Goal: Task Accomplishment & Management: Use online tool/utility

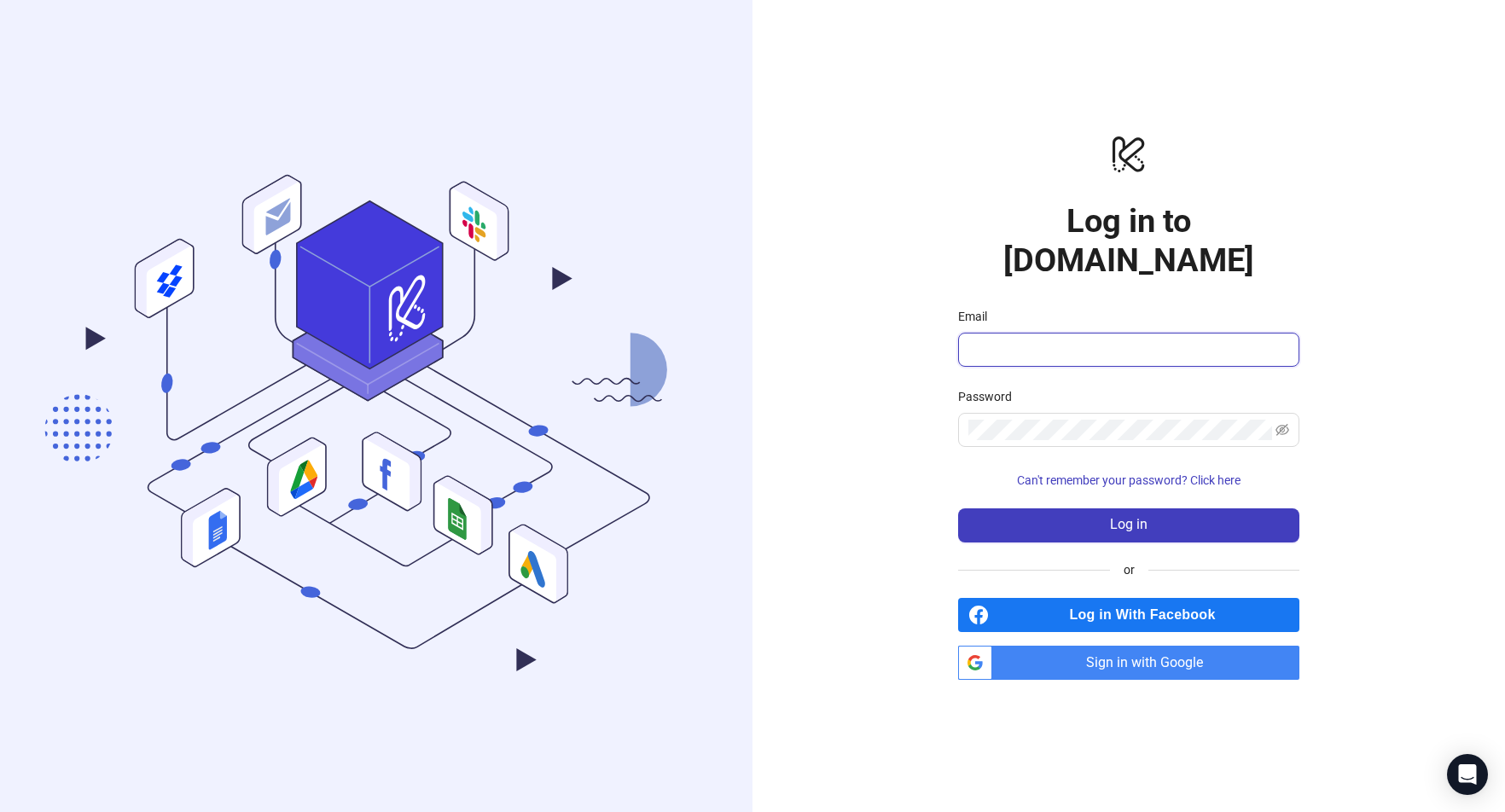
click at [979, 340] on input "Email" at bounding box center [1127, 350] width 318 height 20
type input "**********"
click at [1118, 646] on span "Sign in with Google" at bounding box center [1148, 663] width 300 height 34
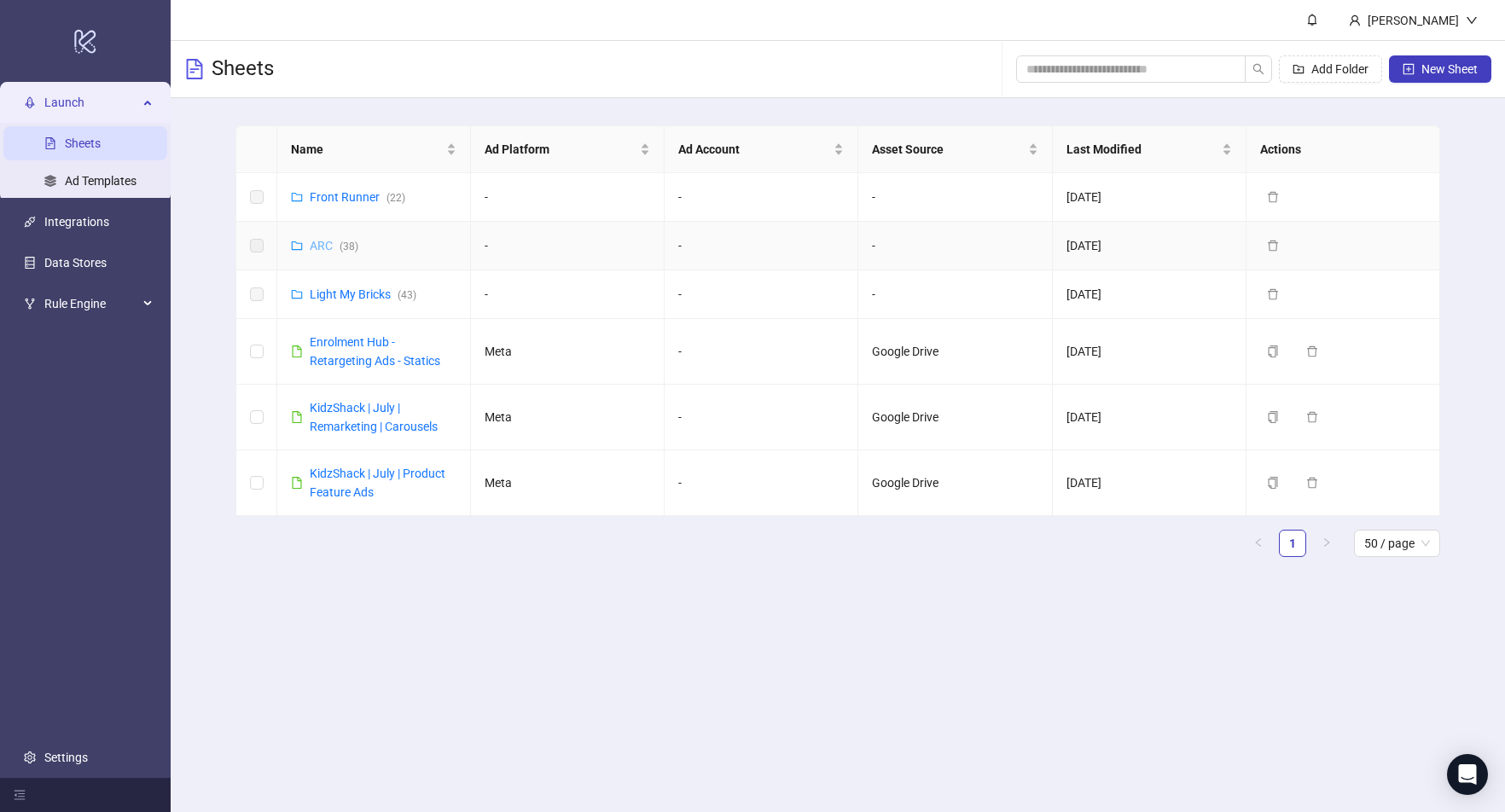
click at [331, 247] on link "ARC ( 38 )" at bounding box center [334, 245] width 48 height 14
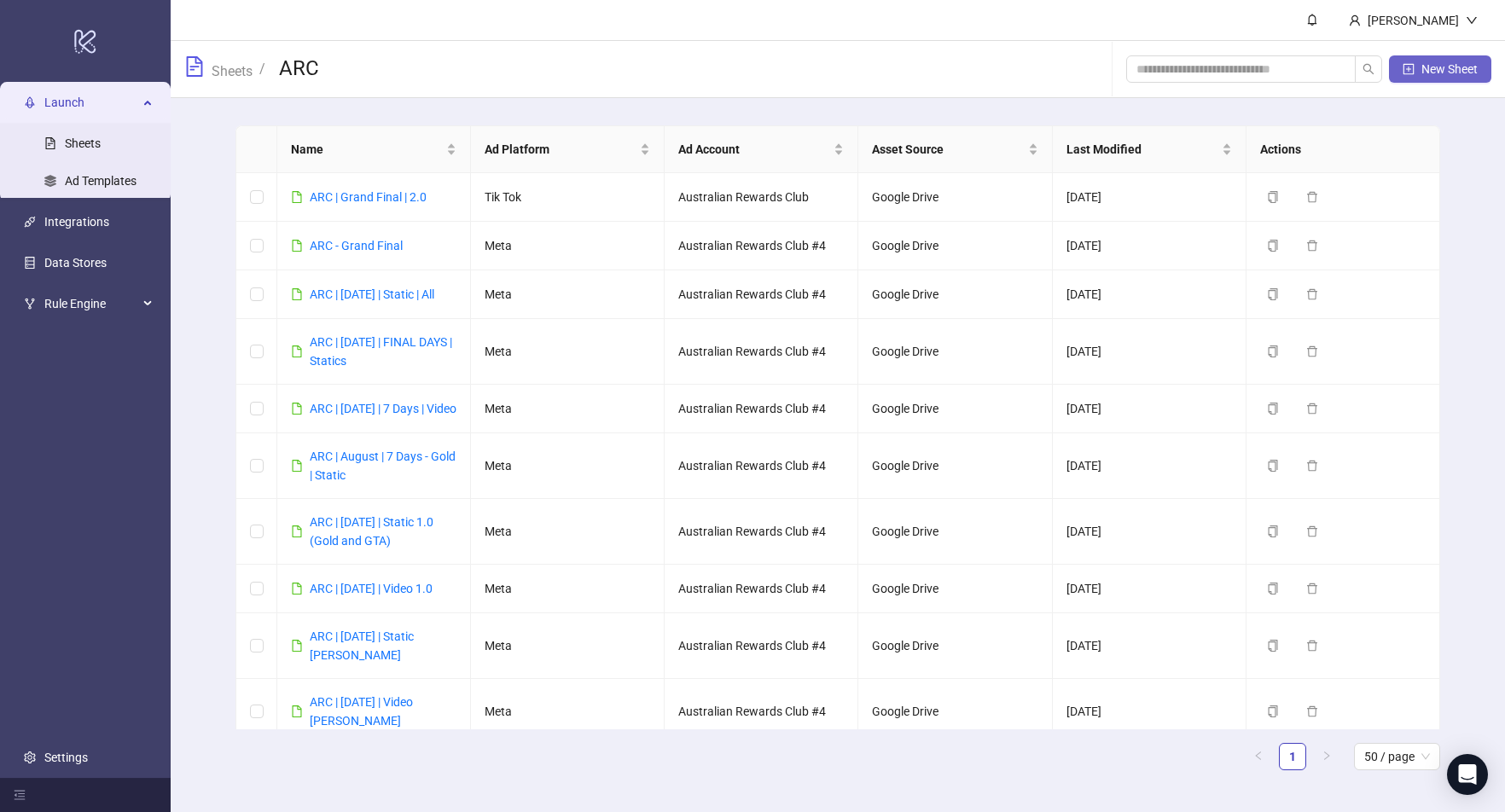
click at [1436, 73] on span "New Sheet" at bounding box center [1449, 69] width 57 height 14
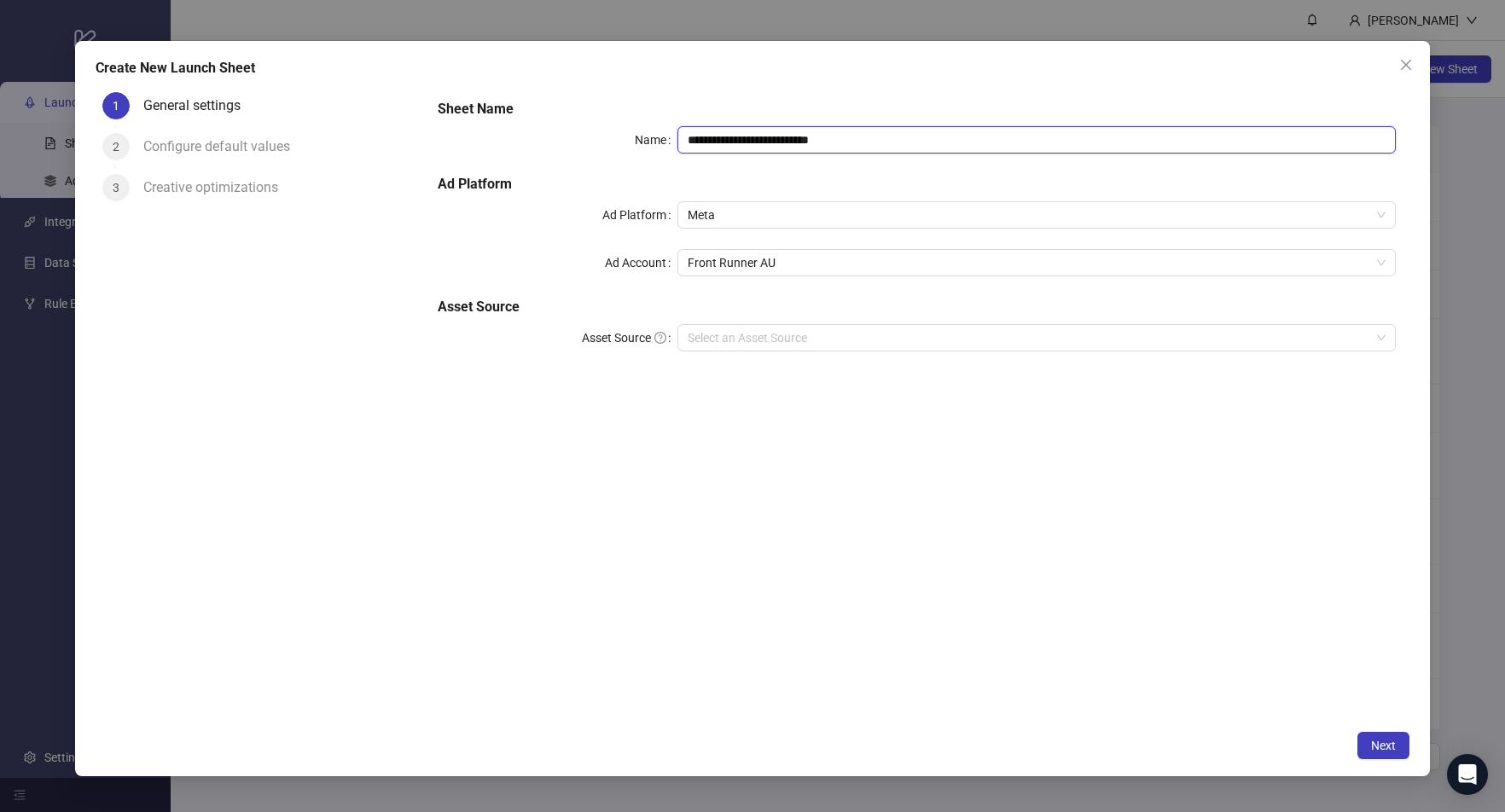
drag, startPoint x: 906, startPoint y: 147, endPoint x: 668, endPoint y: 135, distance: 238.3
click at [637, 139] on div "**********" at bounding box center [916, 139] width 958 height 27
click at [802, 268] on span "Front Runner AU" at bounding box center [1037, 263] width 698 height 26
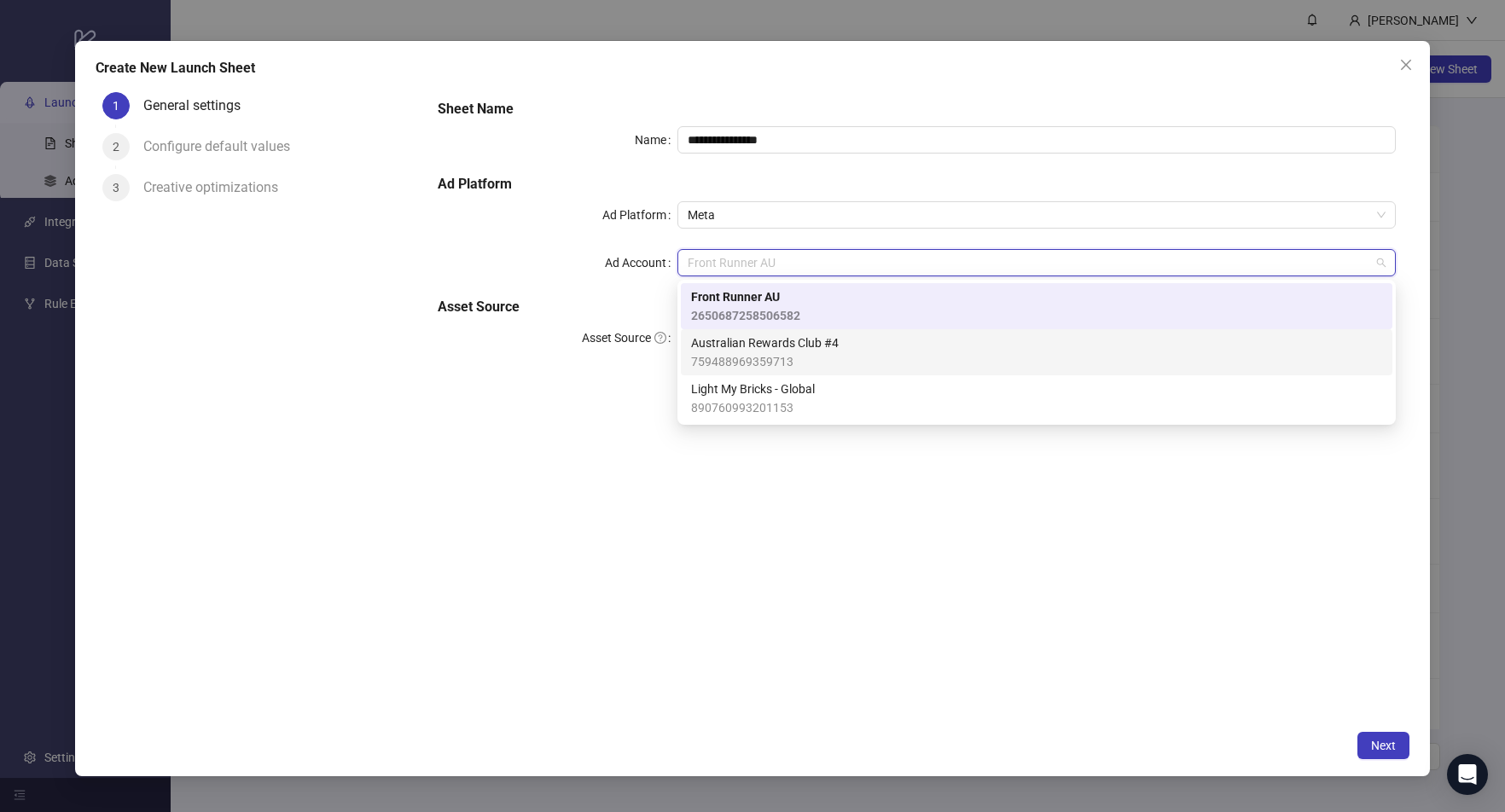
click at [782, 354] on span "759488969359713" at bounding box center [764, 362] width 148 height 19
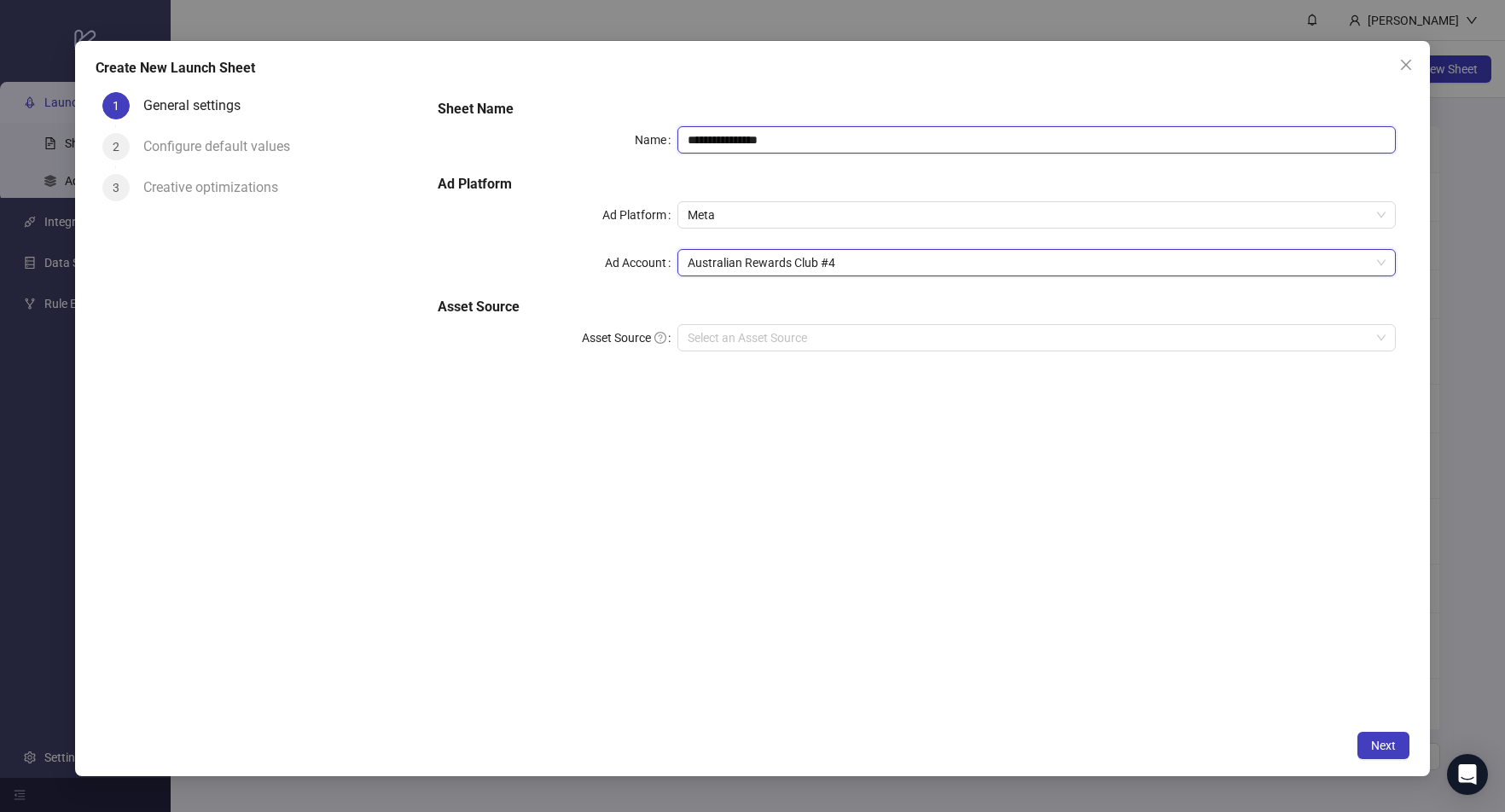
click at [798, 145] on input "**********" at bounding box center [1037, 139] width 719 height 27
type input "**********"
click at [733, 346] on input "Asset Source" at bounding box center [1029, 338] width 682 height 26
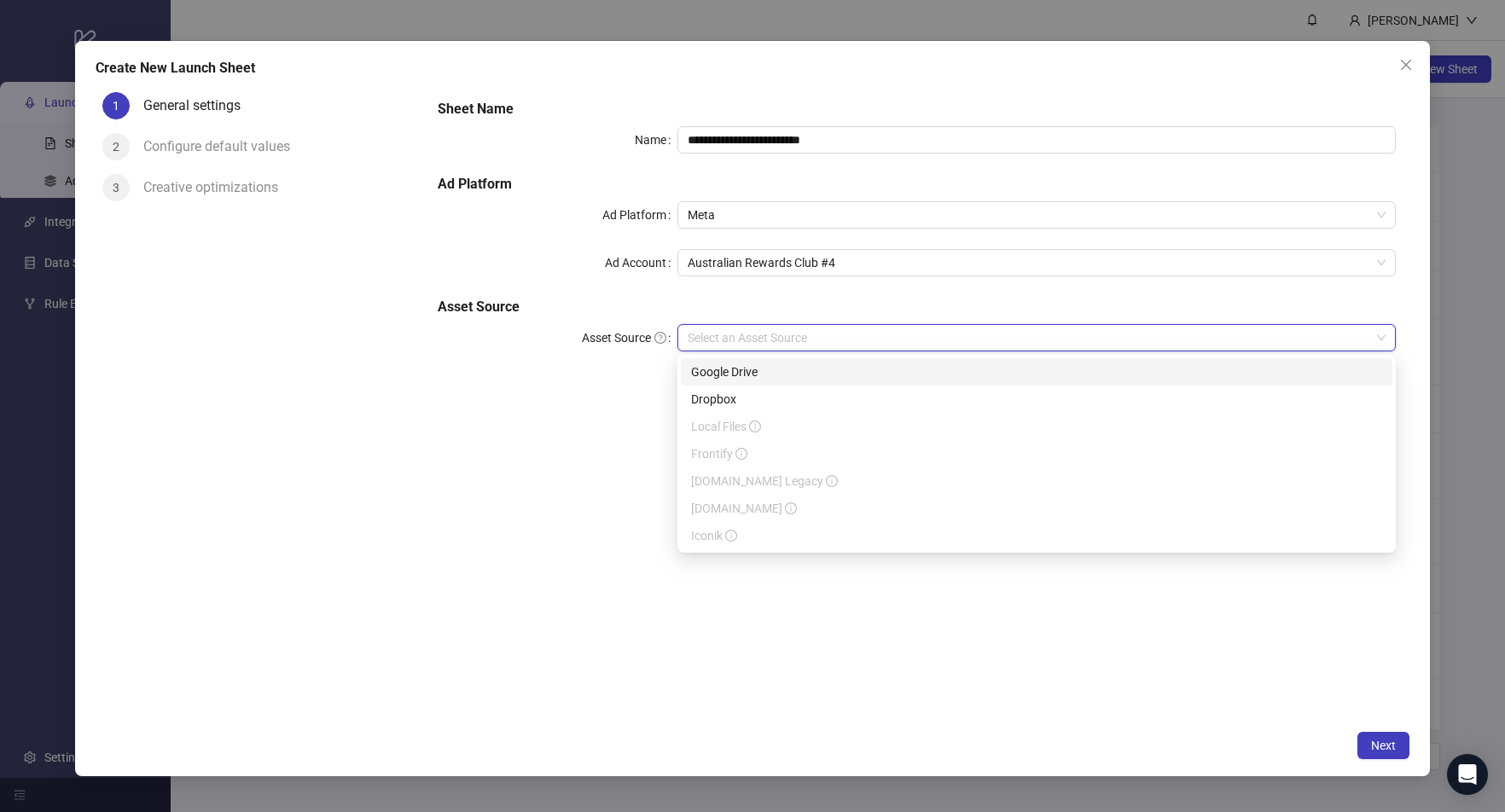
click at [740, 376] on div "Google Drive" at bounding box center [1036, 372] width 691 height 19
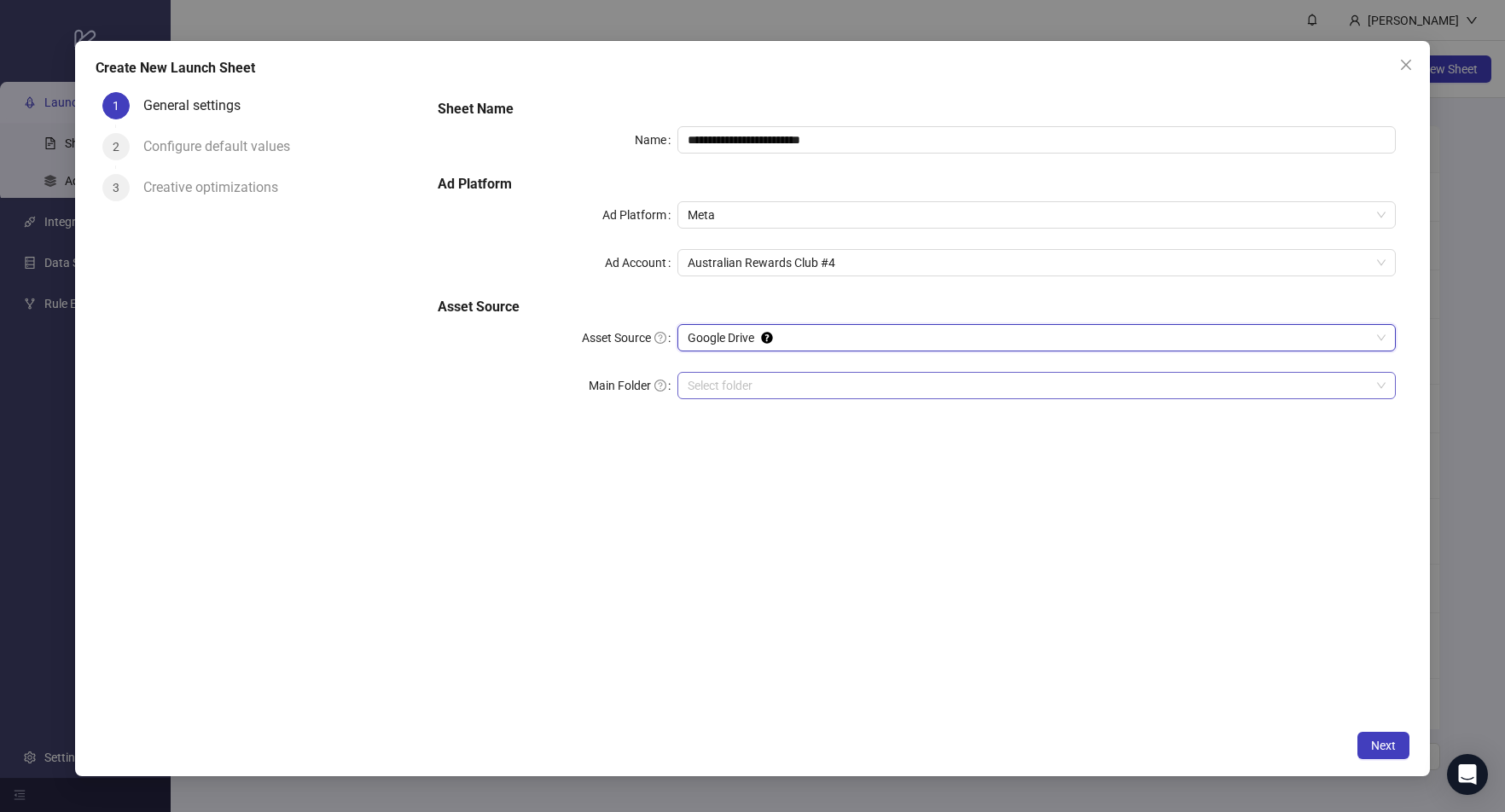
click at [899, 387] on input "Main Folder" at bounding box center [1029, 386] width 682 height 26
click at [1382, 740] on span "Next" at bounding box center [1383, 745] width 25 height 14
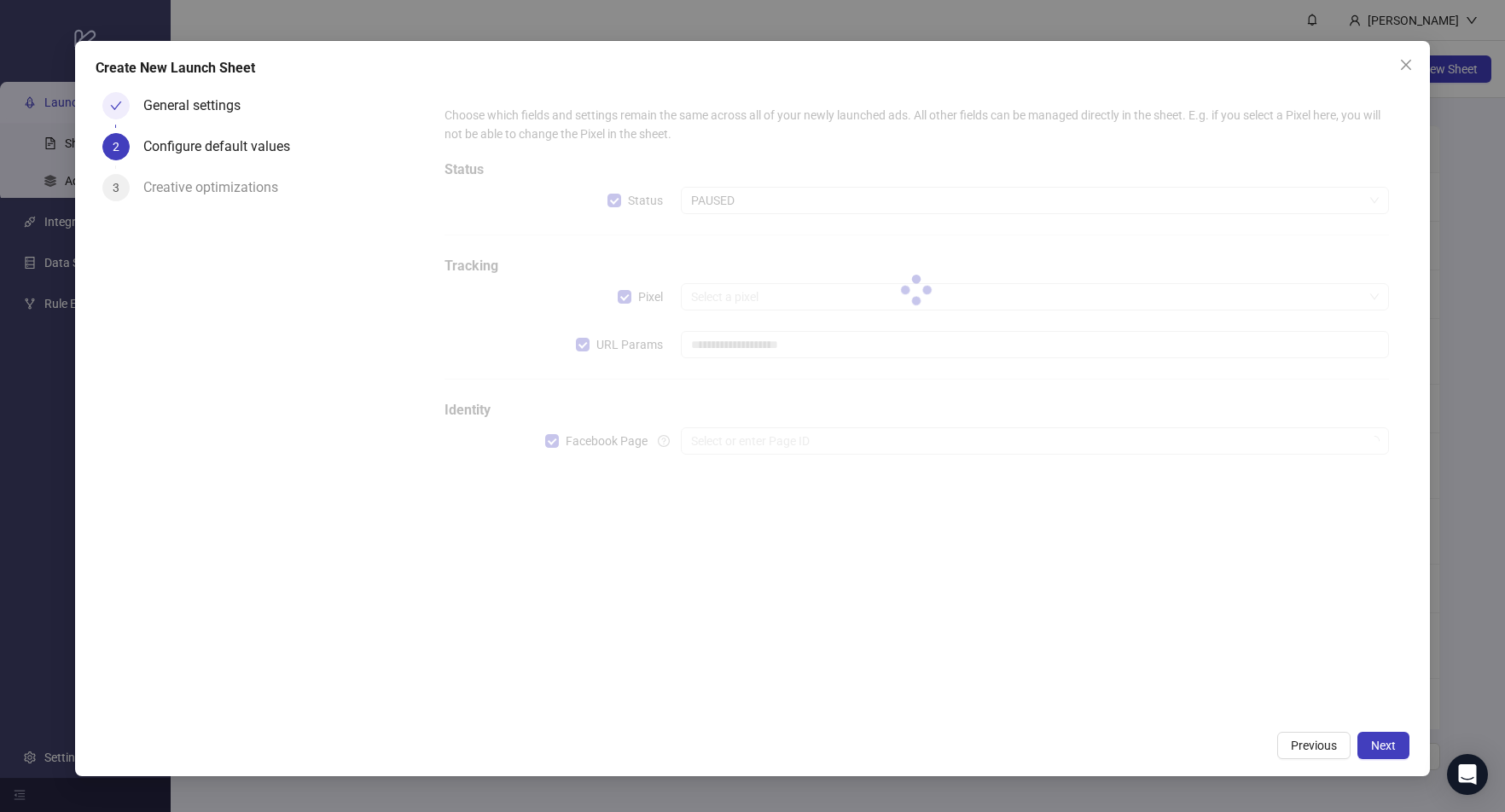
type input "**********"
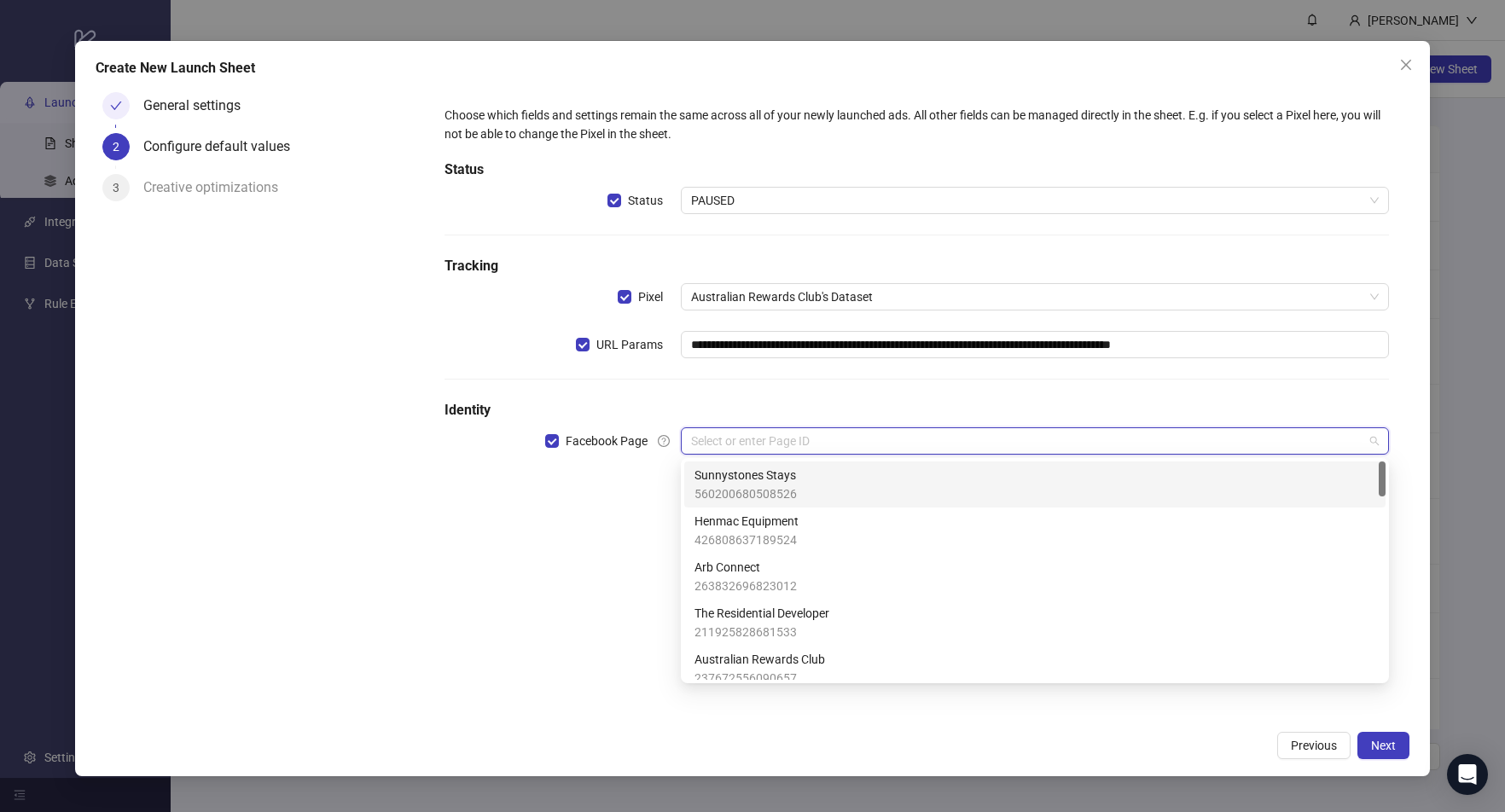
click at [787, 440] on input "search" at bounding box center [1027, 441] width 672 height 26
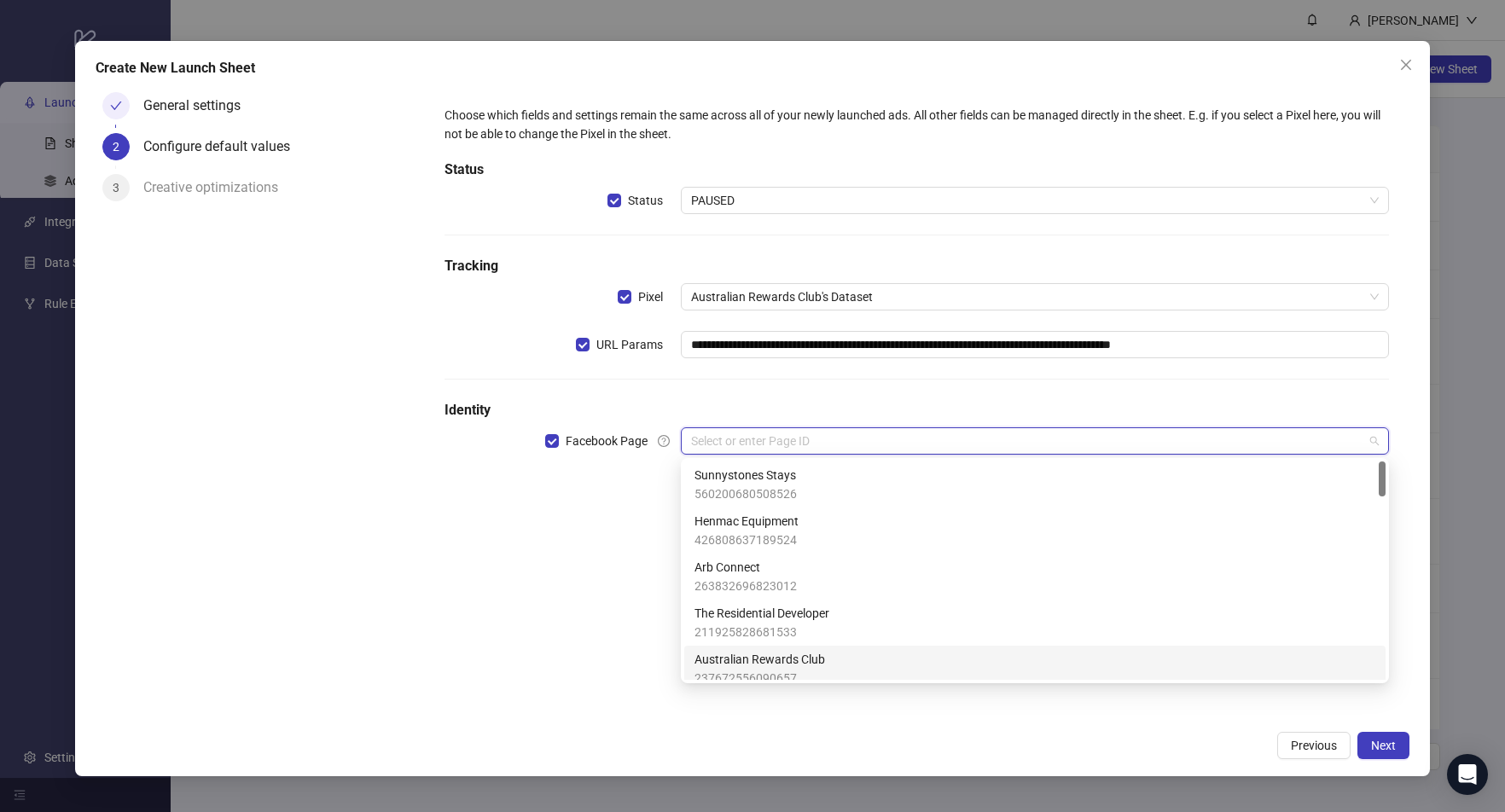
click at [770, 660] on span "Australian Rewards Club" at bounding box center [759, 659] width 131 height 19
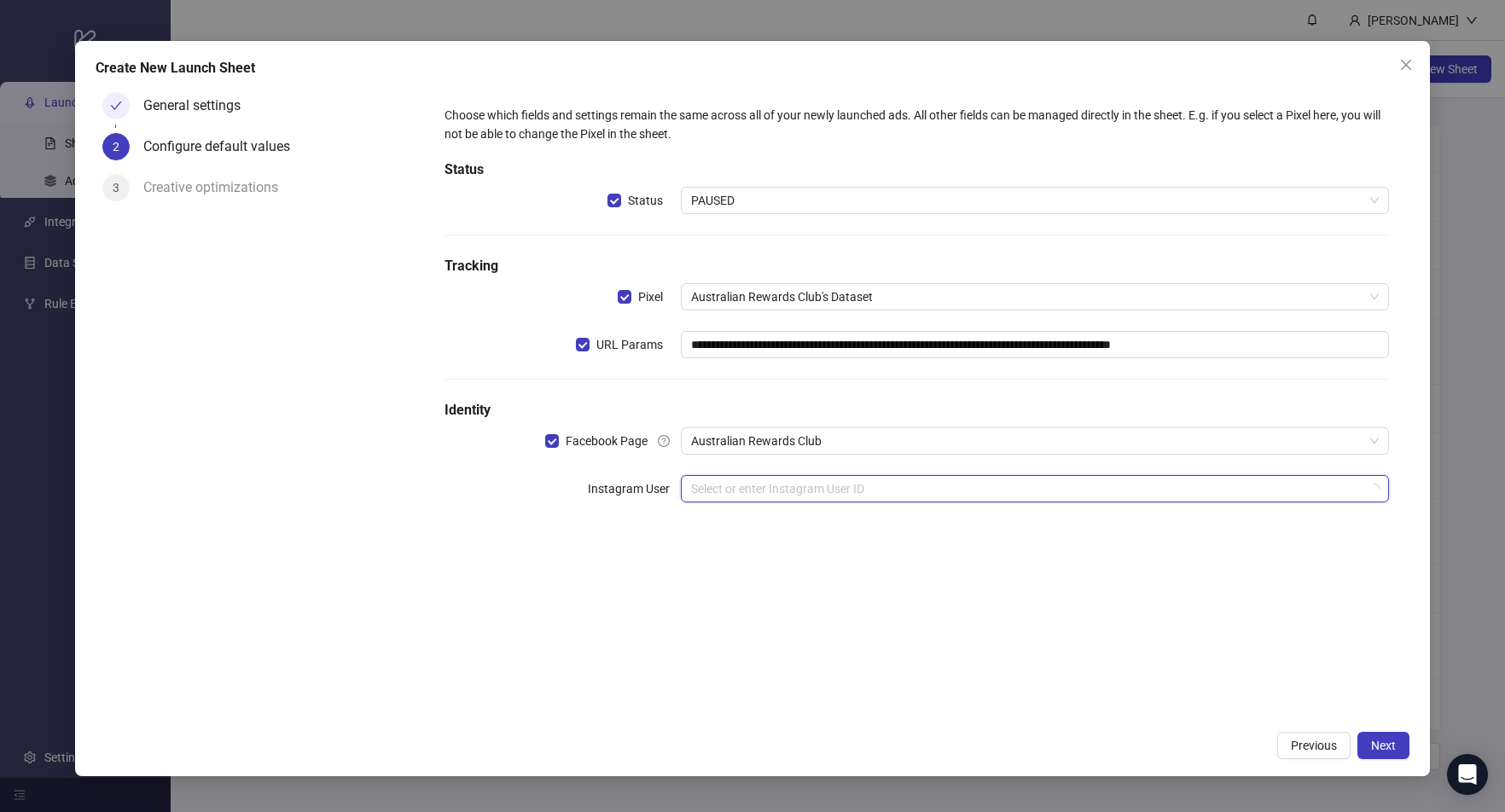
click at [820, 483] on input "search" at bounding box center [1027, 489] width 672 height 26
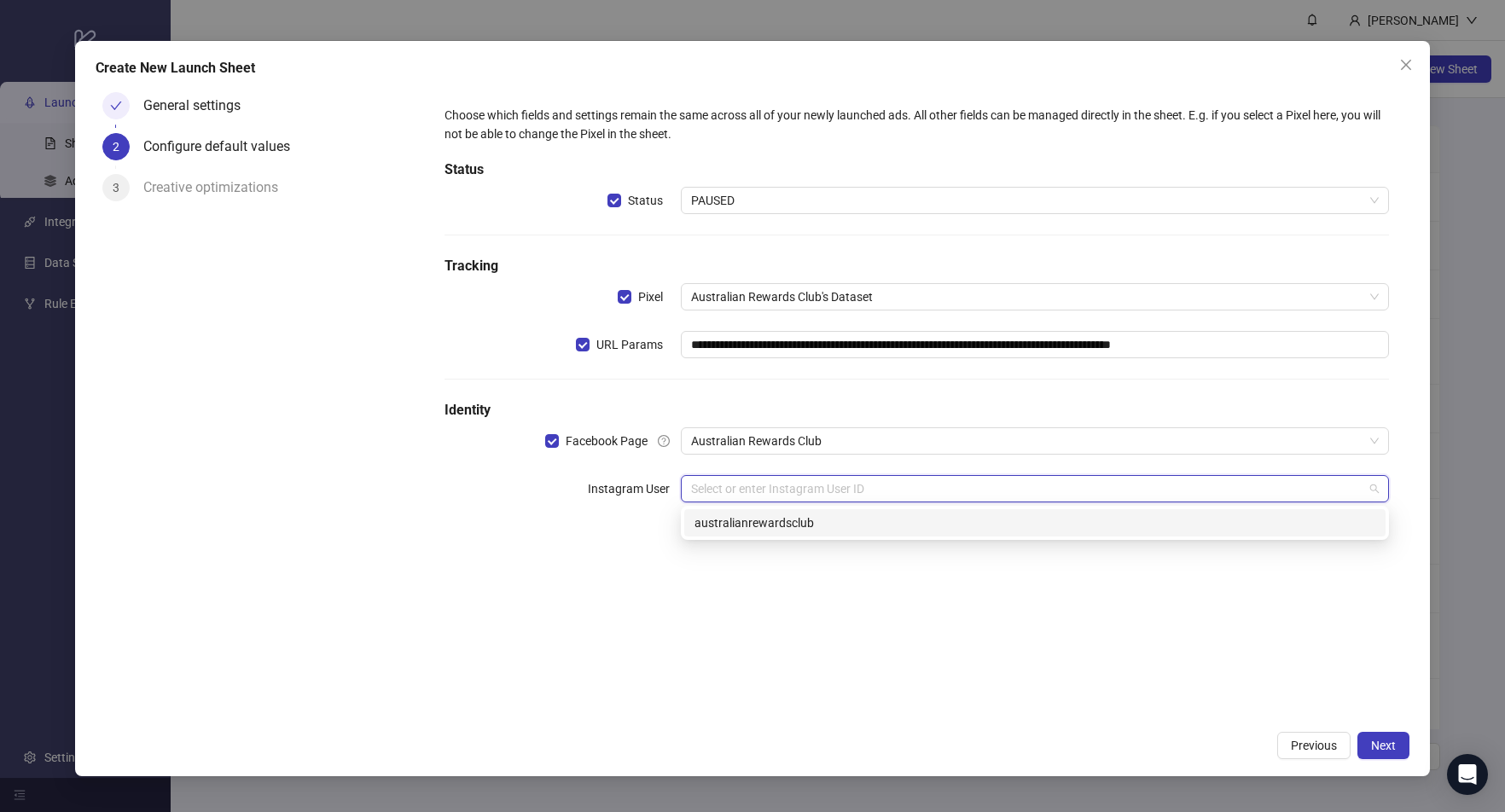
click at [787, 528] on div "australianrewardsclub" at bounding box center [1034, 522] width 681 height 19
click at [750, 537] on input "search" at bounding box center [1027, 536] width 672 height 26
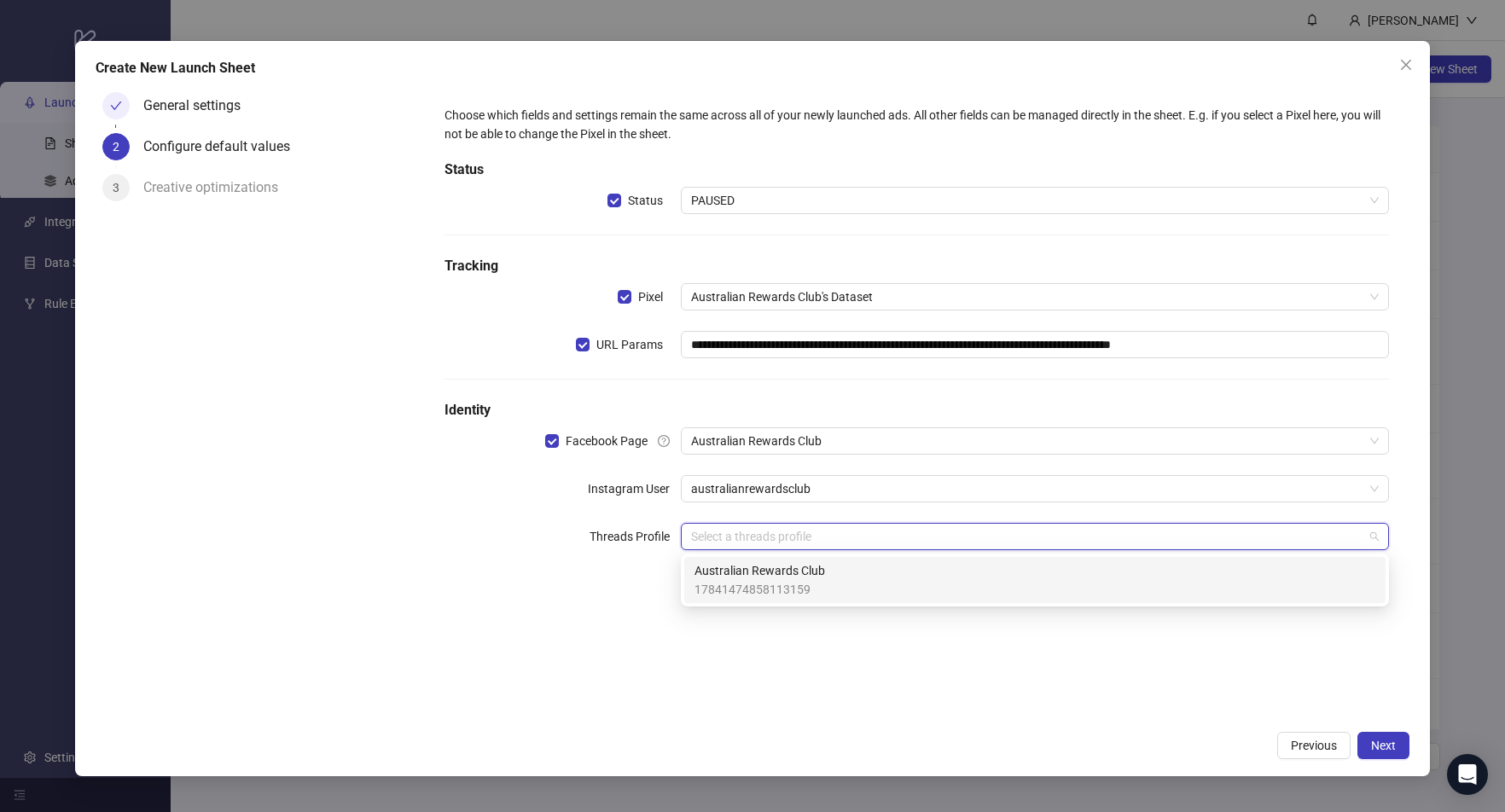
click at [807, 566] on span "Australian Rewards Club" at bounding box center [759, 571] width 131 height 19
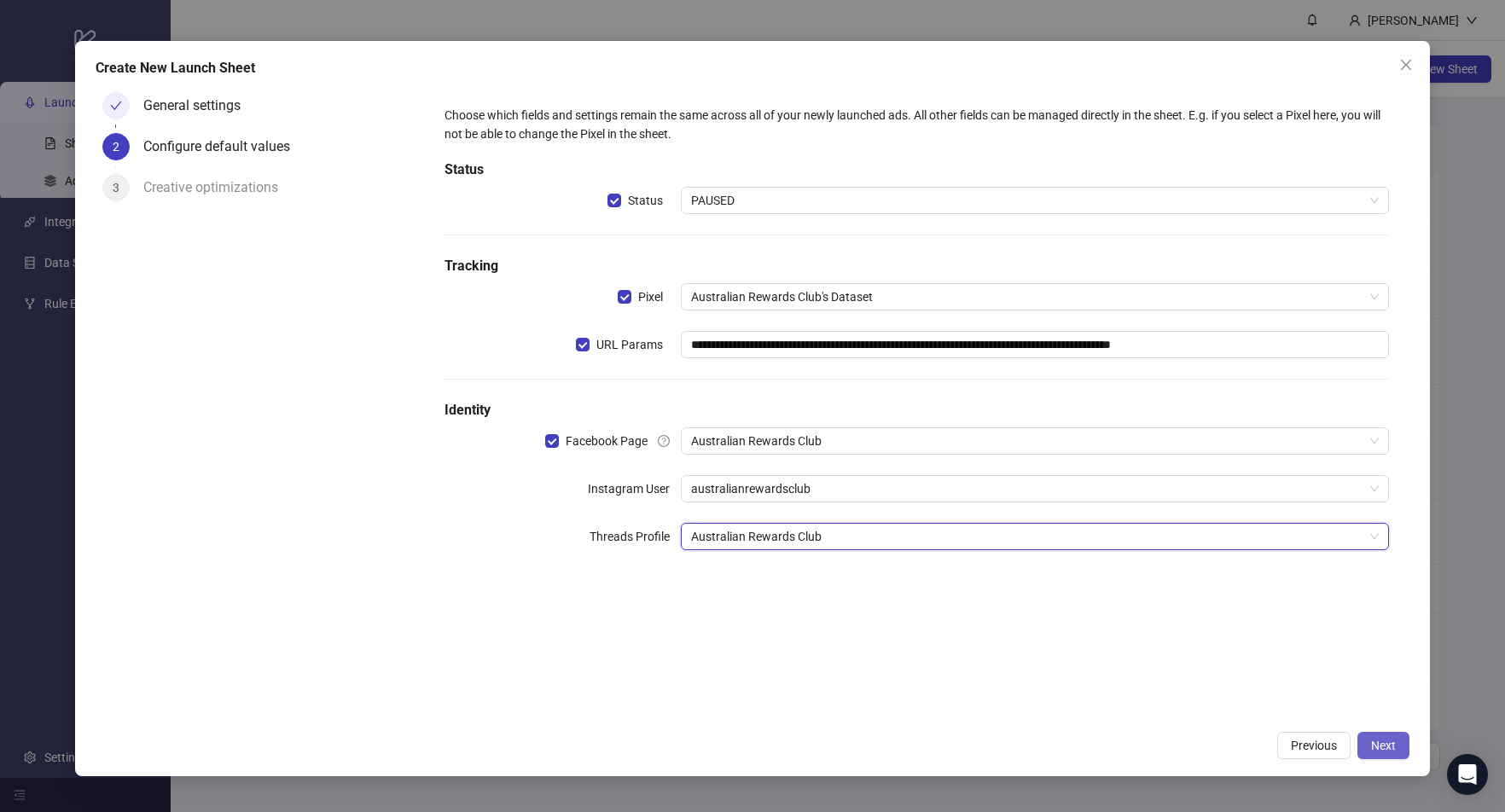
click at [1389, 741] on span "Next" at bounding box center [1383, 745] width 25 height 14
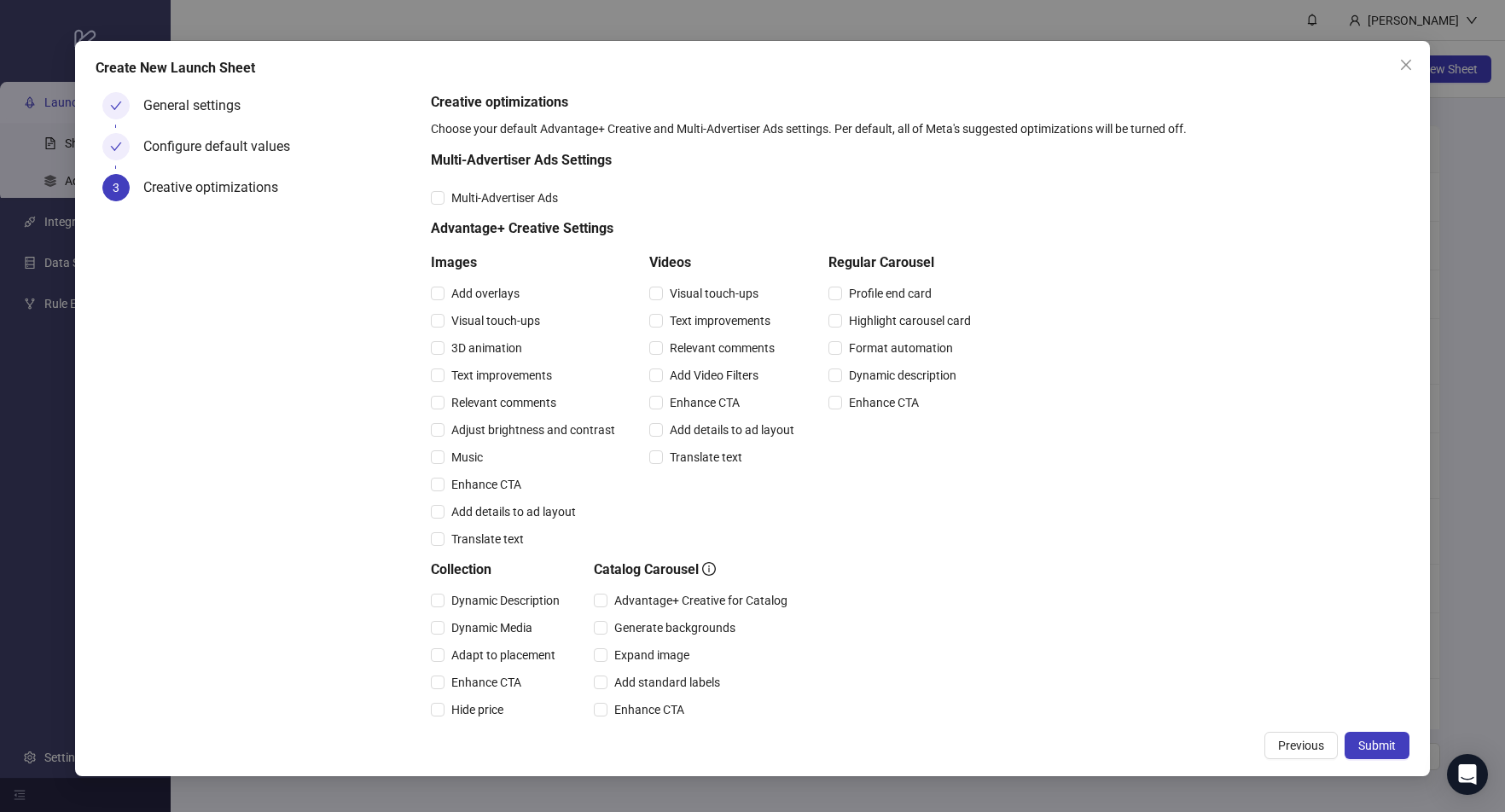
scroll to position [233, 0]
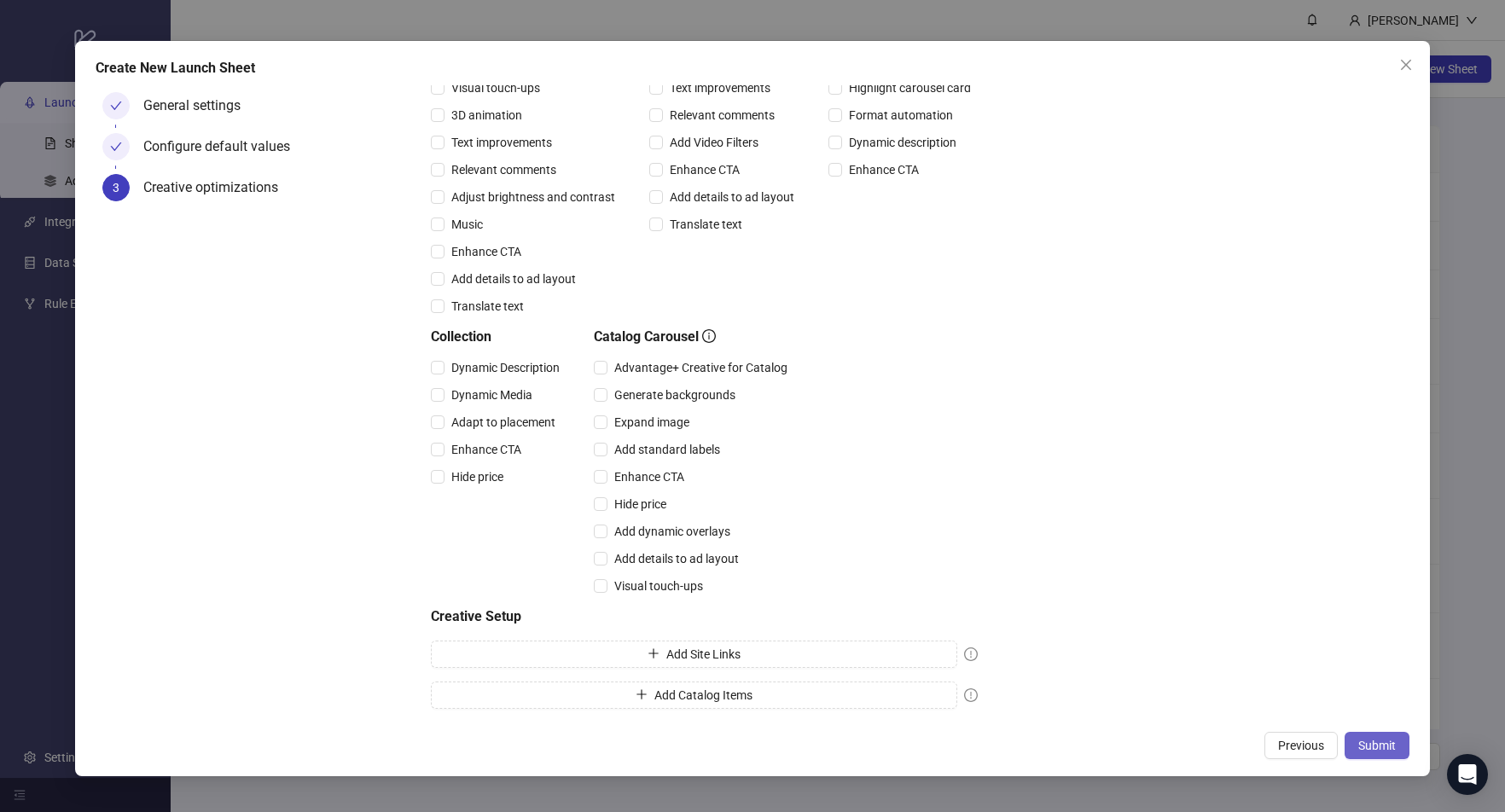
click at [1395, 751] on span "Submit" at bounding box center [1377, 745] width 37 height 14
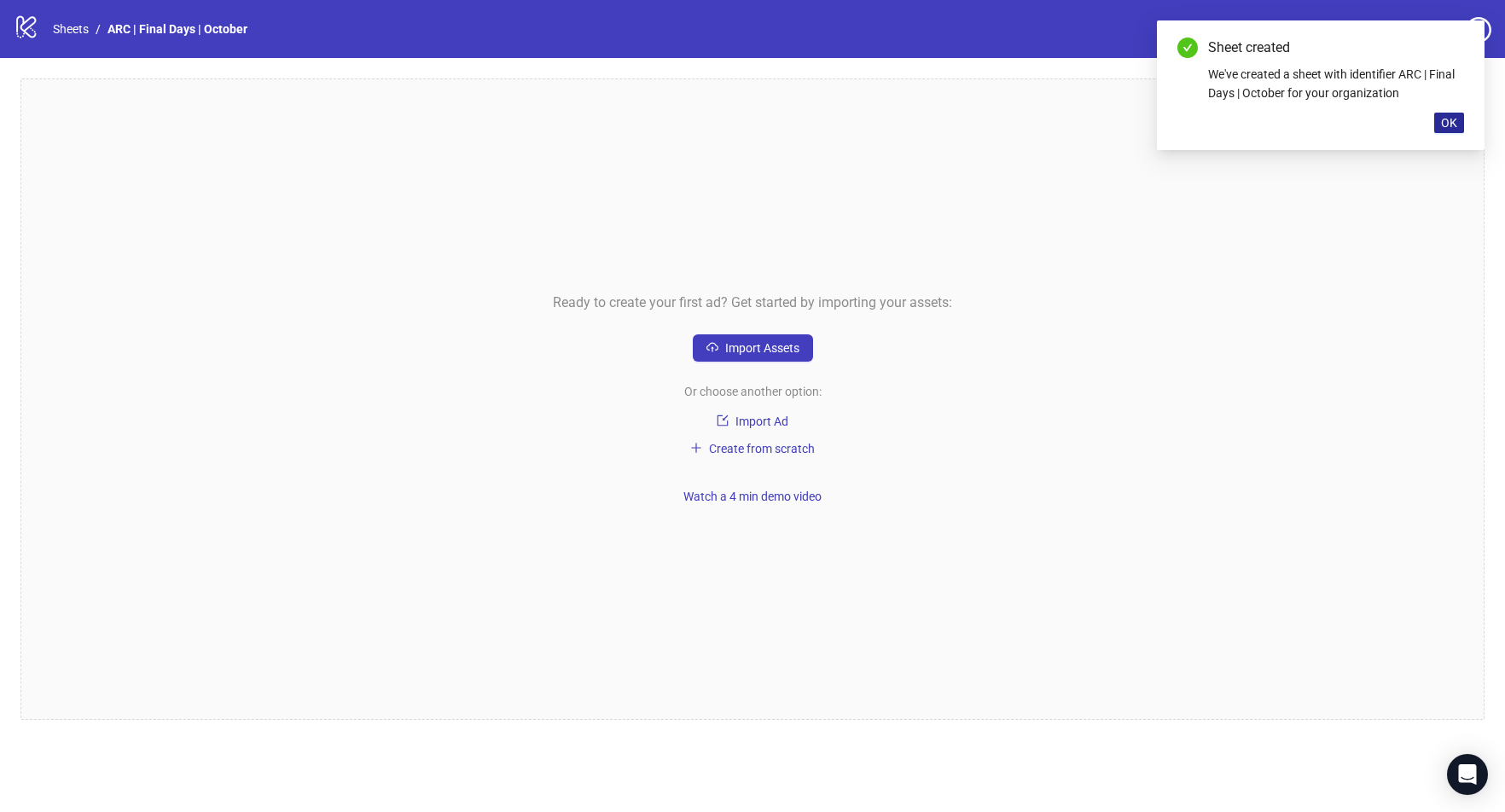
click at [1451, 125] on span "OK" at bounding box center [1448, 122] width 16 height 14
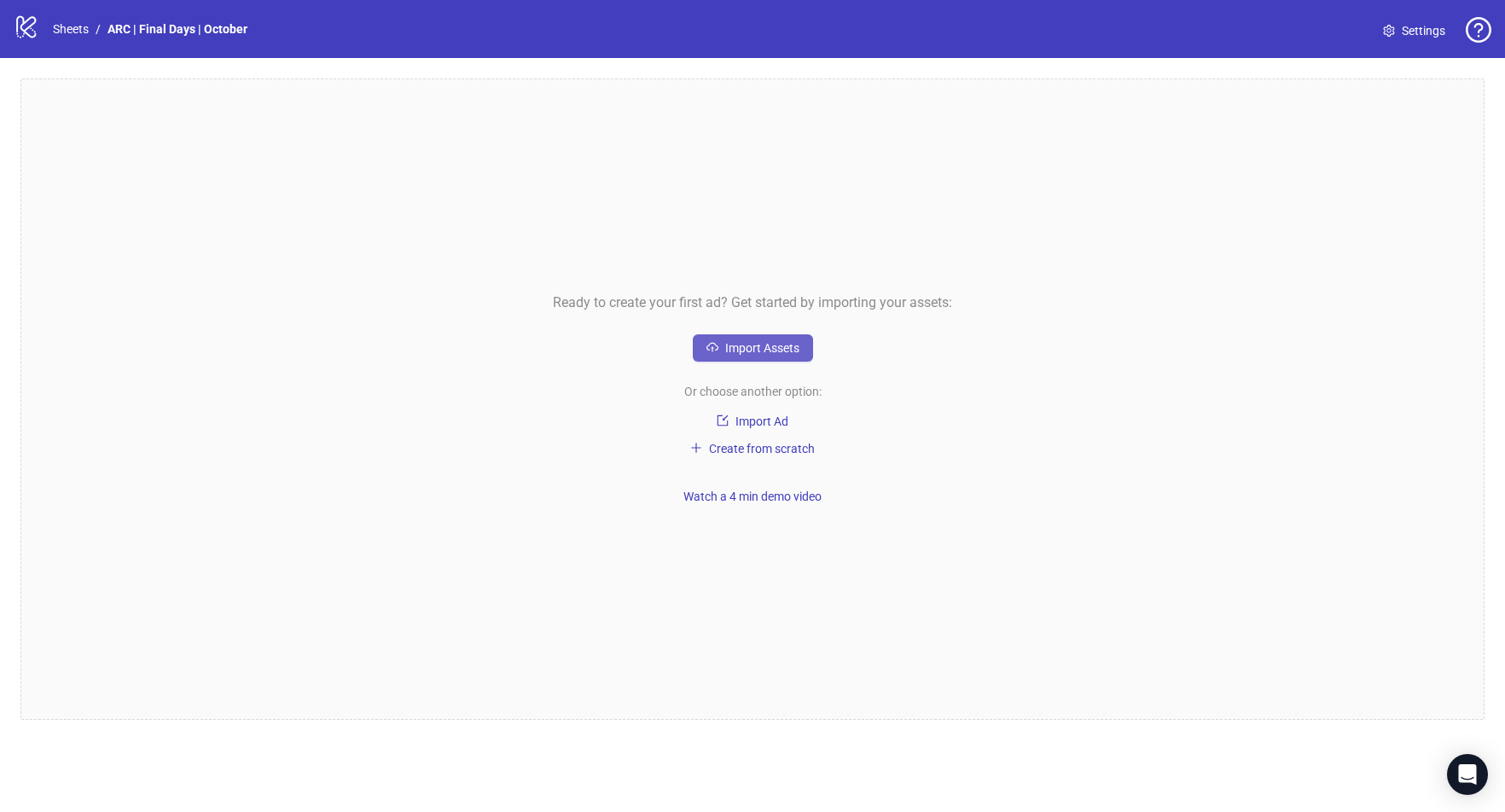
click at [745, 336] on button "Import Assets" at bounding box center [753, 347] width 121 height 27
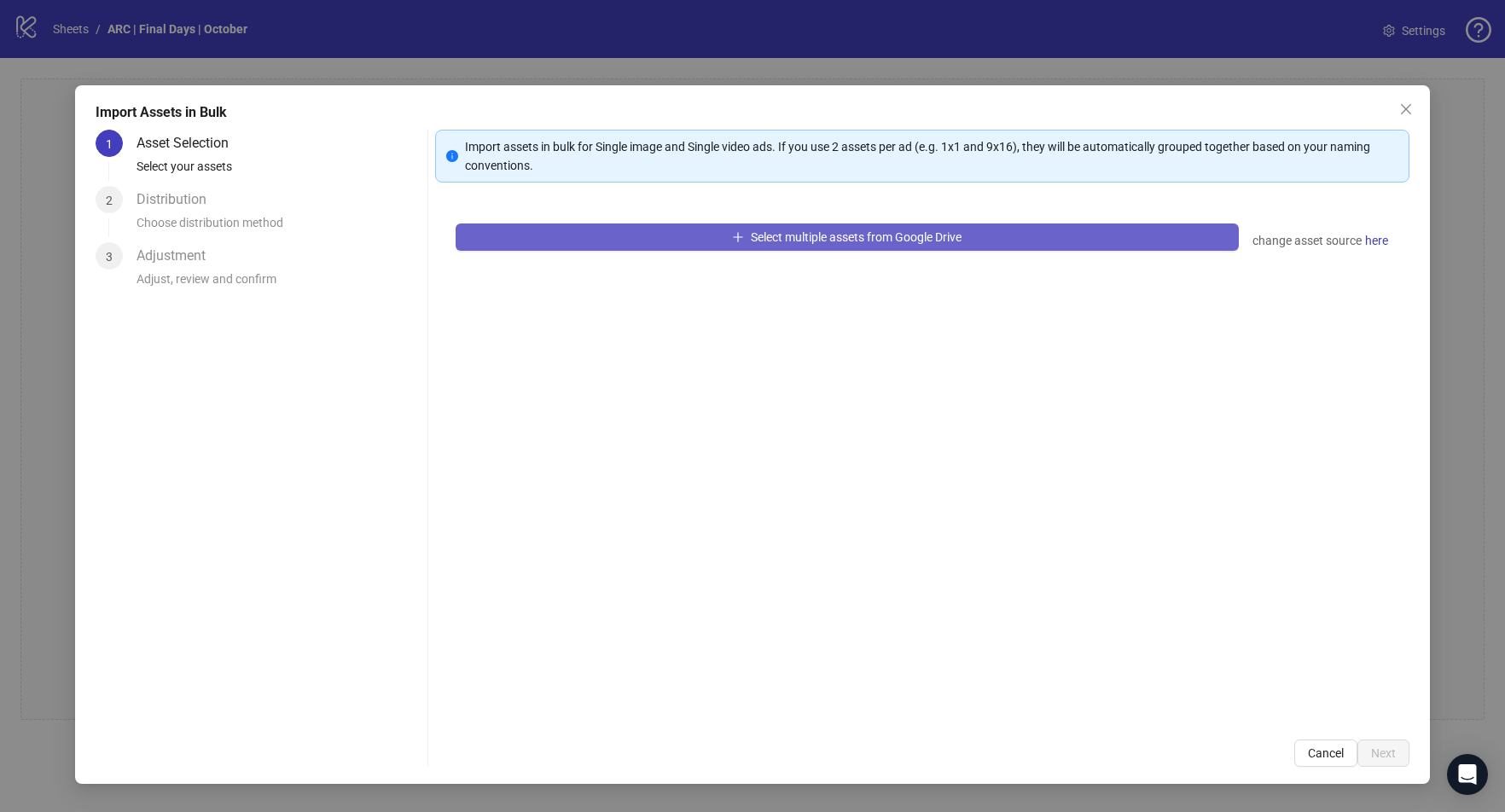
click at [772, 237] on span "Select multiple assets from Google Drive" at bounding box center [856, 237] width 211 height 14
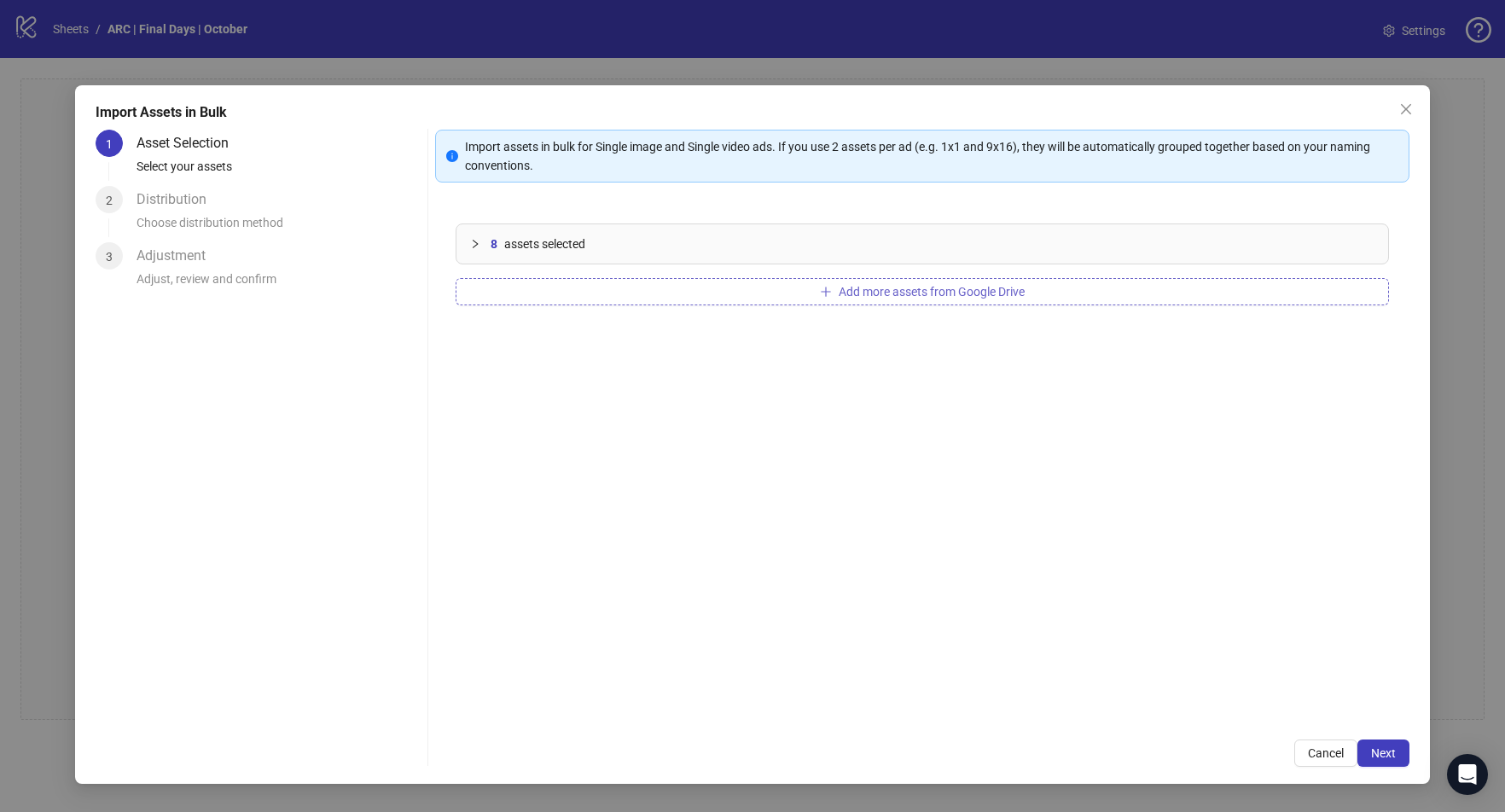
click at [882, 300] on button "Add more assets from Google Drive" at bounding box center [922, 291] width 933 height 27
click at [609, 236] on div "12 assets selected" at bounding box center [932, 244] width 884 height 19
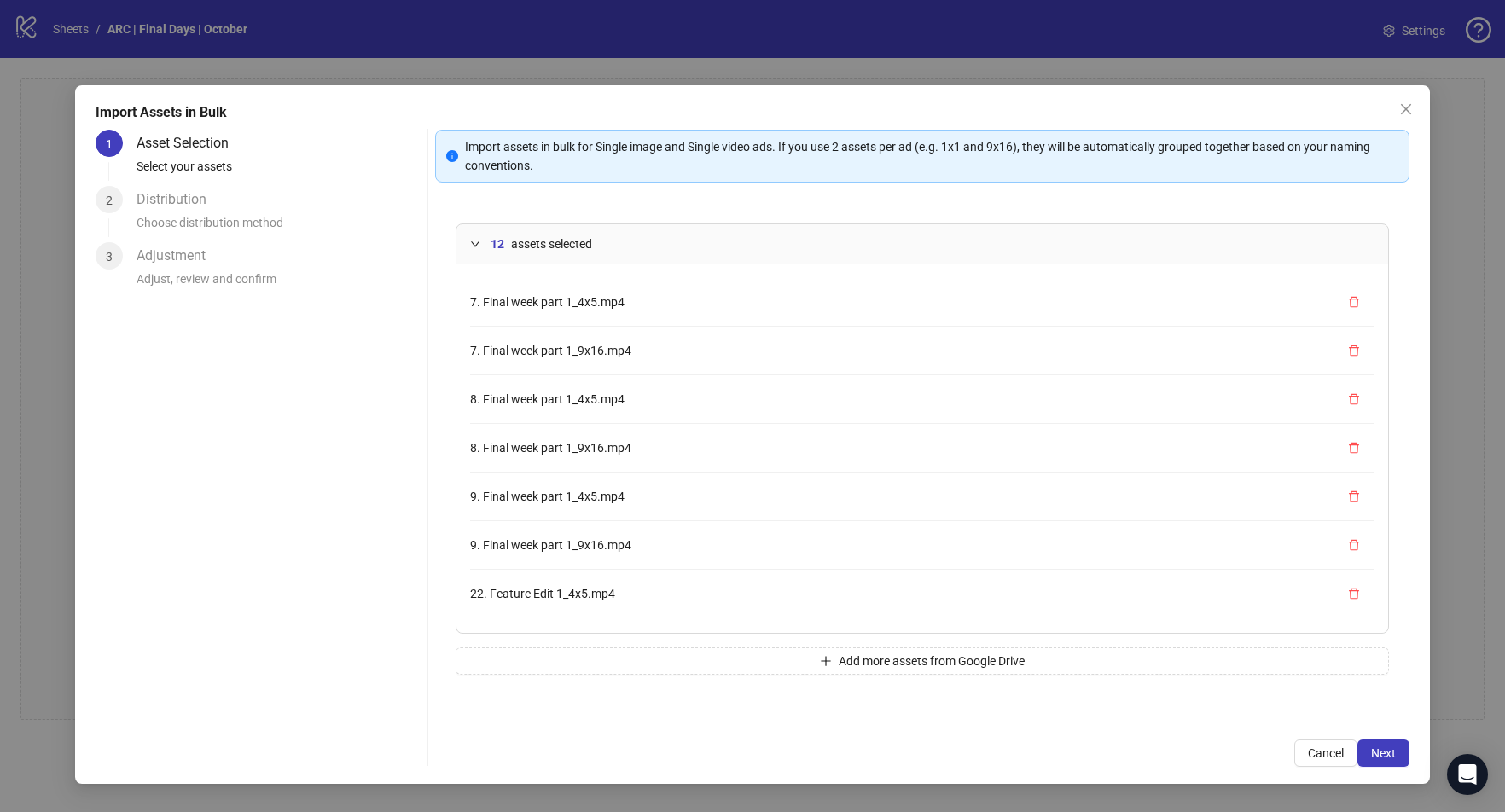
click at [565, 243] on span "assets selected" at bounding box center [551, 244] width 81 height 19
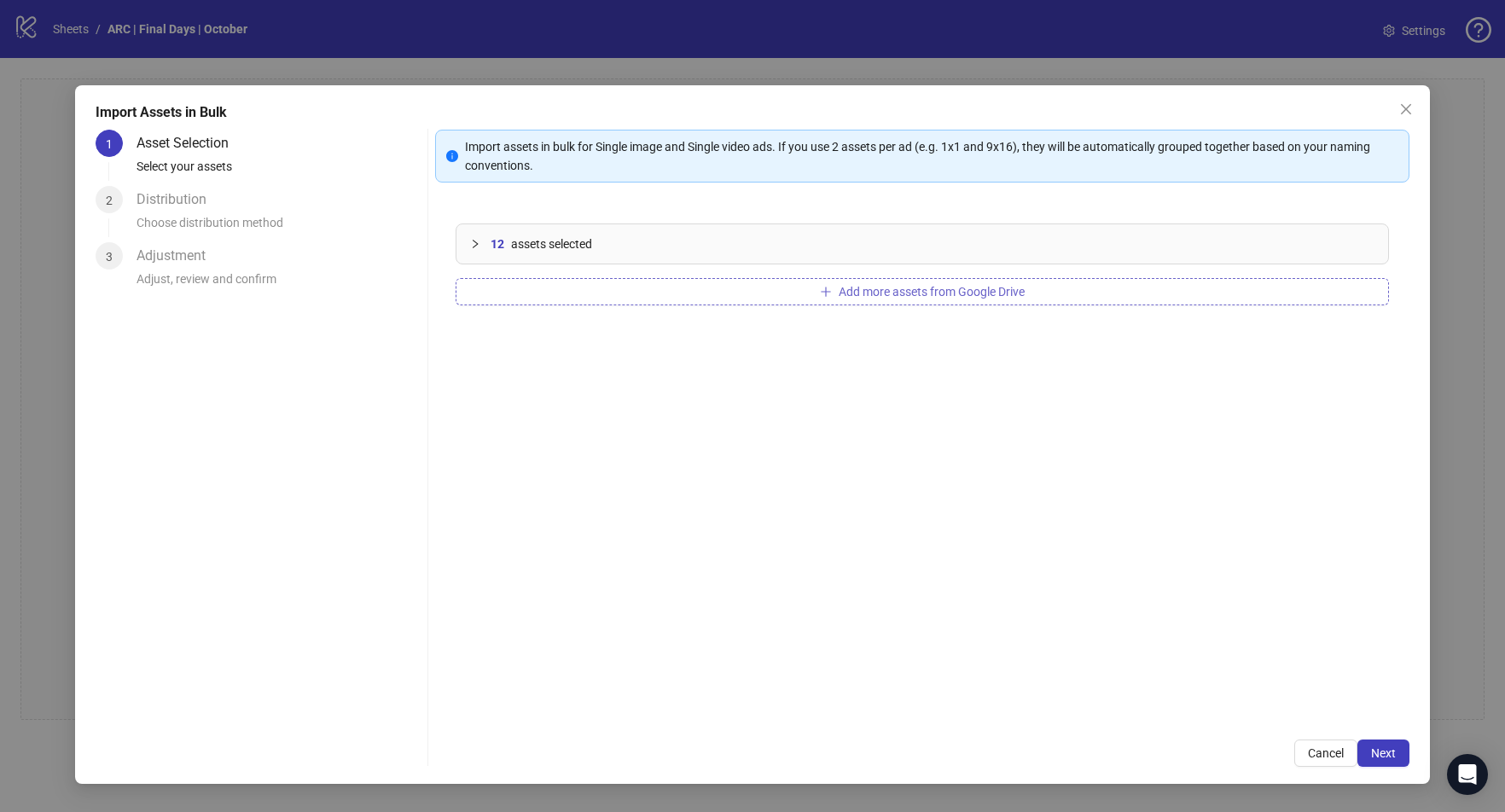
click at [811, 302] on button "Add more assets from Google Drive" at bounding box center [922, 291] width 933 height 27
click at [834, 296] on button "Add more assets from Google Drive" at bounding box center [922, 291] width 933 height 27
click at [896, 283] on button "Add more assets from Google Drive" at bounding box center [922, 291] width 933 height 27
click at [921, 297] on span "Add more assets from Google Drive" at bounding box center [931, 291] width 186 height 14
click at [889, 295] on span "Add more assets from Google Drive" at bounding box center [931, 291] width 186 height 14
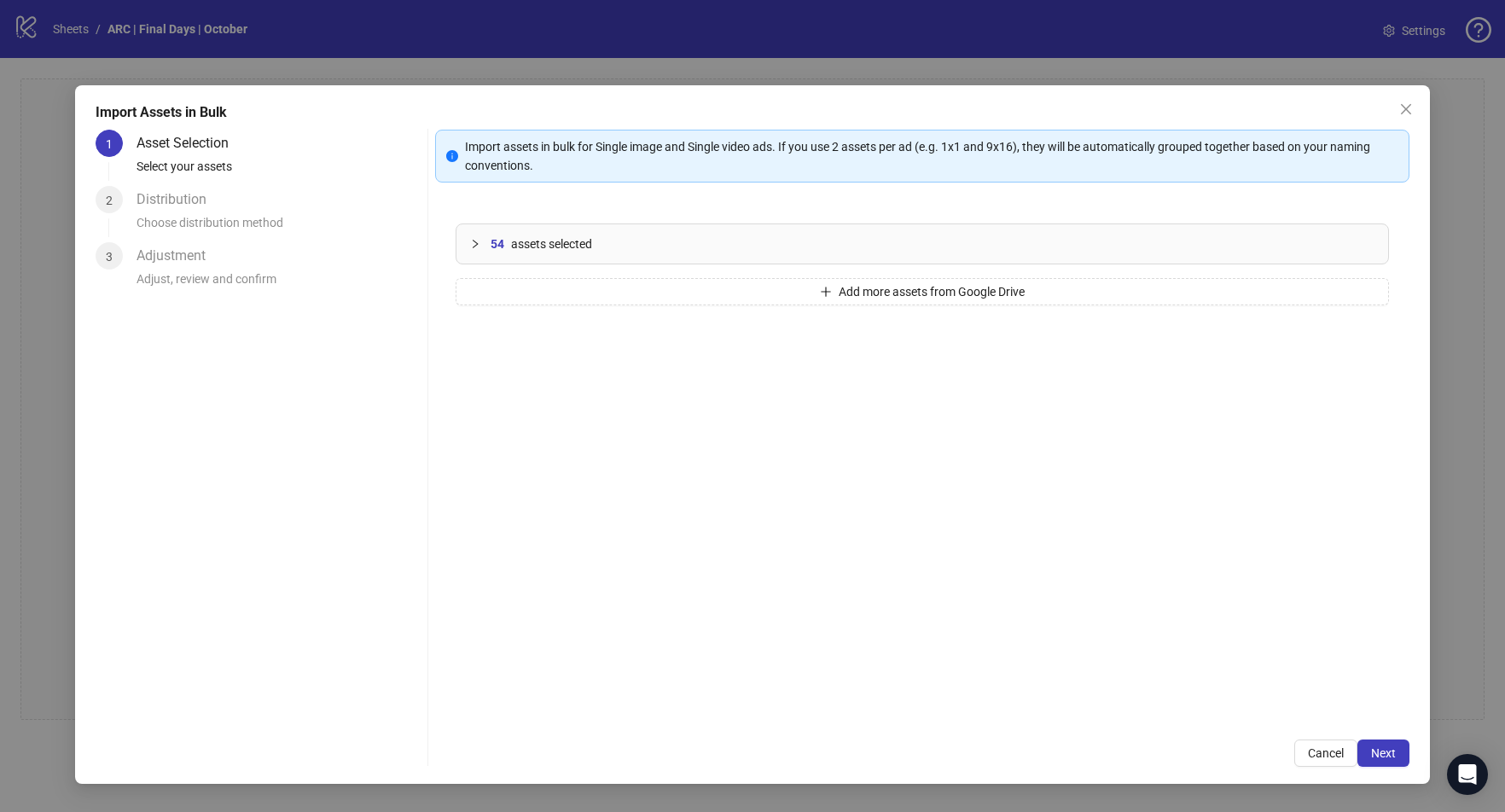
click at [475, 244] on icon "collapsed" at bounding box center [474, 243] width 10 height 10
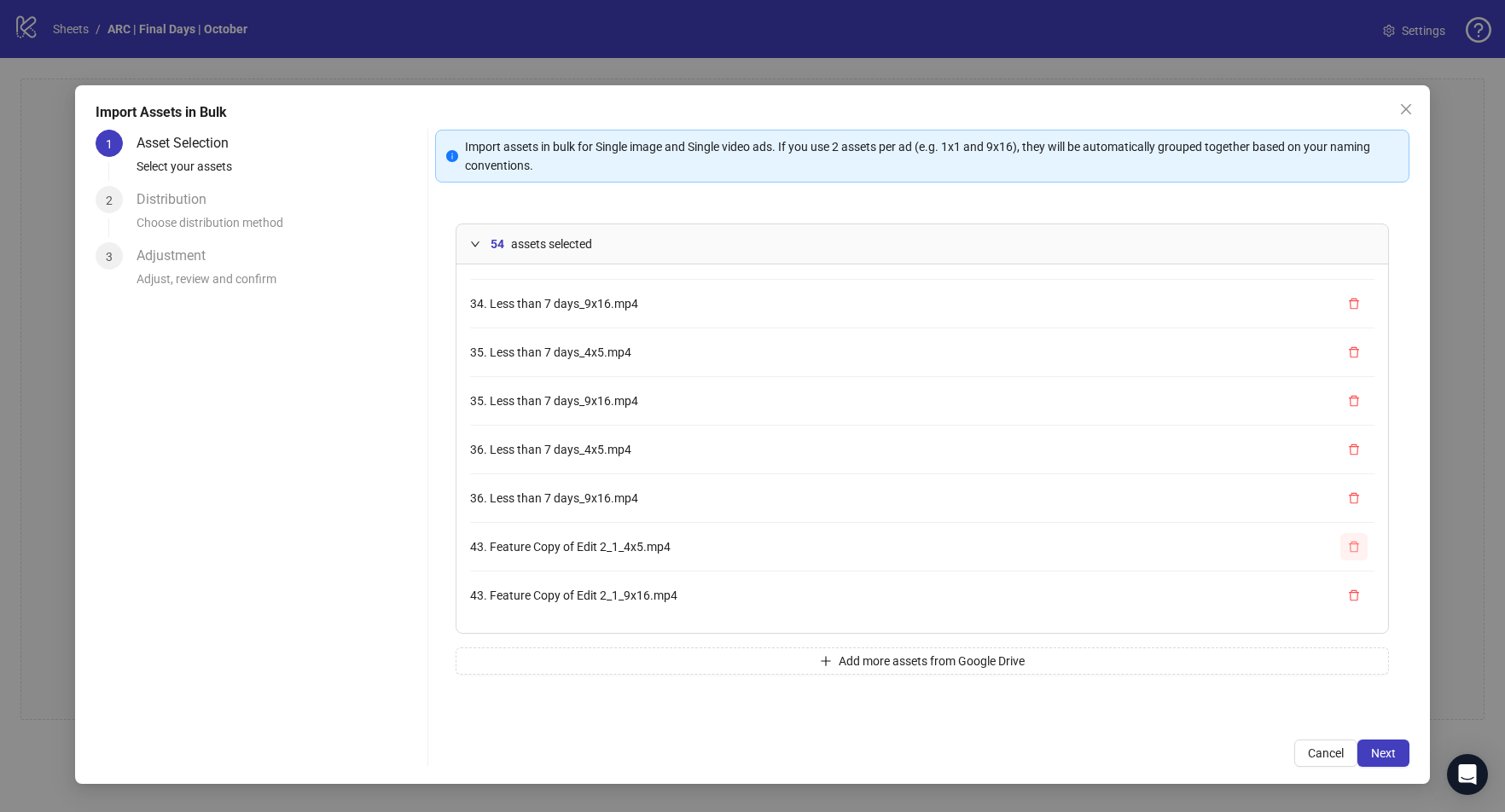
click at [1359, 599] on icon "delete" at bounding box center [1354, 595] width 12 height 12
click at [1357, 598] on icon "delete" at bounding box center [1354, 595] width 12 height 12
click at [1357, 598] on icon "delete" at bounding box center [1354, 595] width 10 height 11
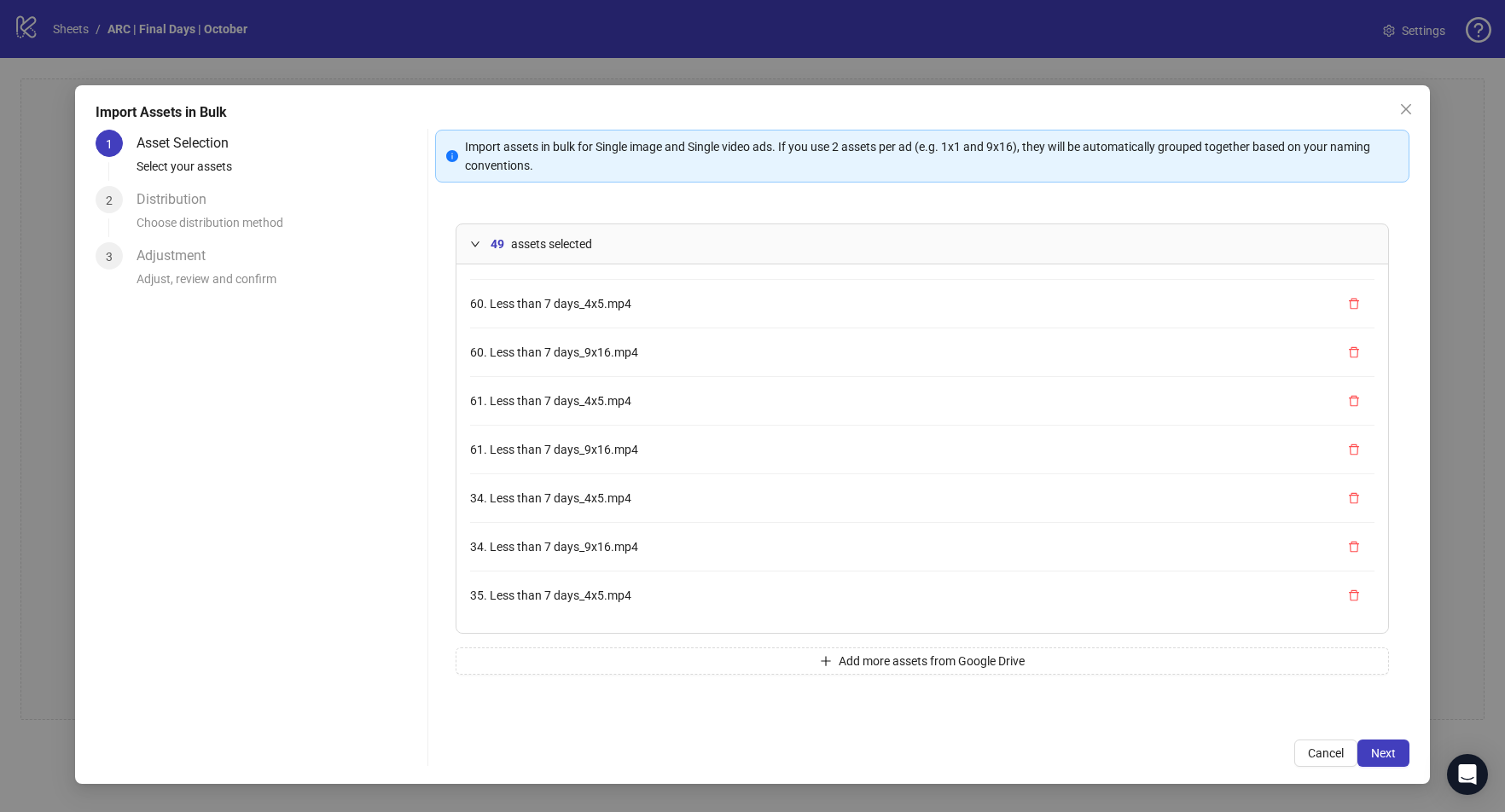
click at [1357, 598] on icon "delete" at bounding box center [1354, 595] width 10 height 11
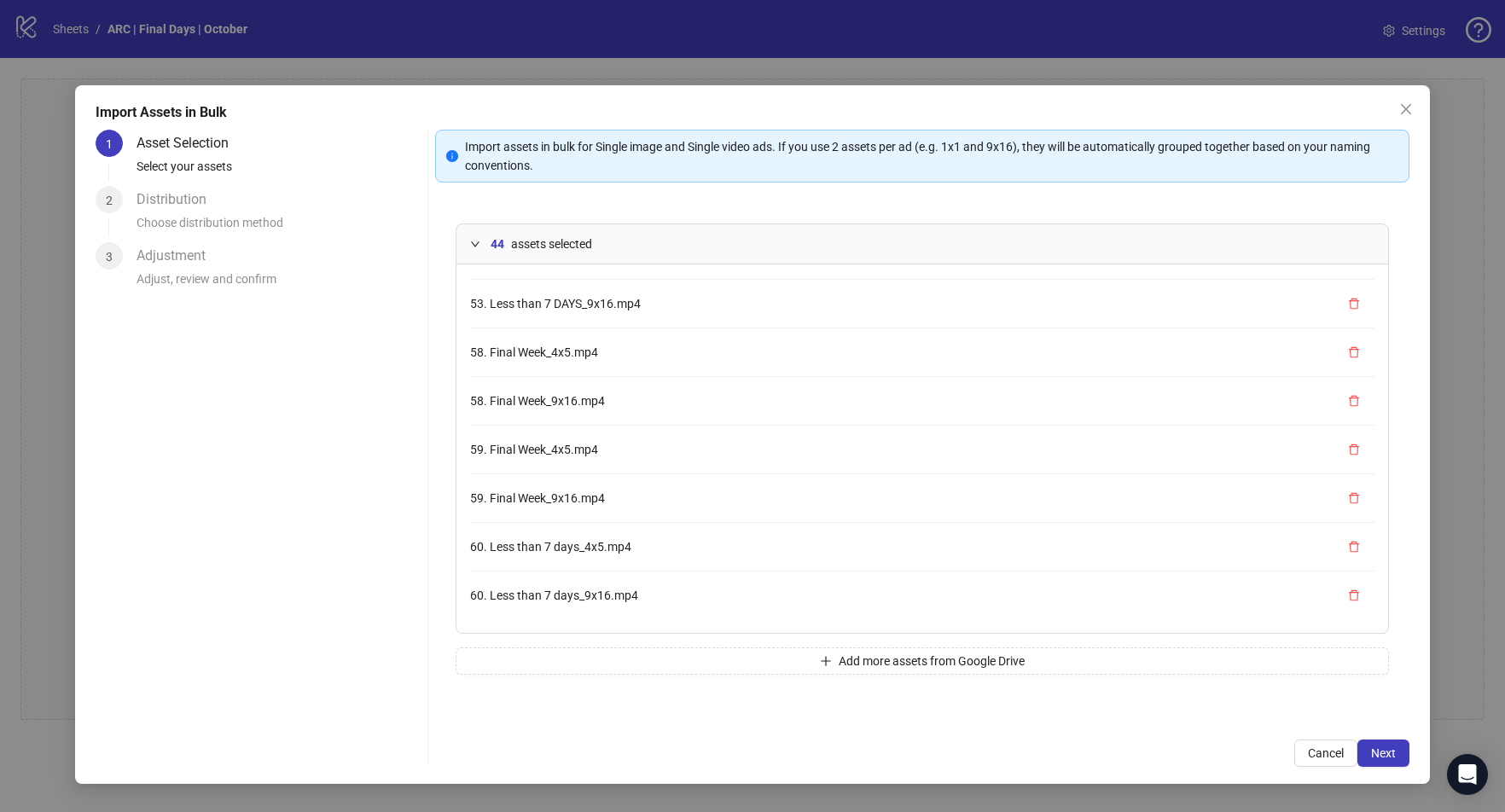
click at [1357, 598] on icon "delete" at bounding box center [1354, 595] width 10 height 11
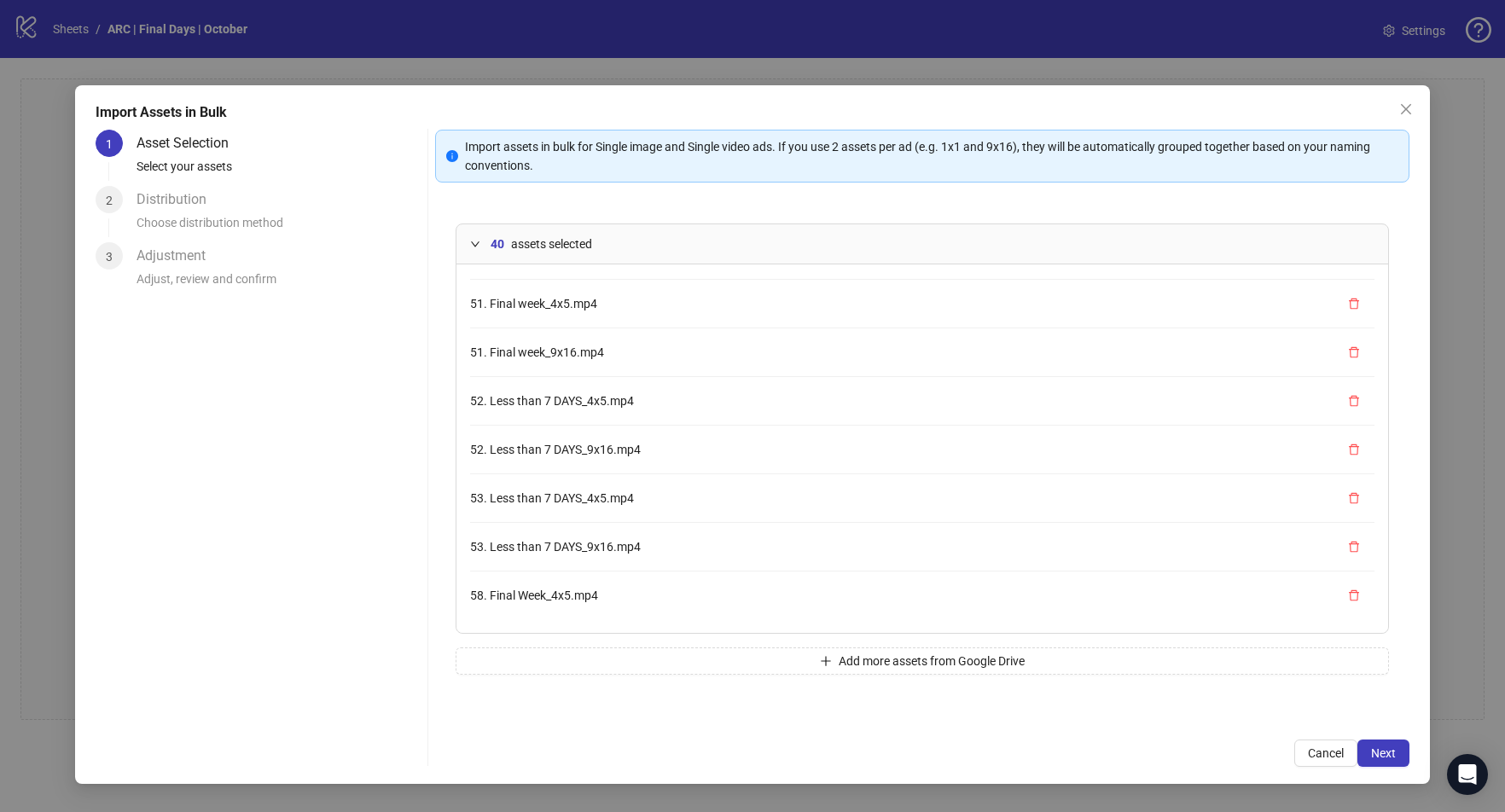
click at [1357, 598] on icon "delete" at bounding box center [1354, 595] width 10 height 11
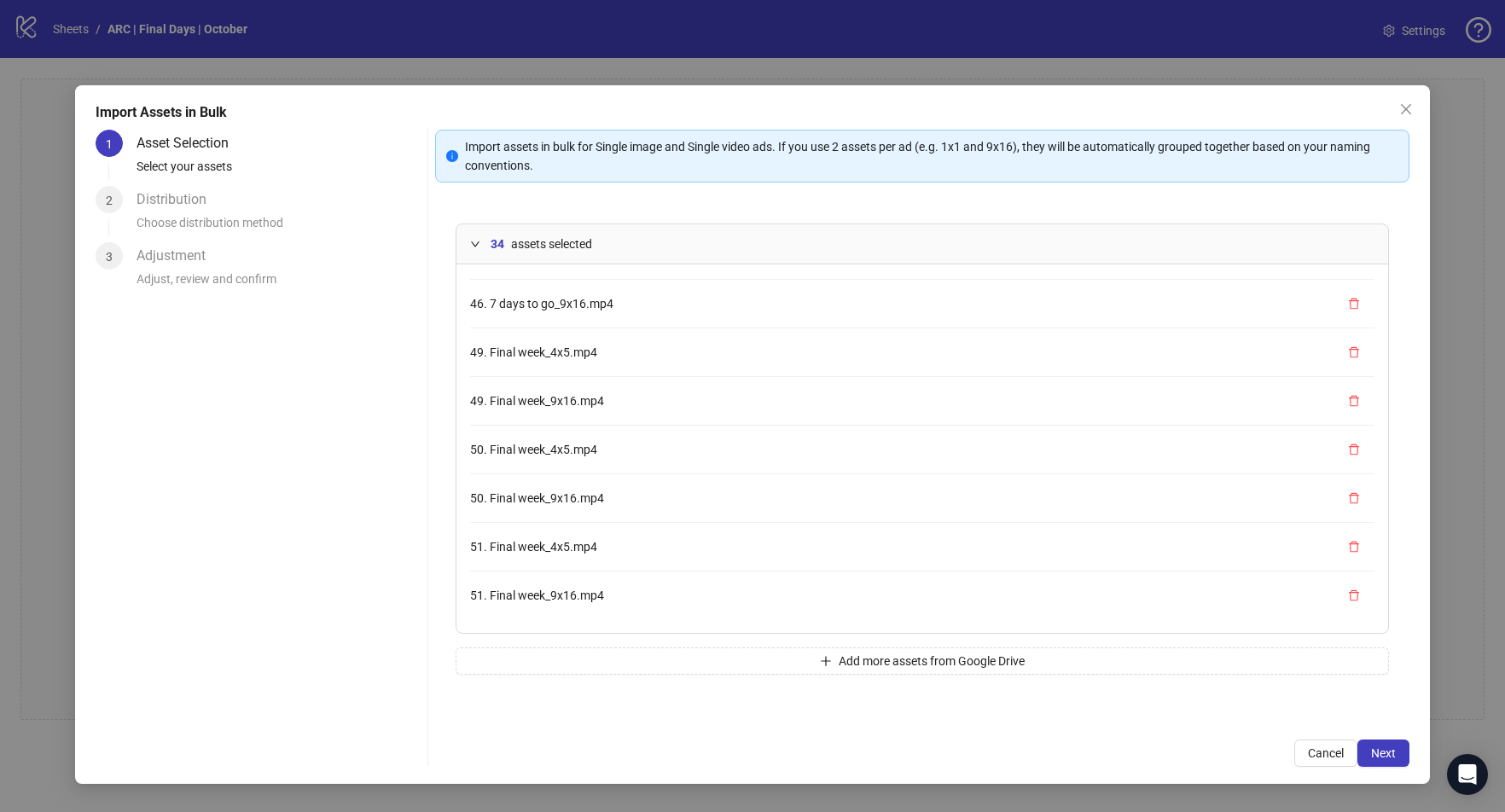
click at [1357, 598] on icon "delete" at bounding box center [1354, 595] width 10 height 11
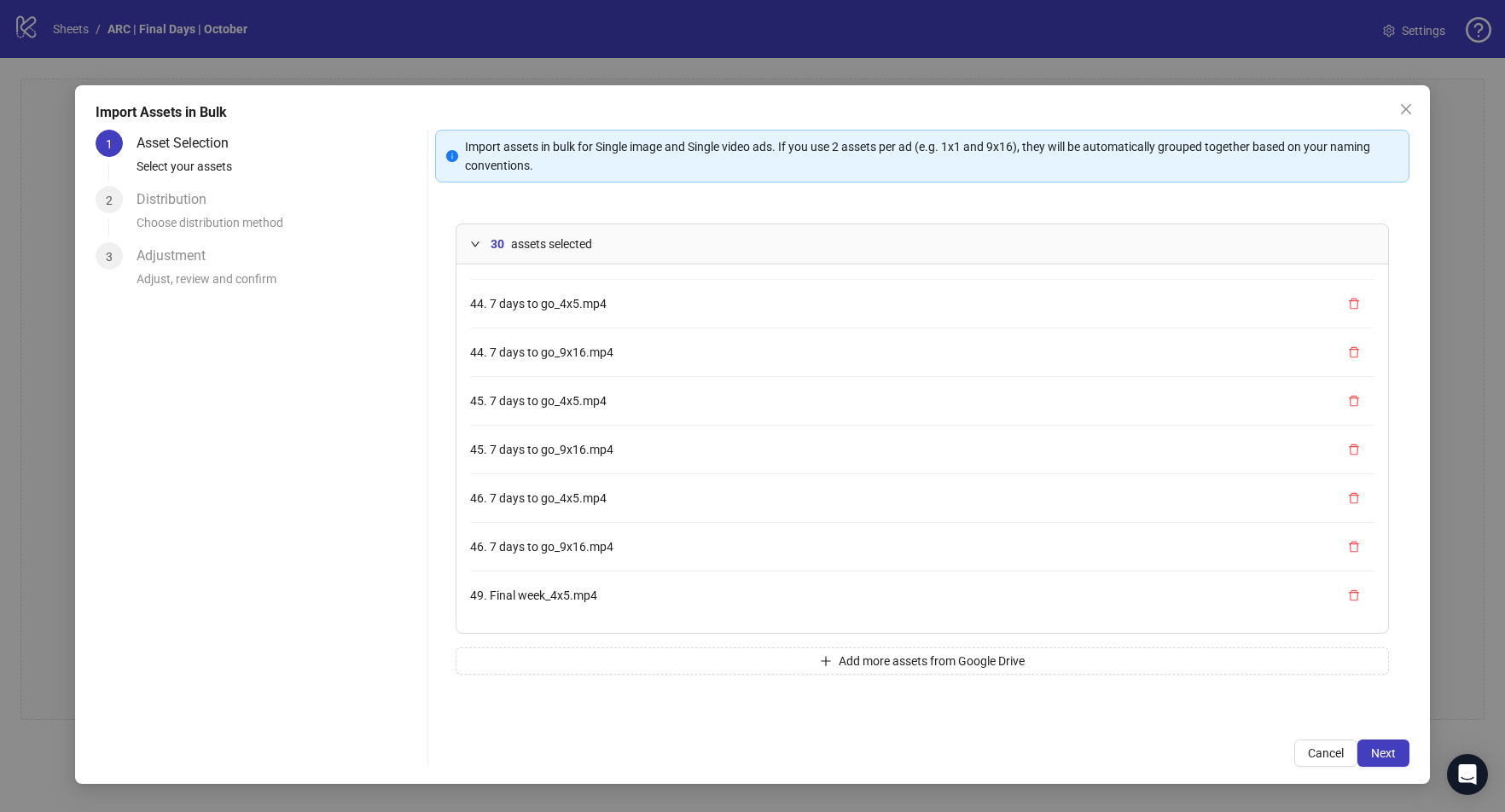
click at [1357, 598] on icon "delete" at bounding box center [1354, 595] width 10 height 11
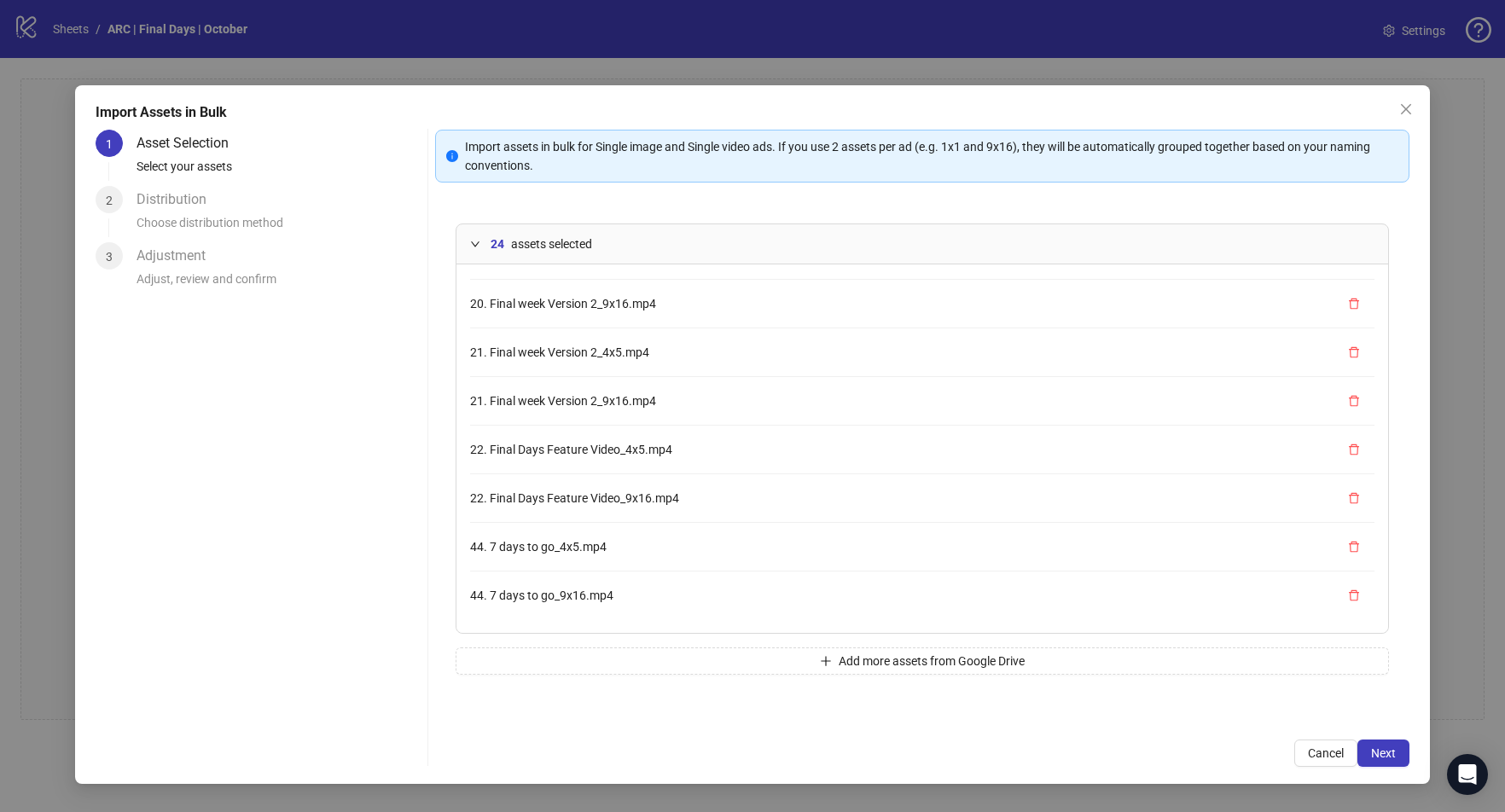
click at [1357, 598] on icon "delete" at bounding box center [1354, 595] width 10 height 11
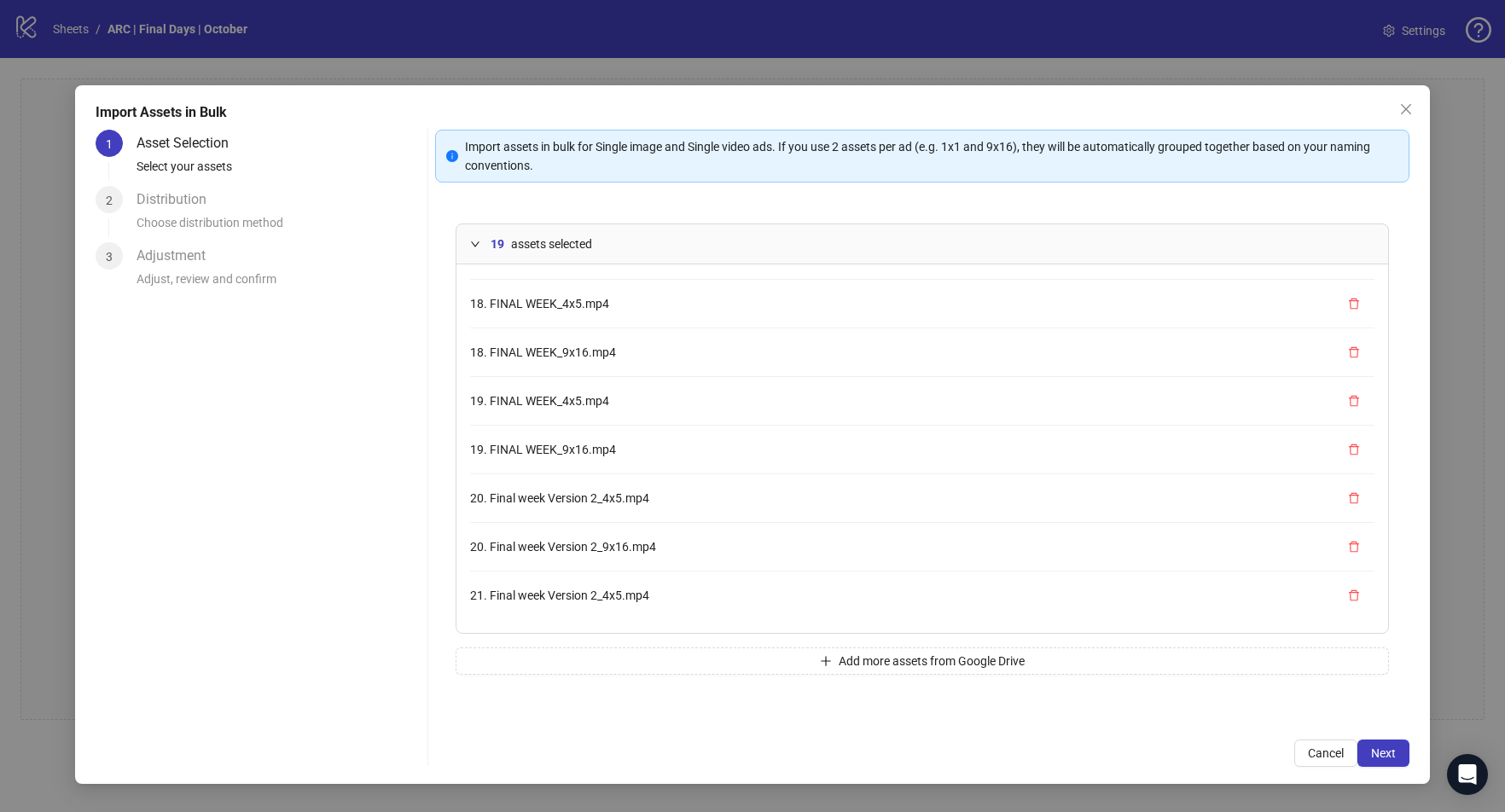
click at [1357, 598] on icon "delete" at bounding box center [1354, 595] width 10 height 11
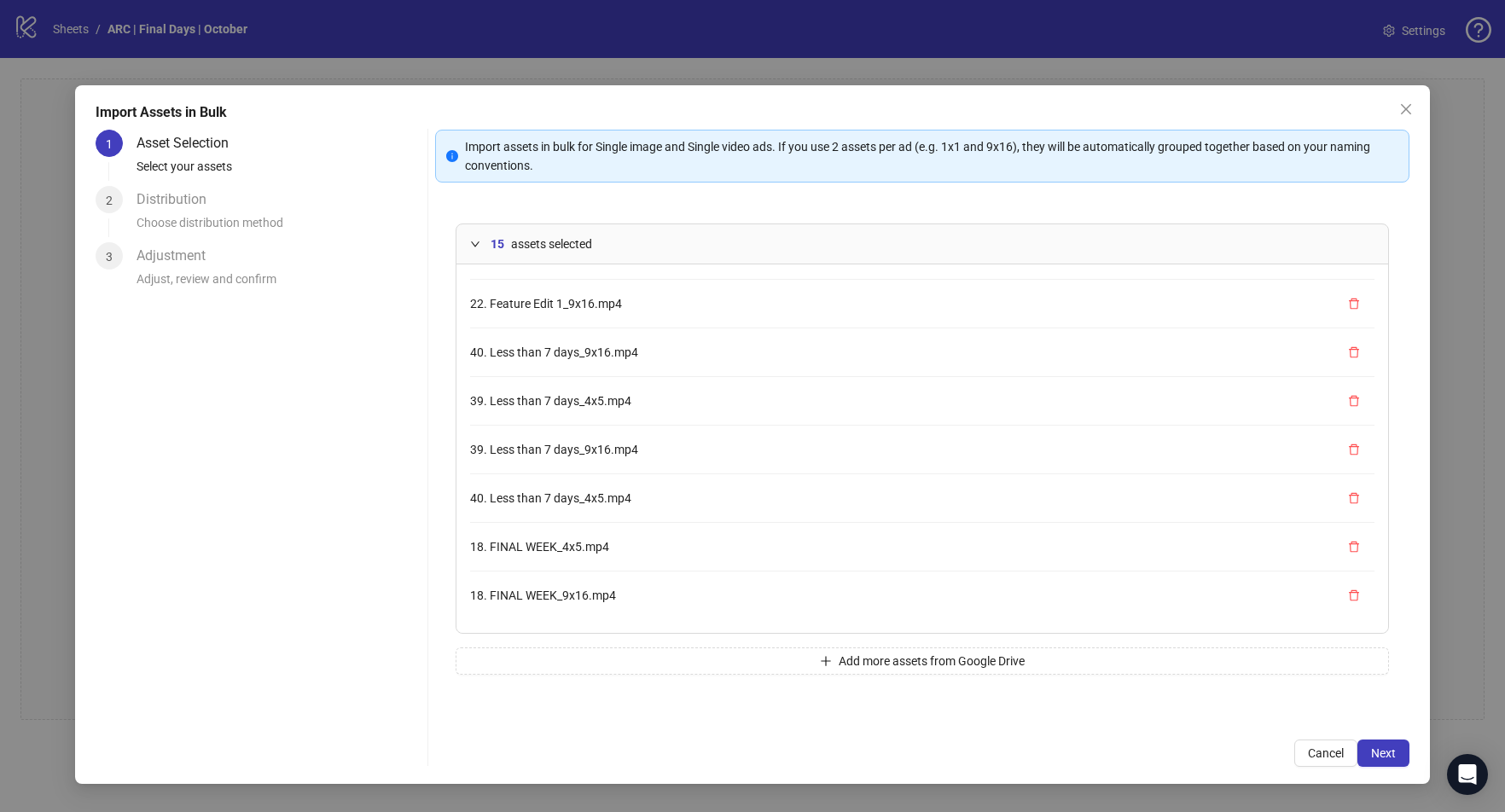
click at [1357, 598] on icon "delete" at bounding box center [1354, 595] width 10 height 11
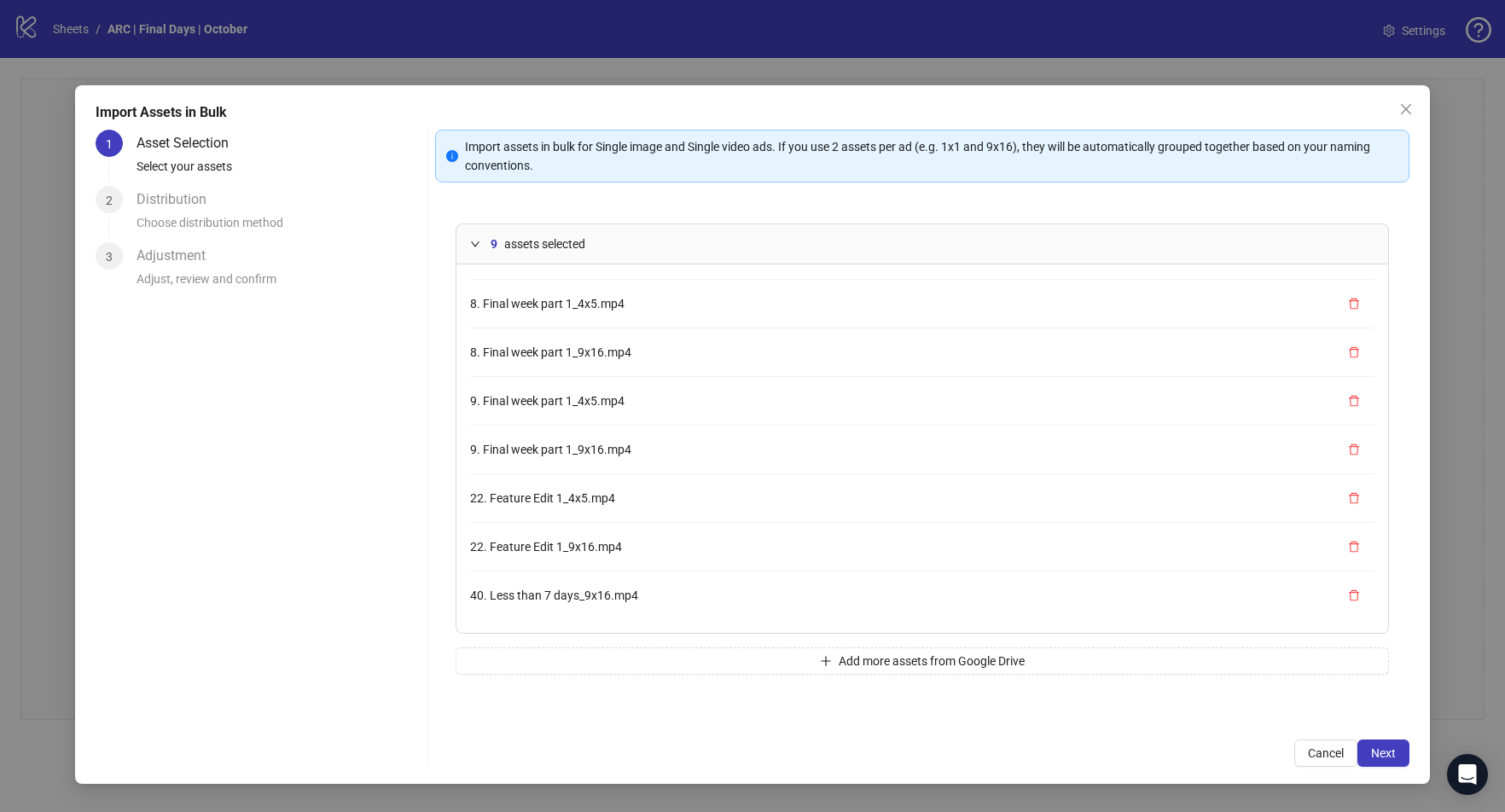
click at [1357, 598] on icon "delete" at bounding box center [1354, 595] width 10 height 11
click at [1357, 598] on icon "delete" at bounding box center [1354, 593] width 12 height 12
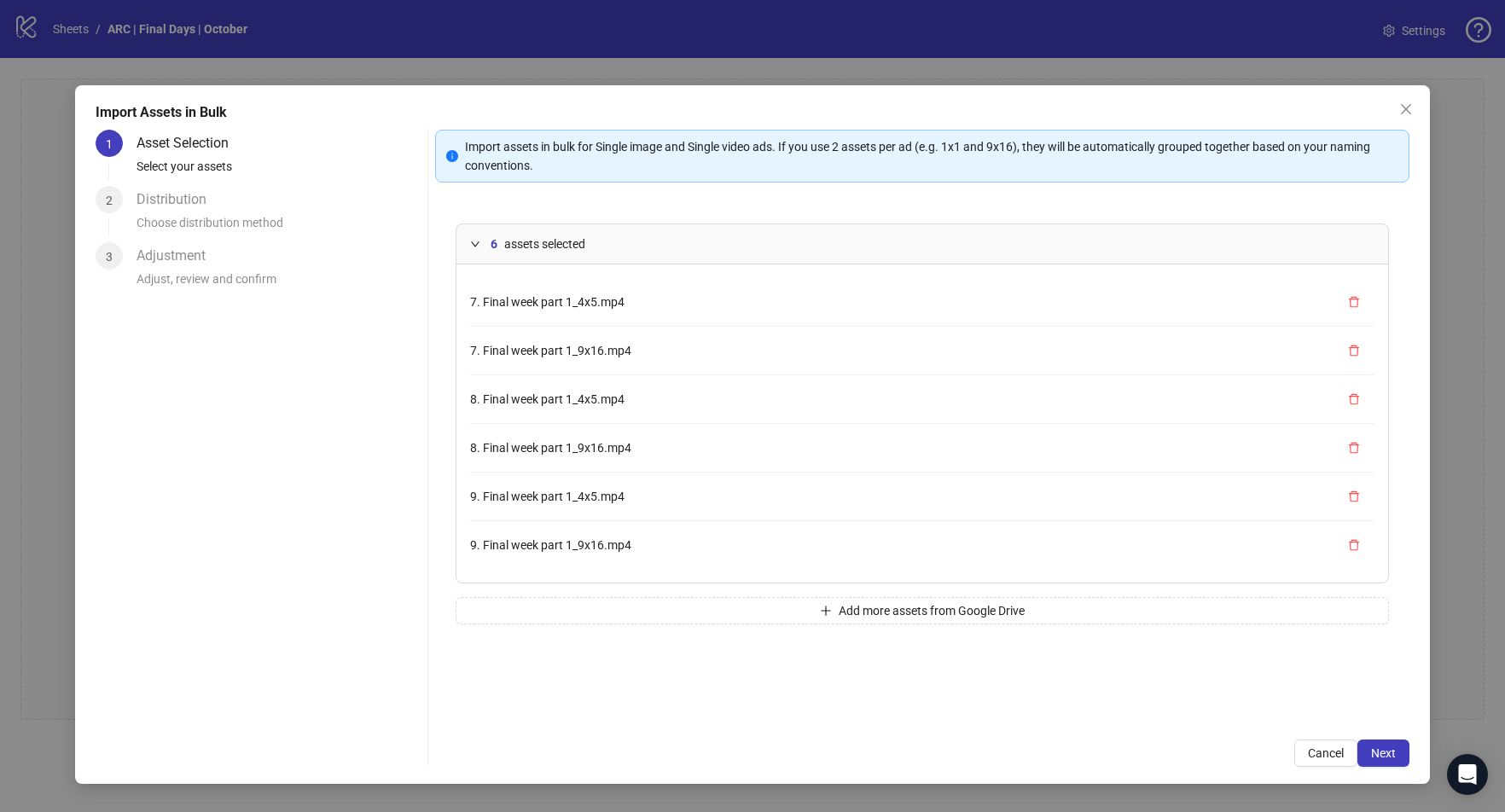
click at [1357, 598] on button "Add more assets from Google Drive" at bounding box center [922, 610] width 933 height 27
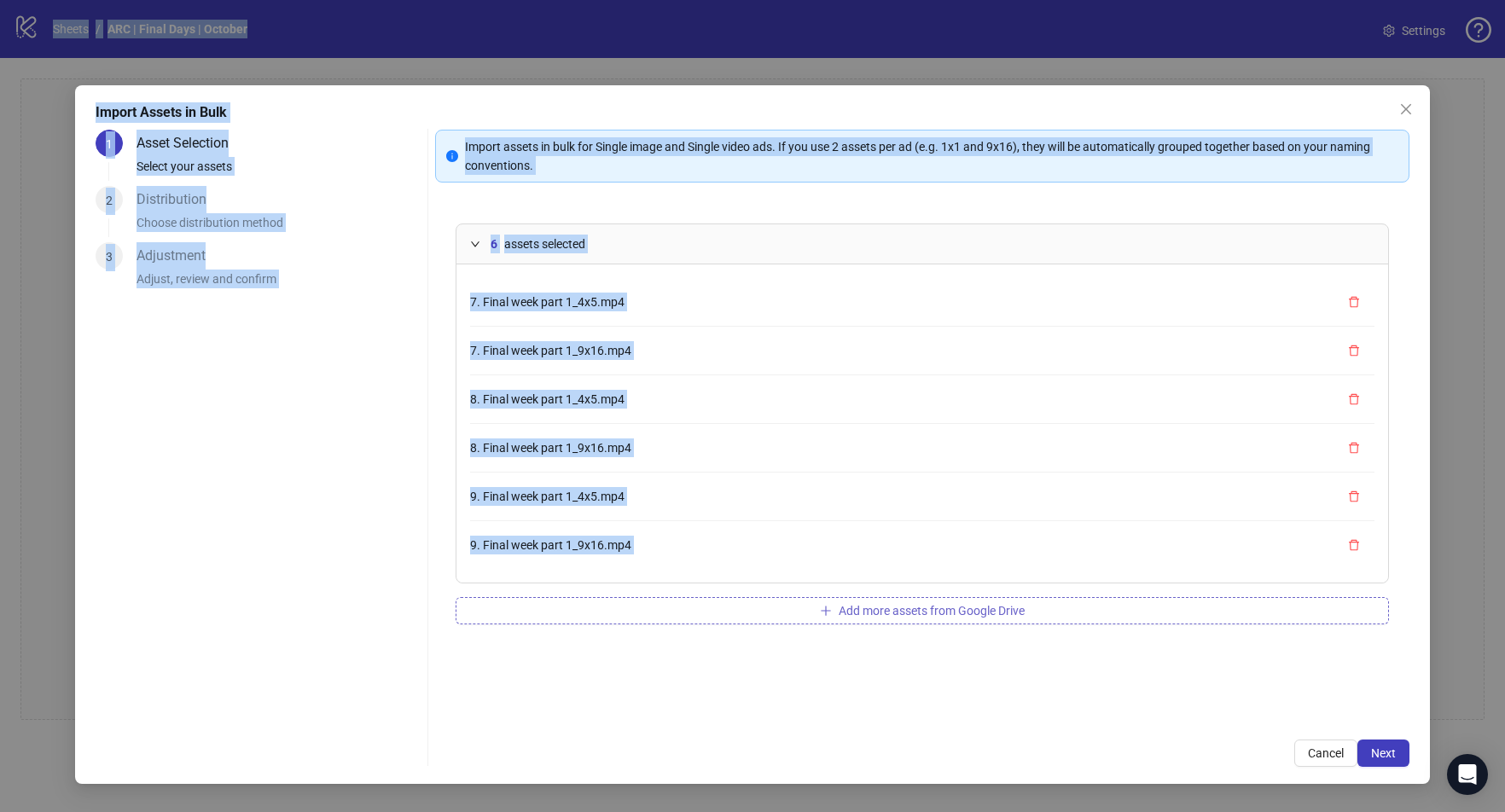
click at [1358, 552] on button "button" at bounding box center [1354, 544] width 27 height 27
click at [1357, 505] on button "button" at bounding box center [1354, 496] width 27 height 27
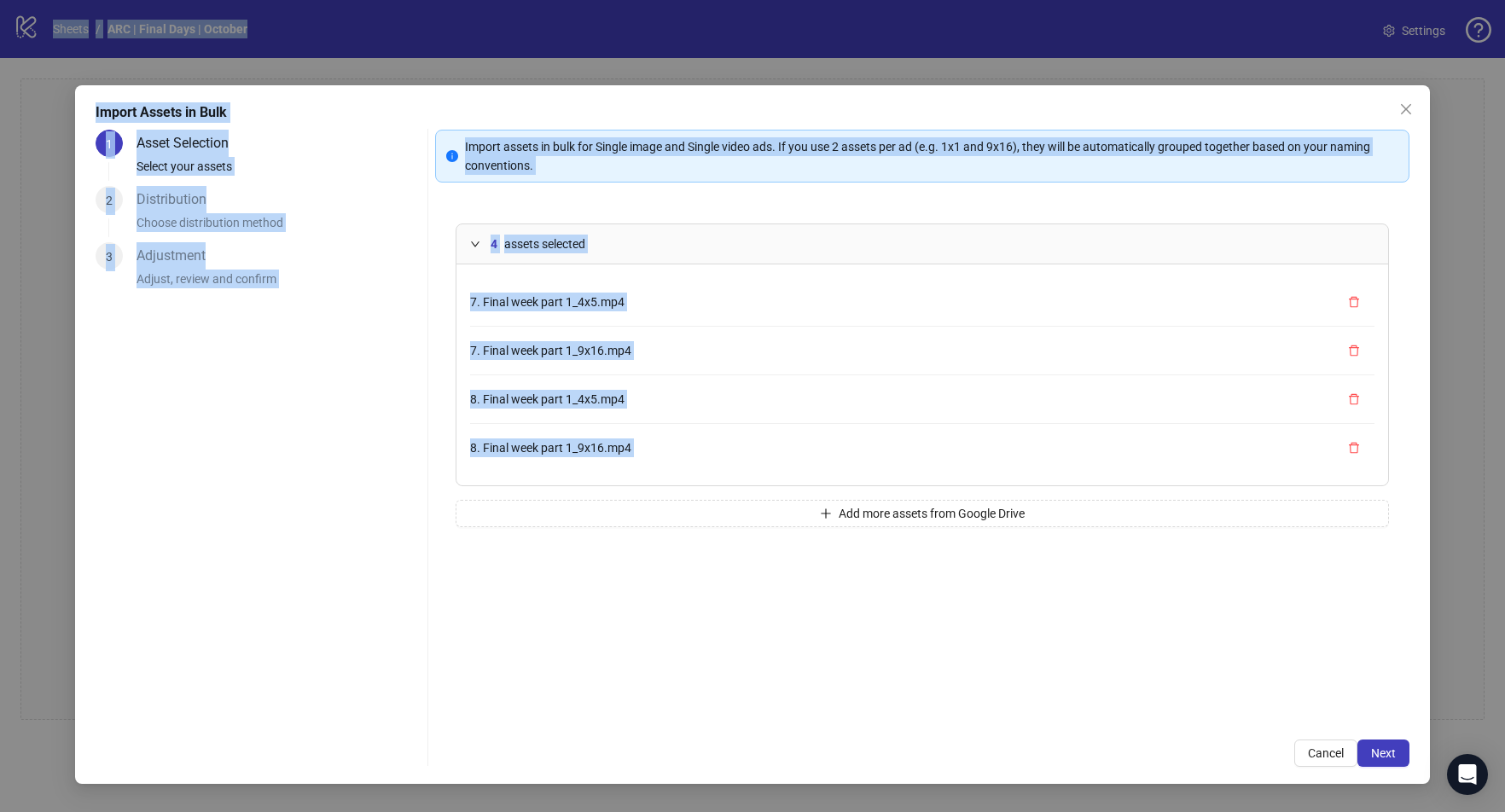
click at [1345, 444] on button "button" at bounding box center [1354, 447] width 27 height 27
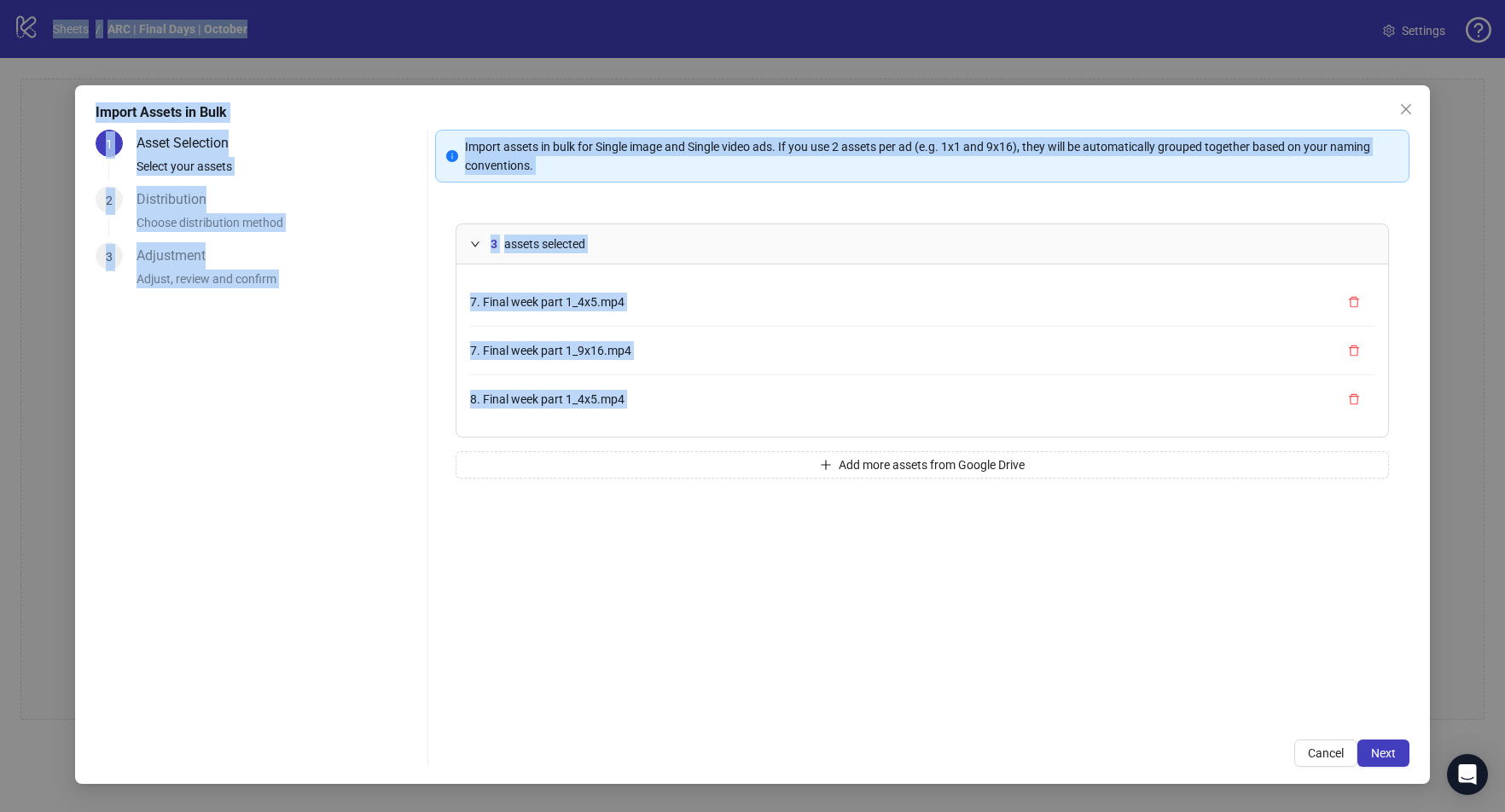
drag, startPoint x: 1352, startPoint y: 398, endPoint x: 1353, endPoint y: 384, distance: 14.0
click at [1352, 397] on icon "delete" at bounding box center [1354, 399] width 12 height 12
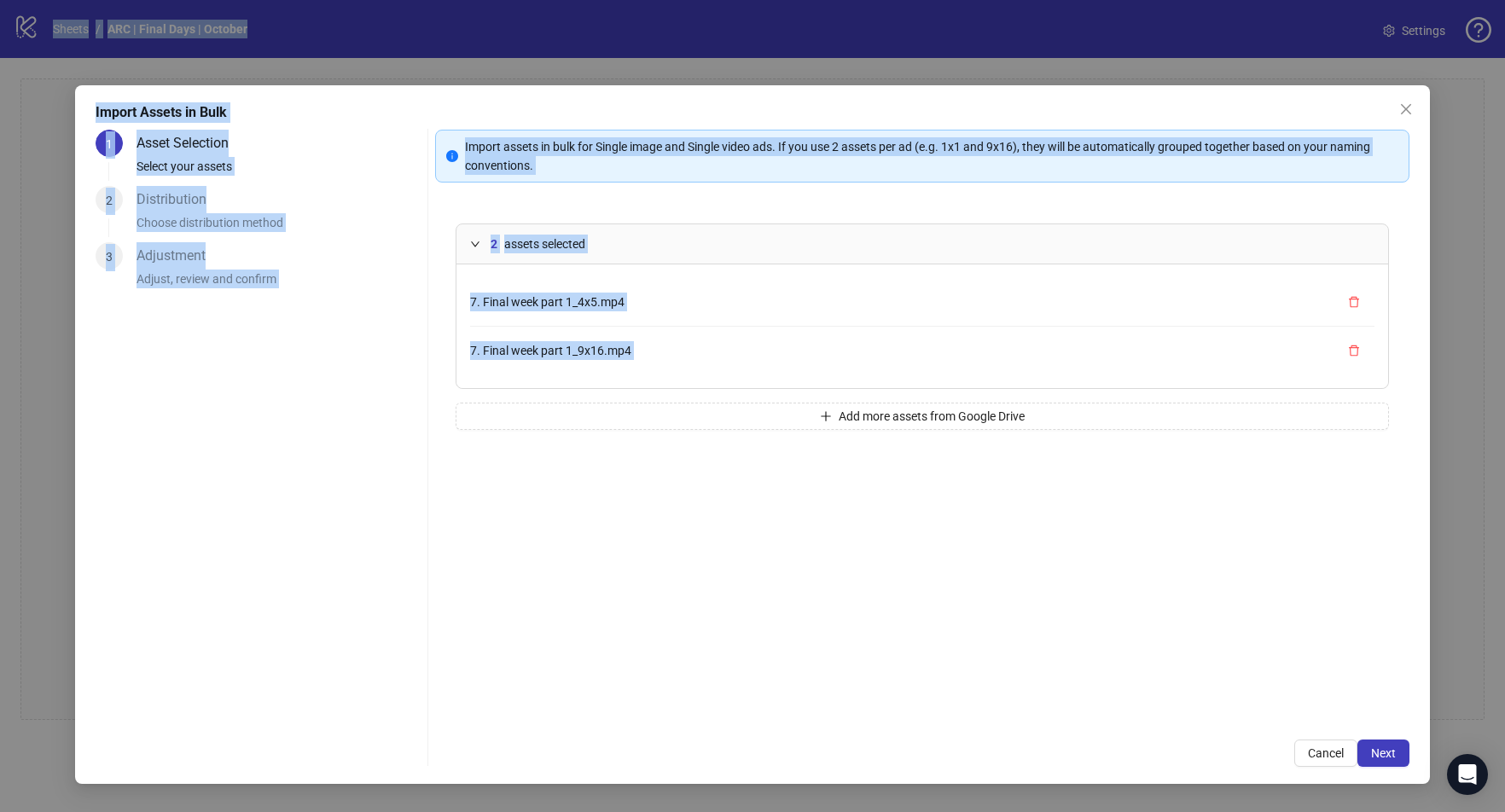
drag, startPoint x: 1351, startPoint y: 353, endPoint x: 1363, endPoint y: 333, distance: 23.3
click at [1355, 350] on icon "delete" at bounding box center [1354, 350] width 12 height 12
click at [1360, 310] on button "button" at bounding box center [1354, 302] width 27 height 27
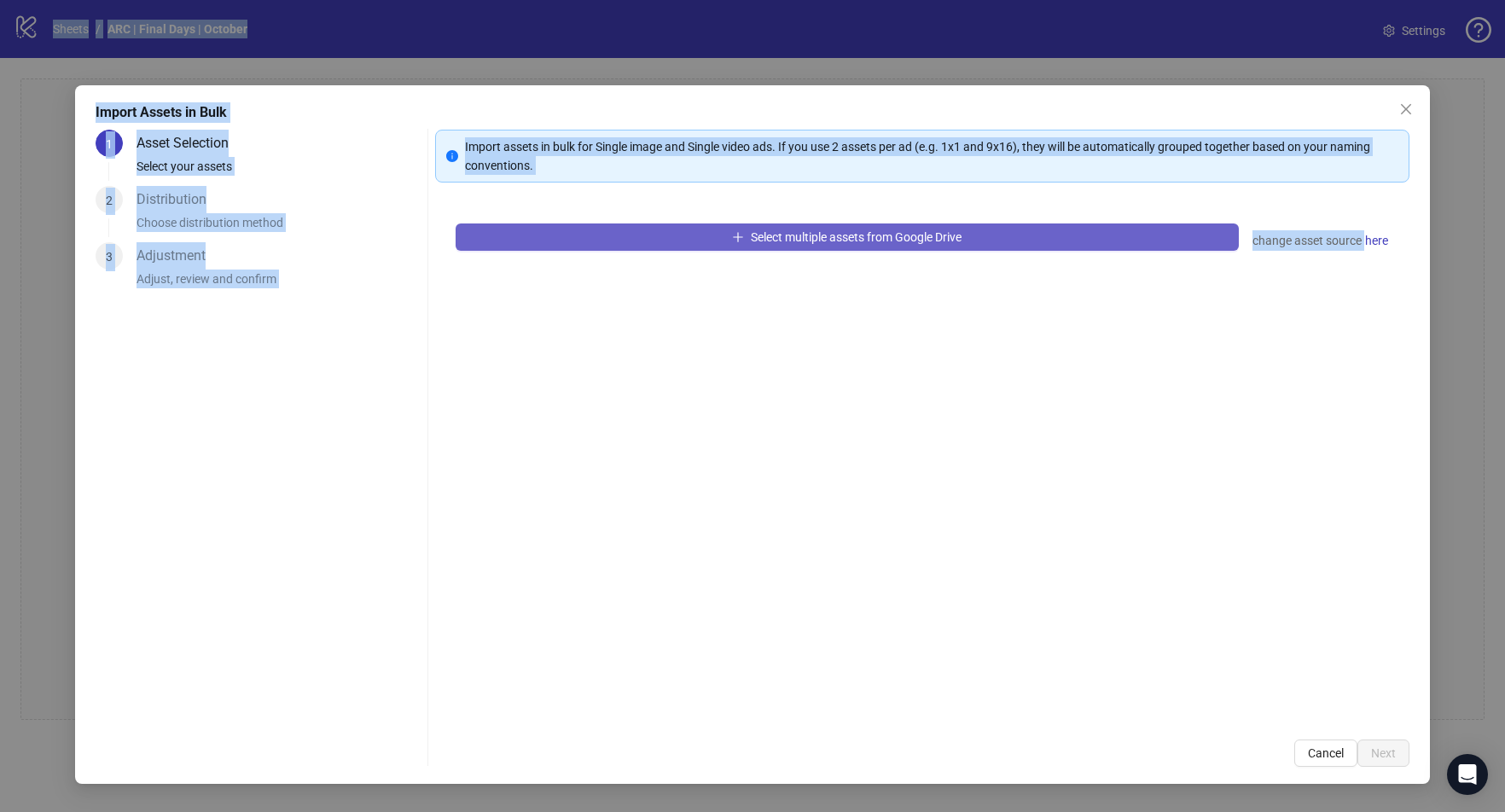
click at [855, 249] on button "Select multiple assets from Google Drive" at bounding box center [848, 237] width 784 height 27
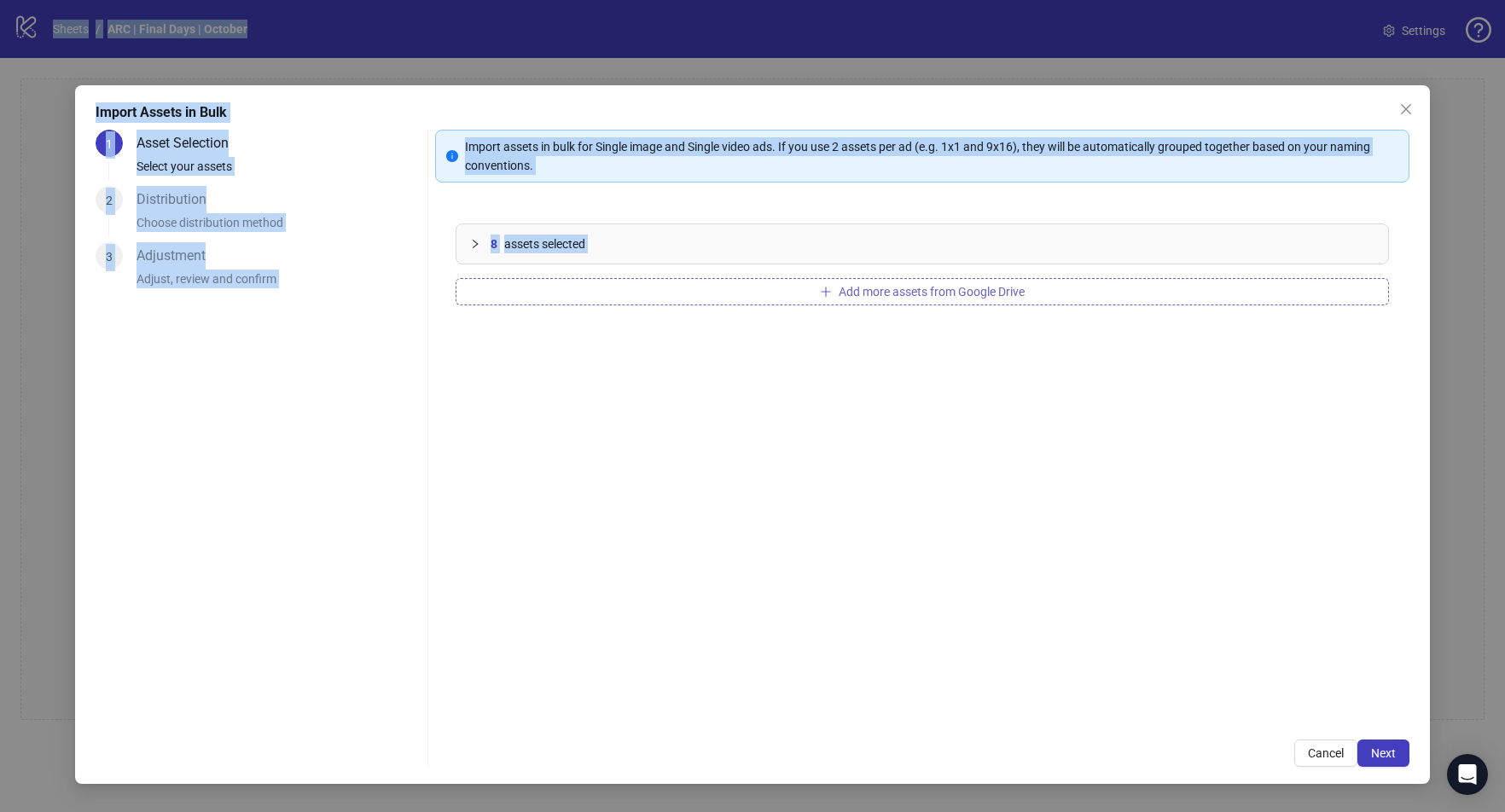
click at [660, 287] on button "Add more assets from Google Drive" at bounding box center [922, 291] width 933 height 27
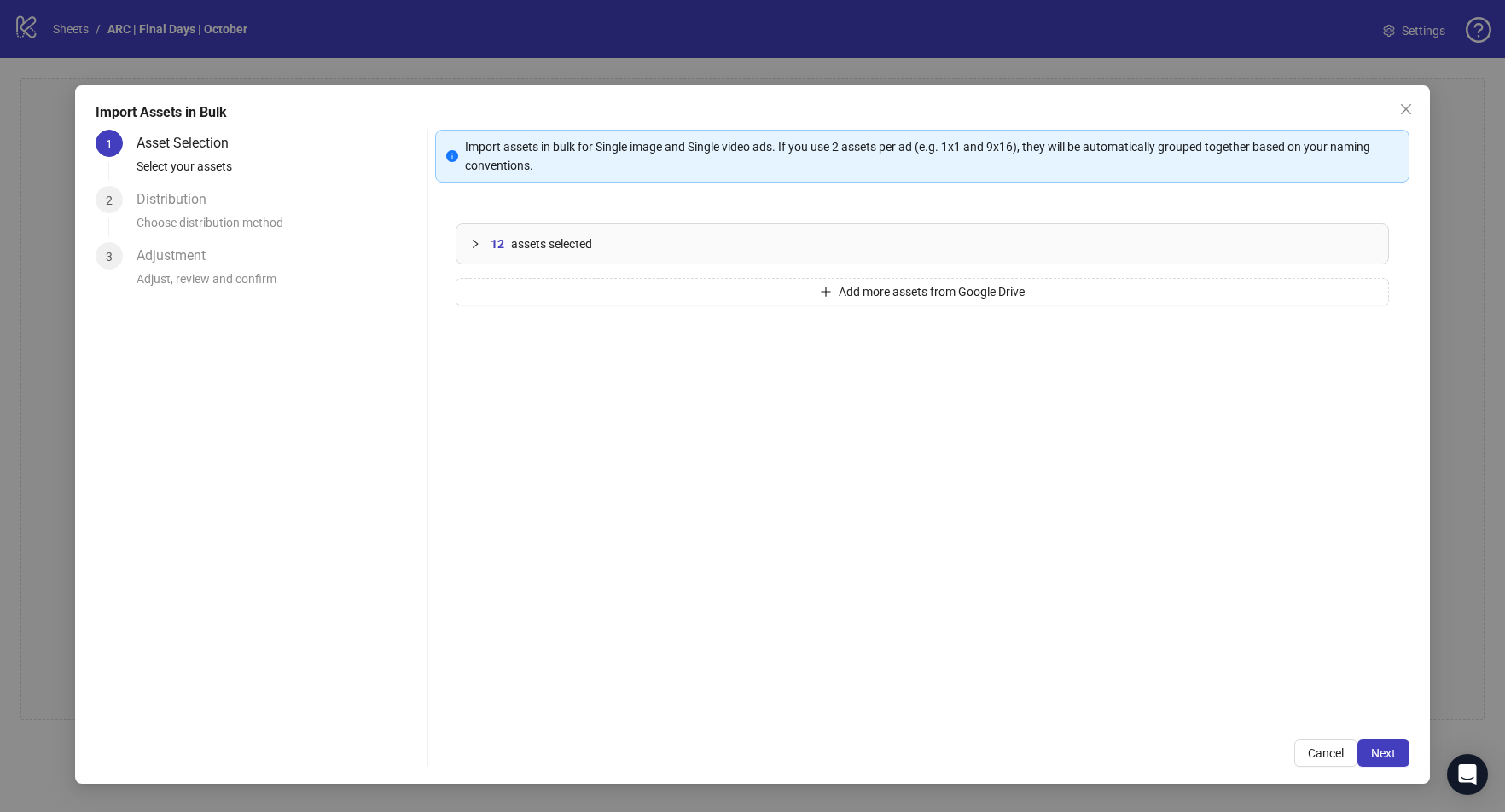
click at [595, 231] on div "12 assets selected" at bounding box center [922, 244] width 931 height 39
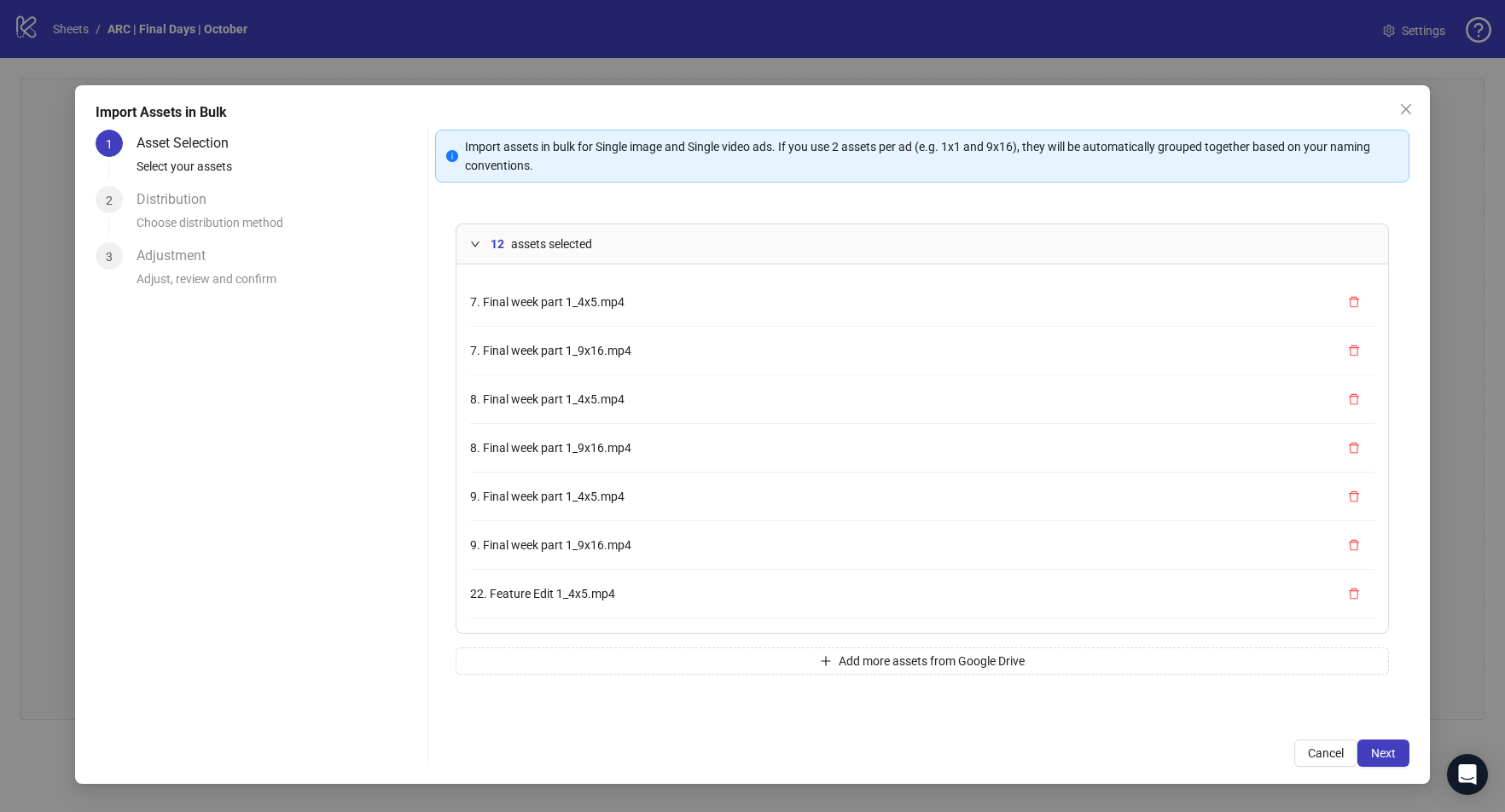
click at [595, 231] on div "12 assets selected" at bounding box center [922, 244] width 931 height 39
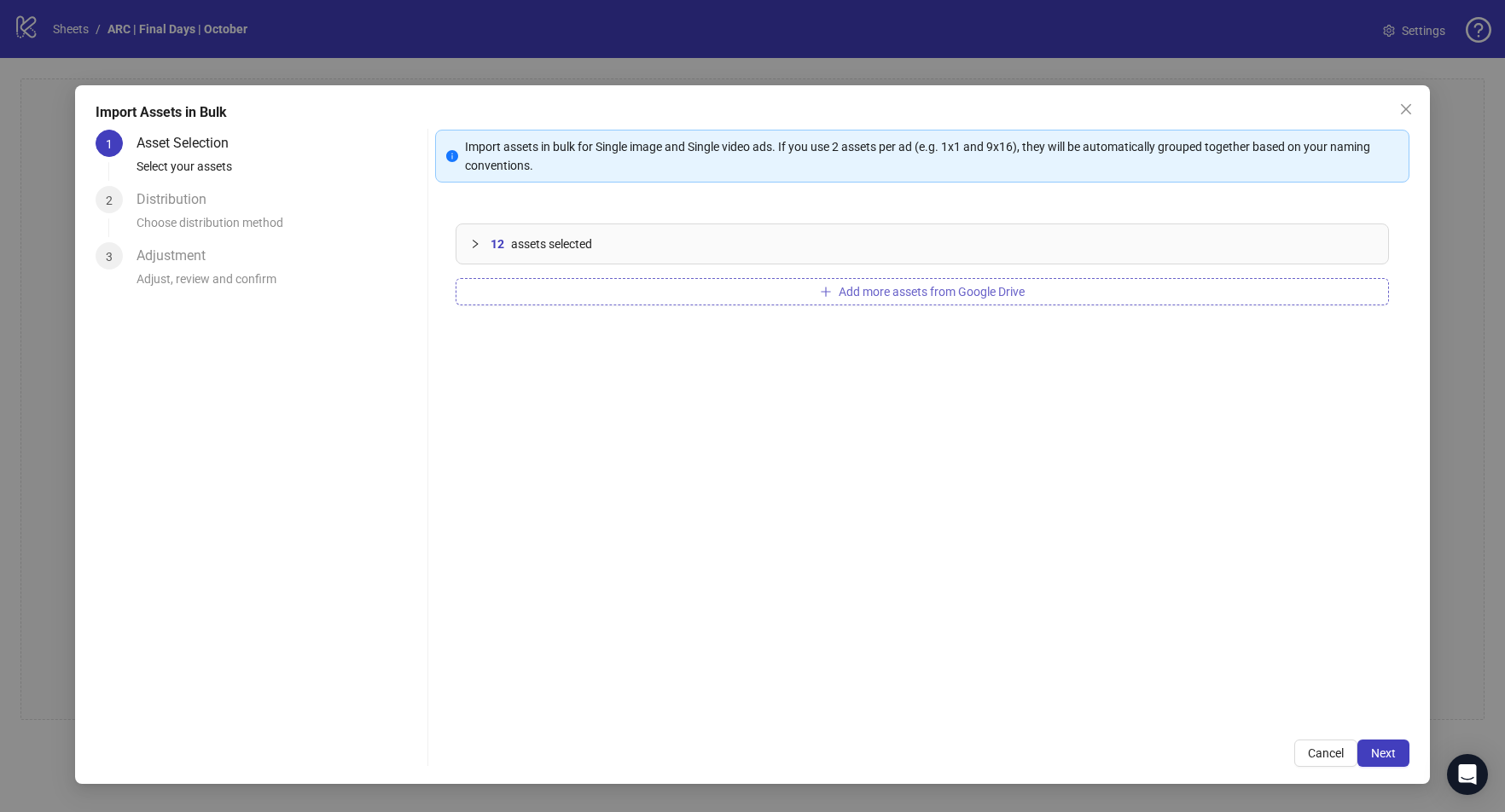
click at [716, 294] on button "Add more assets from Google Drive" at bounding box center [922, 291] width 933 height 27
click at [639, 279] on button "Add more assets from Google Drive" at bounding box center [922, 291] width 933 height 27
click at [678, 290] on button "Add more assets from Google Drive" at bounding box center [922, 291] width 933 height 27
click at [745, 284] on button "Add more assets from Google Drive" at bounding box center [922, 291] width 933 height 27
click at [1377, 749] on span "Next" at bounding box center [1383, 753] width 25 height 14
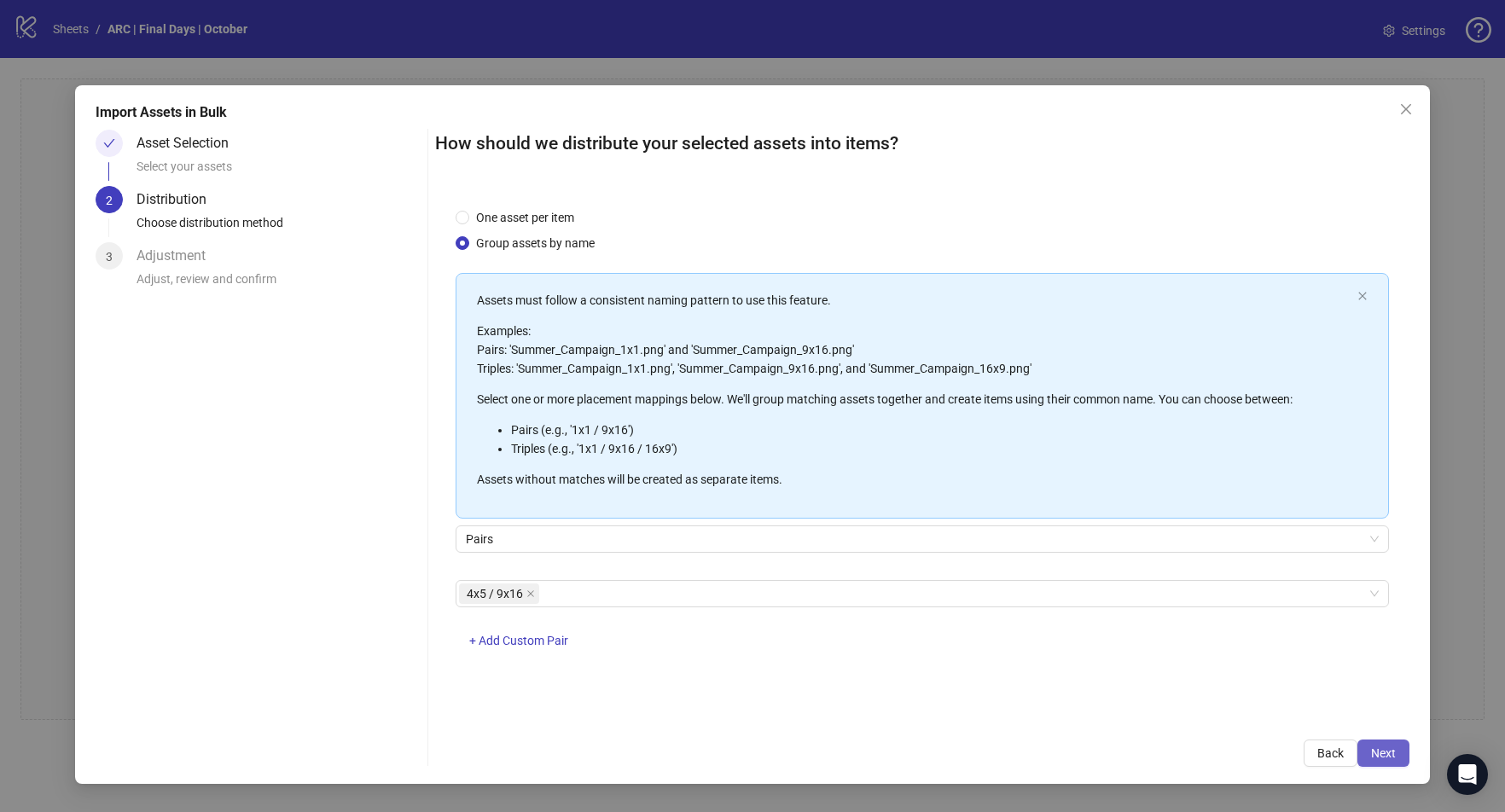
click at [1374, 746] on span "Next" at bounding box center [1383, 753] width 25 height 14
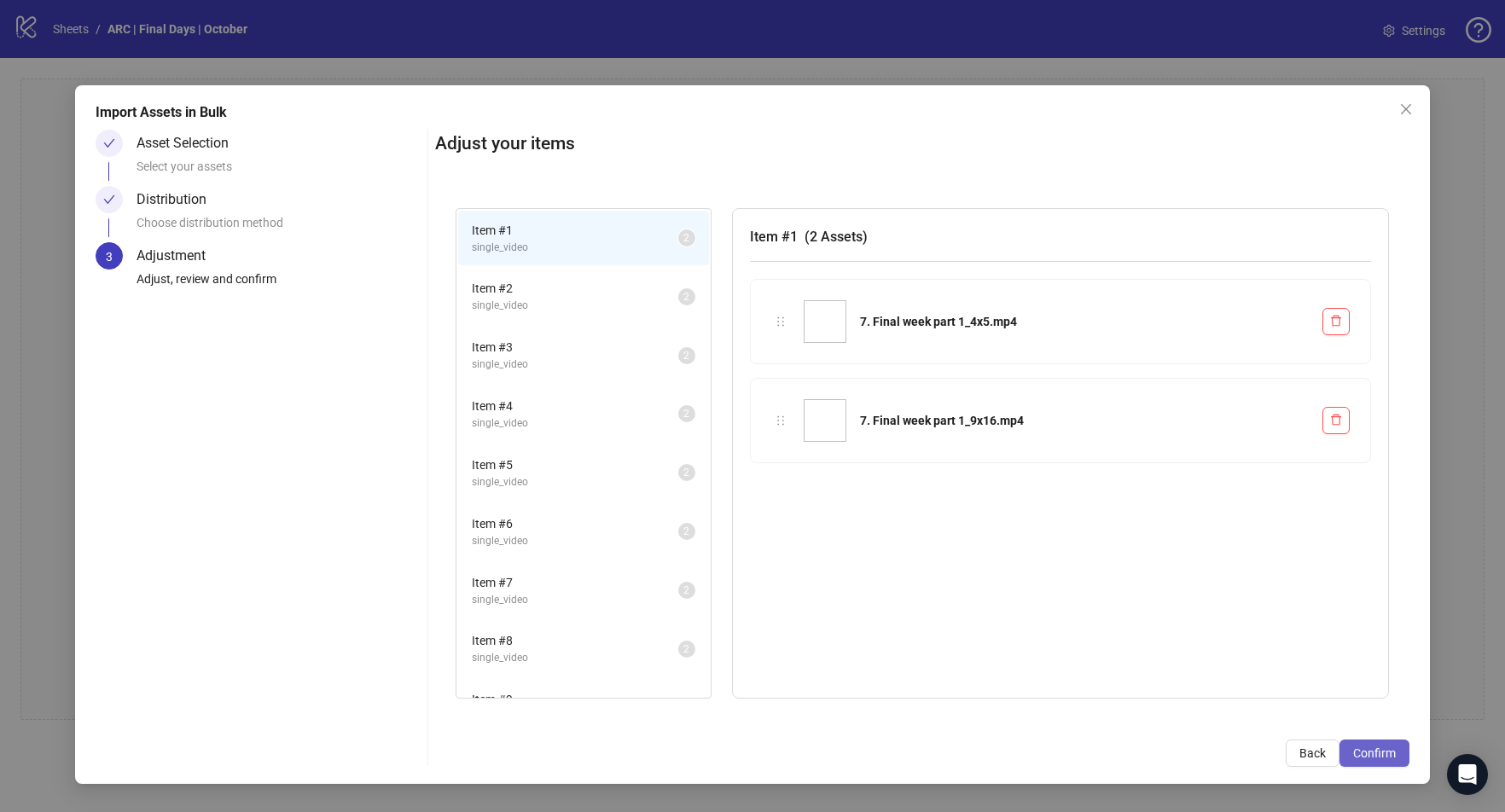
click at [1380, 758] on span "Confirm" at bounding box center [1374, 753] width 43 height 14
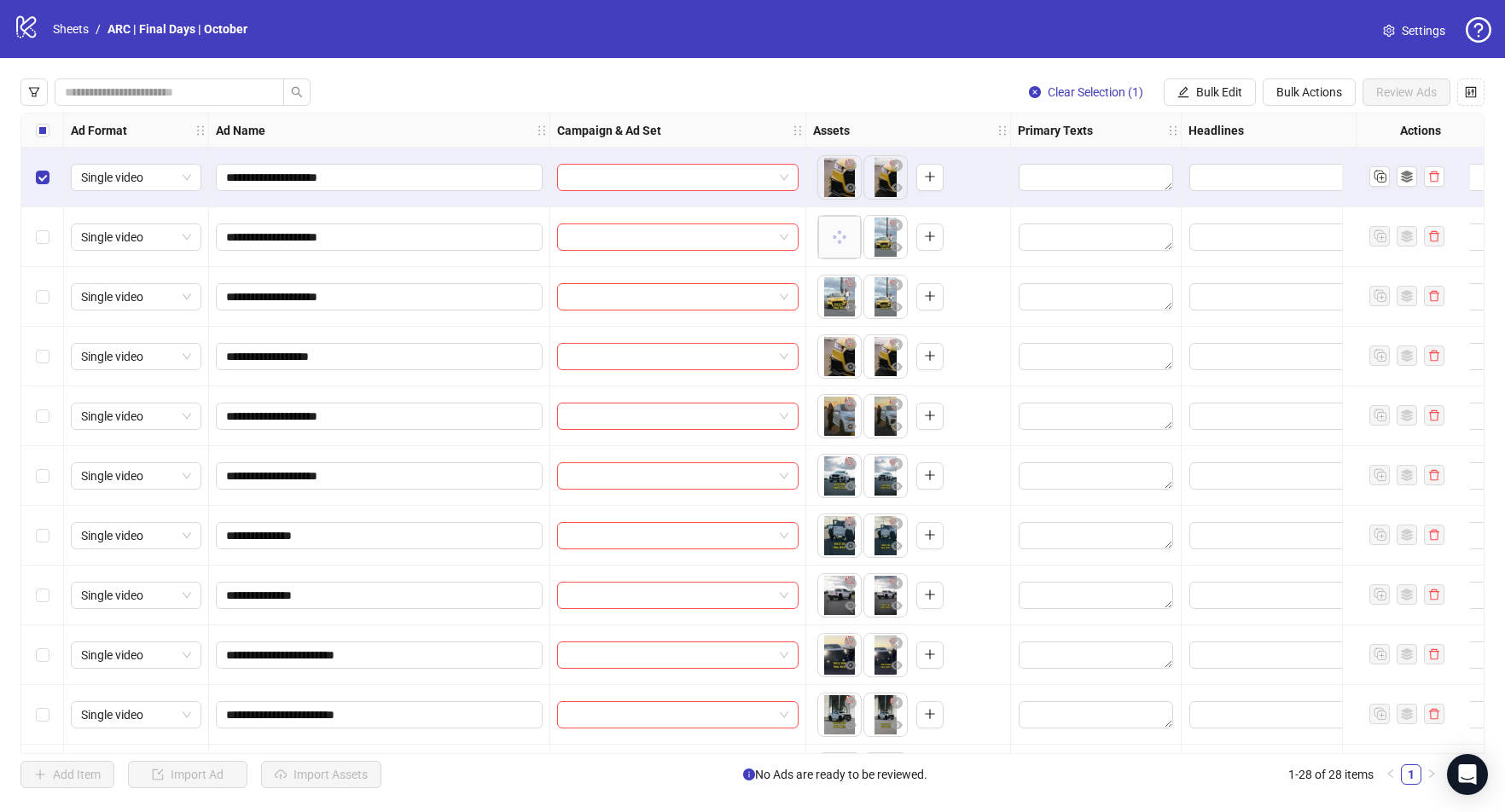
click at [56, 219] on div "Select row 2" at bounding box center [43, 237] width 43 height 59
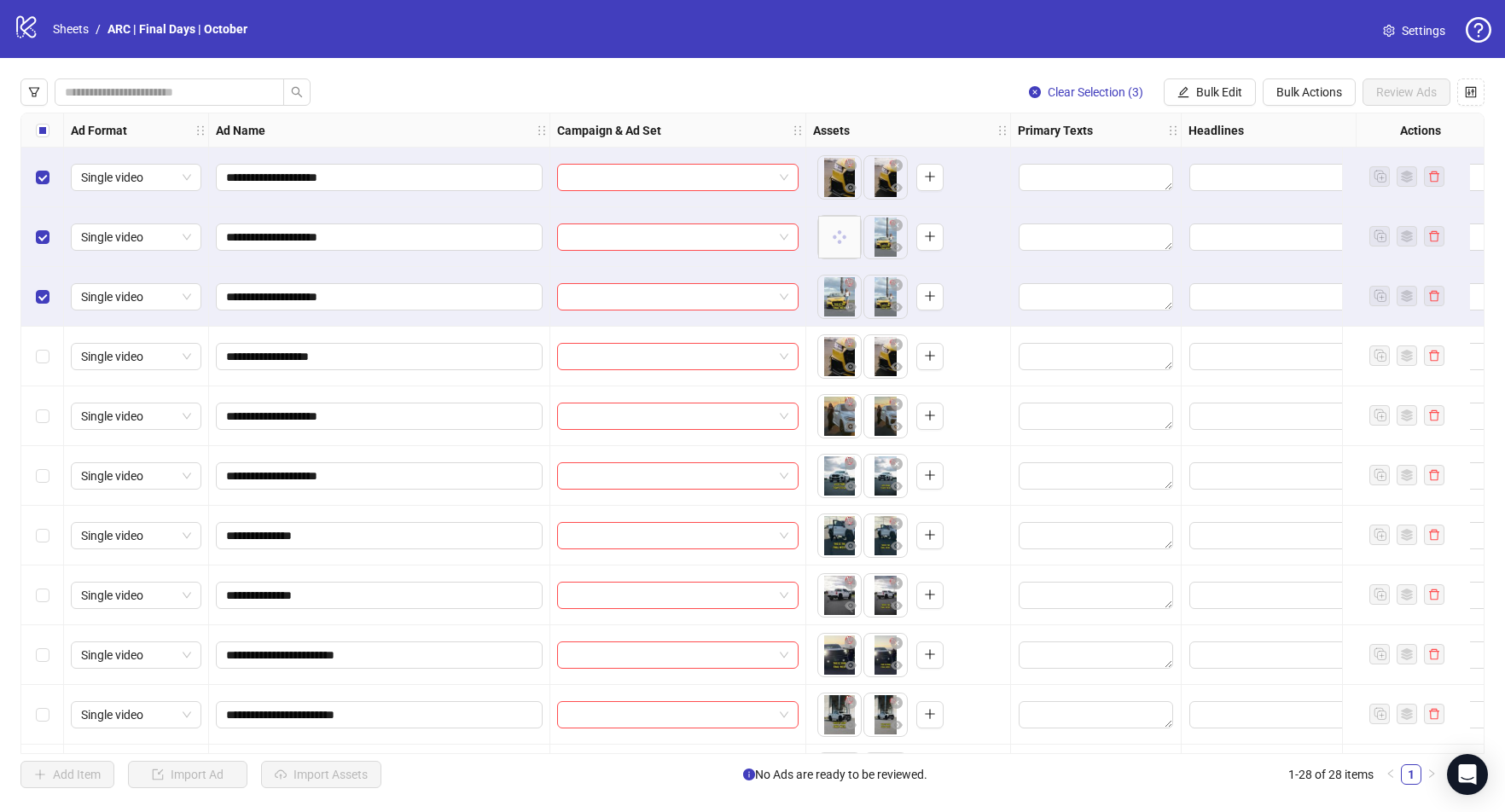
click at [47, 327] on div "Select row 4" at bounding box center [43, 356] width 43 height 59
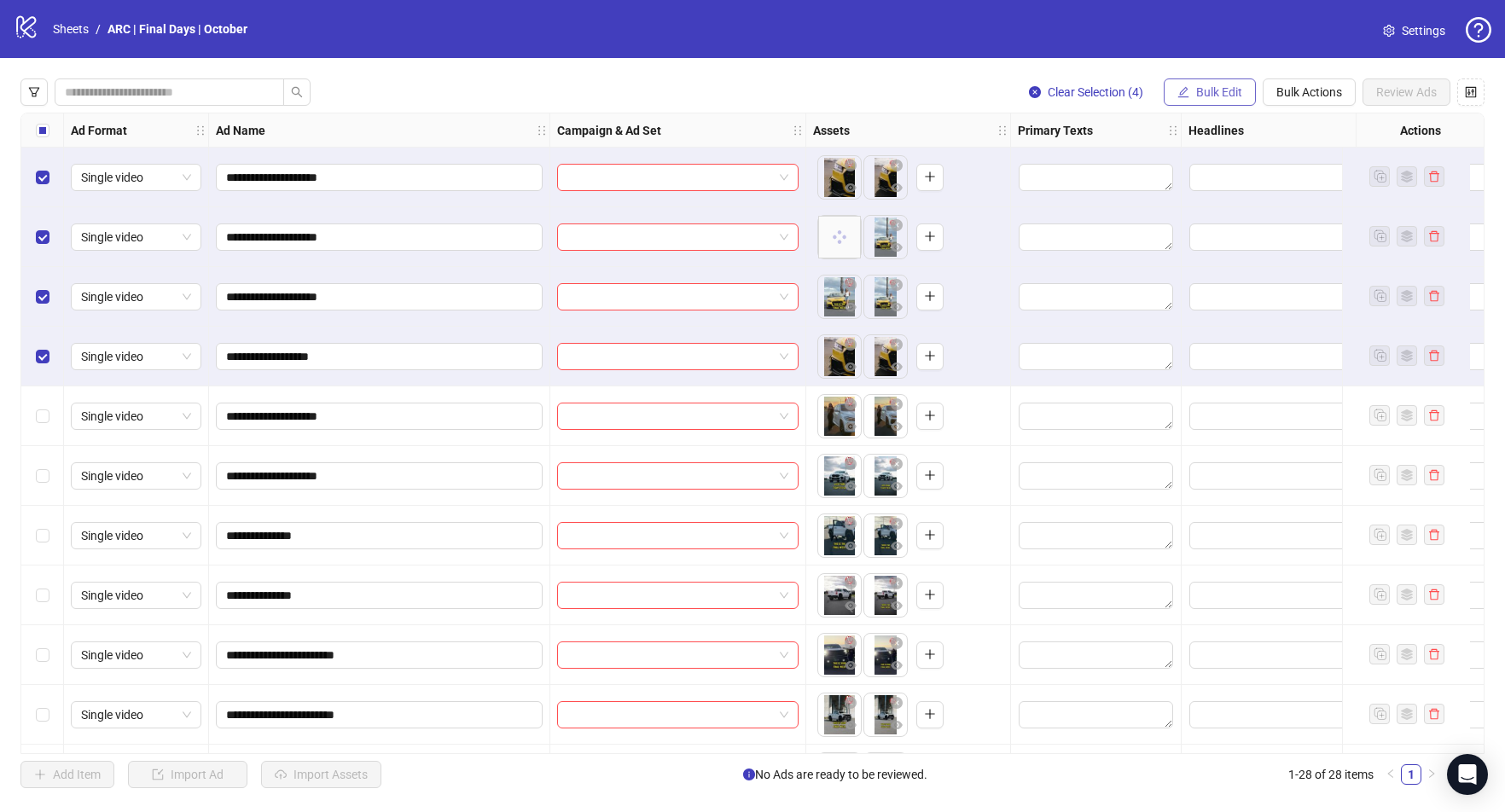
click at [1210, 89] on span "Bulk Edit" at bounding box center [1219, 92] width 46 height 14
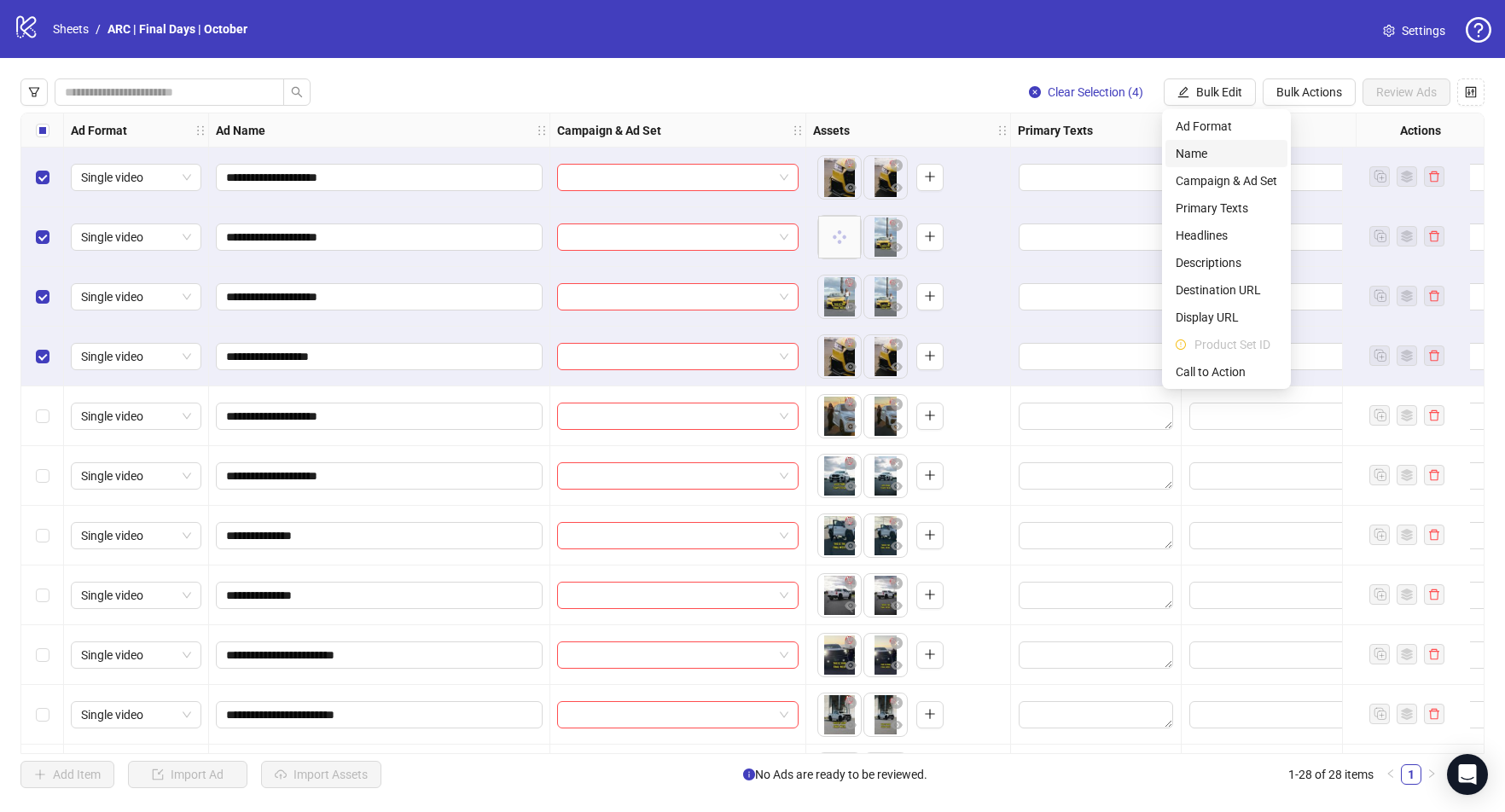
click at [1184, 155] on span "Name" at bounding box center [1226, 153] width 101 height 19
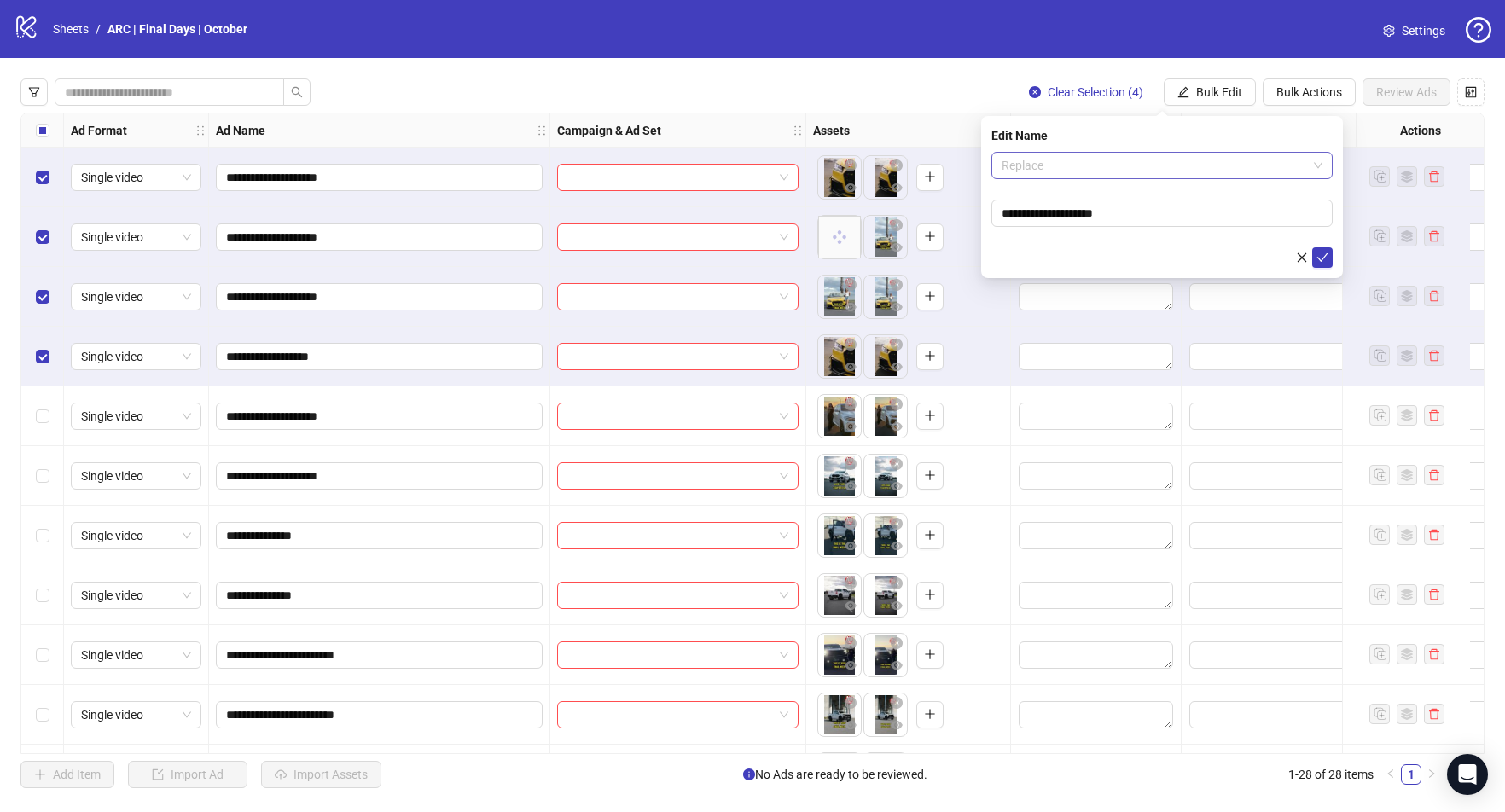
click at [1112, 163] on span "Replace" at bounding box center [1162, 165] width 321 height 26
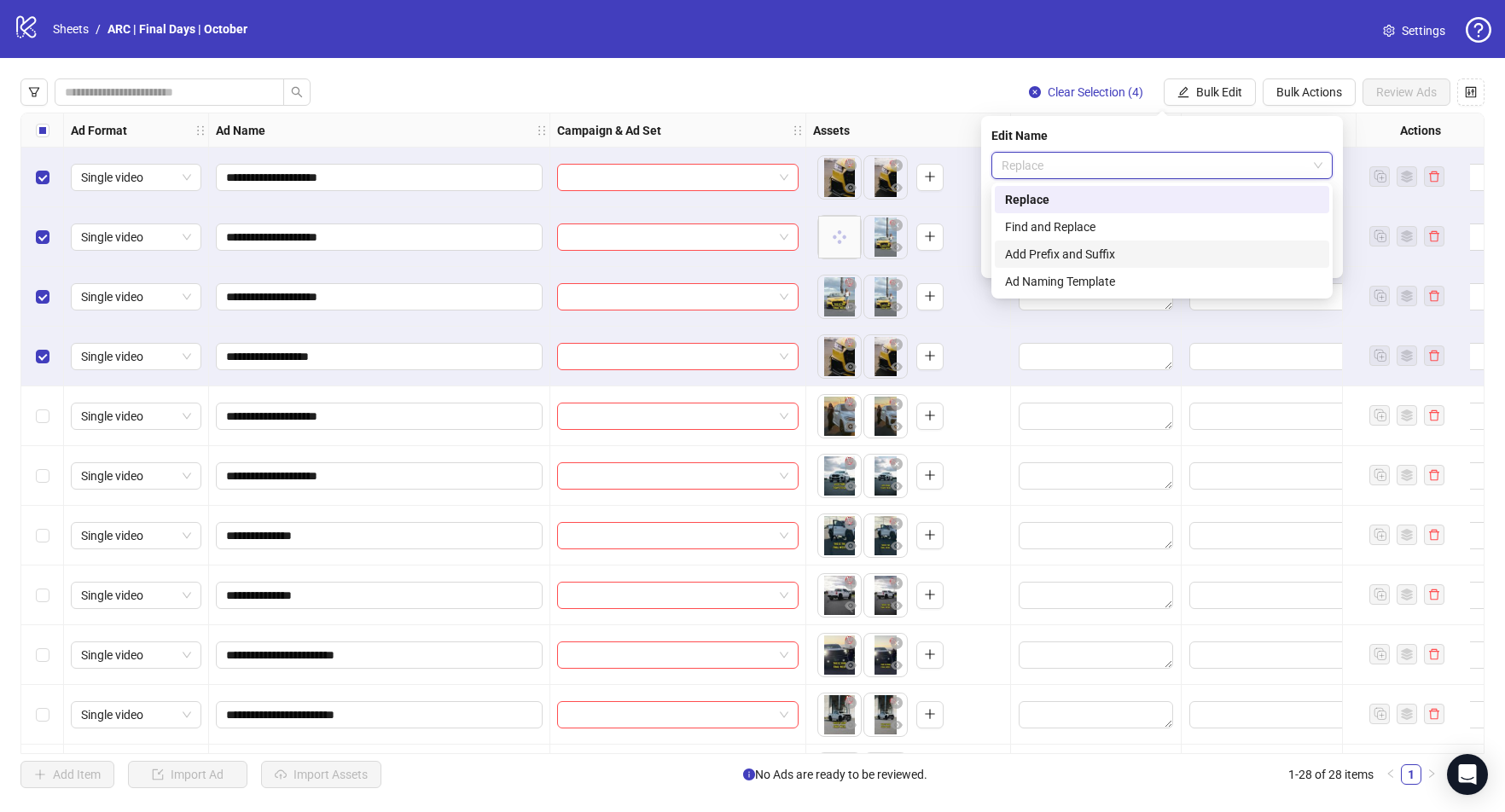
click at [1091, 258] on div "Add Prefix and Suffix" at bounding box center [1162, 254] width 314 height 19
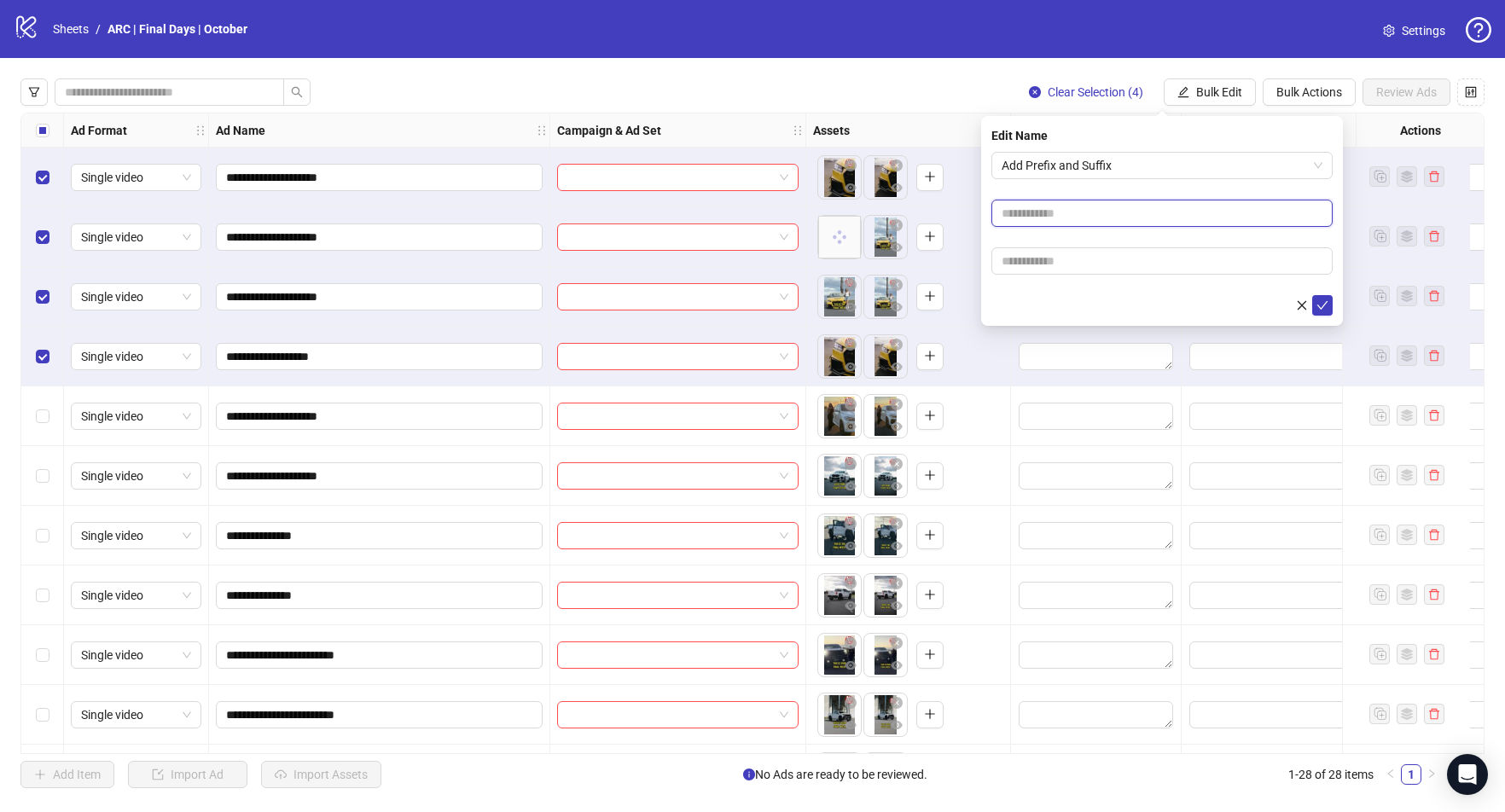
click at [1052, 221] on input "text" at bounding box center [1162, 213] width 342 height 27
type input "******"
click at [1324, 306] on icon "check" at bounding box center [1322, 305] width 12 height 12
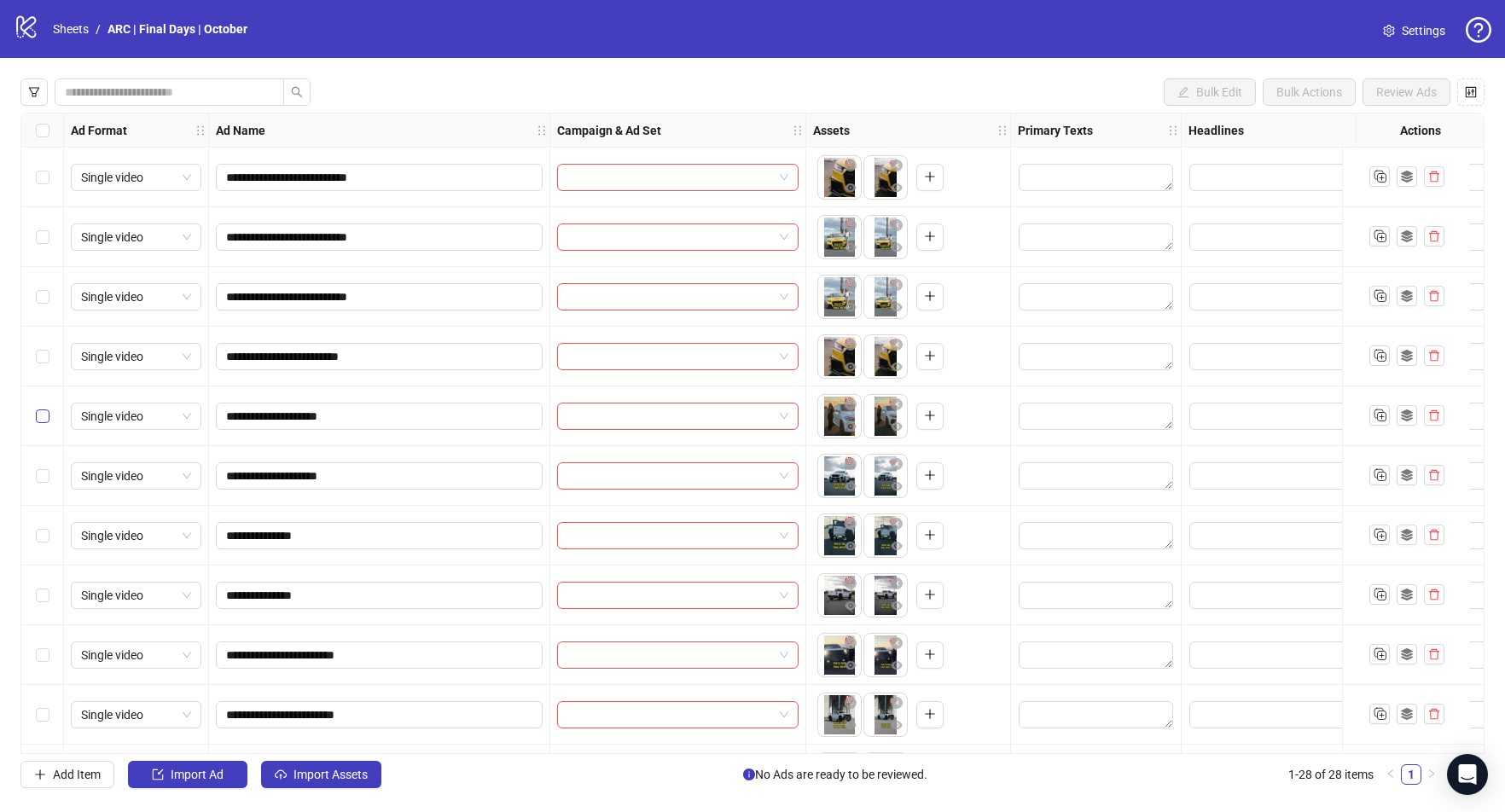
click at [47, 424] on label "Select row 5" at bounding box center [43, 416] width 14 height 19
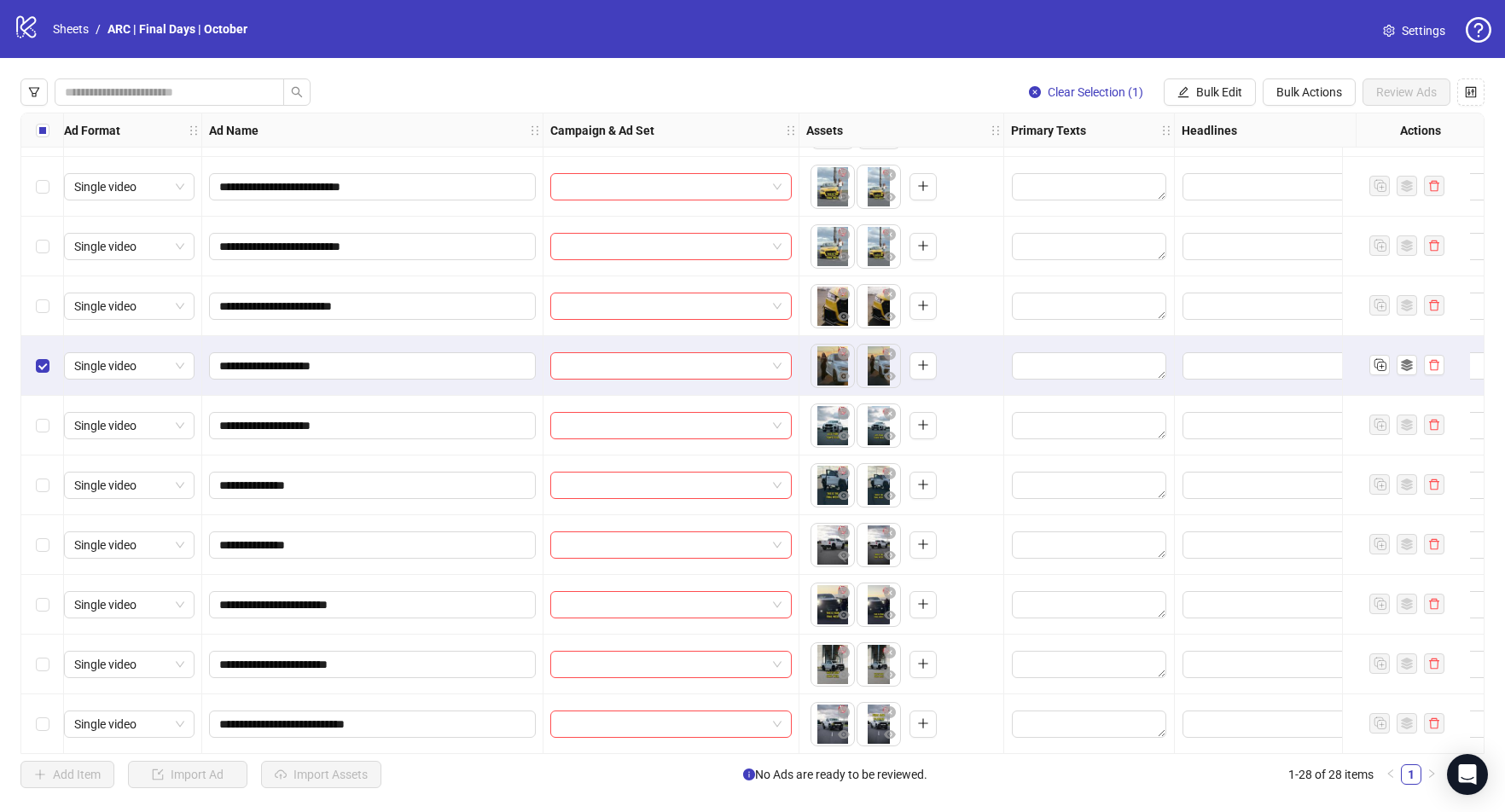
scroll to position [50, 2]
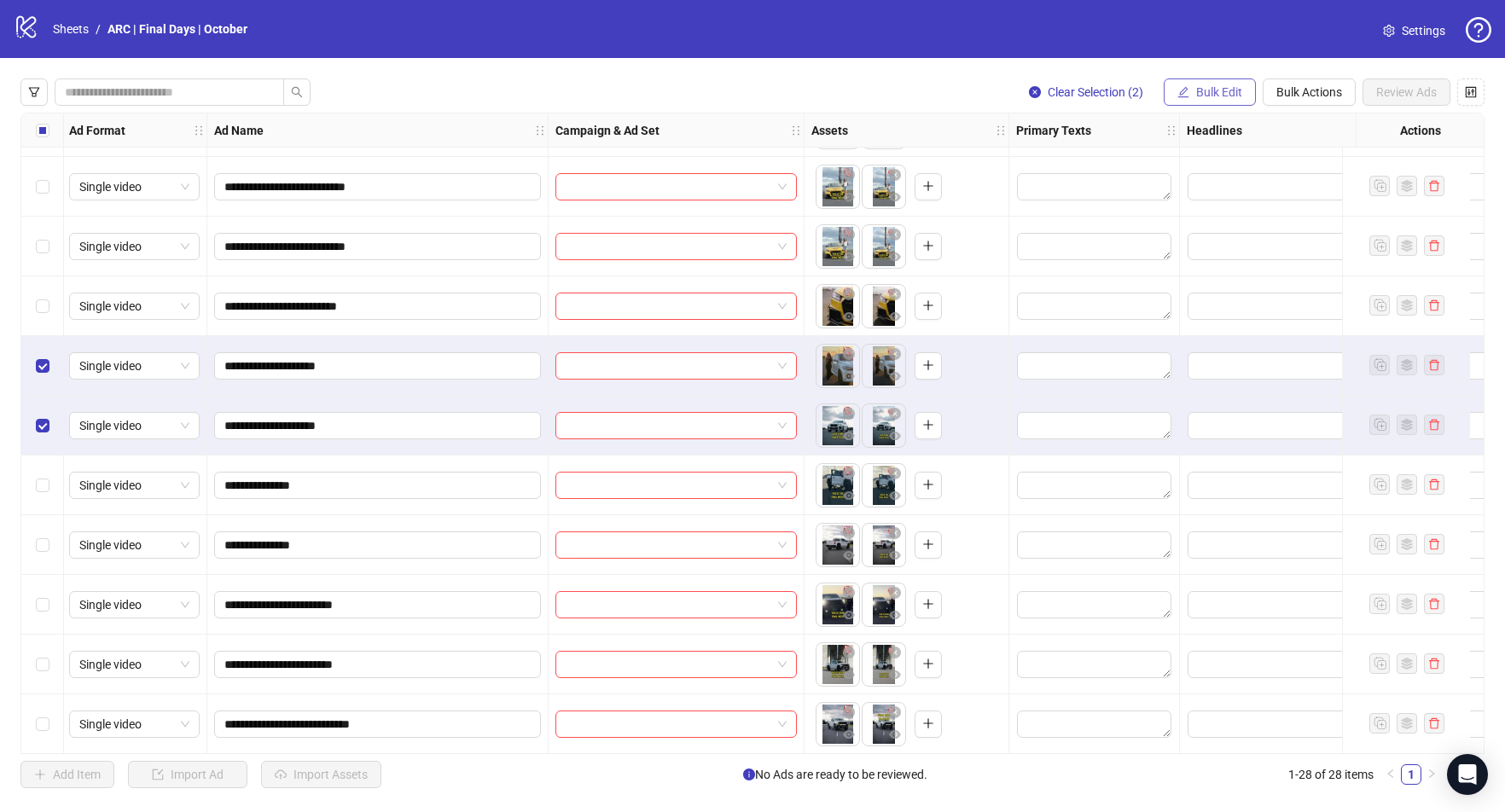
click at [1227, 88] on span "Bulk Edit" at bounding box center [1219, 92] width 46 height 14
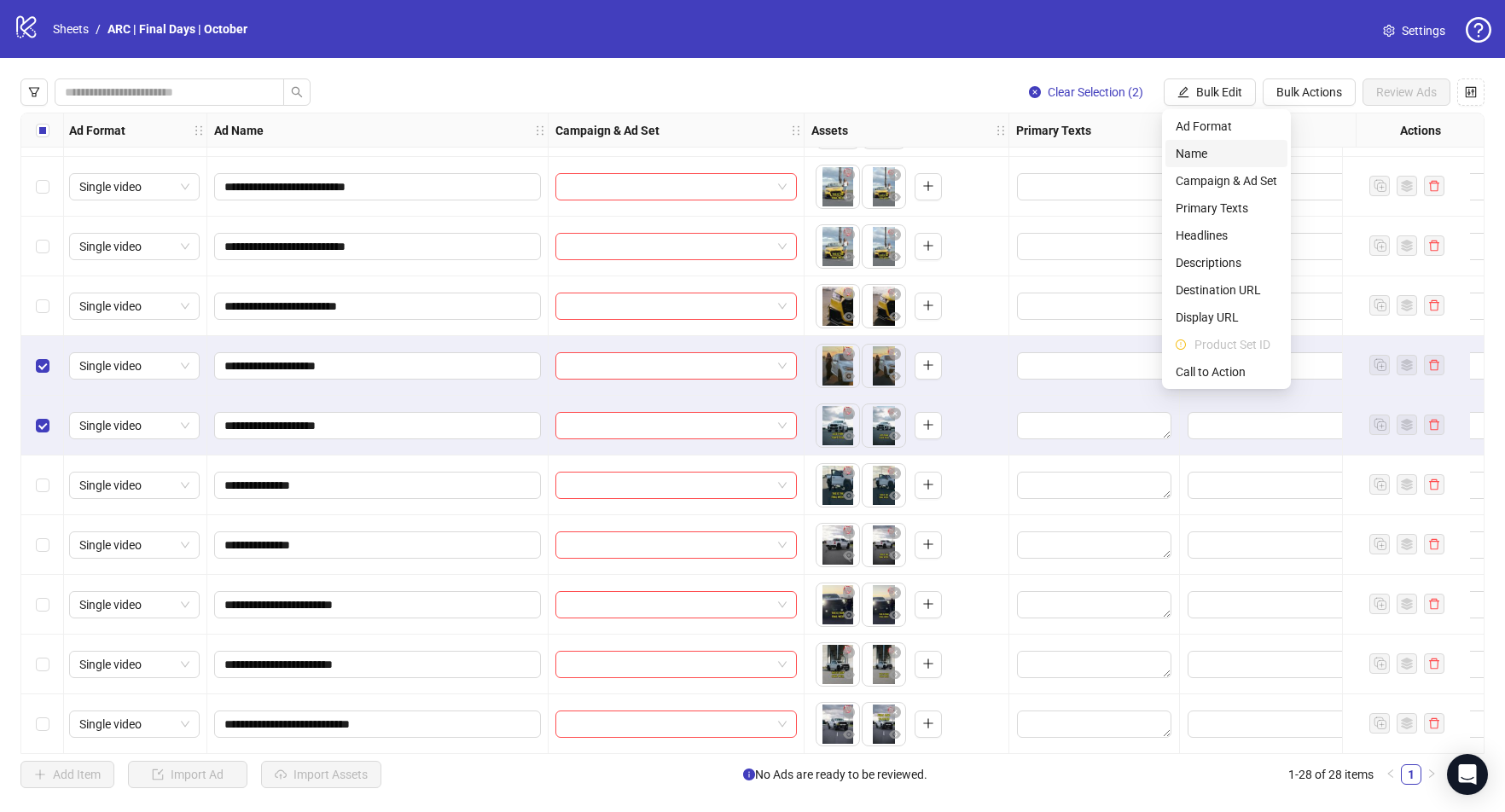
click at [1207, 158] on span "Name" at bounding box center [1226, 153] width 101 height 19
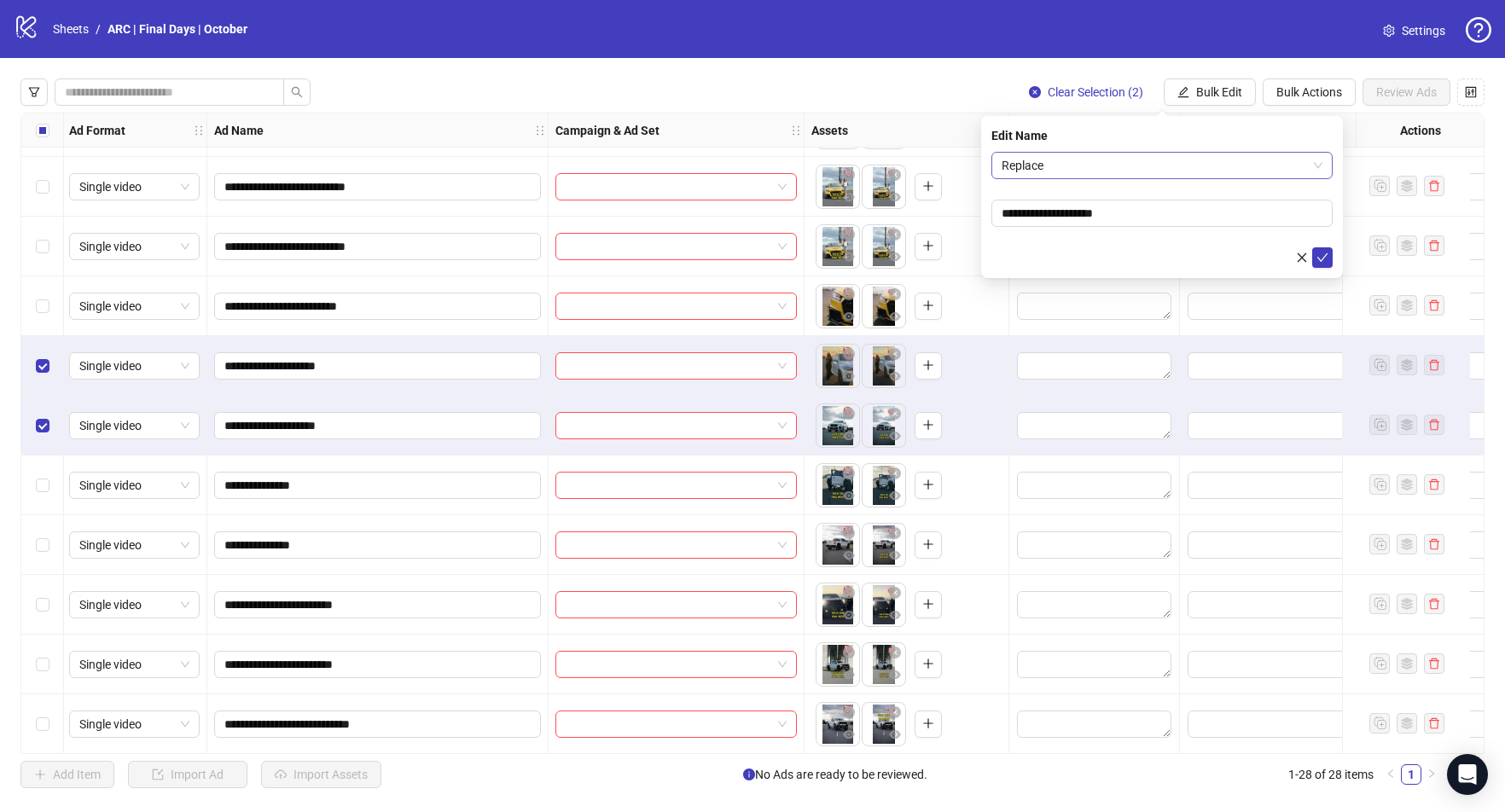
click at [1109, 161] on span "Replace" at bounding box center [1162, 165] width 321 height 26
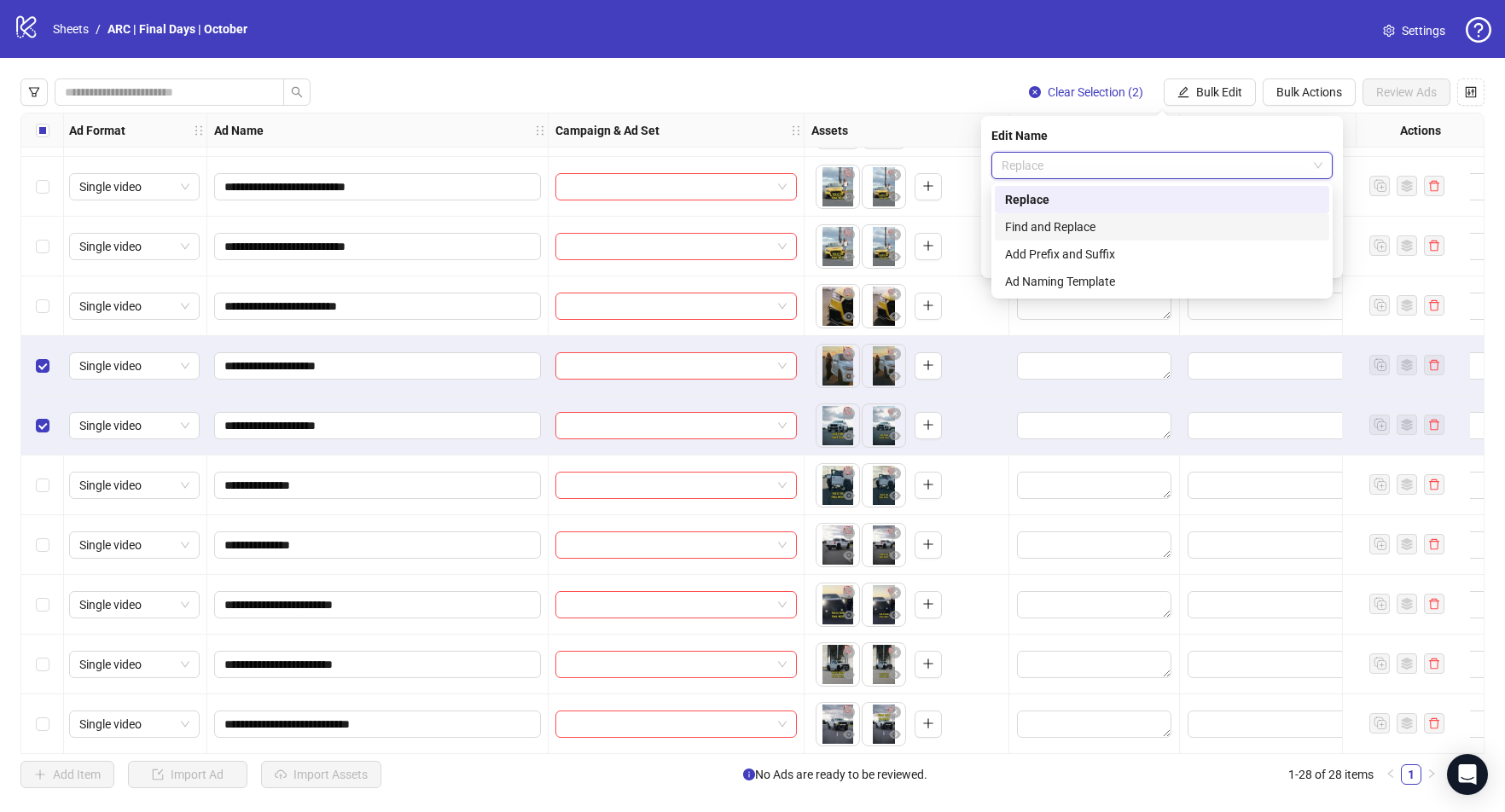
click at [1058, 229] on div "Find and Replace" at bounding box center [1162, 226] width 314 height 19
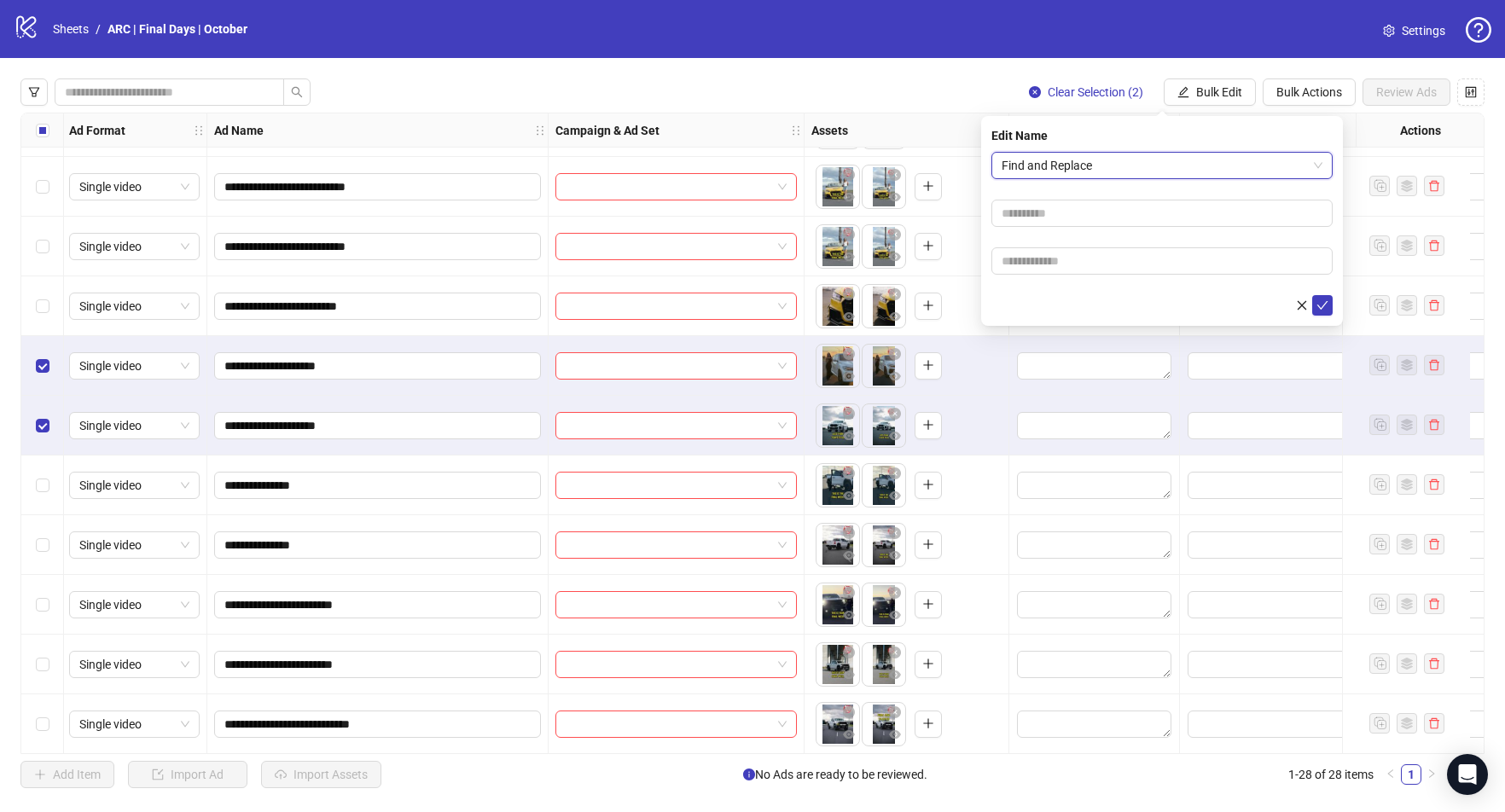
click at [1093, 167] on span "Find and Replace" at bounding box center [1162, 165] width 321 height 26
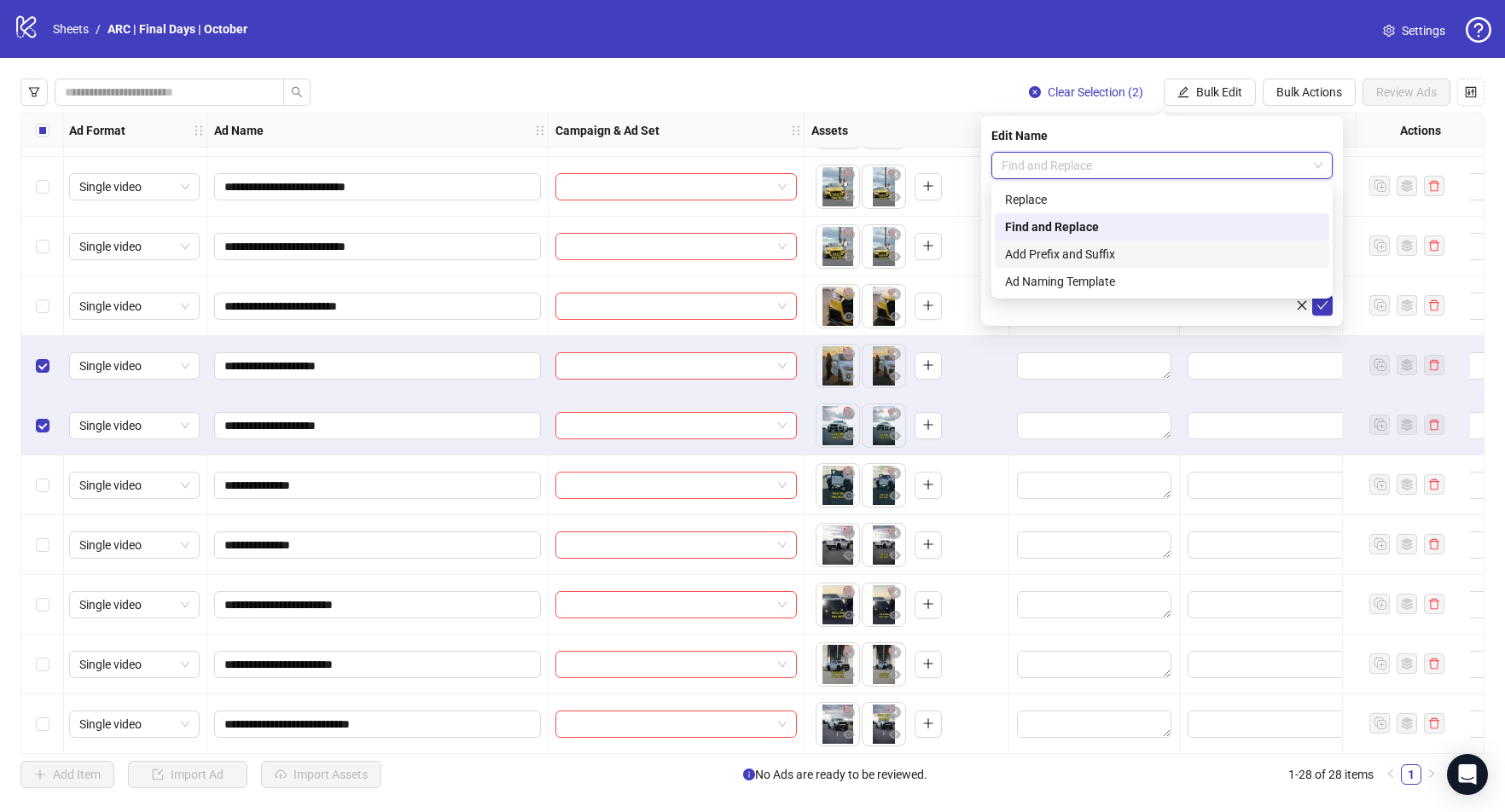
click at [1063, 254] on div "Add Prefix and Suffix" at bounding box center [1162, 254] width 314 height 19
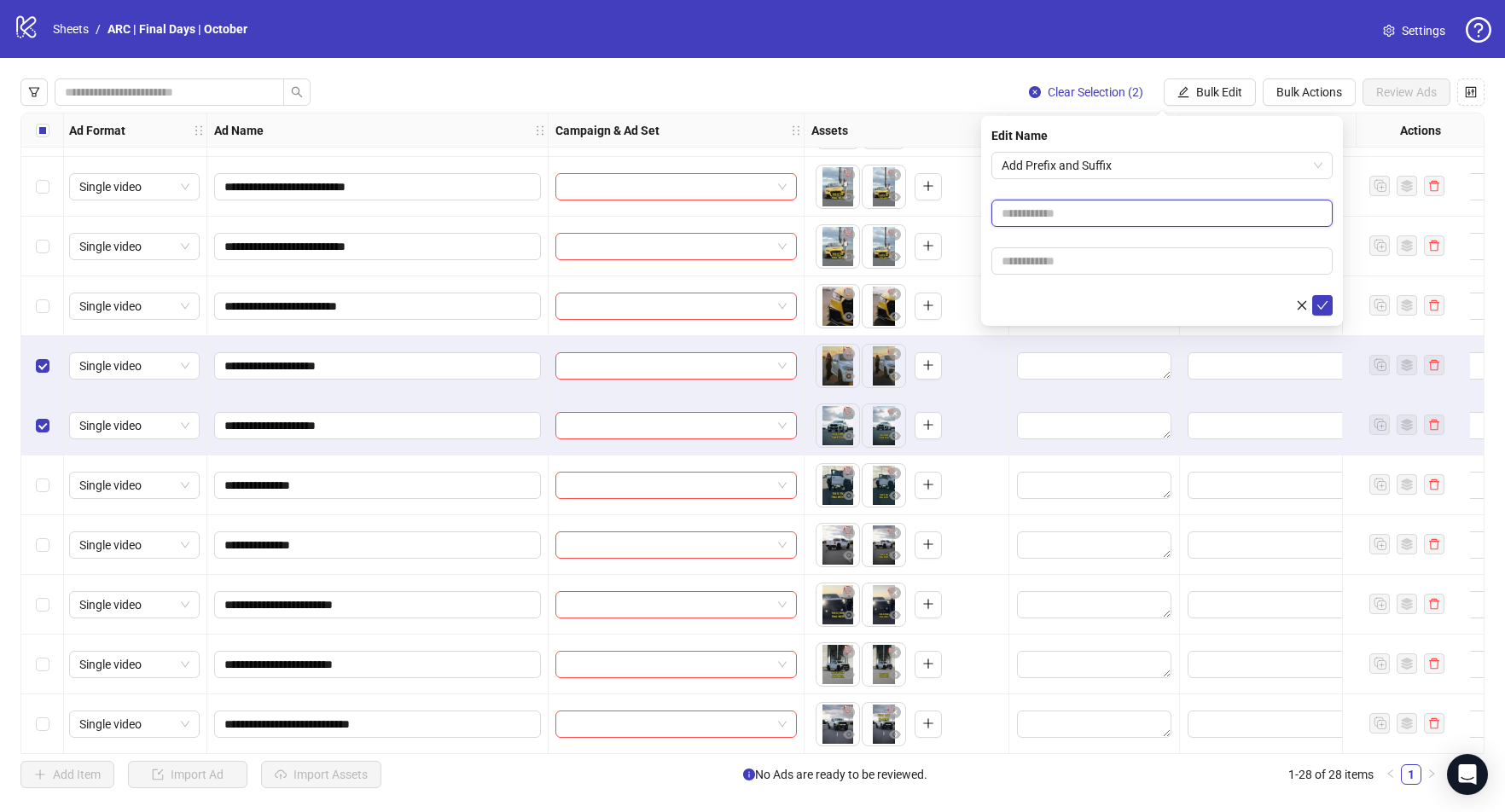
click at [1044, 217] on input "text" at bounding box center [1162, 213] width 342 height 27
type input "*****"
click at [1319, 309] on icon "check" at bounding box center [1322, 305] width 12 height 12
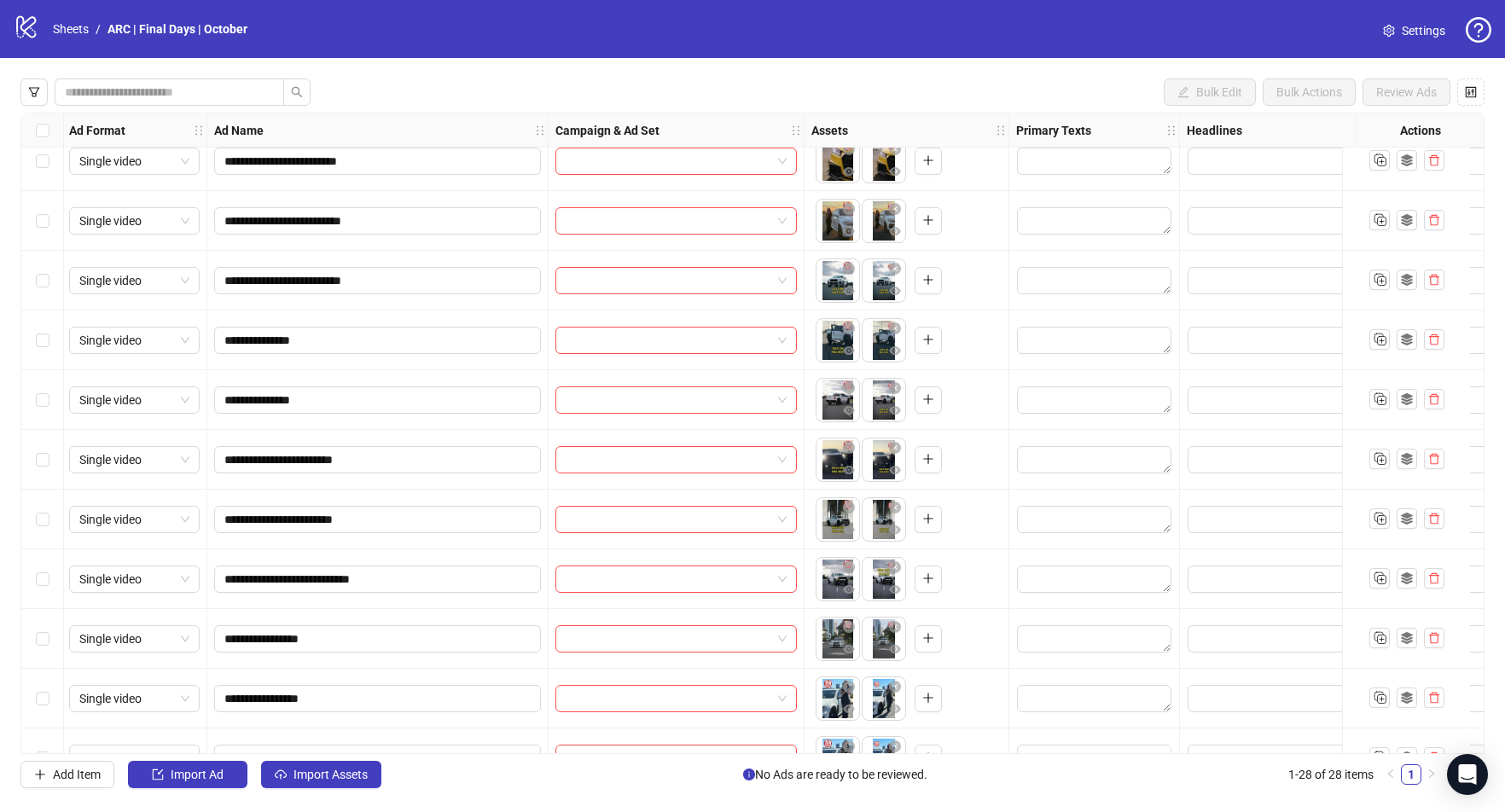
scroll to position [208, 2]
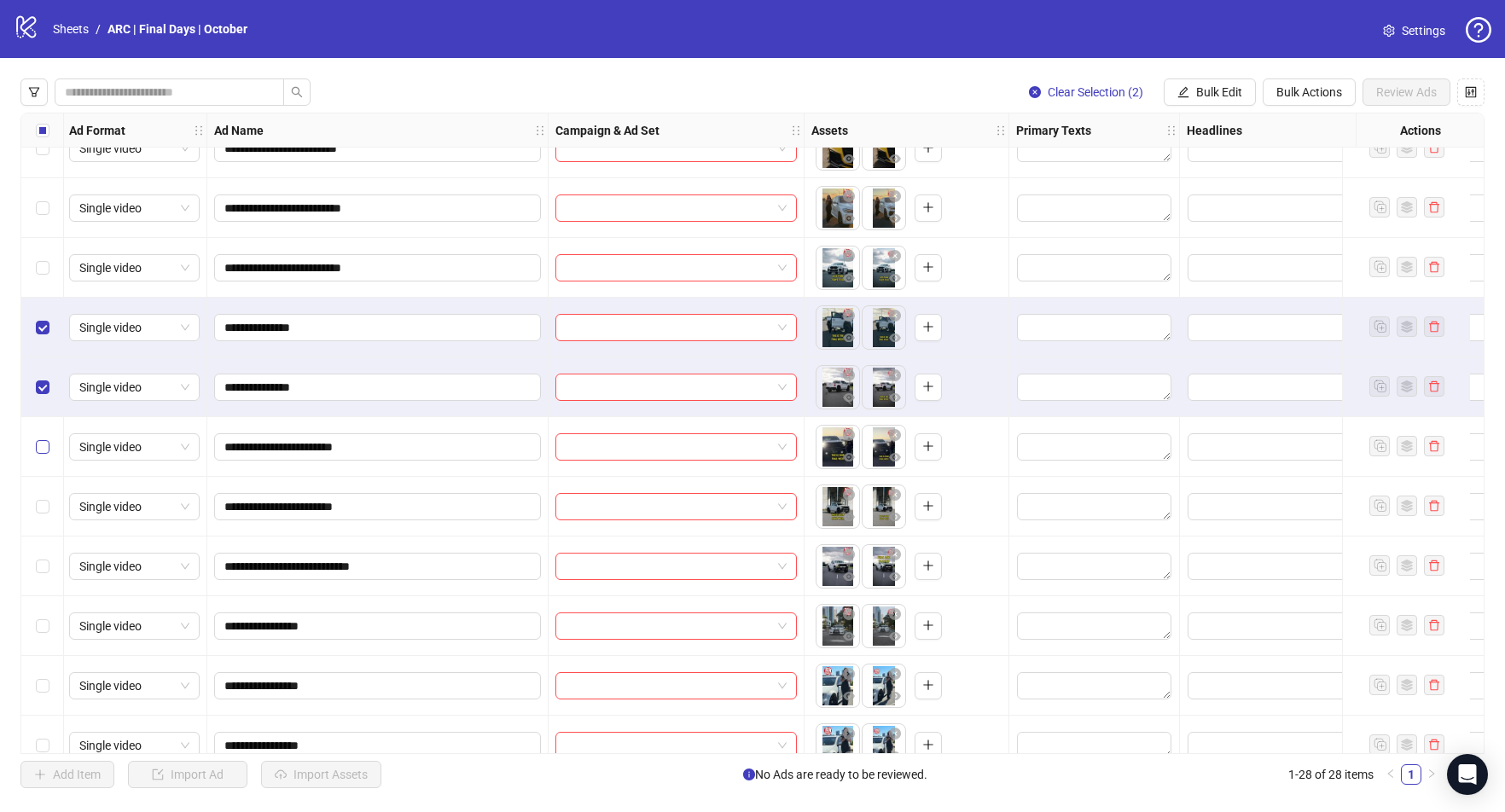
click at [44, 437] on label "Select row 9" at bounding box center [43, 446] width 14 height 19
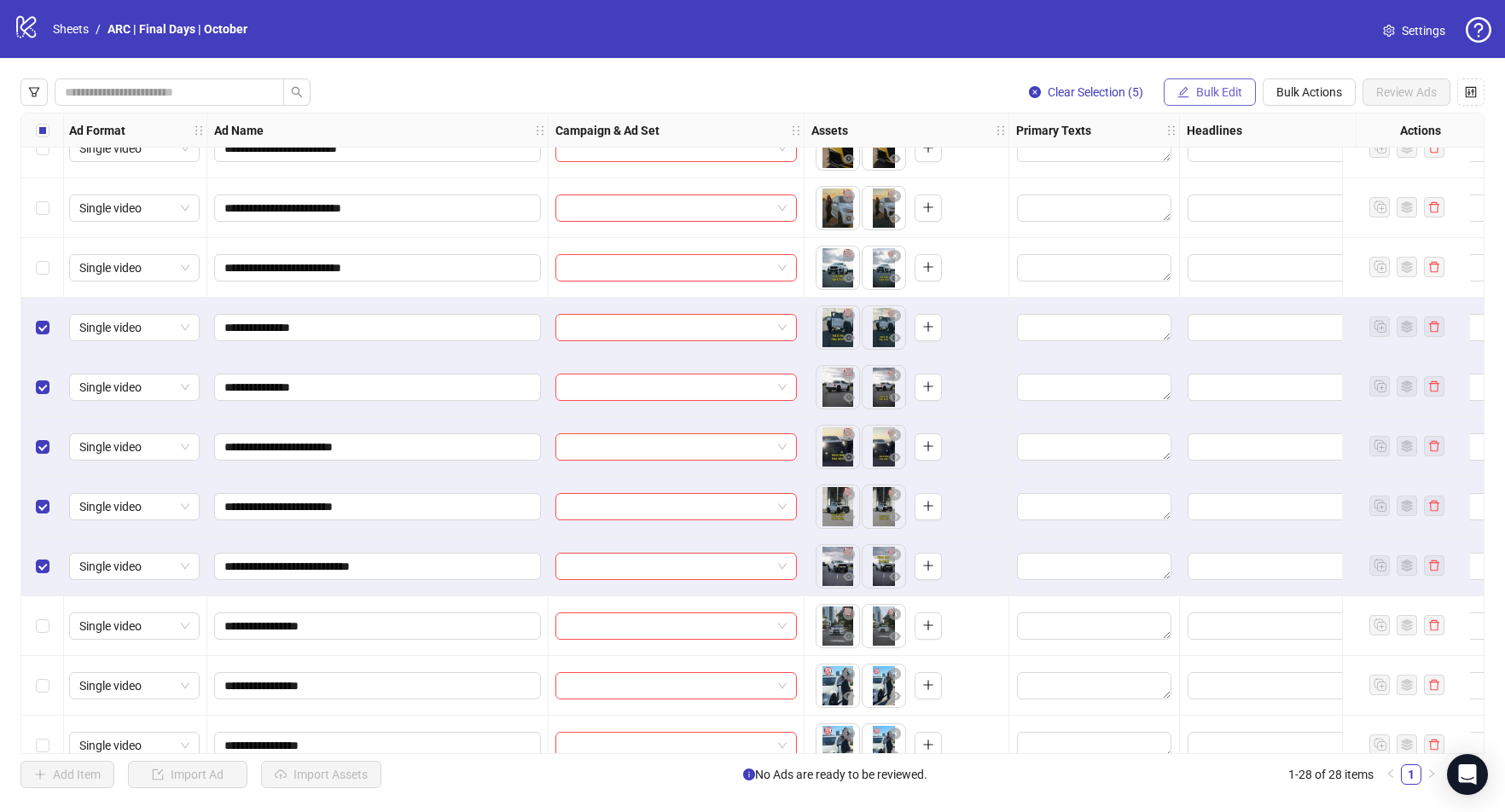
click at [1209, 91] on span "Bulk Edit" at bounding box center [1219, 92] width 46 height 14
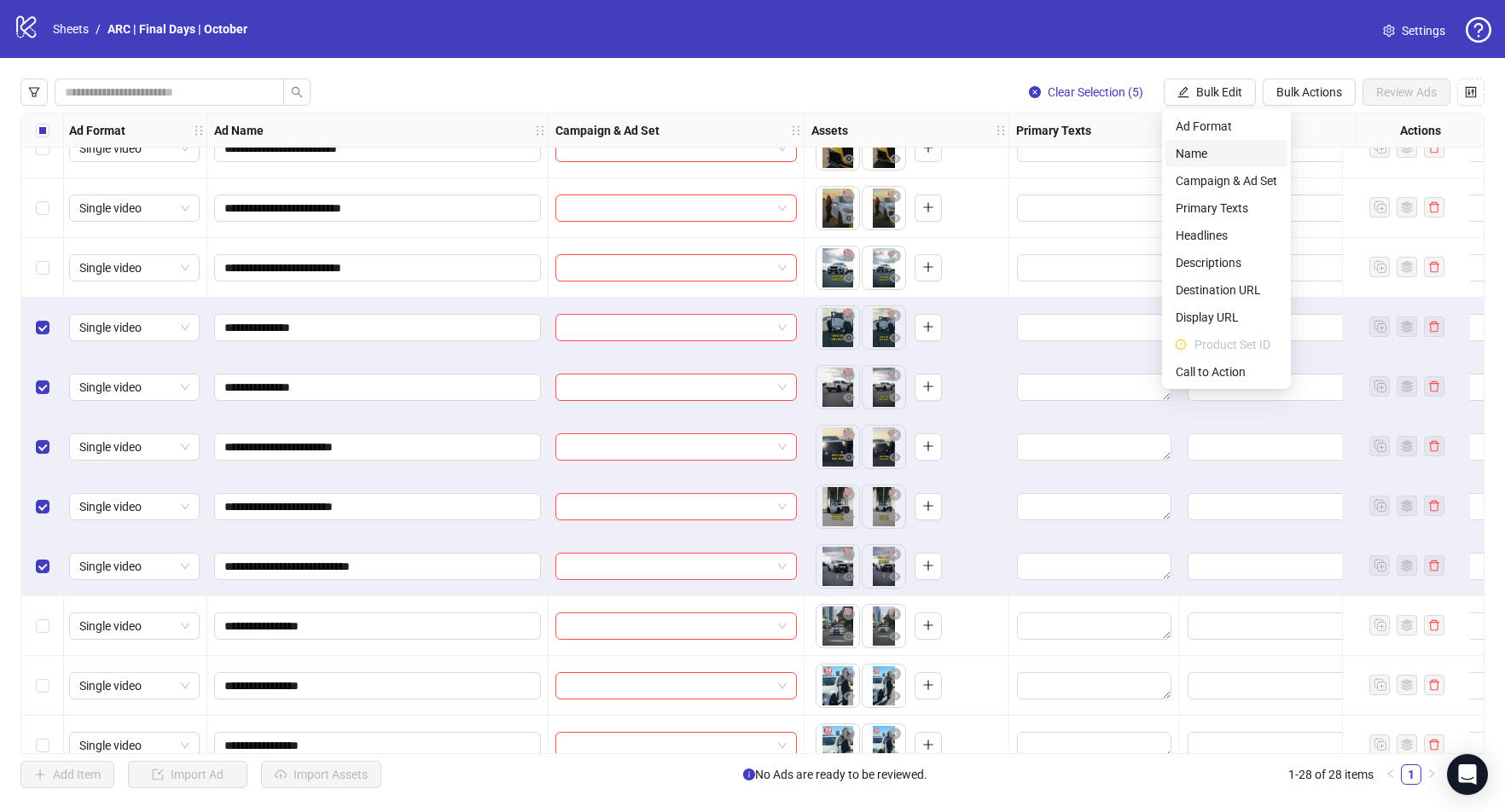
click at [1200, 159] on span "Name" at bounding box center [1226, 153] width 101 height 19
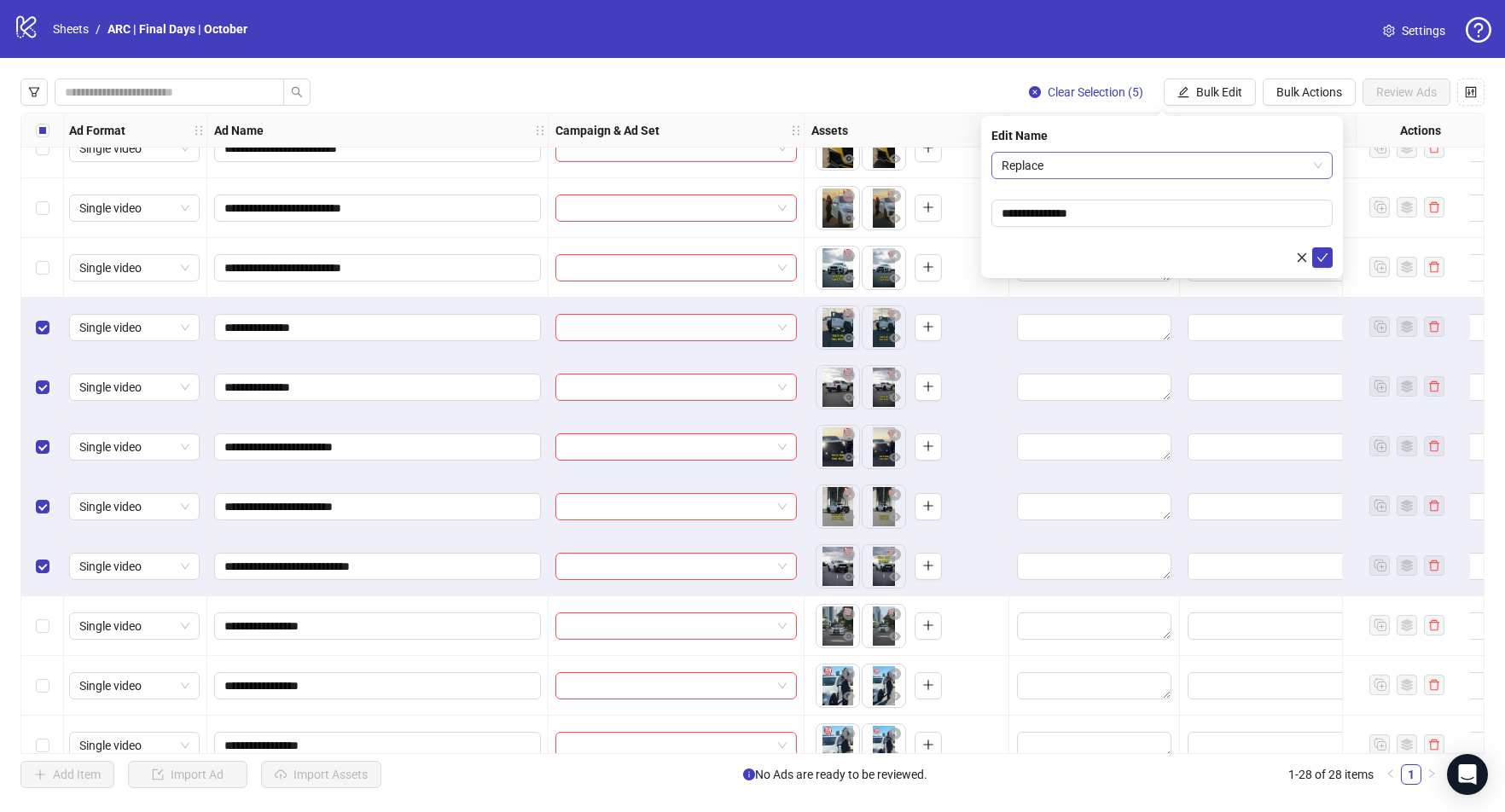
click at [1120, 163] on span "Replace" at bounding box center [1162, 165] width 321 height 26
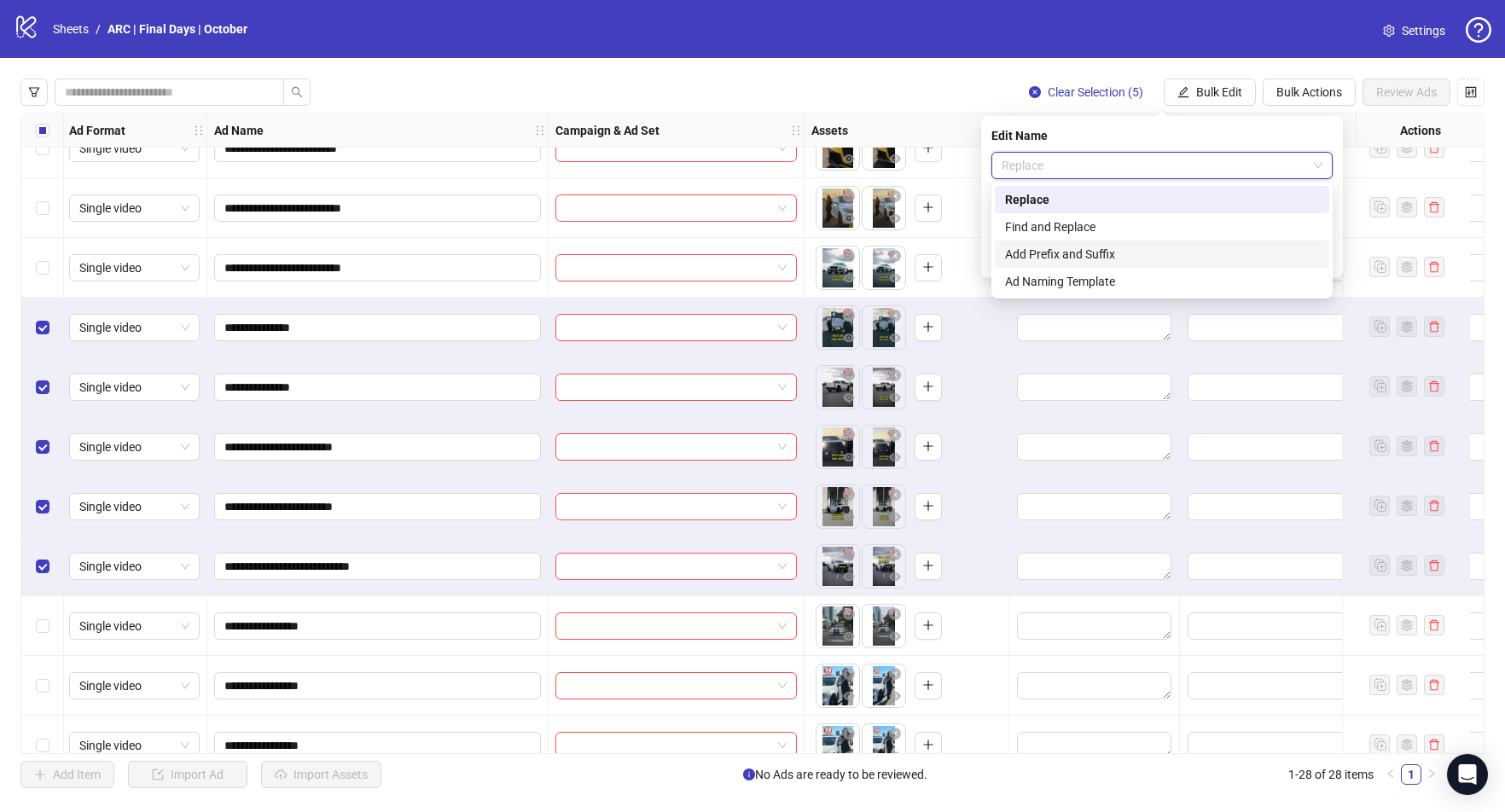
click at [1086, 256] on div "Add Prefix and Suffix" at bounding box center [1162, 254] width 314 height 19
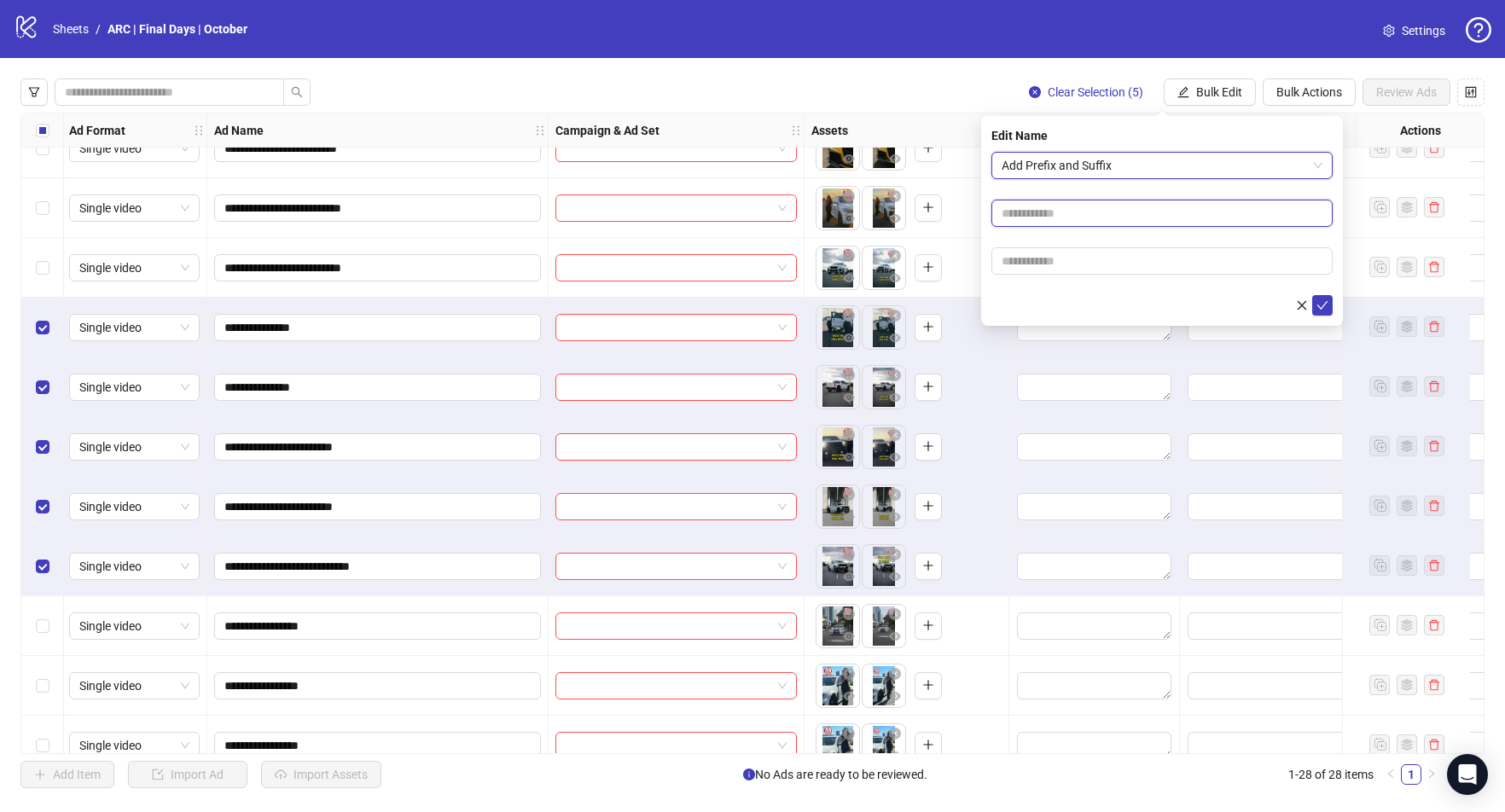
click at [1035, 207] on input "text" at bounding box center [1162, 213] width 342 height 27
type input "*******"
click at [1320, 311] on span "submit" at bounding box center [1322, 305] width 12 height 14
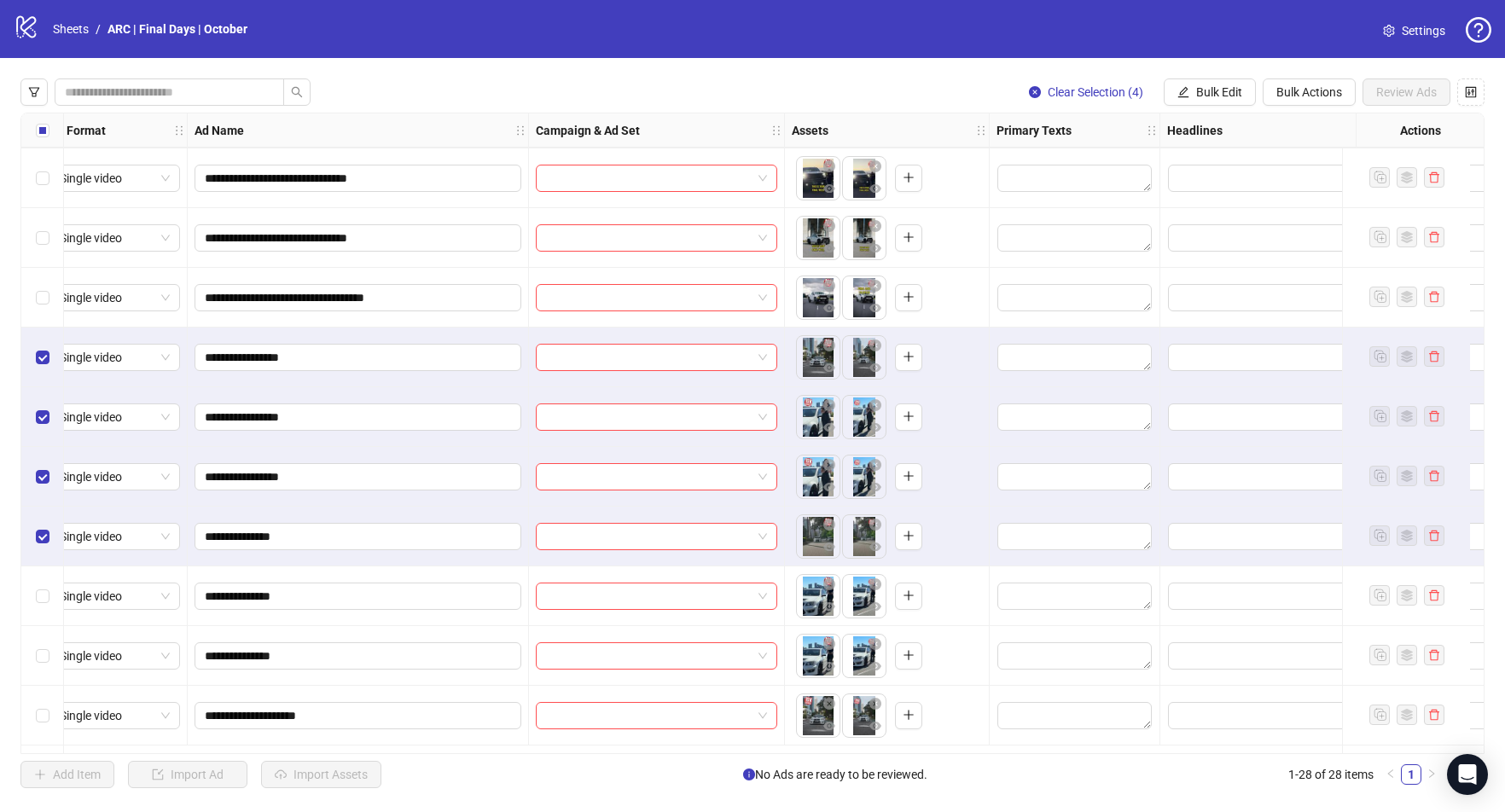
scroll to position [559, 21]
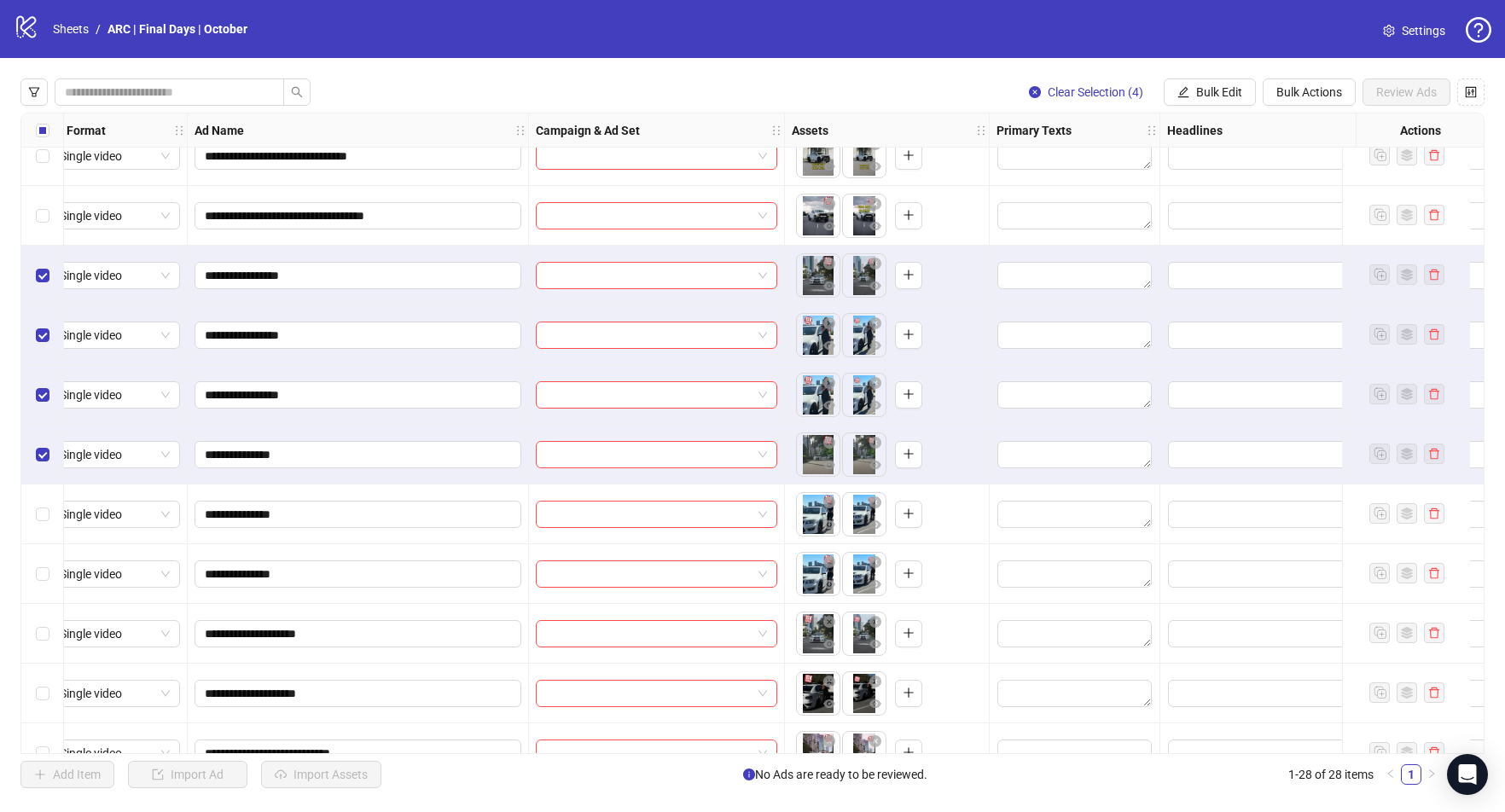
click at [49, 512] on div "Select row 16" at bounding box center [43, 514] width 43 height 59
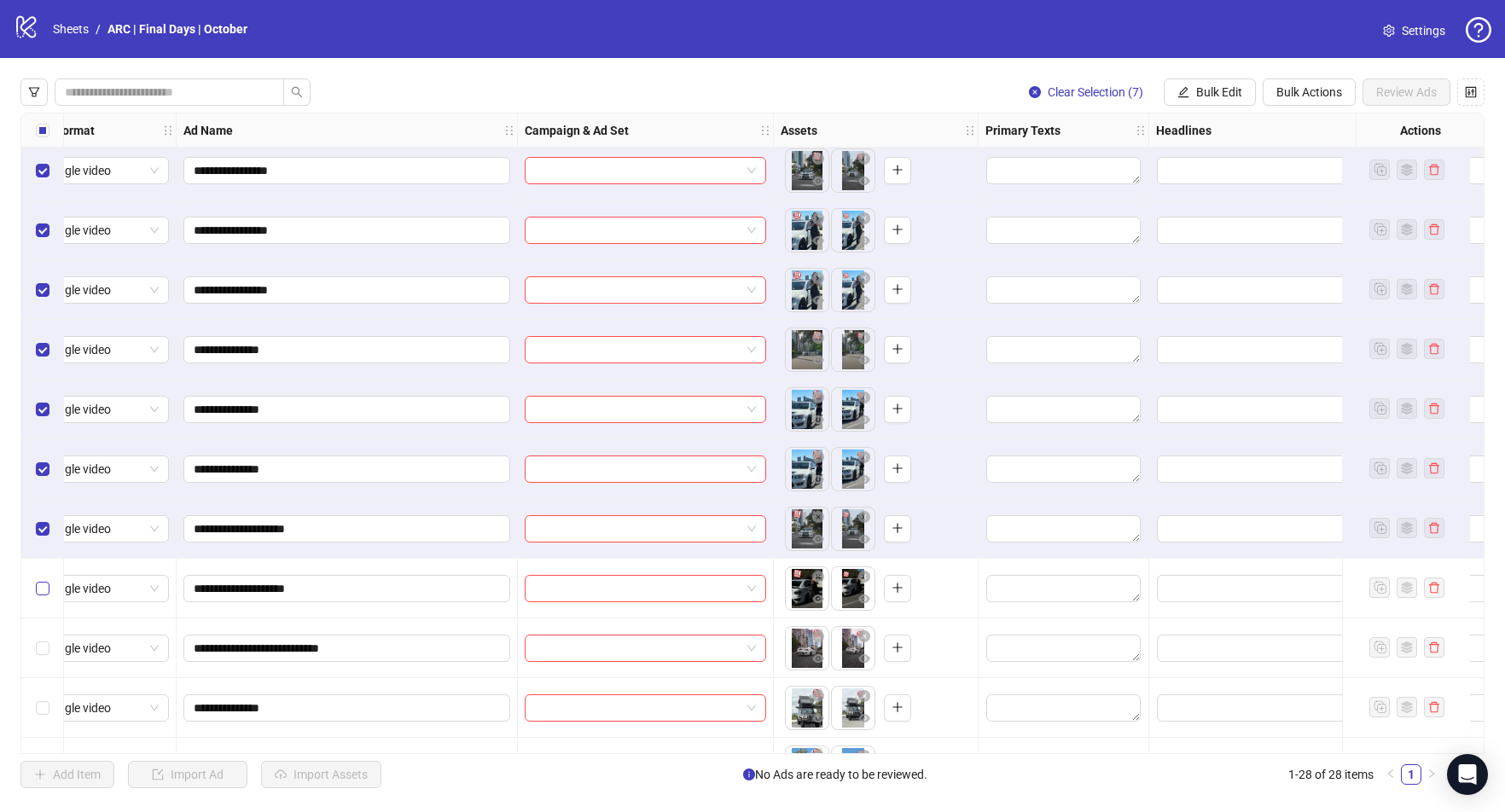
scroll to position [664, 38]
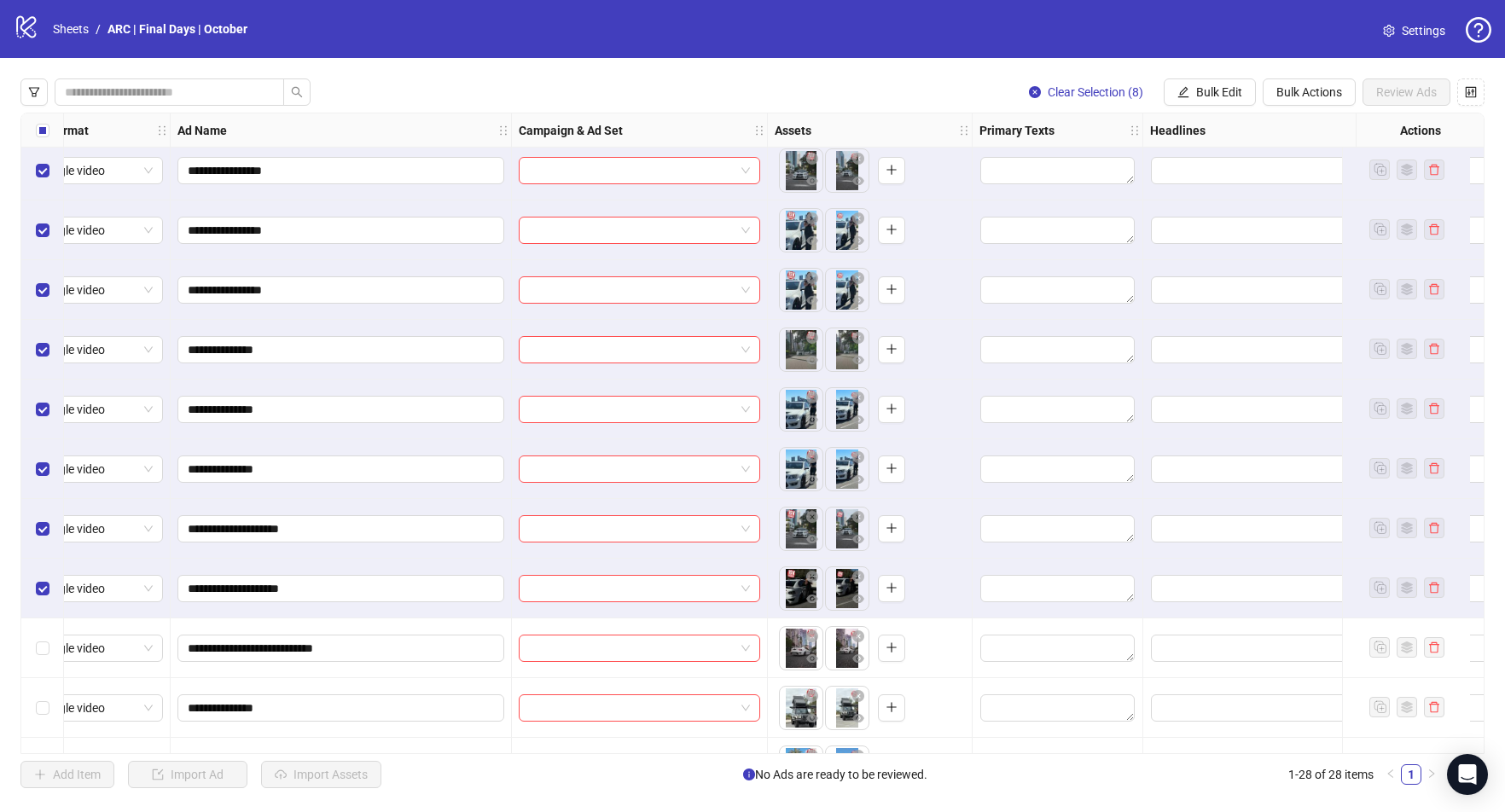
click at [43, 662] on div "Select row 20" at bounding box center [43, 648] width 43 height 59
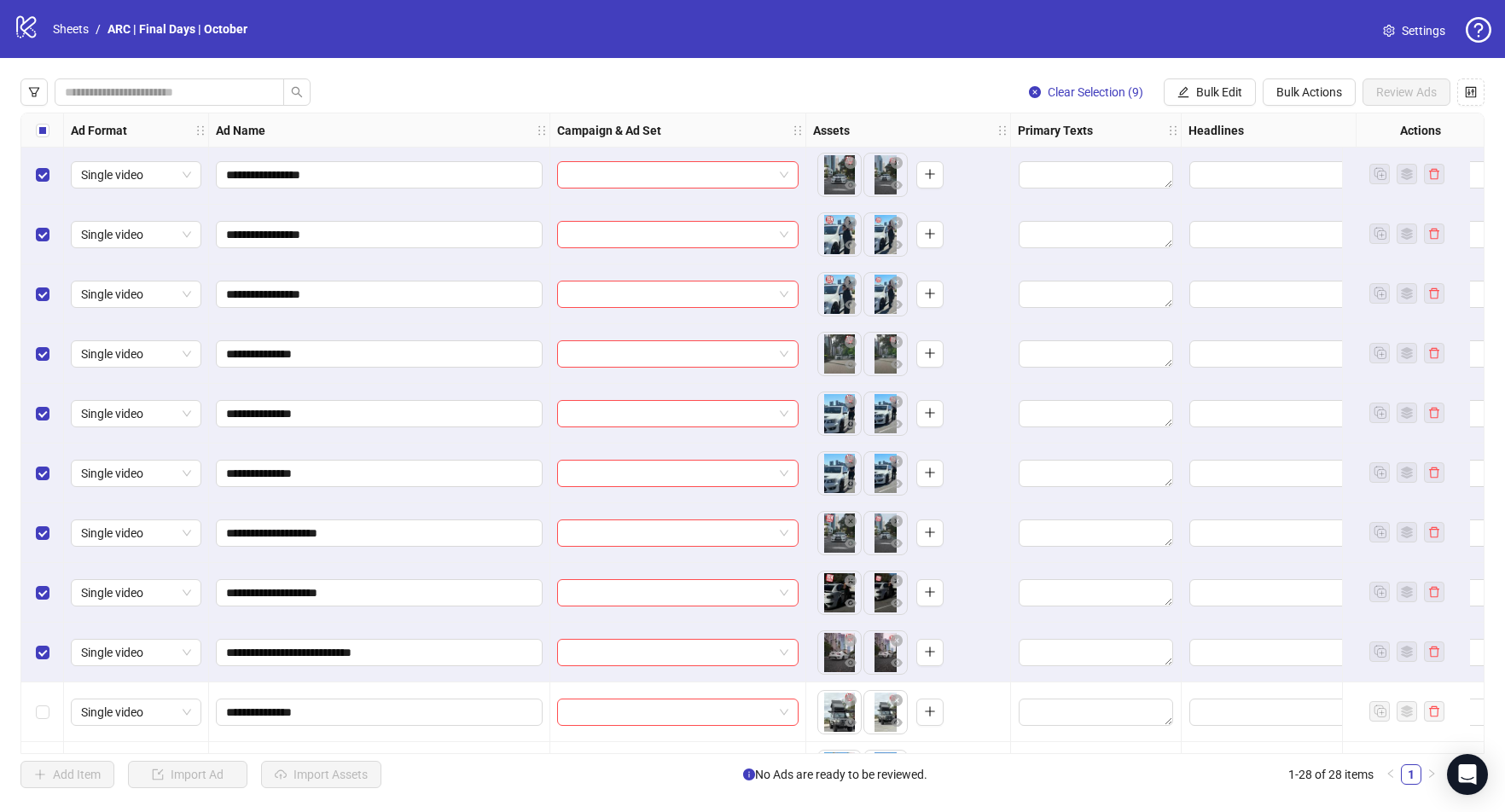
scroll to position [668, 0]
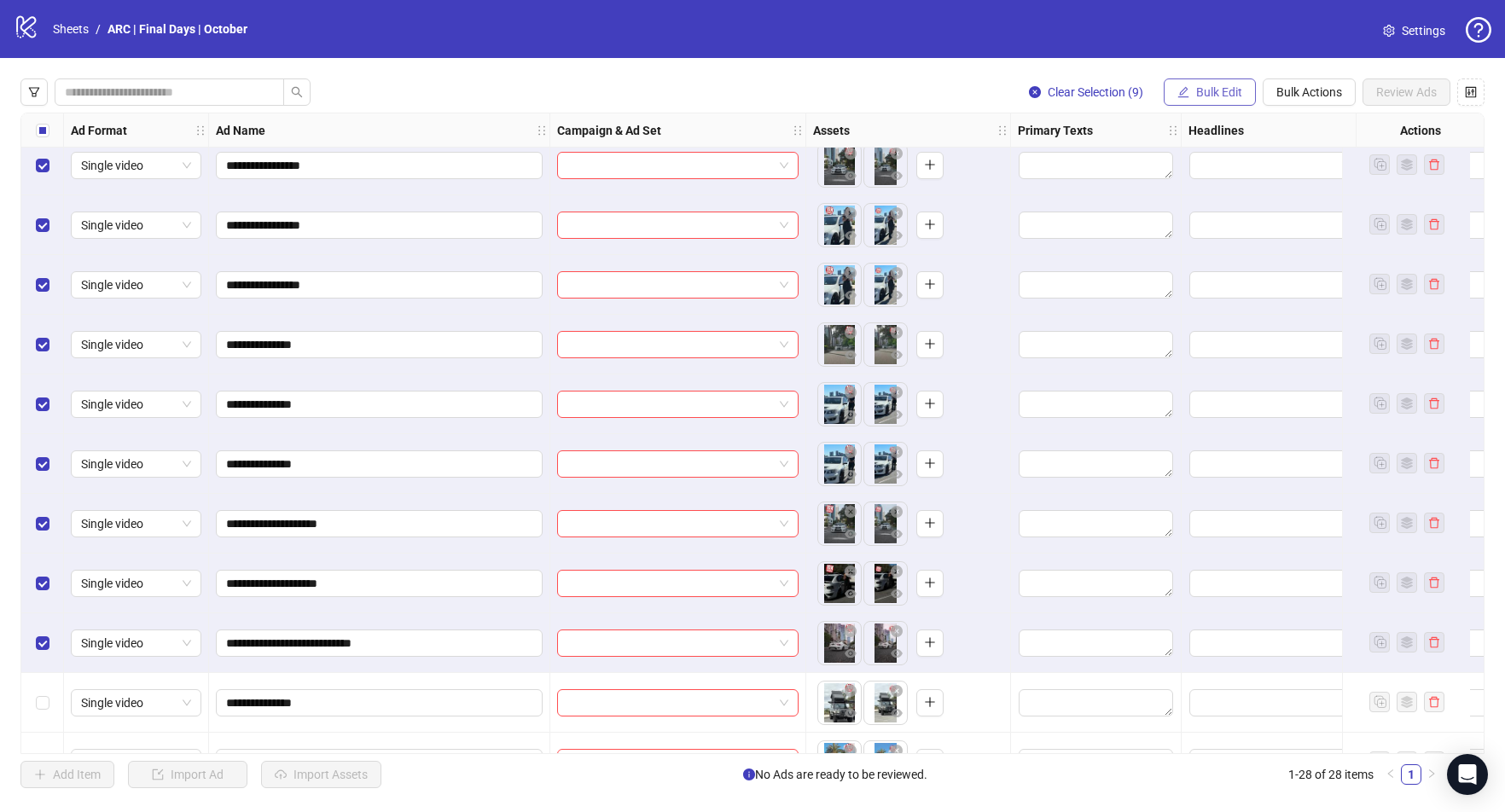
click at [1226, 90] on span "Bulk Edit" at bounding box center [1219, 92] width 46 height 14
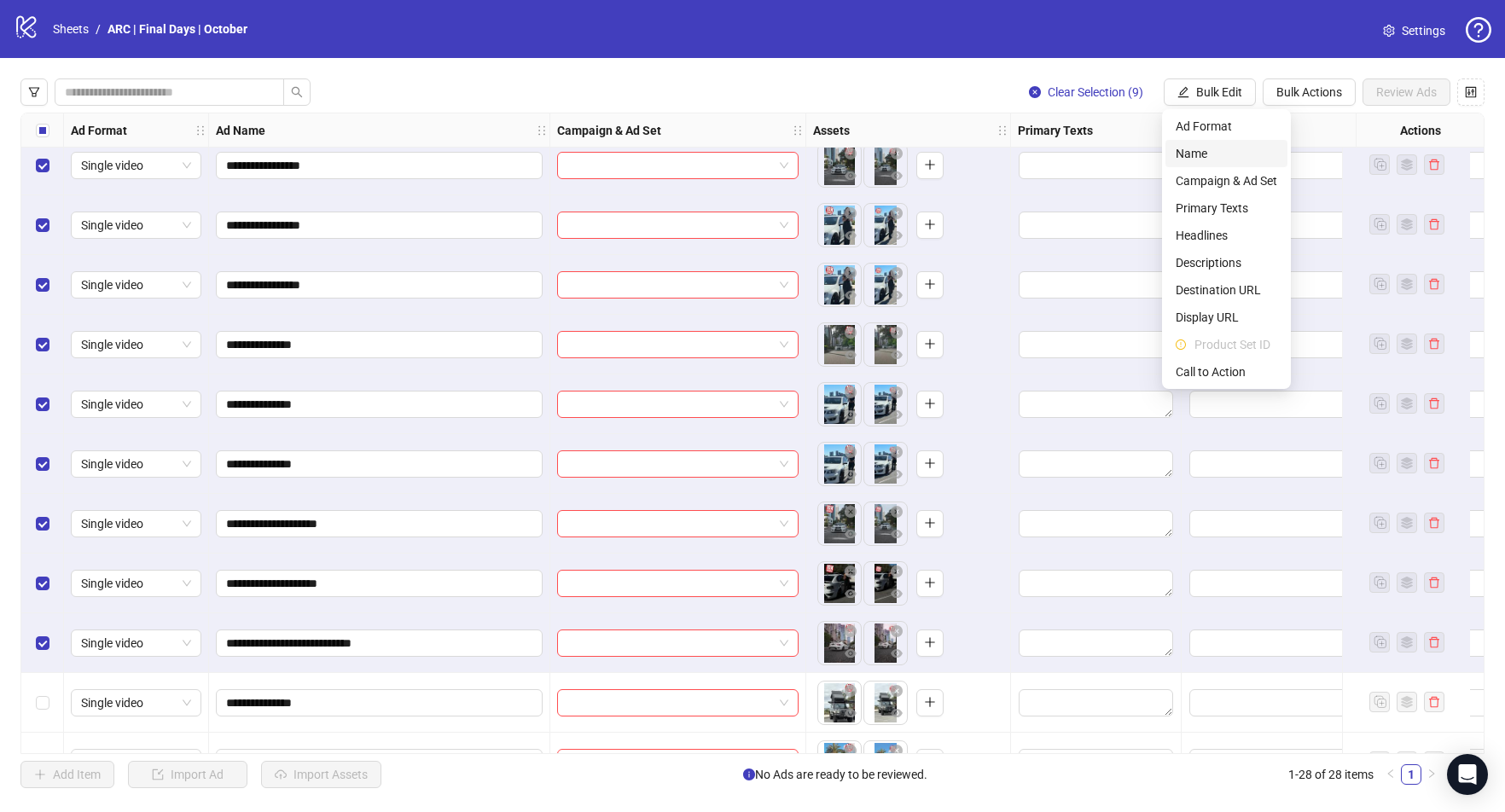
click at [1219, 150] on span "Name" at bounding box center [1226, 153] width 101 height 19
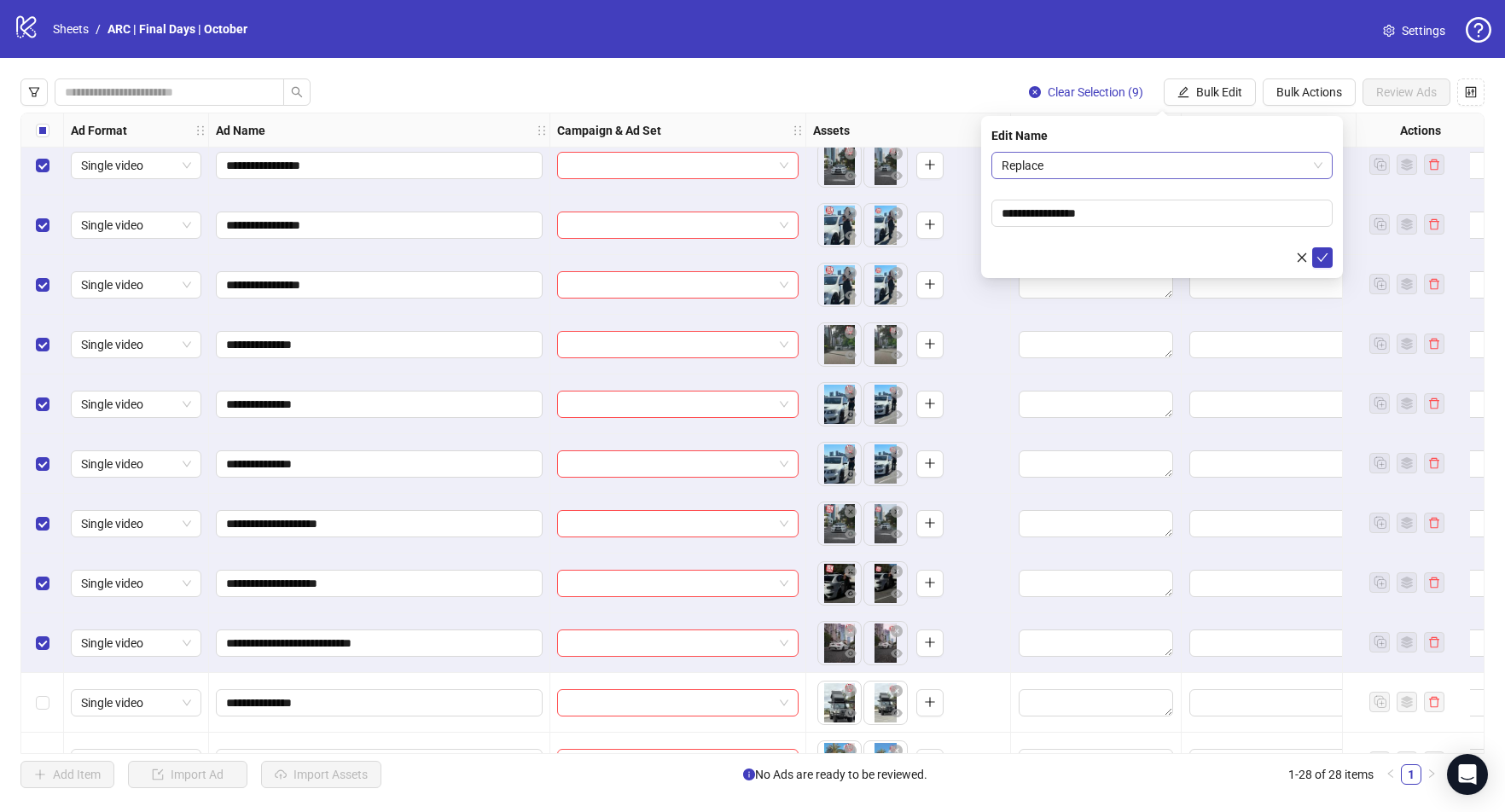
click at [1082, 171] on span "Replace" at bounding box center [1162, 165] width 321 height 26
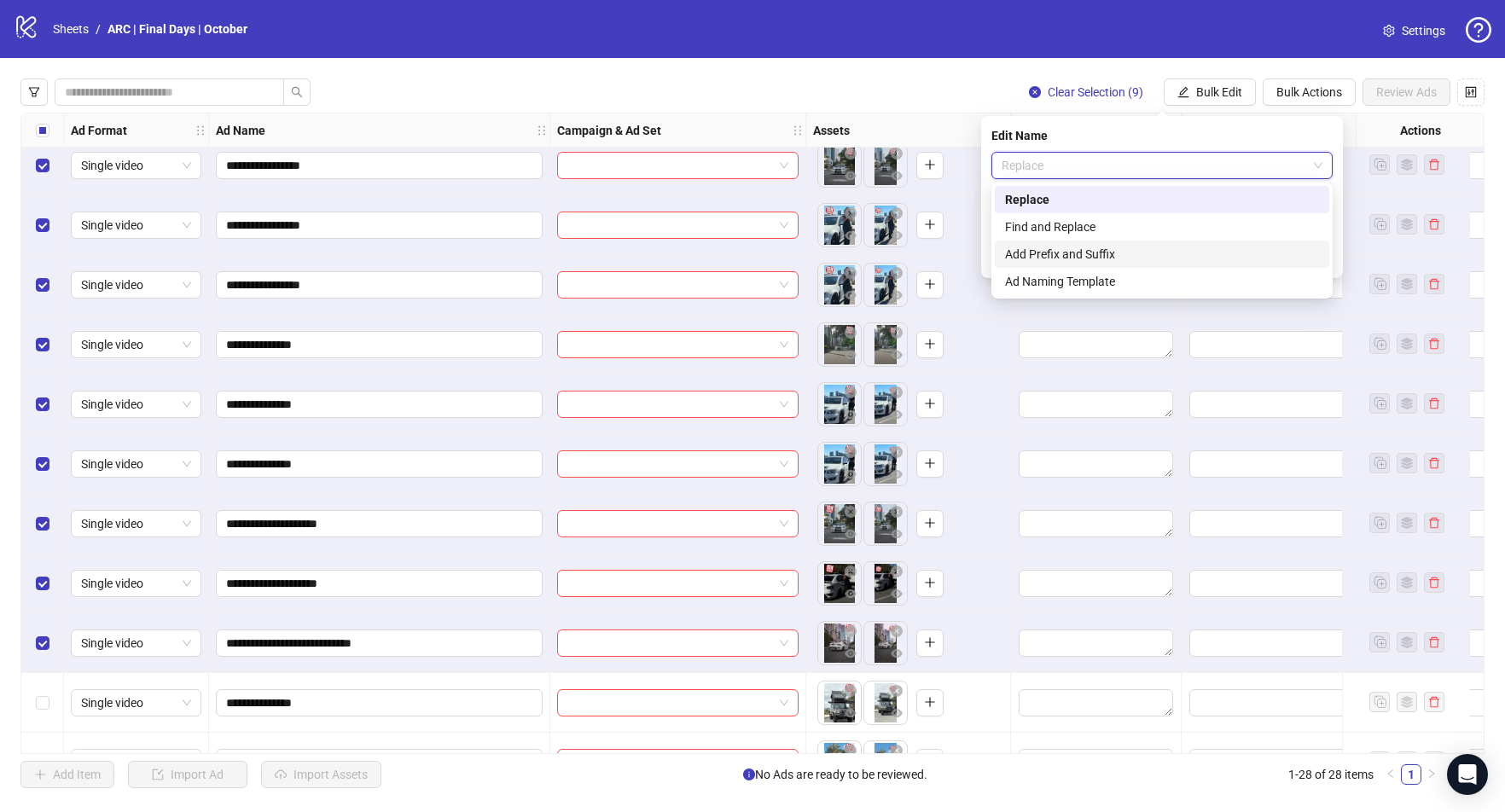
click at [1095, 251] on div "Add Prefix and Suffix" at bounding box center [1162, 254] width 314 height 19
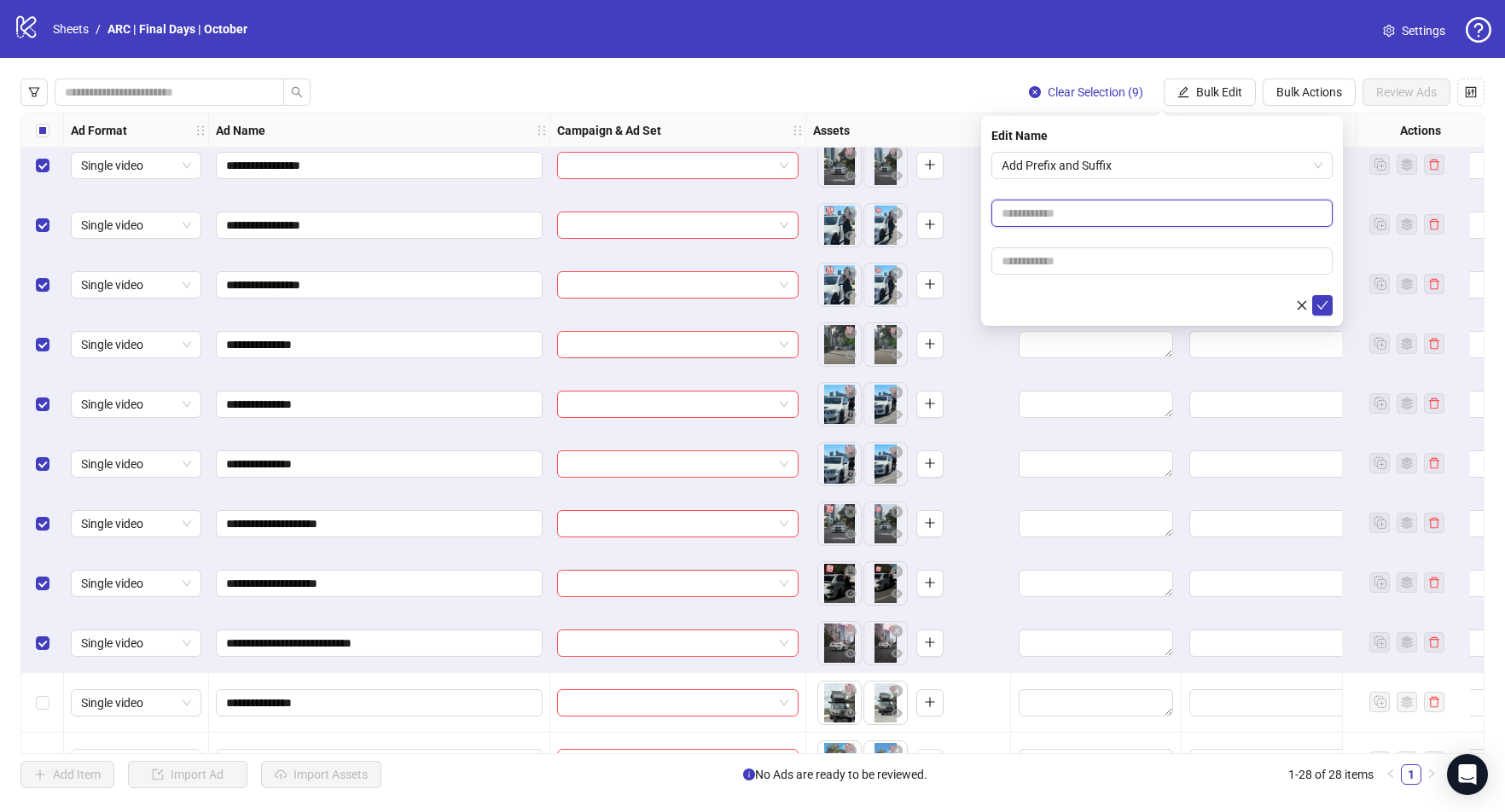
click at [1078, 215] on input "text" at bounding box center [1162, 213] width 342 height 27
type input "**********"
click at [1324, 310] on icon "check" at bounding box center [1322, 305] width 12 height 12
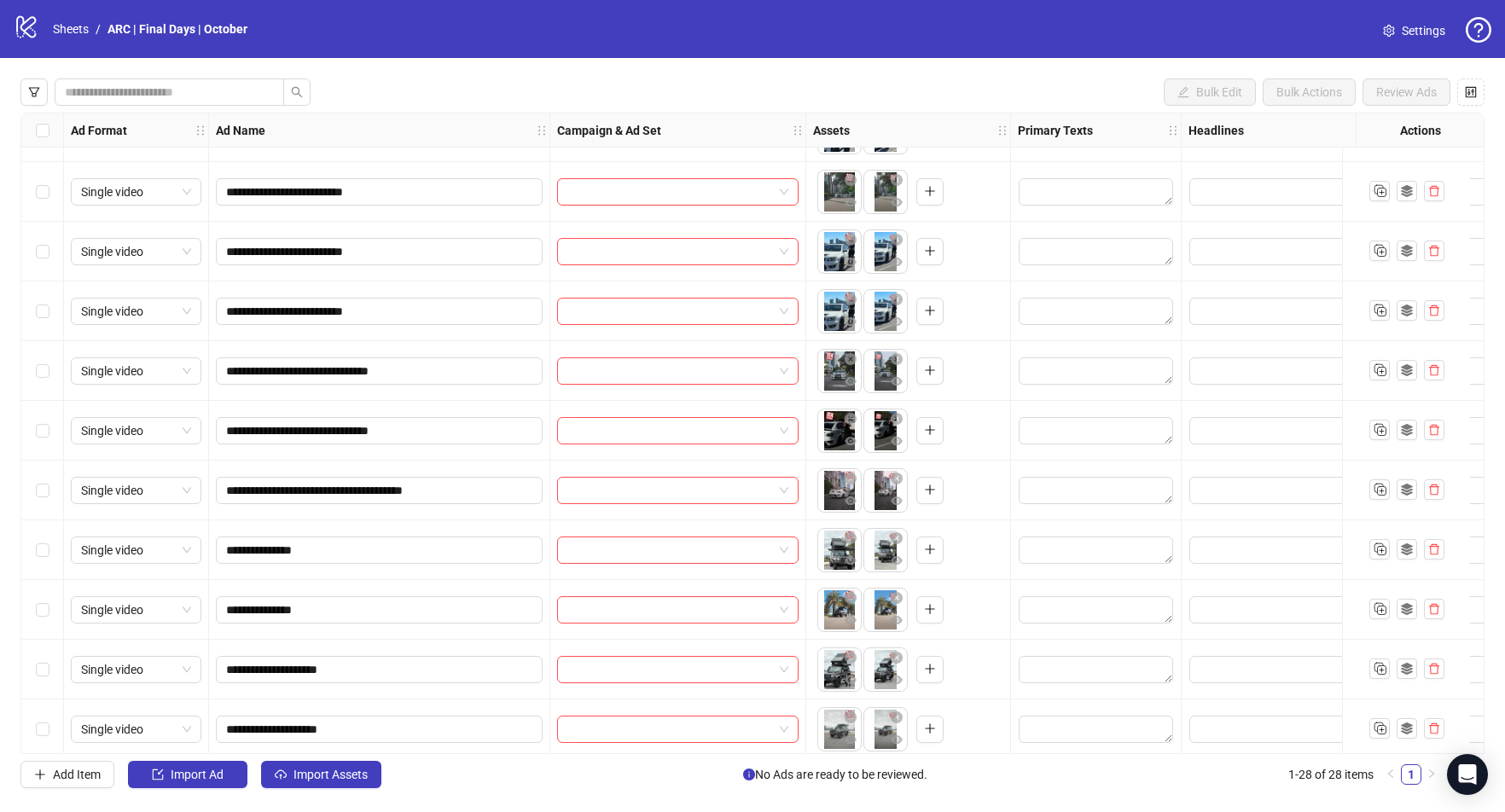
scroll to position [832, 0]
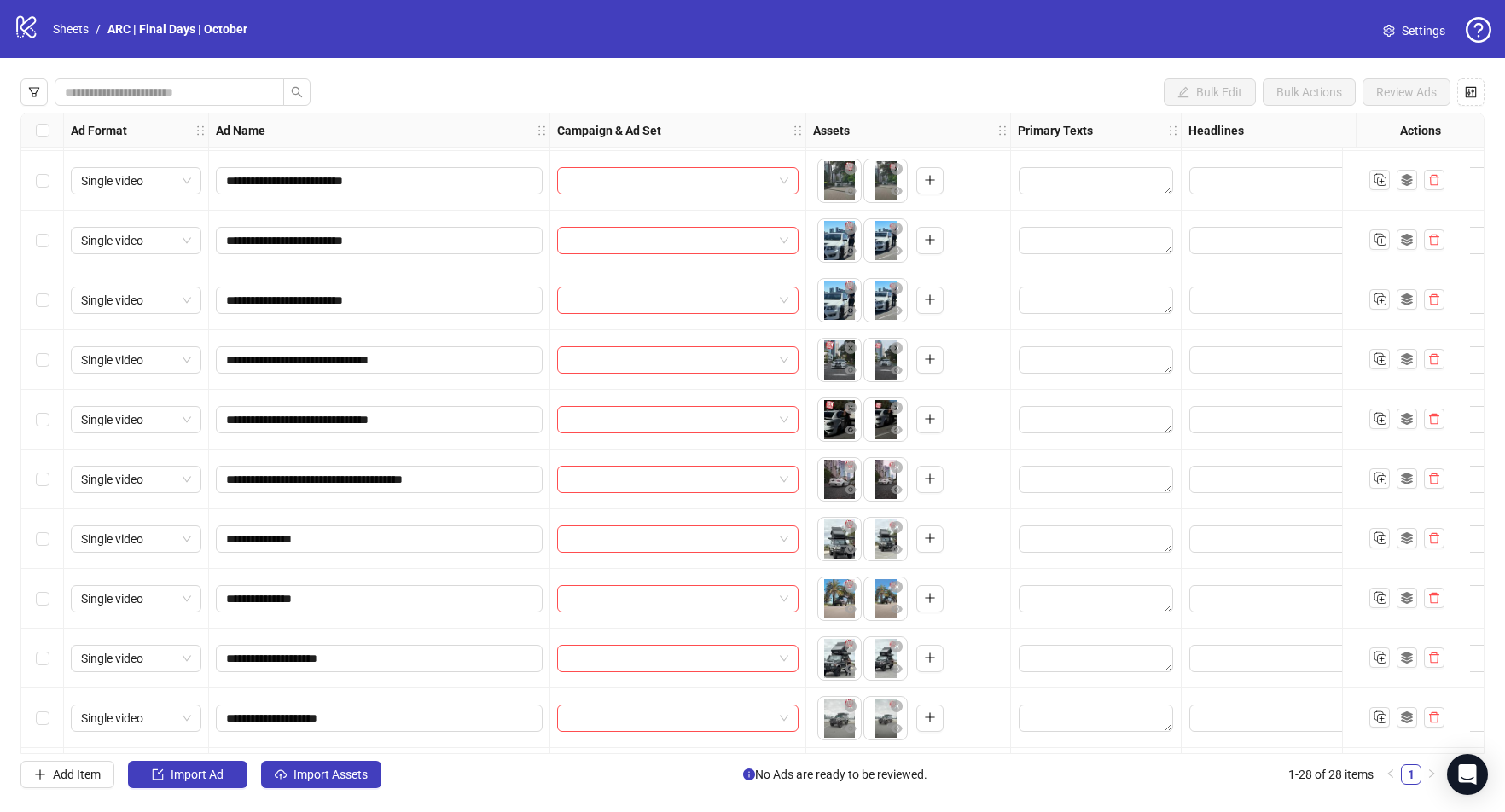
click at [51, 537] on div "Select row 21" at bounding box center [43, 539] width 43 height 59
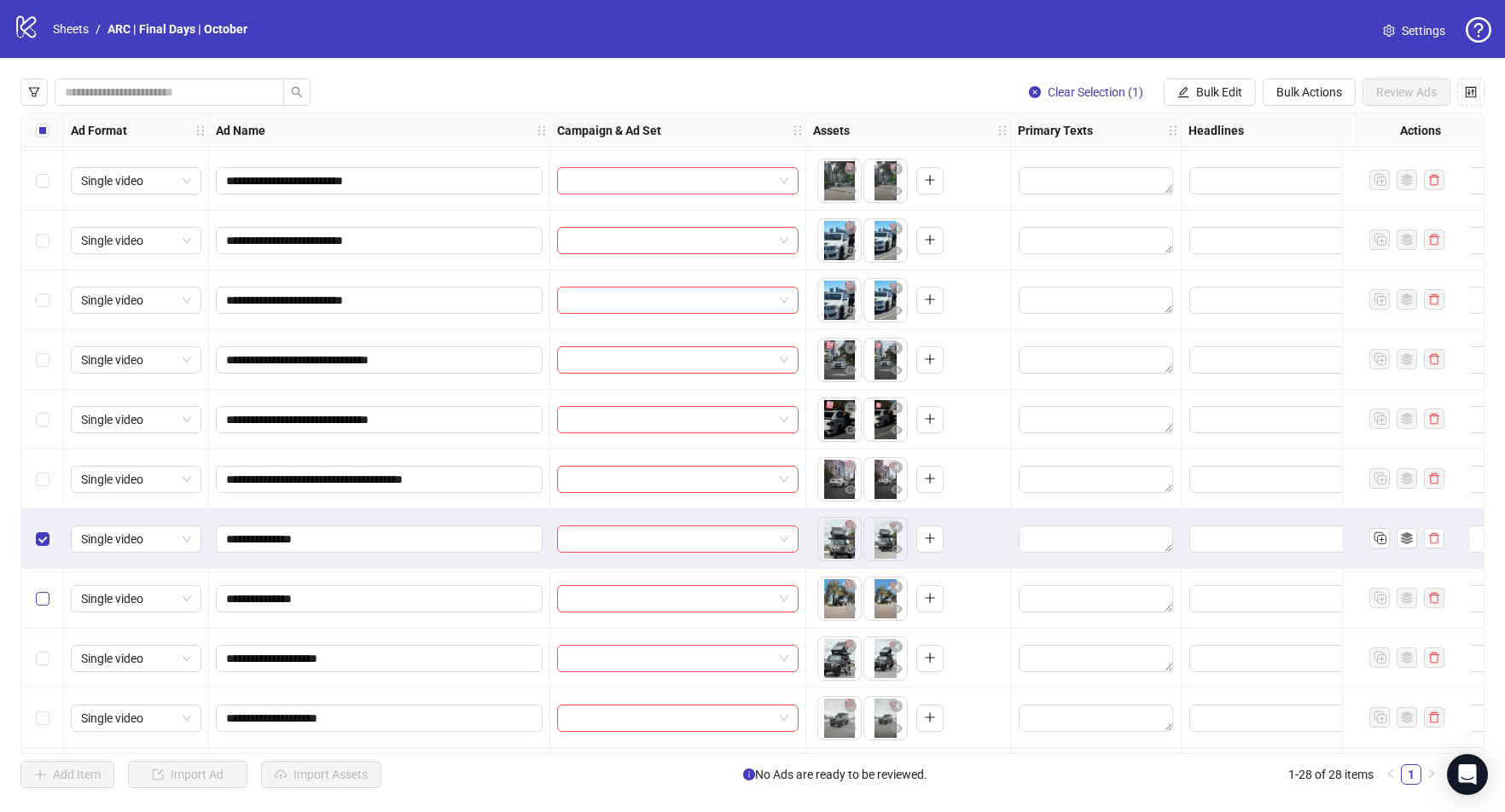
click at [46, 592] on label "Select row 22" at bounding box center [43, 599] width 14 height 19
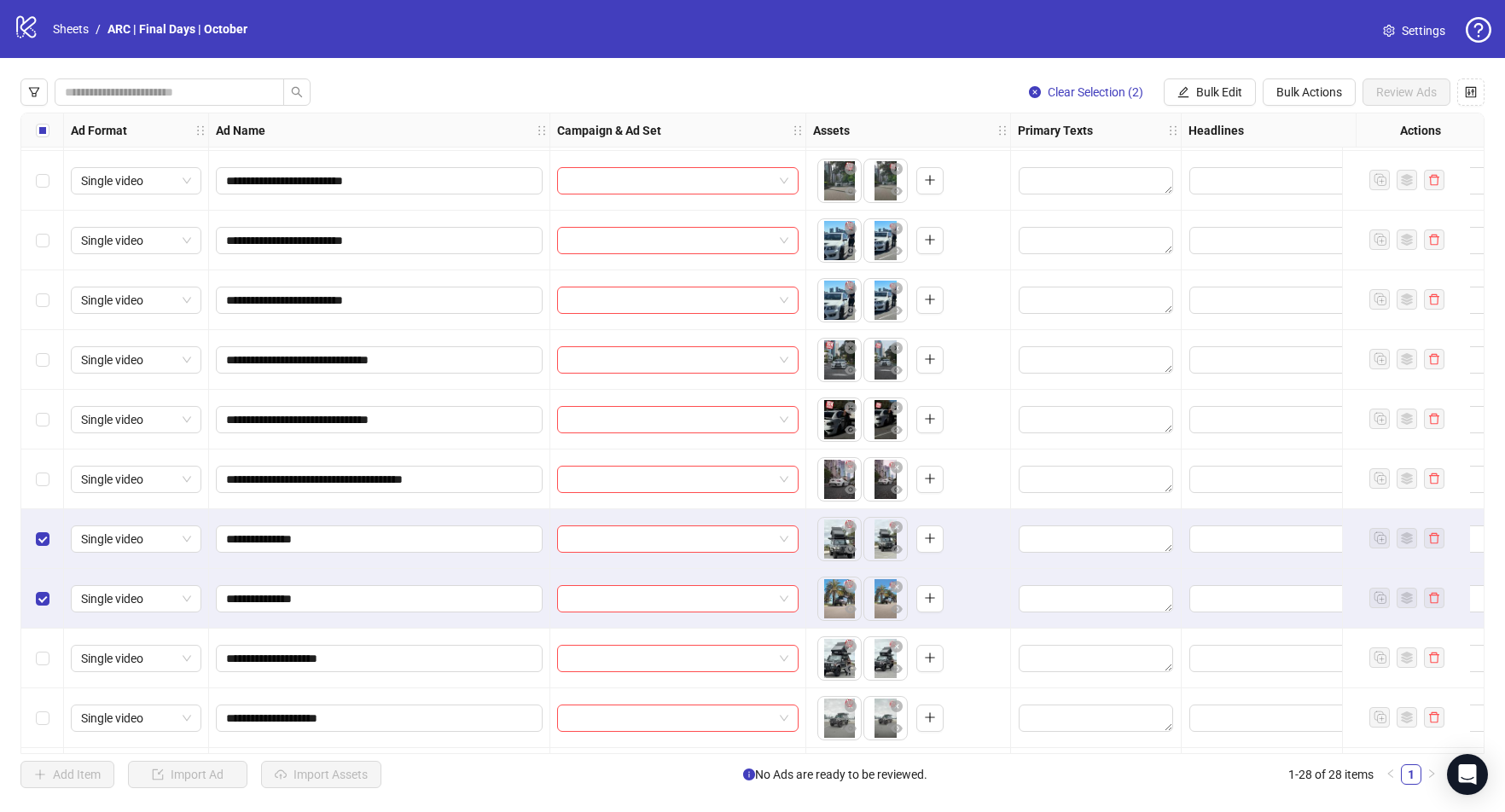
click at [49, 651] on div "Select row 23" at bounding box center [43, 658] width 43 height 59
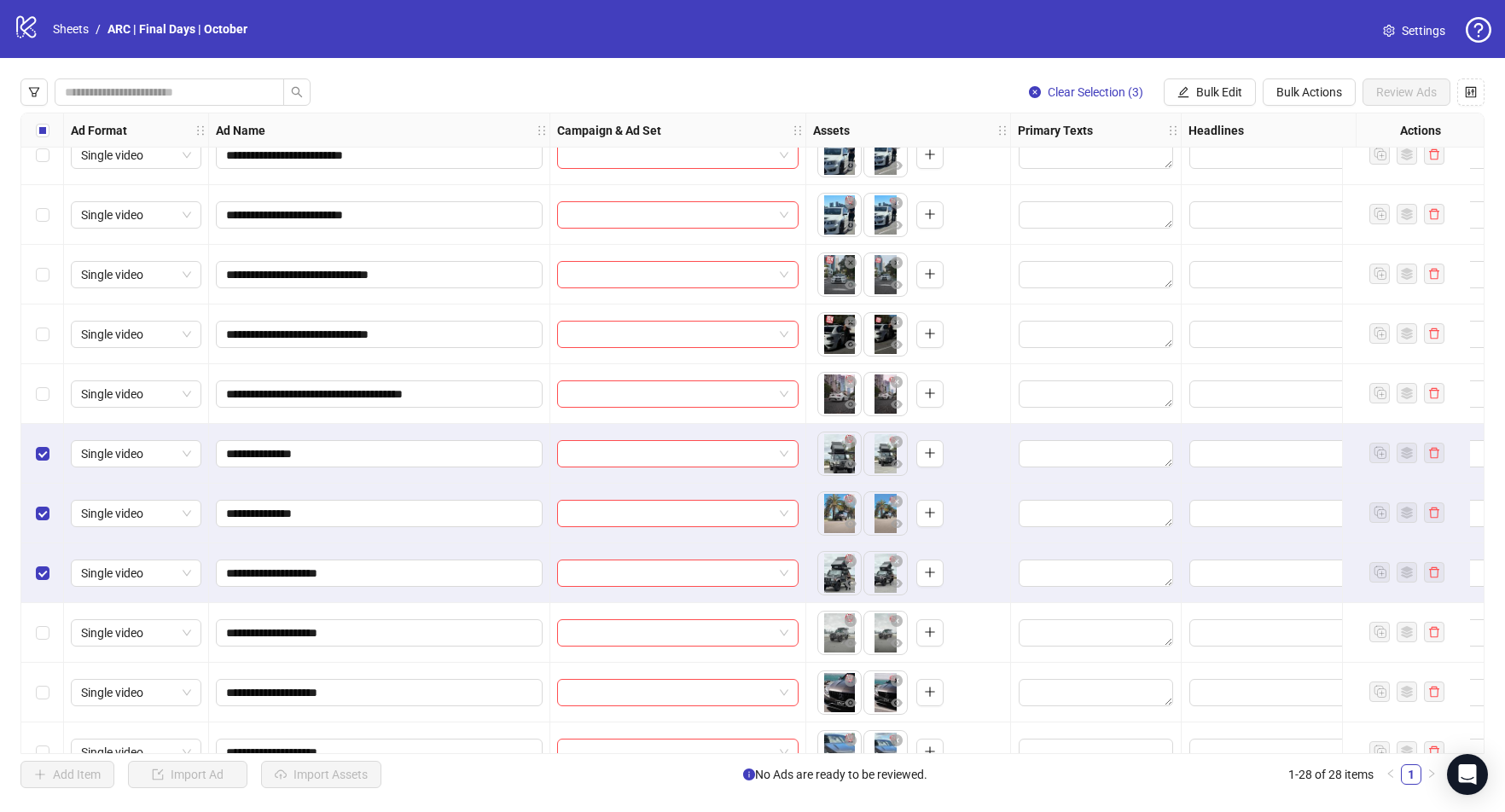
scroll to position [934, 0]
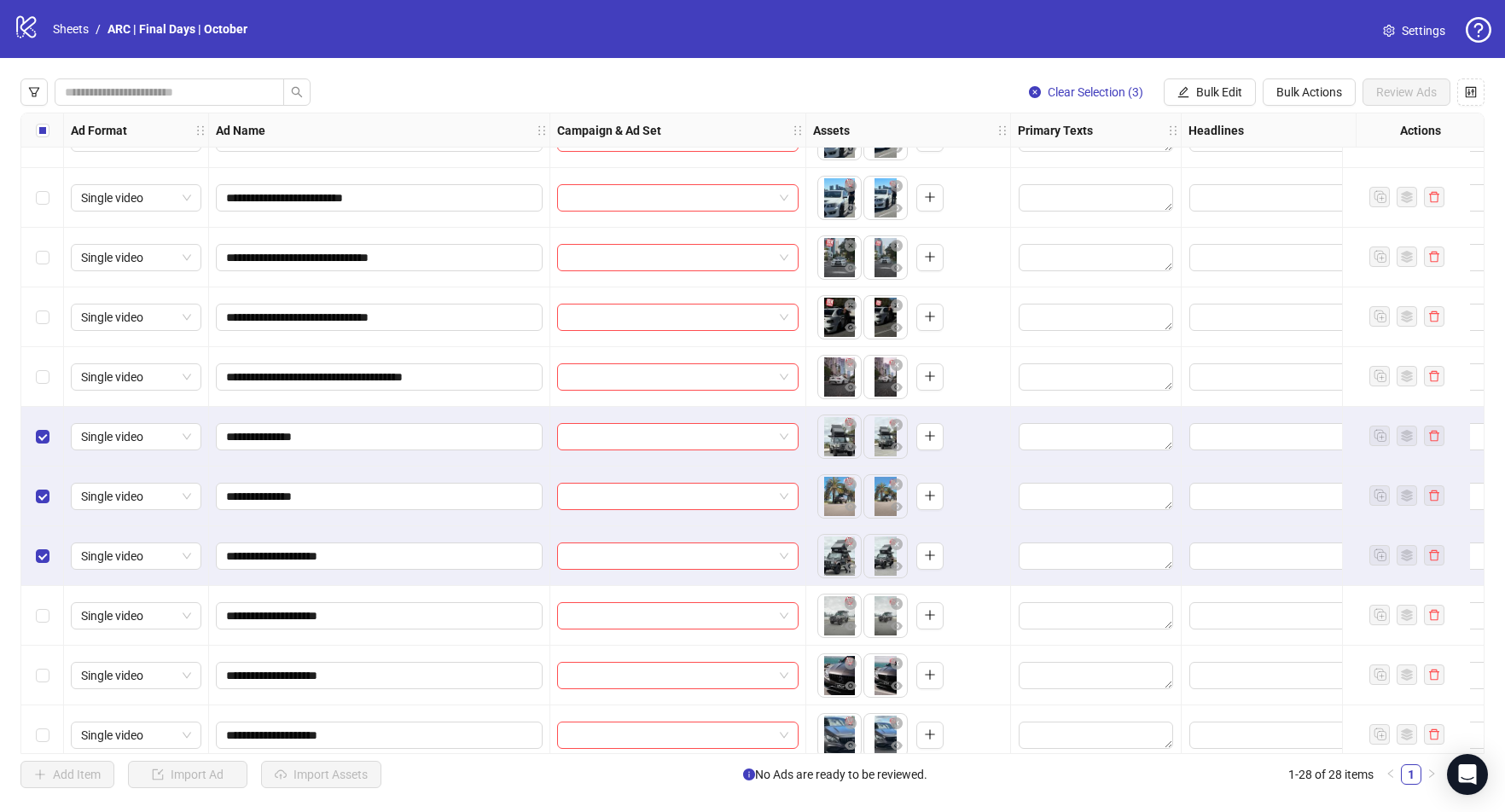
click at [48, 630] on div "Select row 24" at bounding box center [43, 615] width 43 height 59
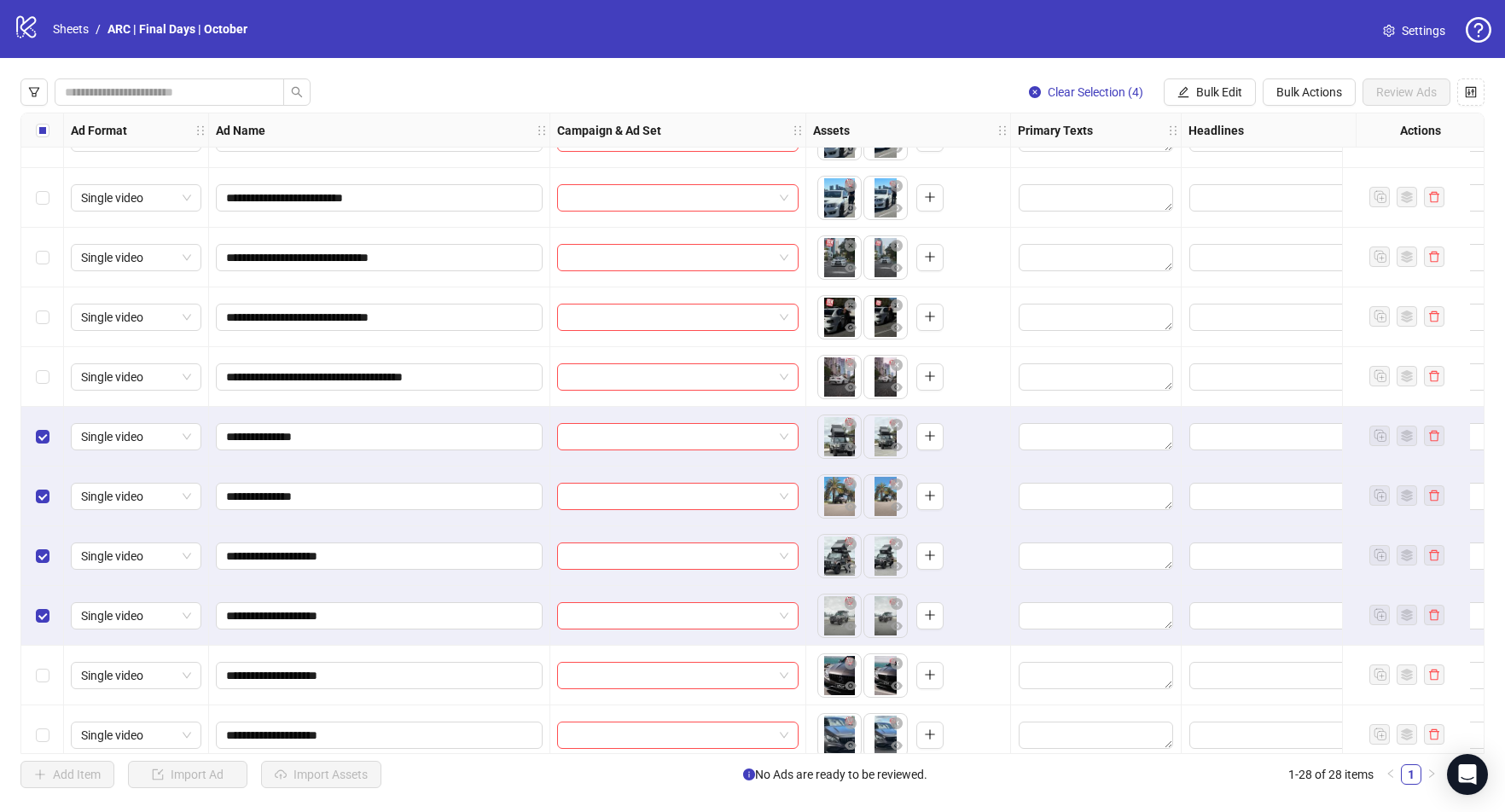
scroll to position [1041, 0]
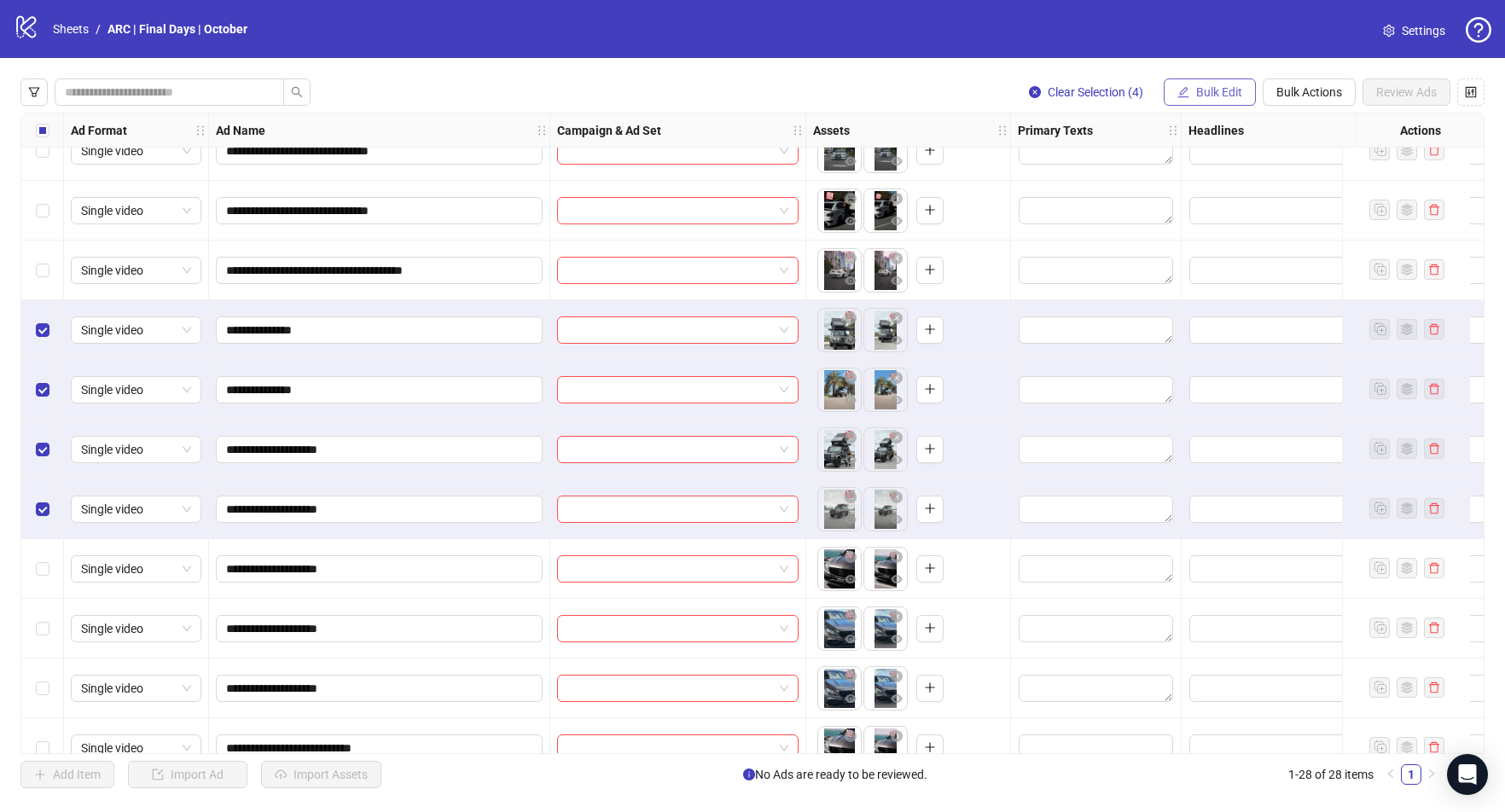
click at [1226, 89] on span "Bulk Edit" at bounding box center [1219, 92] width 46 height 14
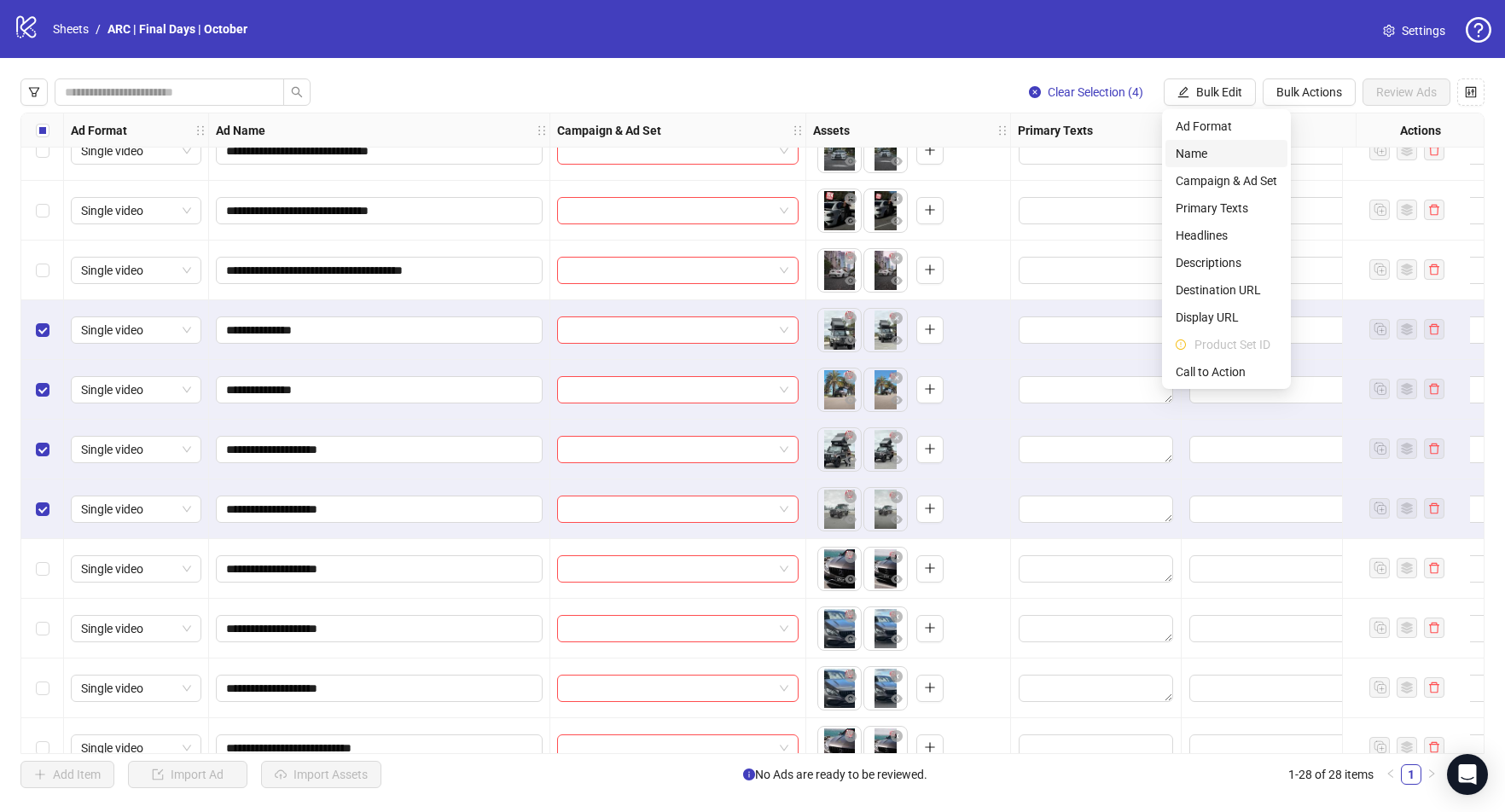
click at [1228, 150] on span "Name" at bounding box center [1226, 153] width 101 height 19
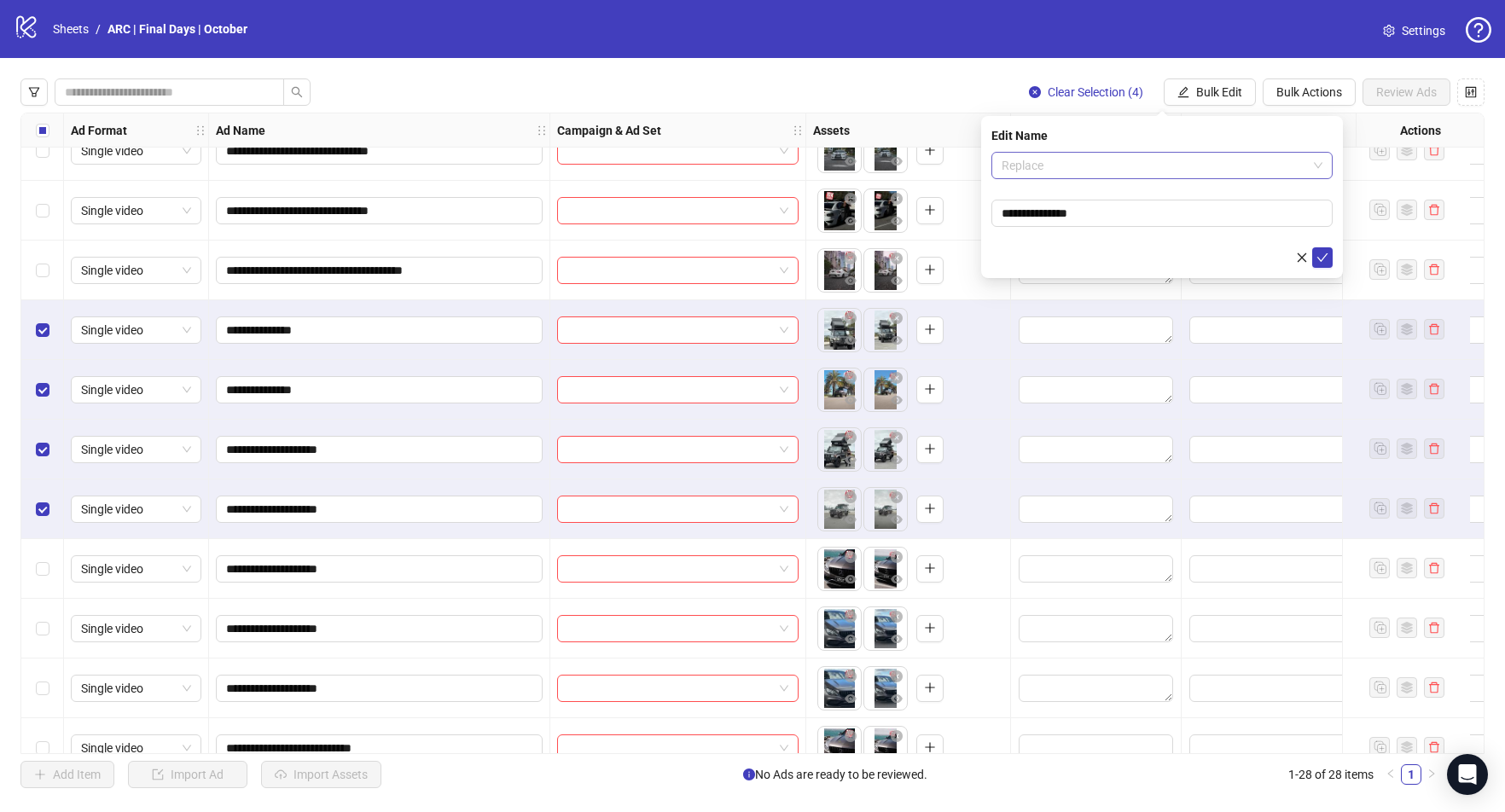
click at [1131, 177] on span "Replace" at bounding box center [1162, 165] width 321 height 26
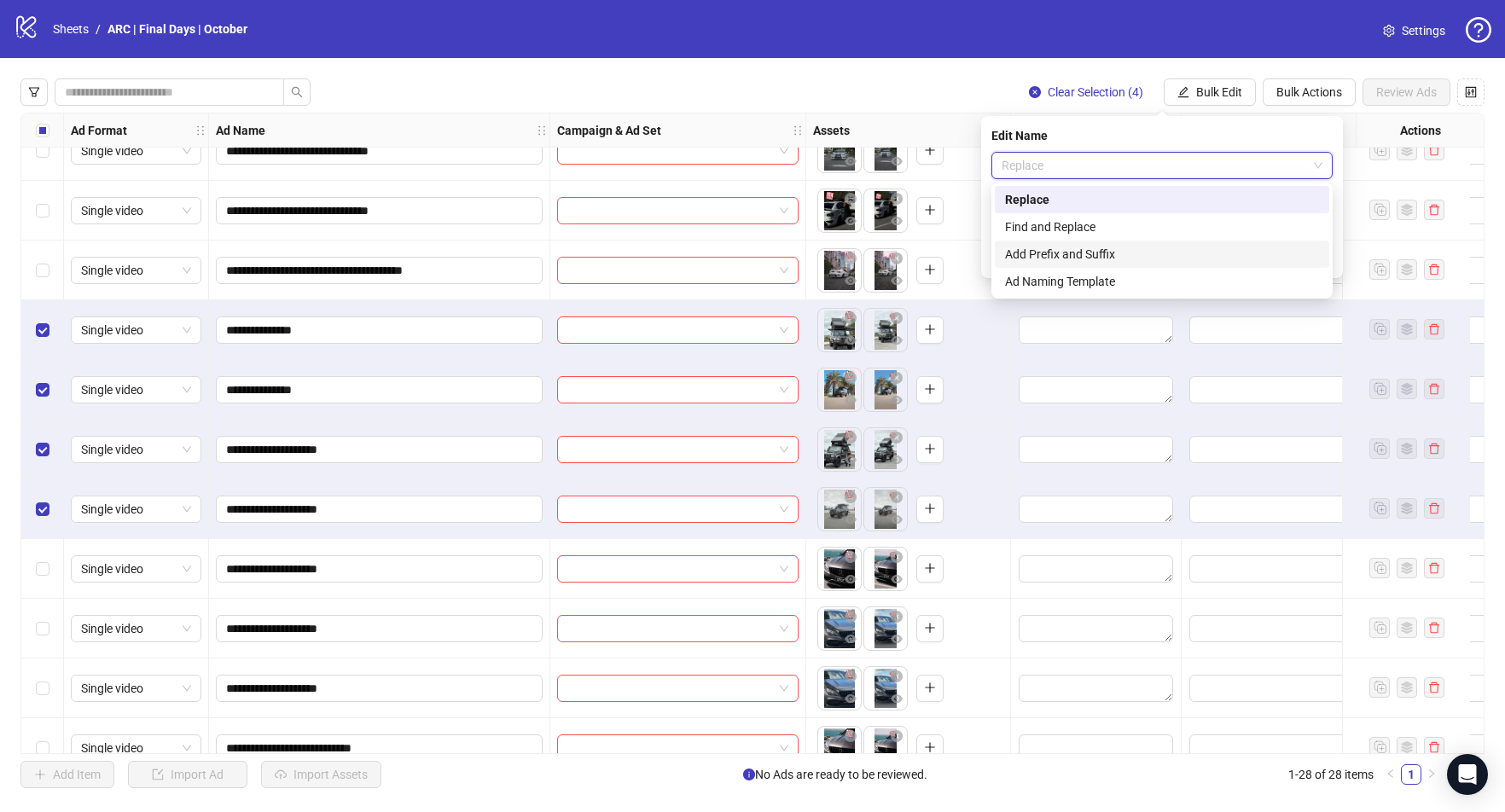
click at [1091, 256] on div "Add Prefix and Suffix" at bounding box center [1162, 254] width 314 height 19
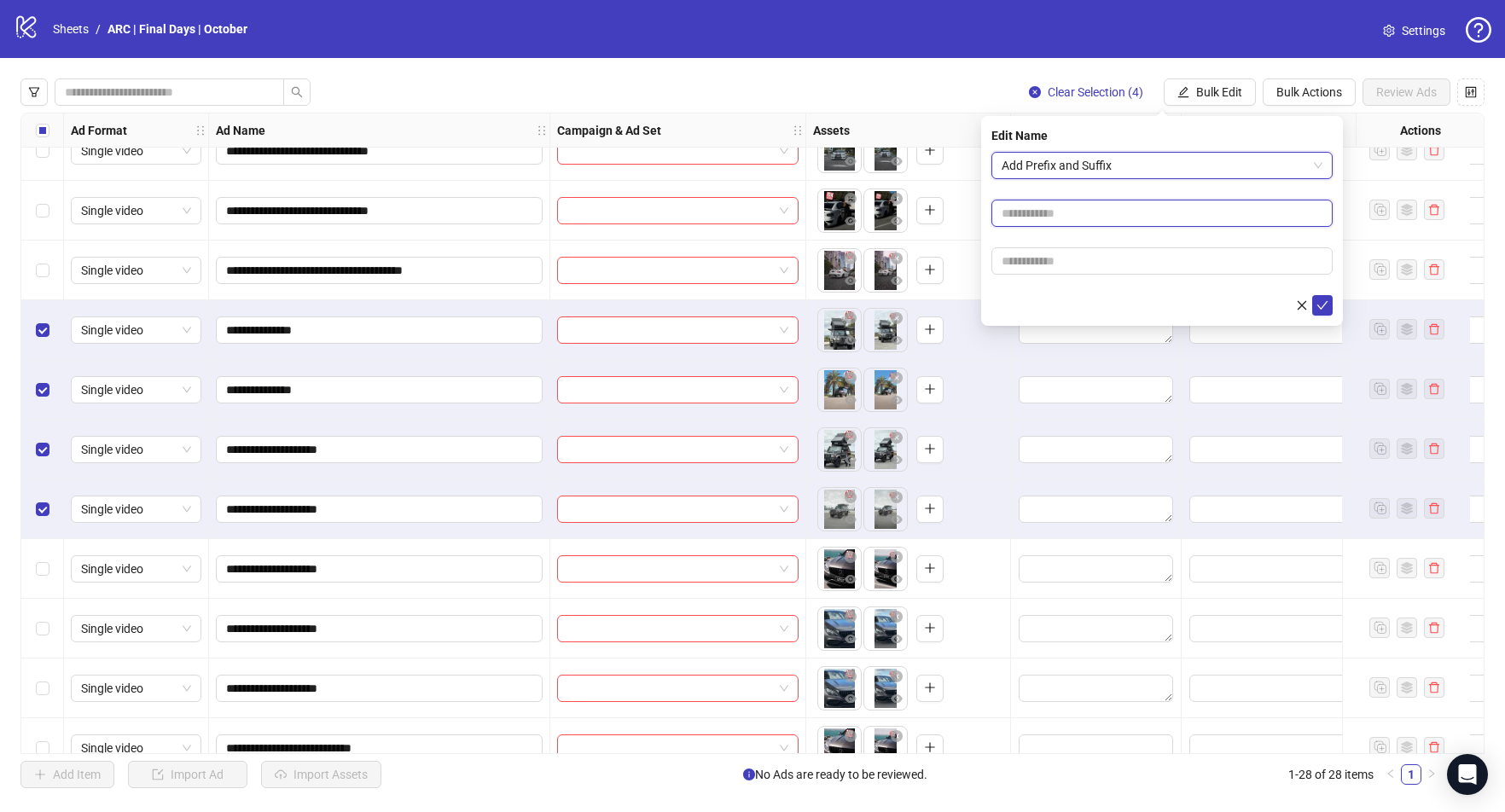
click at [1049, 222] on input "text" at bounding box center [1162, 213] width 342 height 27
type input "**********"
click at [1323, 314] on button "submit" at bounding box center [1322, 305] width 20 height 20
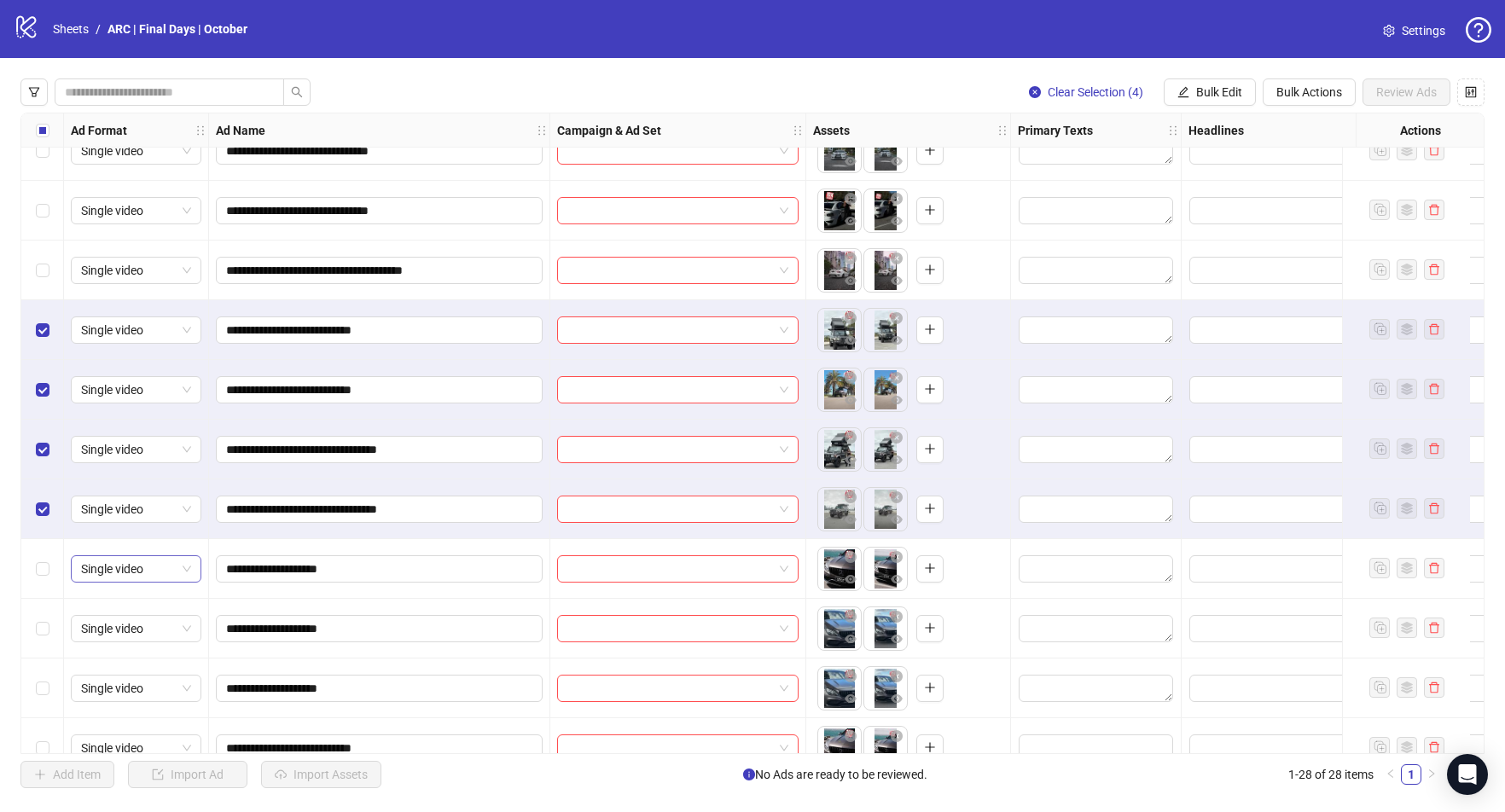
scroll to position [1073, 0]
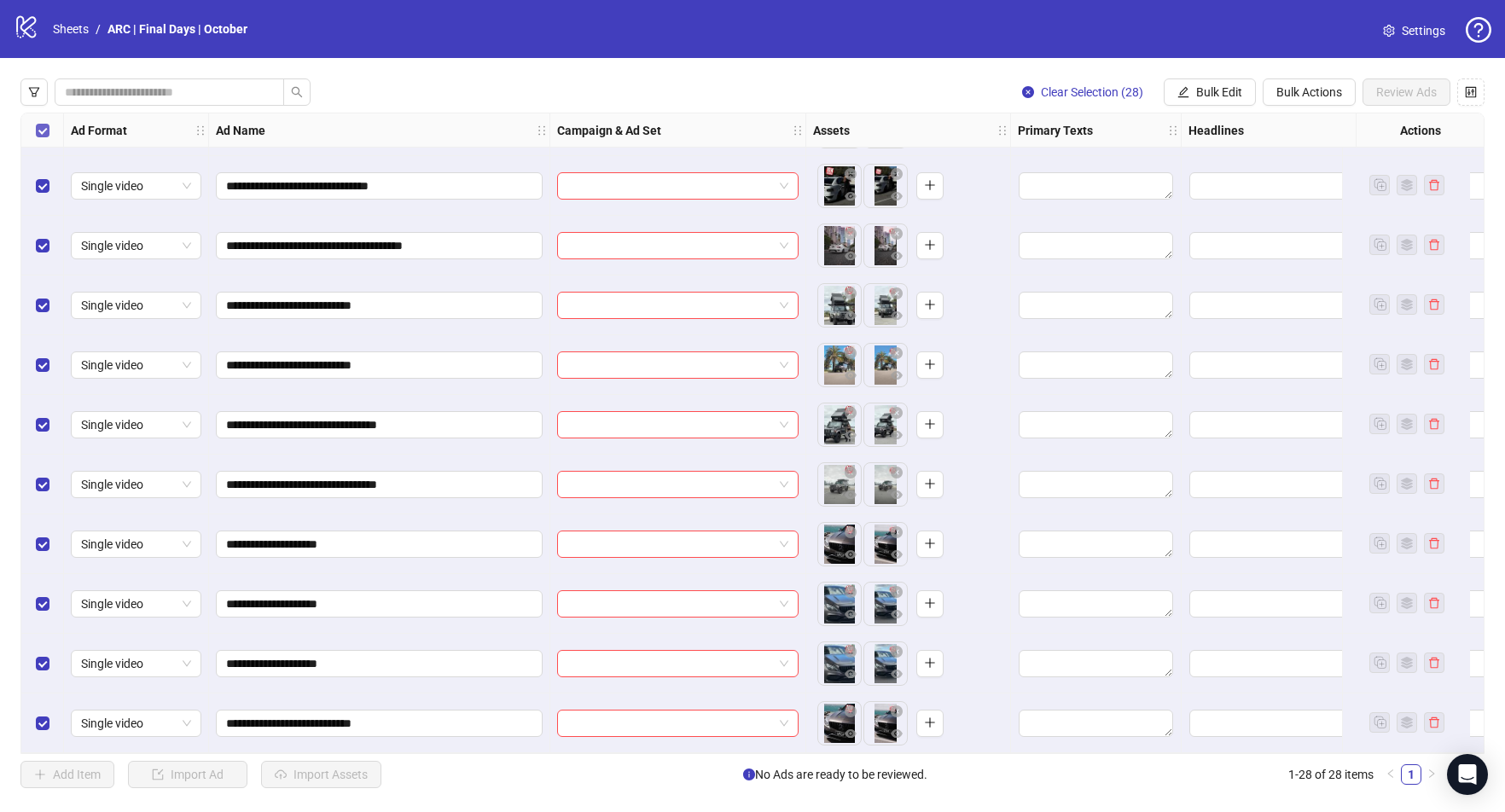
click at [46, 138] on div "Select all rows" at bounding box center [43, 130] width 43 height 34
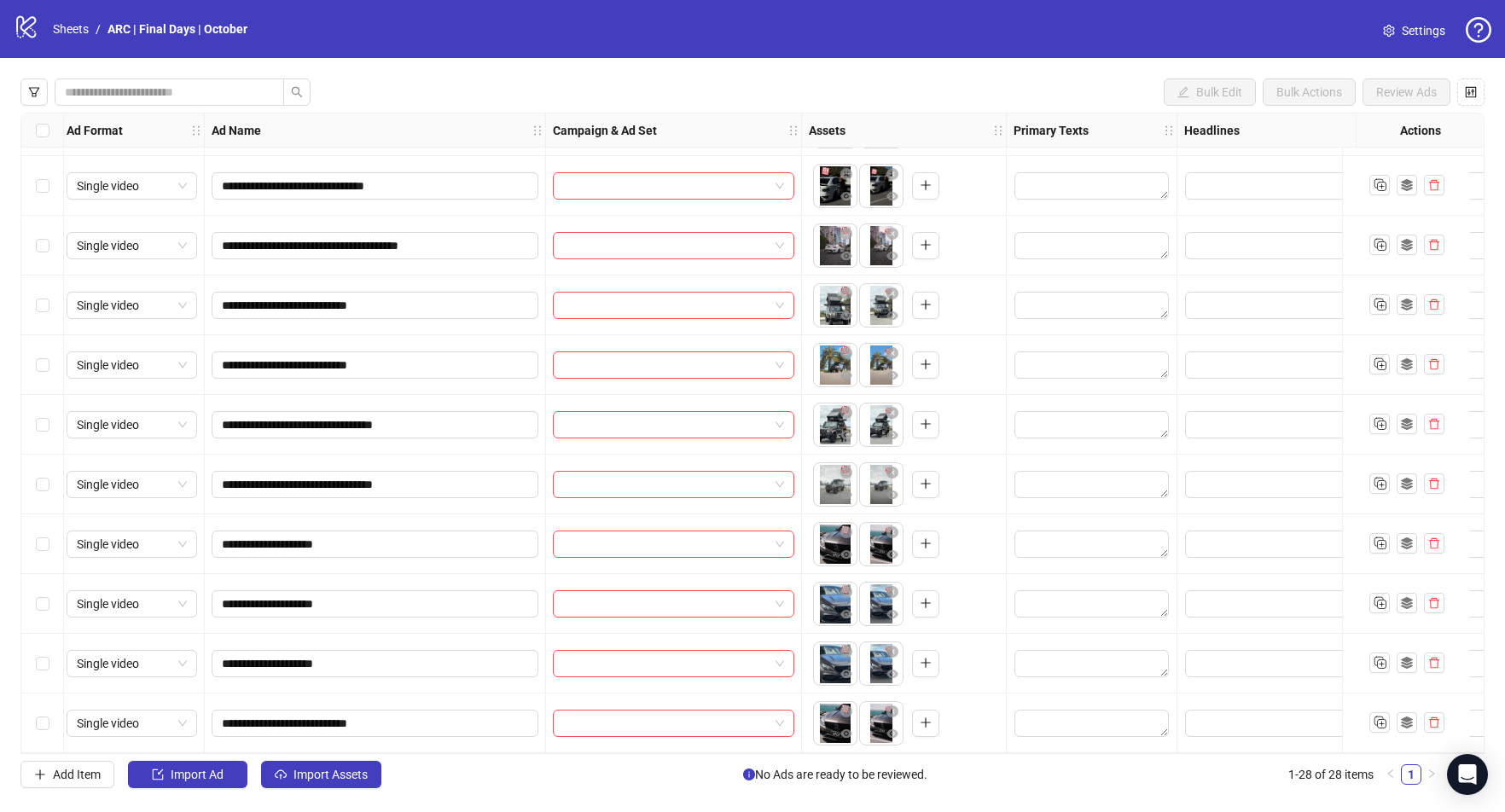
scroll to position [1073, 6]
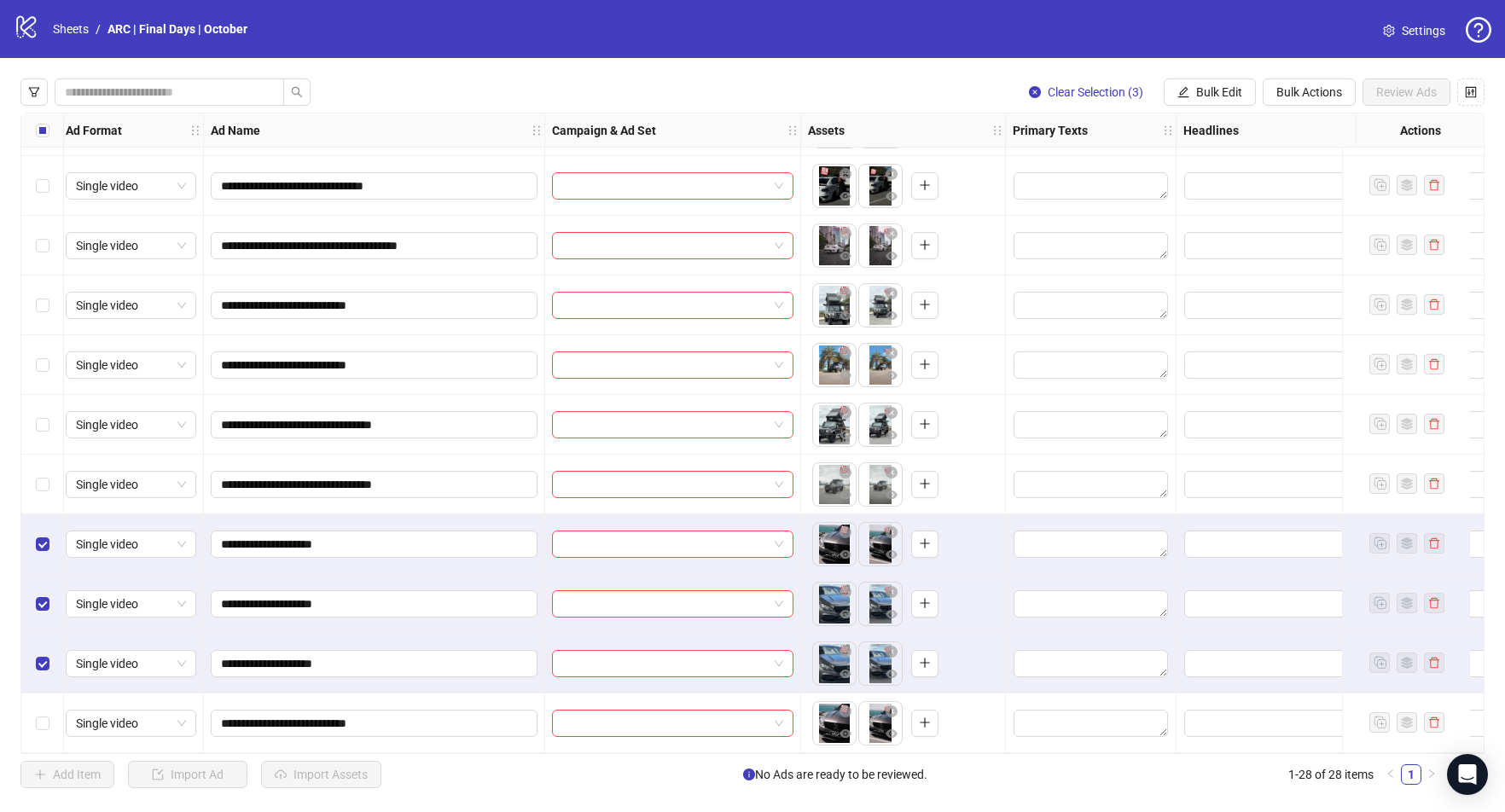
click at [50, 714] on div "Select row 28" at bounding box center [43, 723] width 43 height 59
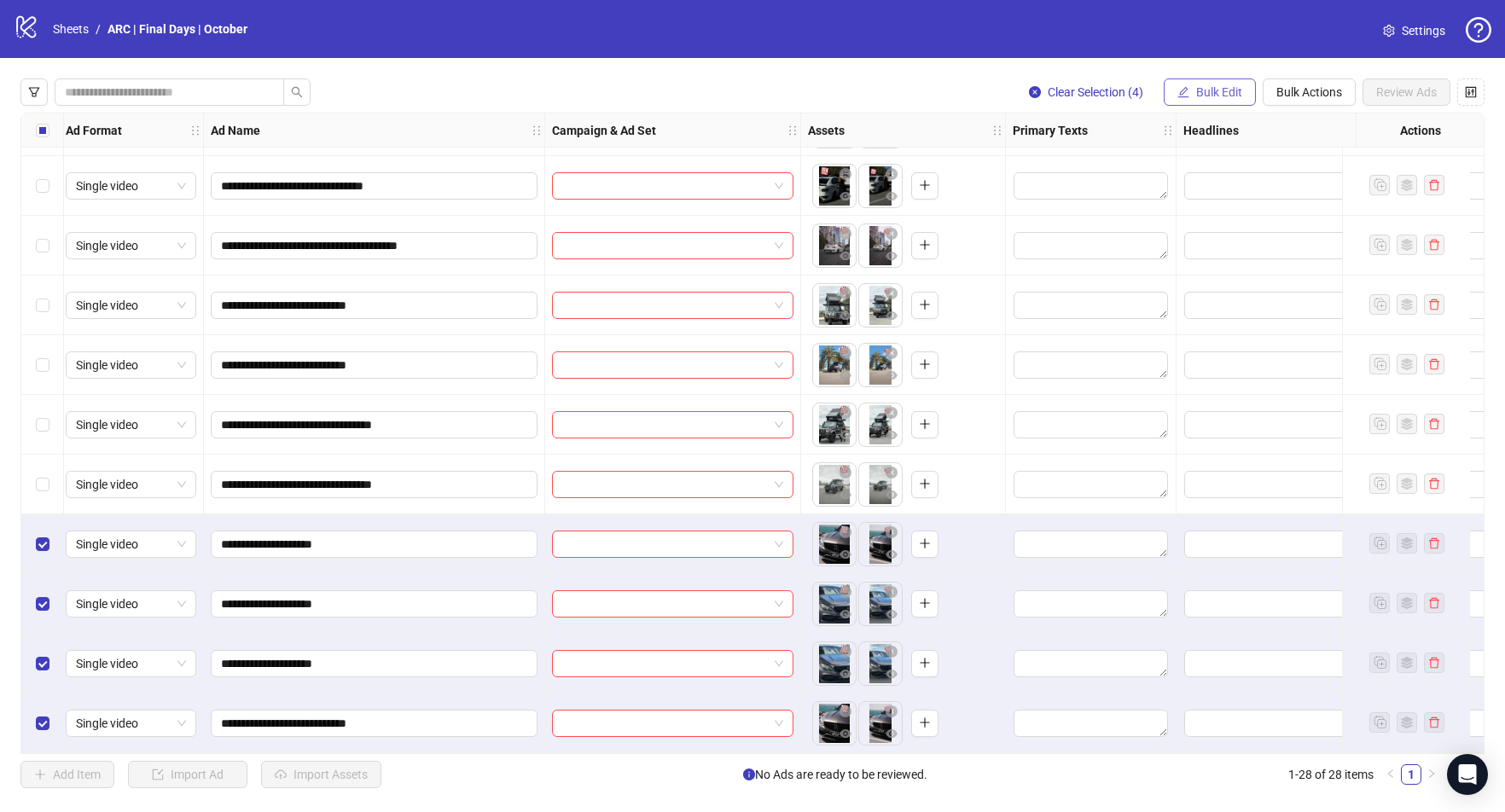
click at [1196, 88] on span "Bulk Edit" at bounding box center [1219, 92] width 46 height 14
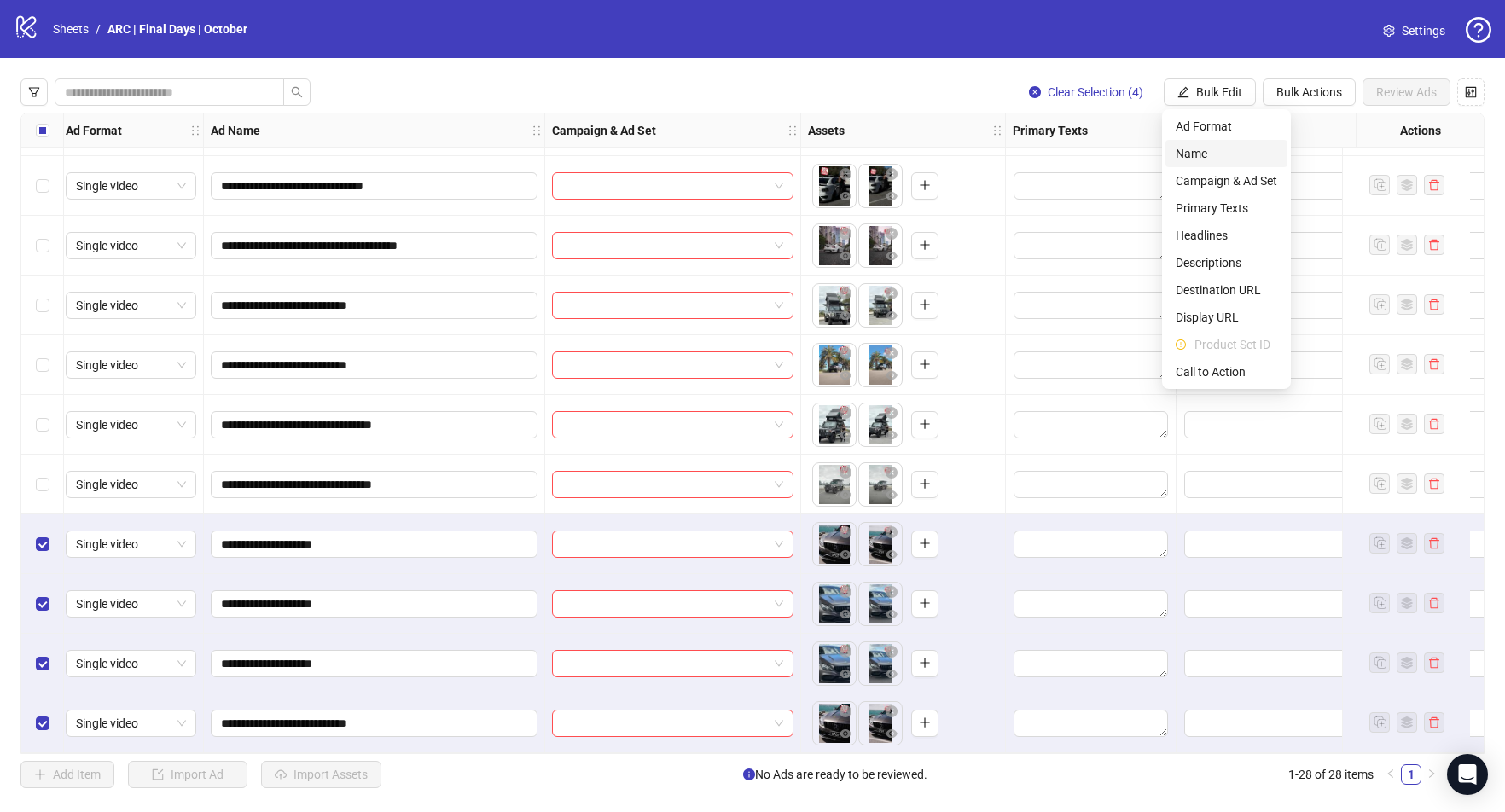
click at [1234, 150] on span "Name" at bounding box center [1226, 153] width 101 height 19
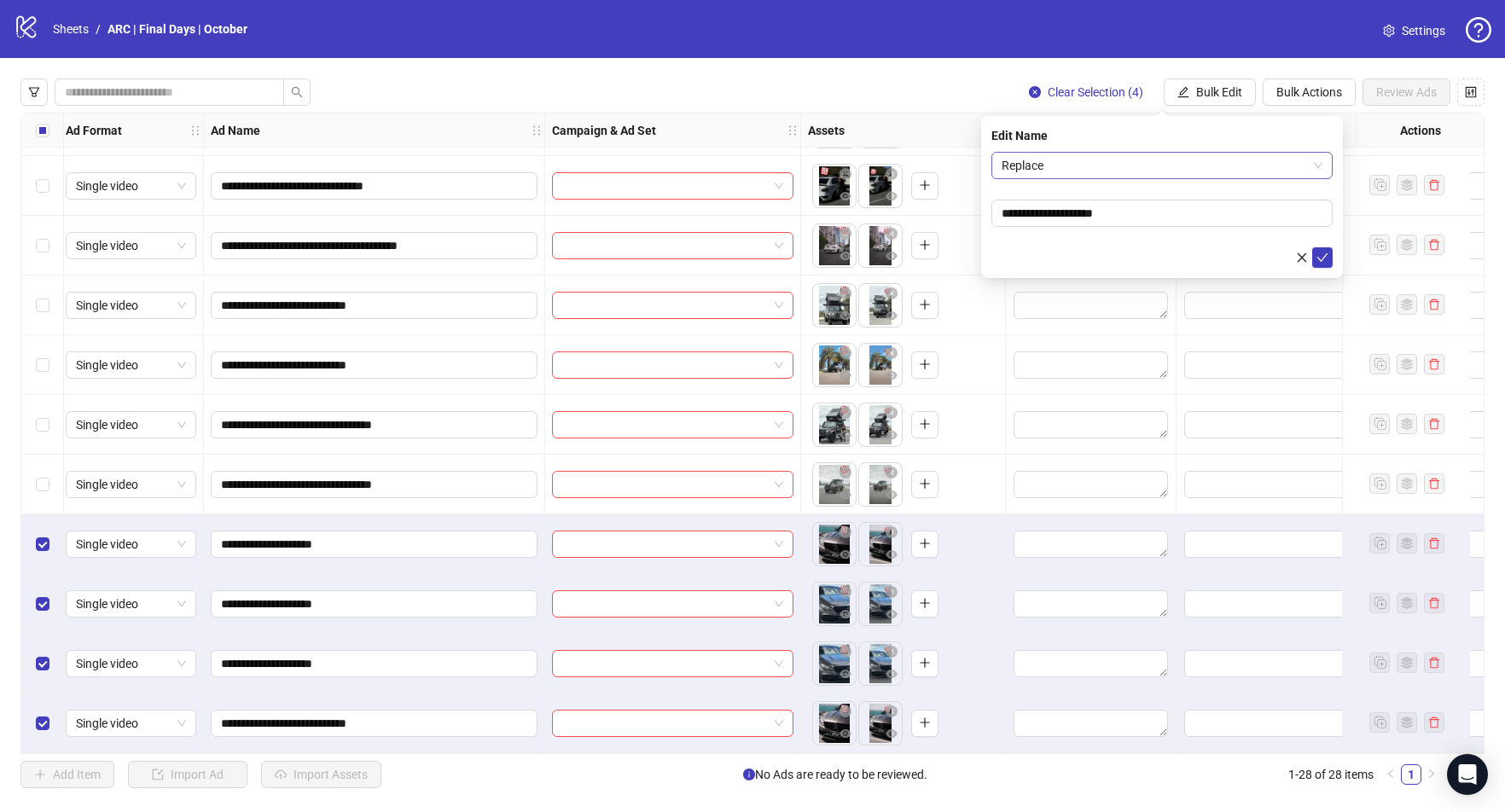
click at [1096, 165] on span "Replace" at bounding box center [1162, 165] width 321 height 26
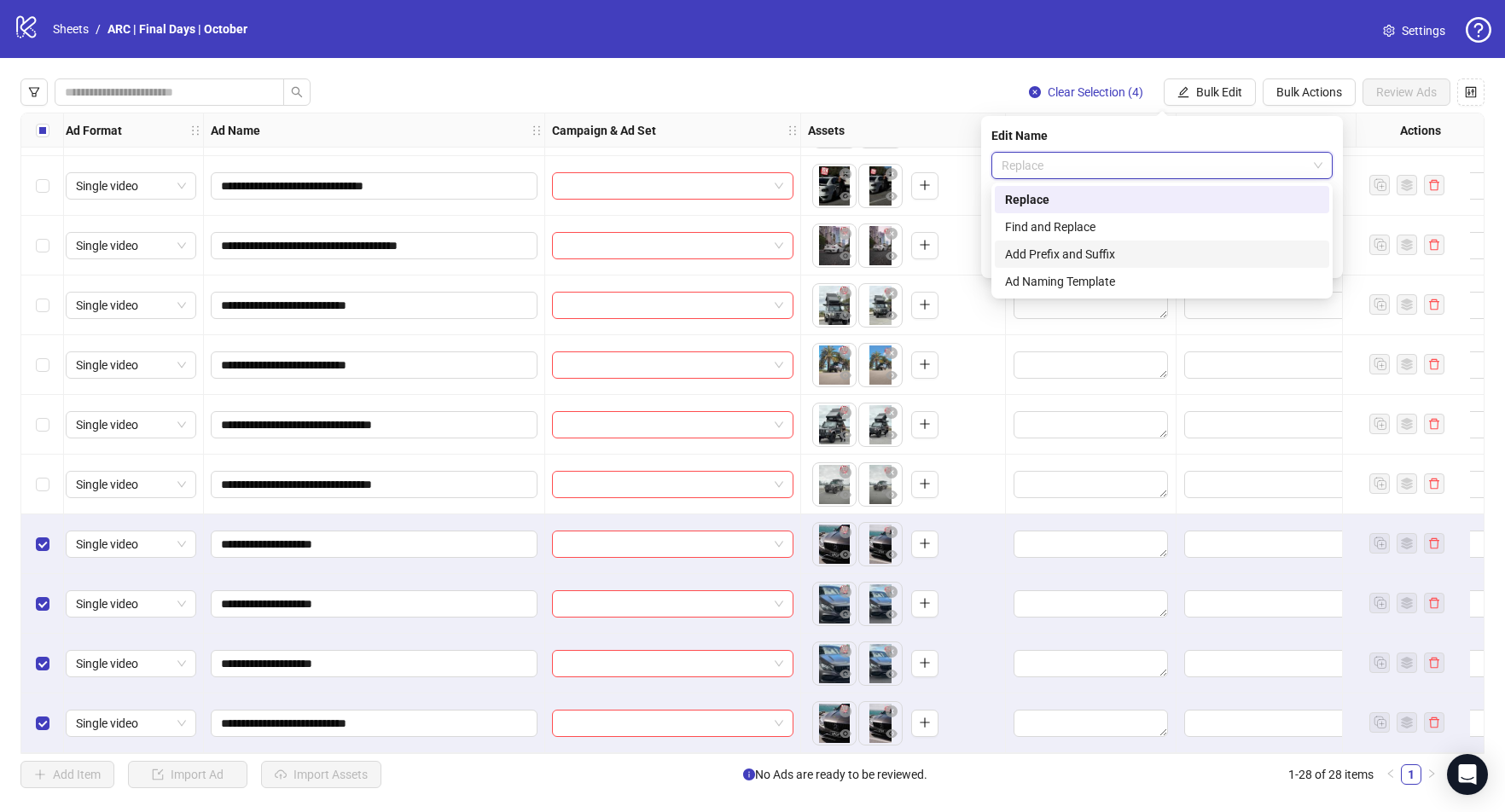
click at [1102, 259] on div "Add Prefix and Suffix" at bounding box center [1162, 254] width 314 height 19
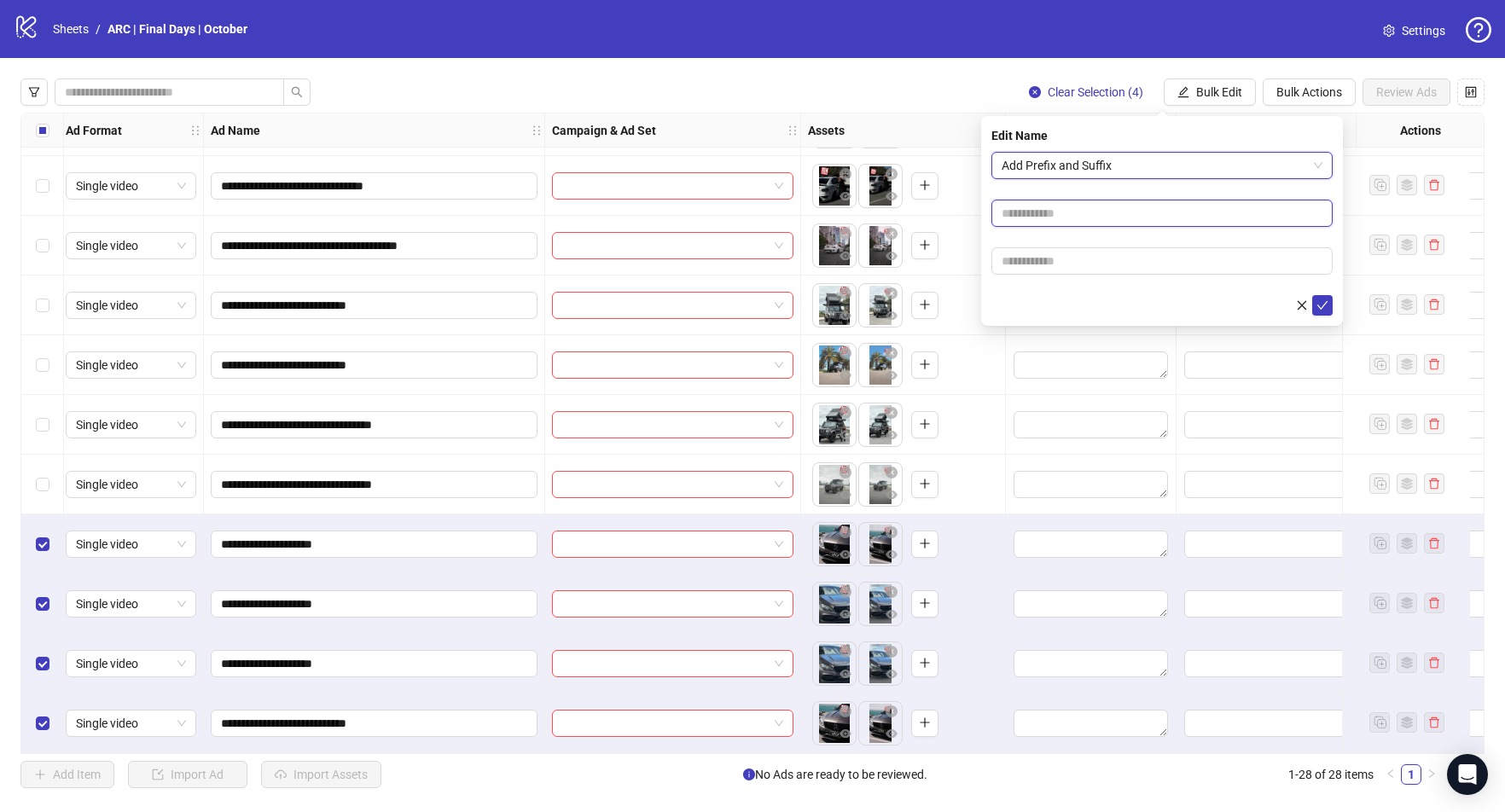
click at [1064, 209] on input "text" at bounding box center [1162, 213] width 342 height 27
type input "******"
click at [1317, 303] on icon "check" at bounding box center [1322, 305] width 12 height 12
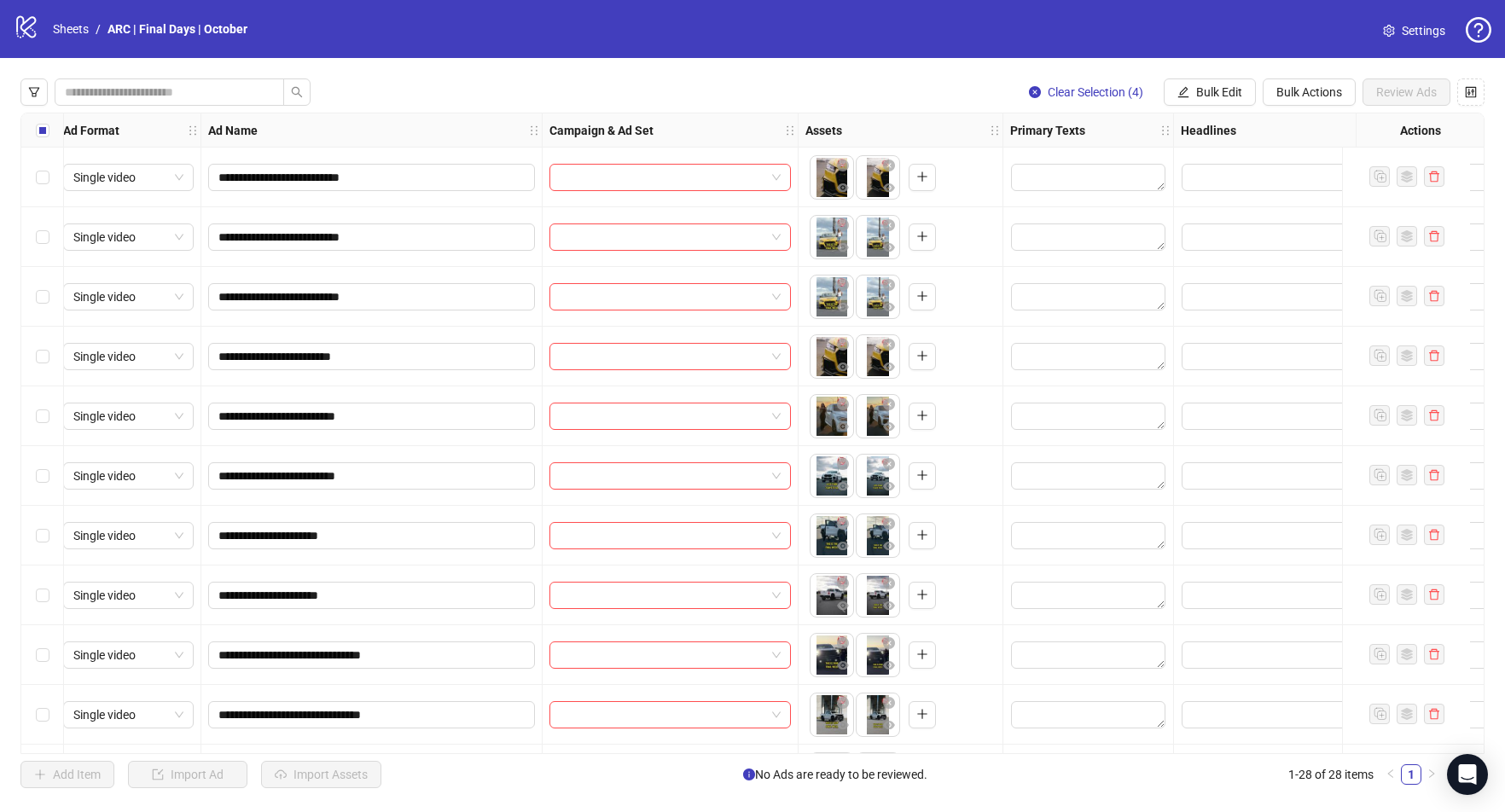
scroll to position [0, 13]
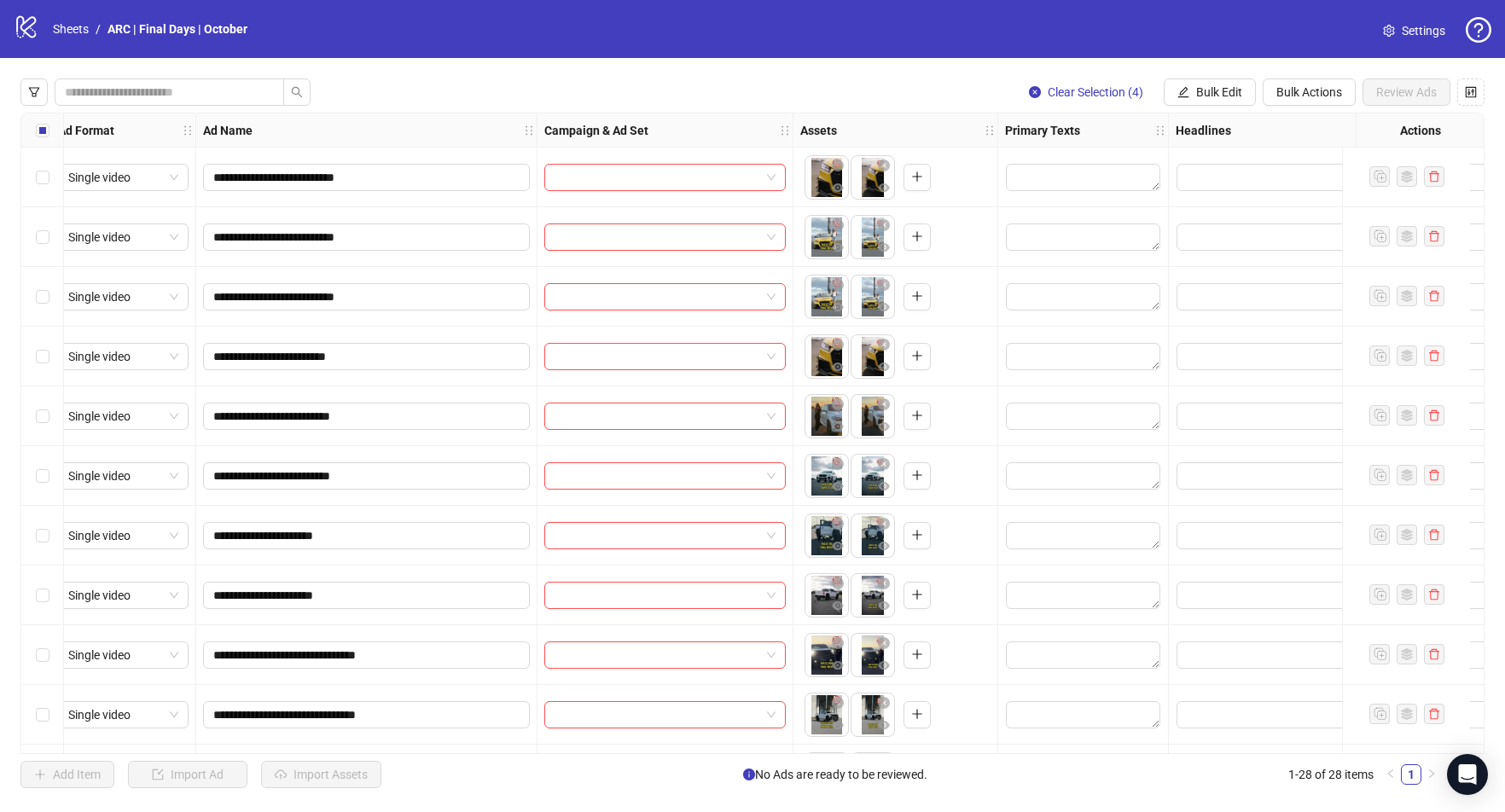
click at [36, 126] on div "**********" at bounding box center [752, 432] width 1464 height 641
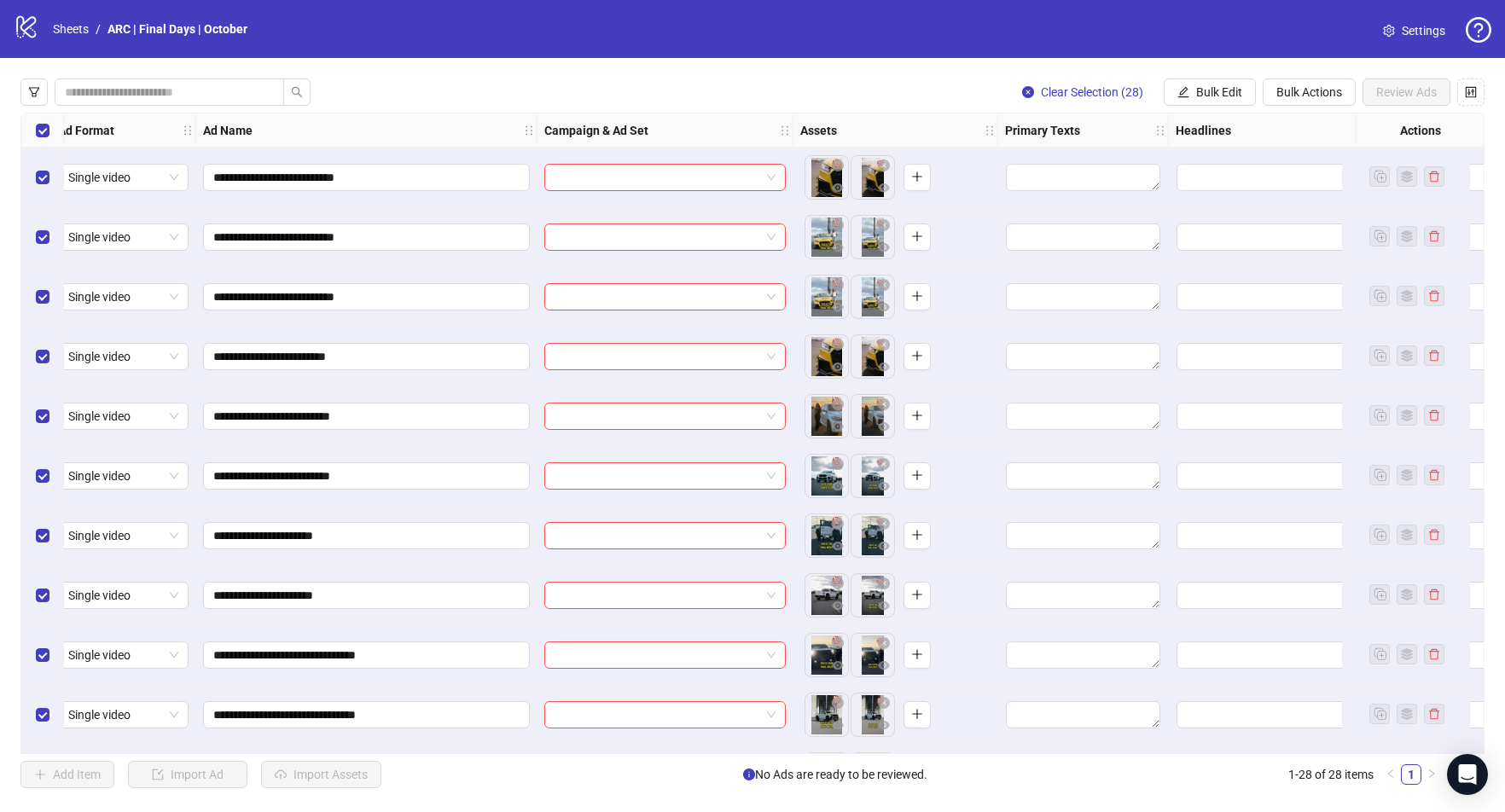
click at [45, 132] on div "**********" at bounding box center [752, 432] width 1464 height 641
click at [44, 136] on label "Select all rows" at bounding box center [43, 130] width 14 height 19
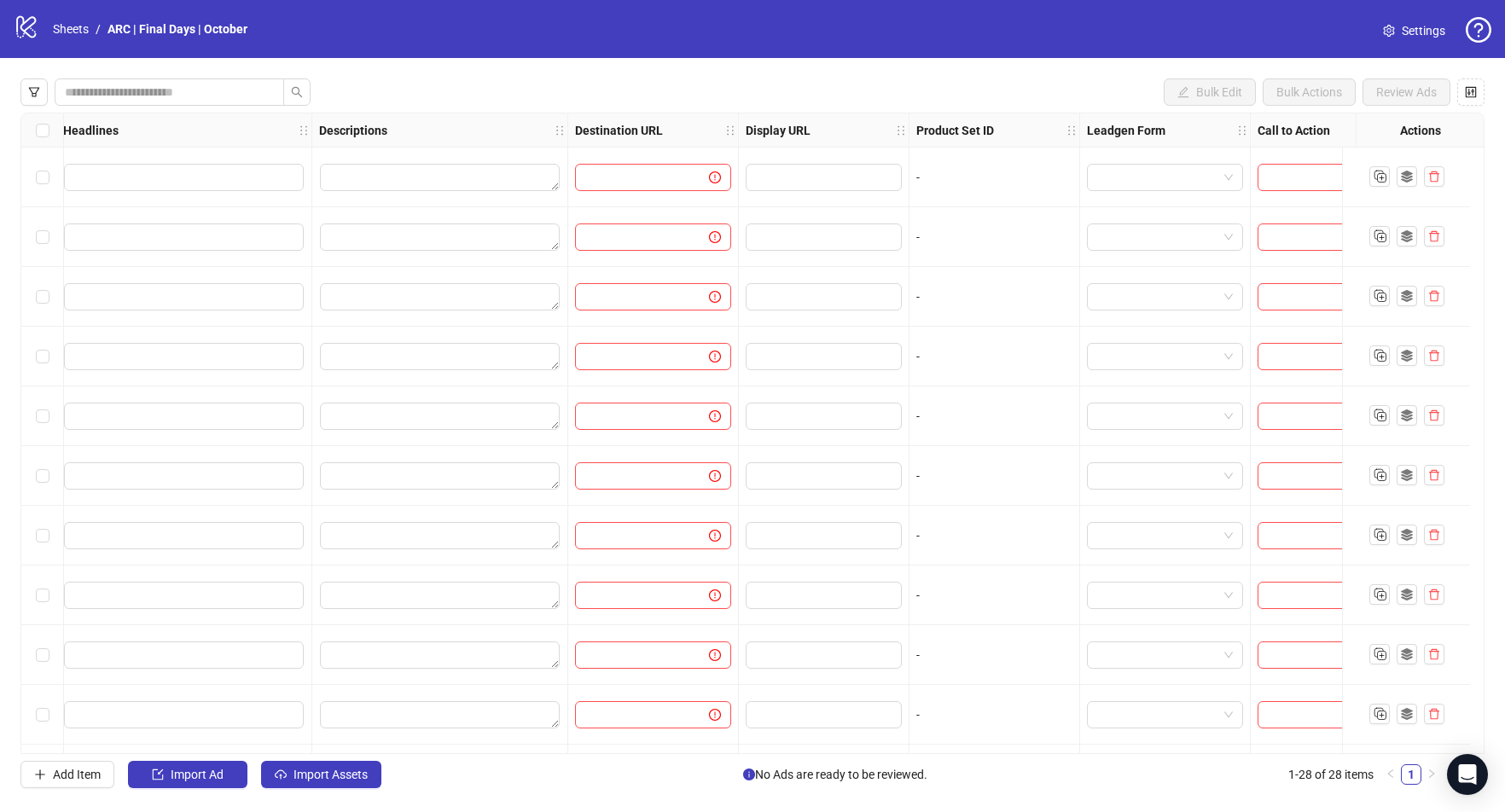
scroll to position [0, 1171]
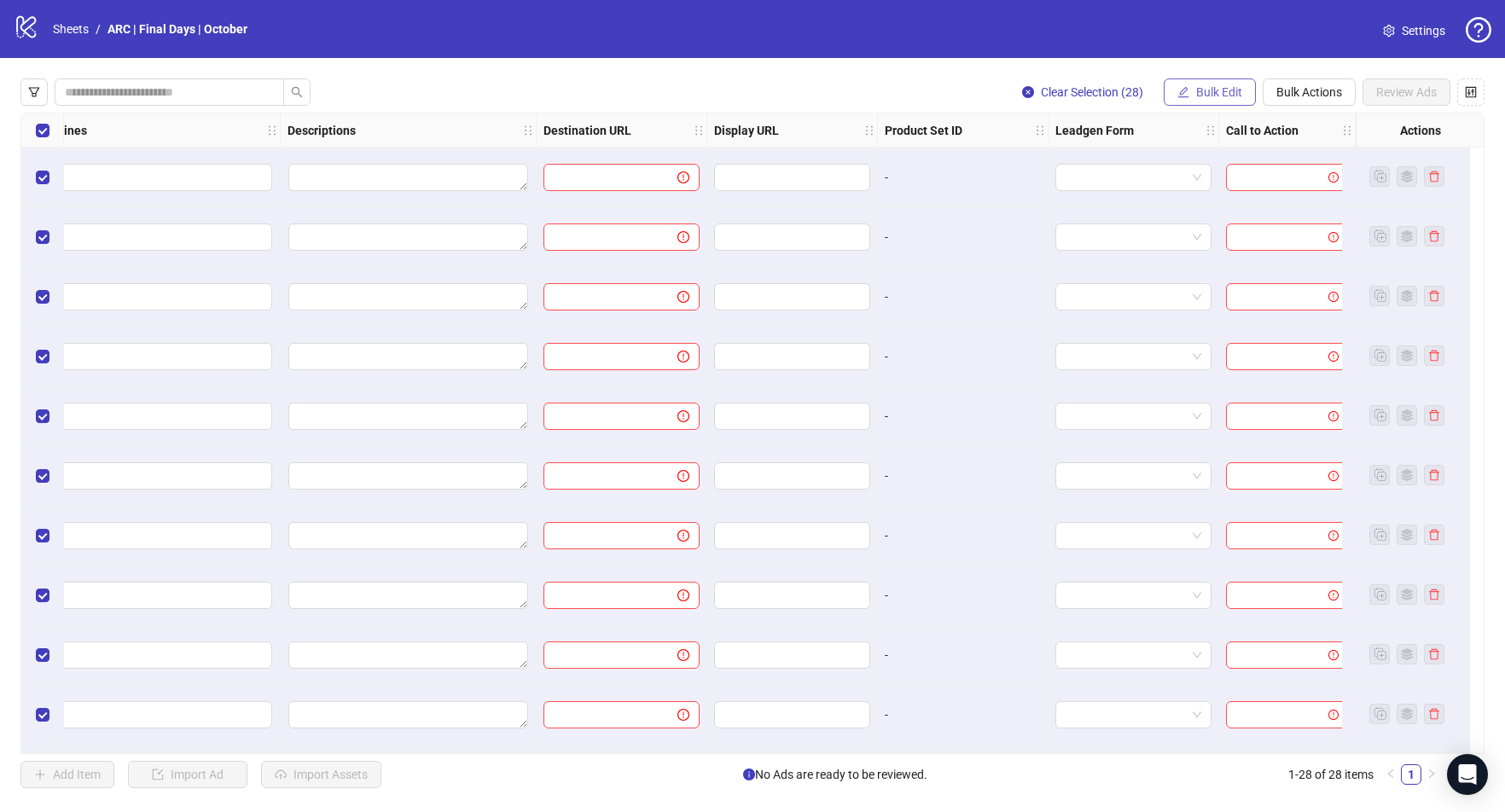
click at [1227, 97] on span "Bulk Edit" at bounding box center [1219, 92] width 46 height 14
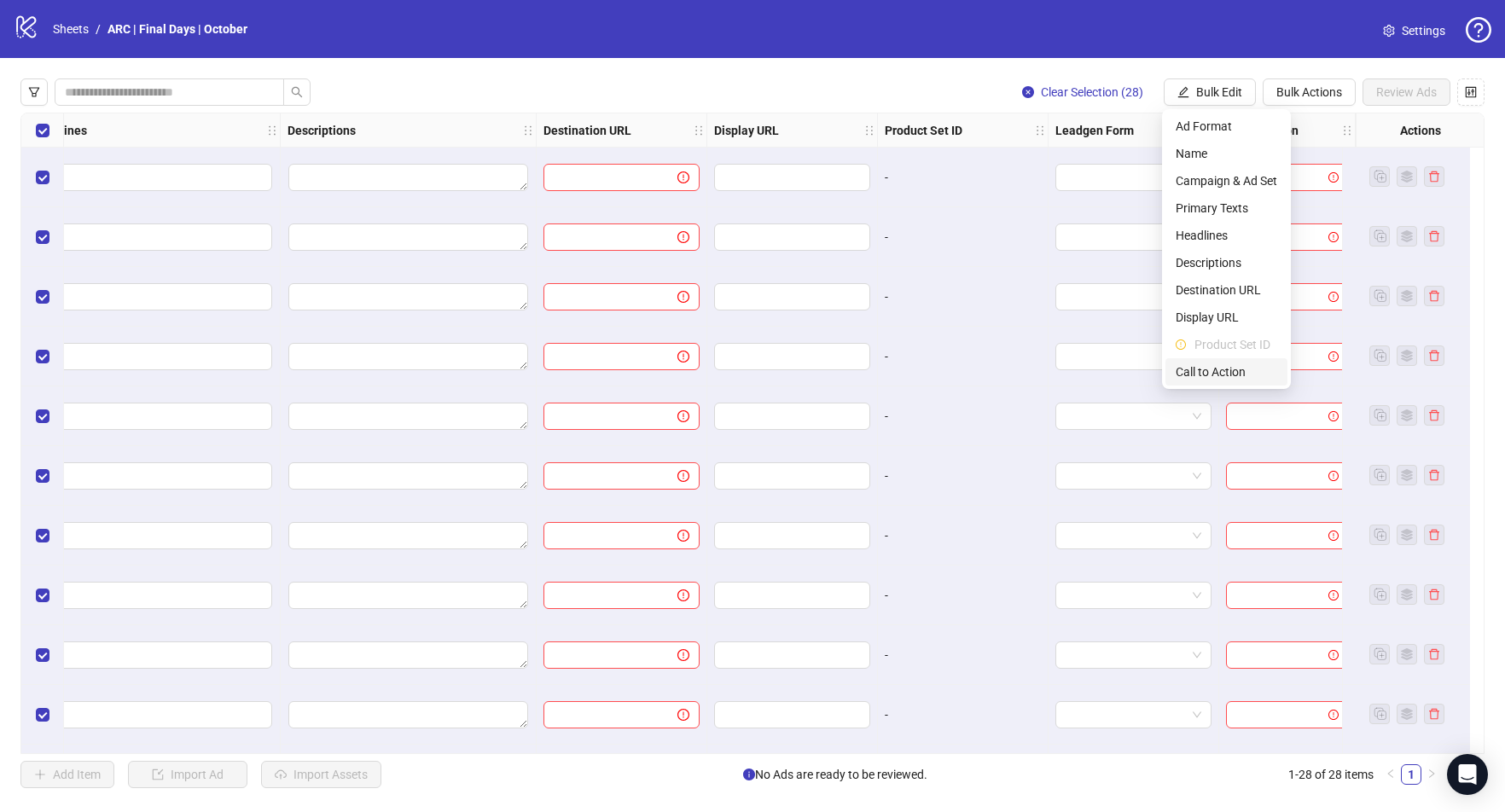
click at [1229, 372] on span "Call to Action" at bounding box center [1226, 372] width 101 height 19
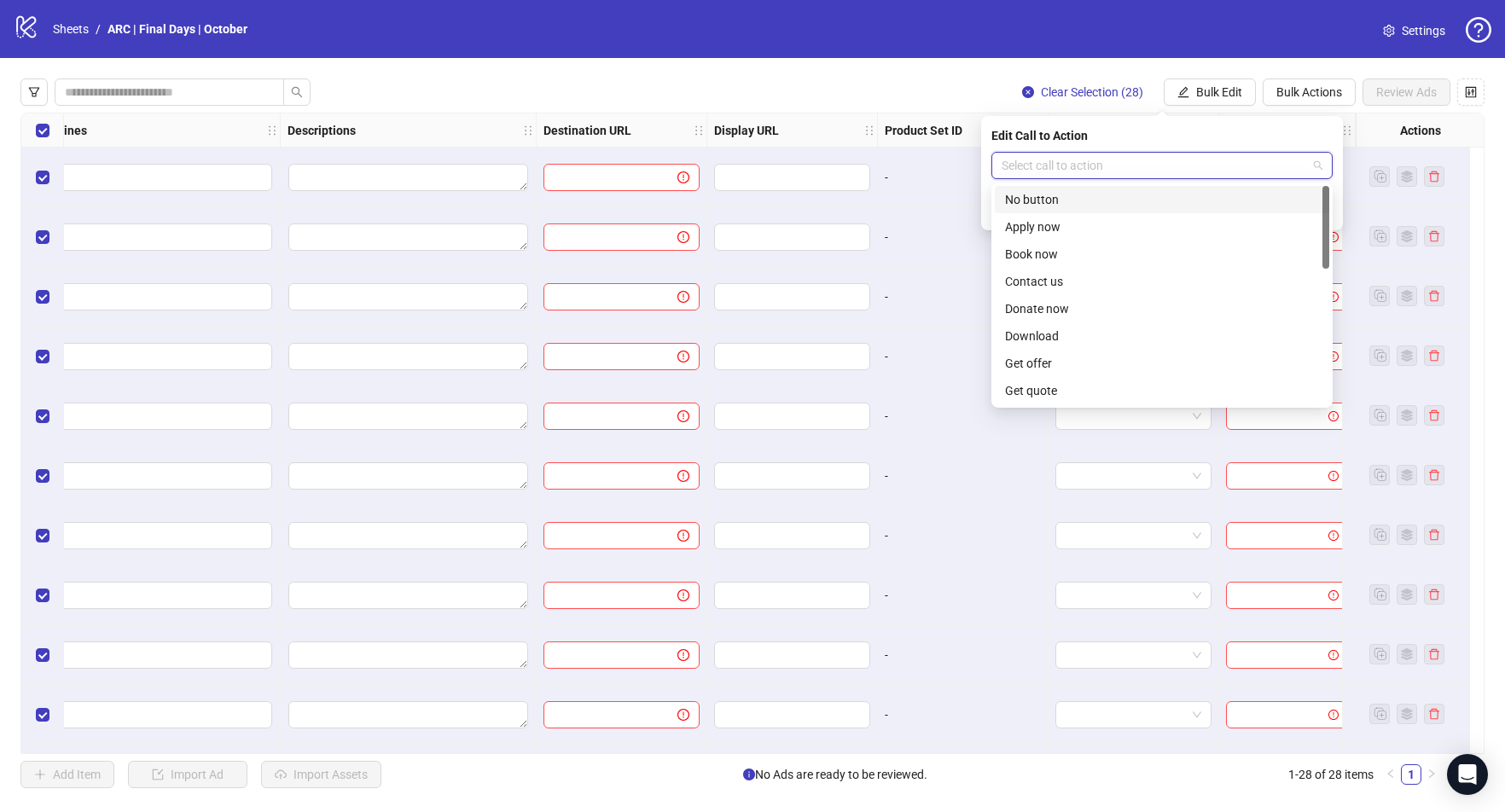
click at [1083, 162] on input "search" at bounding box center [1154, 165] width 305 height 26
click at [1060, 233] on div "Get offer" at bounding box center [1162, 233] width 314 height 19
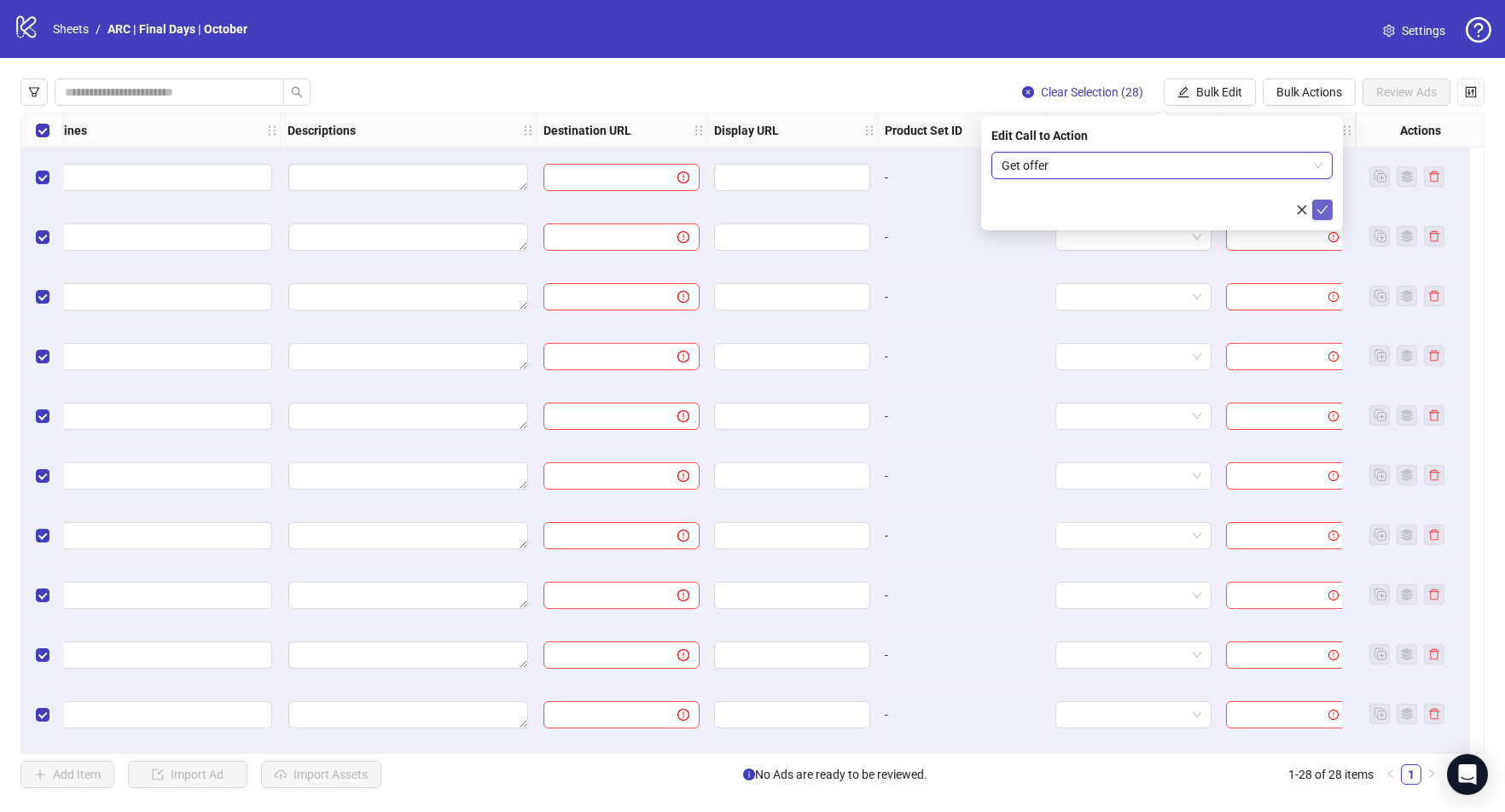
click at [1328, 213] on icon "check" at bounding box center [1322, 210] width 12 height 12
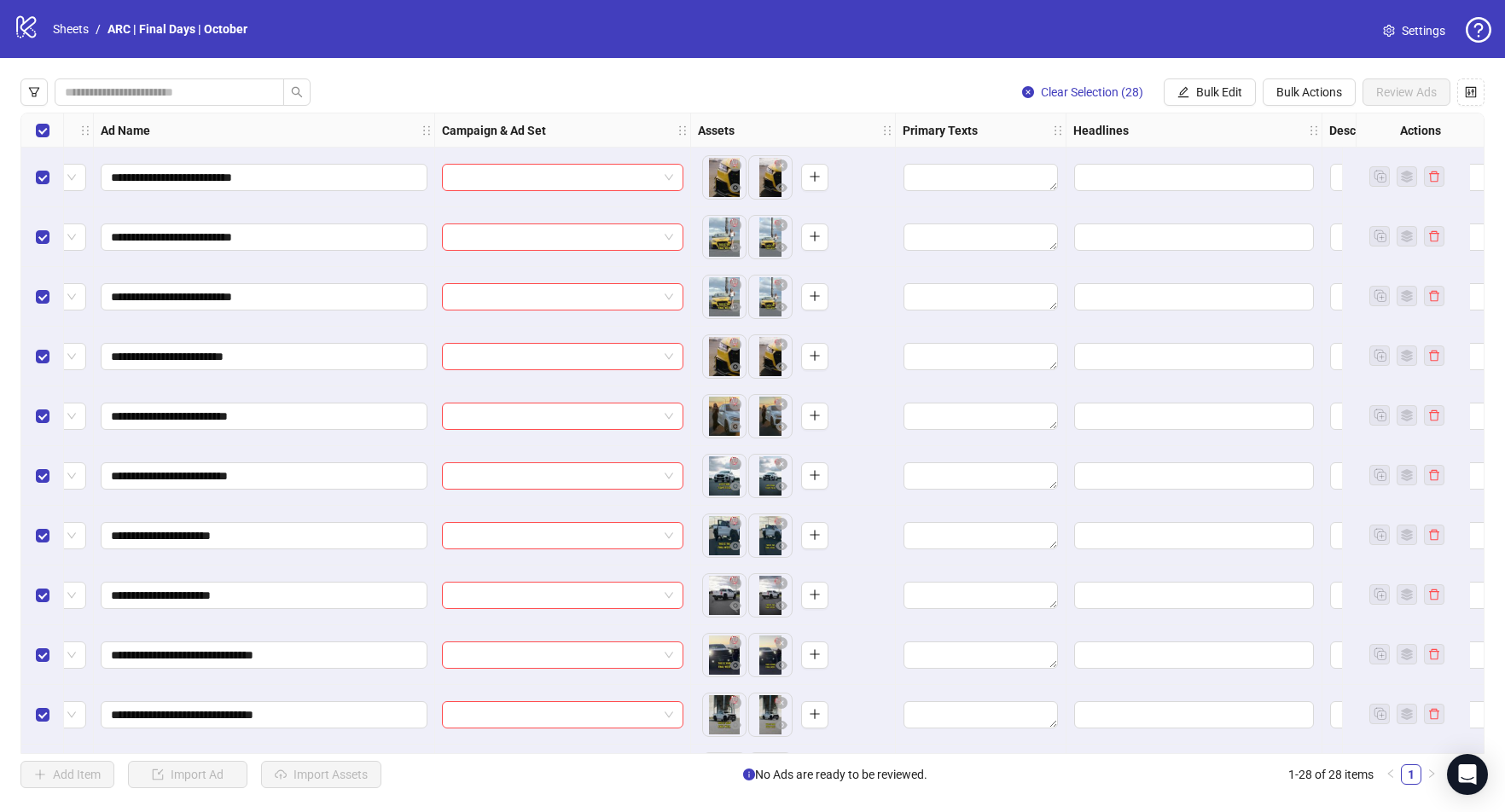
scroll to position [0, 113]
drag, startPoint x: 944, startPoint y: 188, endPoint x: 953, endPoint y: 186, distance: 9.2
click at [945, 188] on textarea "Edit values" at bounding box center [982, 176] width 154 height 27
click at [955, 179] on textarea "Edit values" at bounding box center [982, 176] width 154 height 27
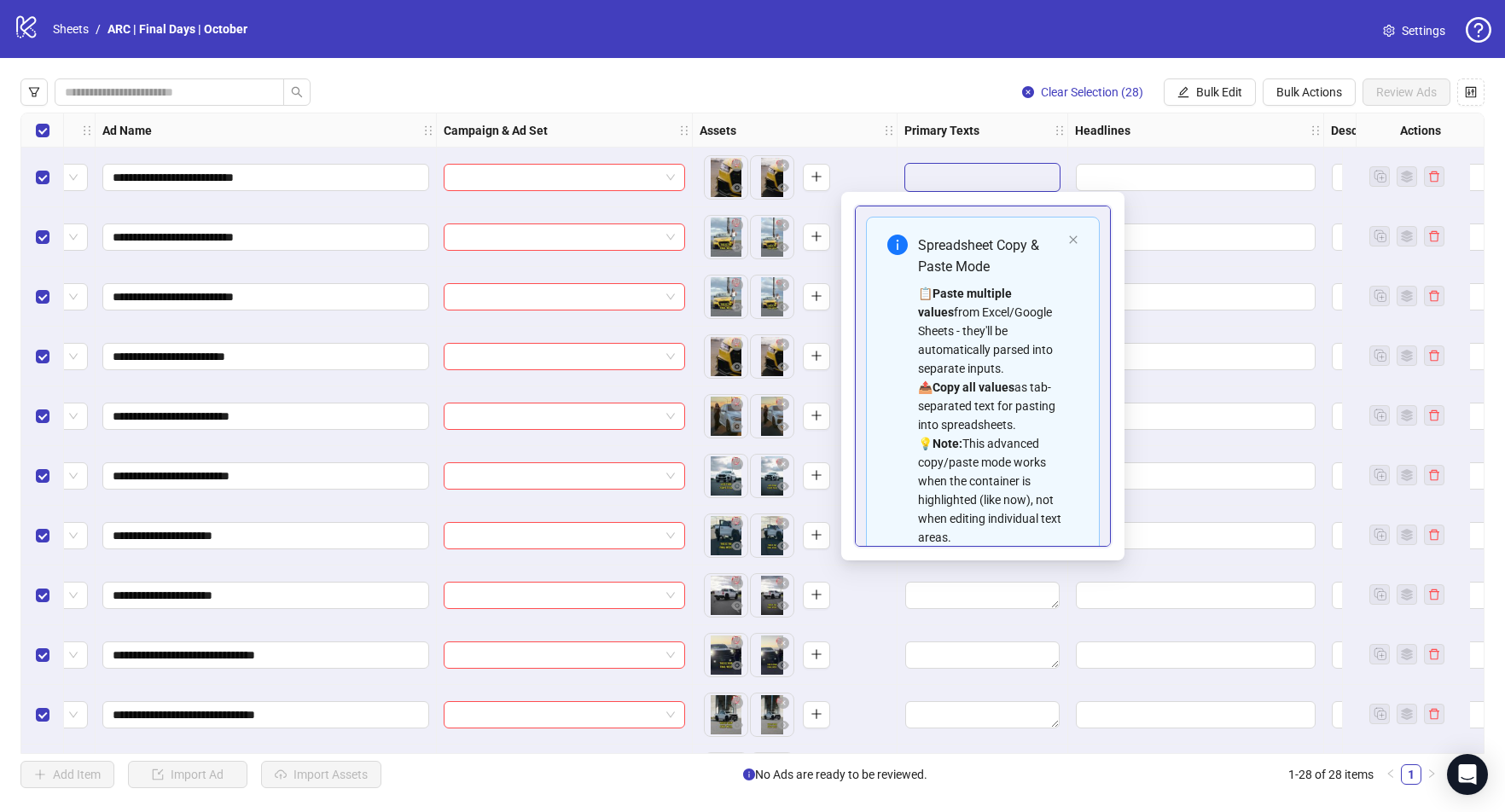
type textarea "*"
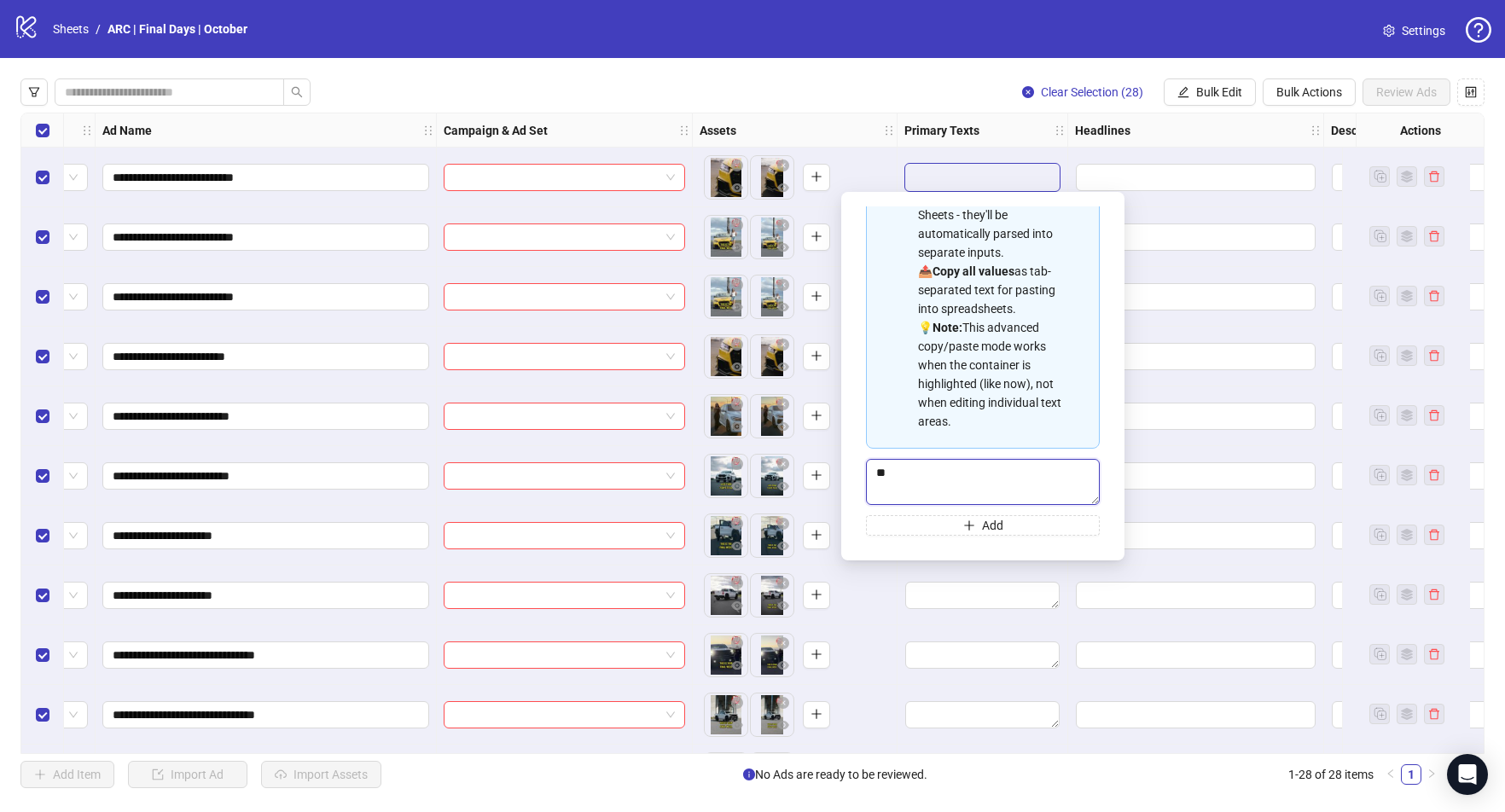
type textarea "*"
drag, startPoint x: 928, startPoint y: 475, endPoint x: 903, endPoint y: 478, distance: 25.2
click at [906, 477] on textarea "**********" at bounding box center [983, 482] width 234 height 46
click at [911, 475] on textarea "**********" at bounding box center [983, 482] width 234 height 46
drag, startPoint x: 1021, startPoint y: 470, endPoint x: 1080, endPoint y: 479, distance: 59.7
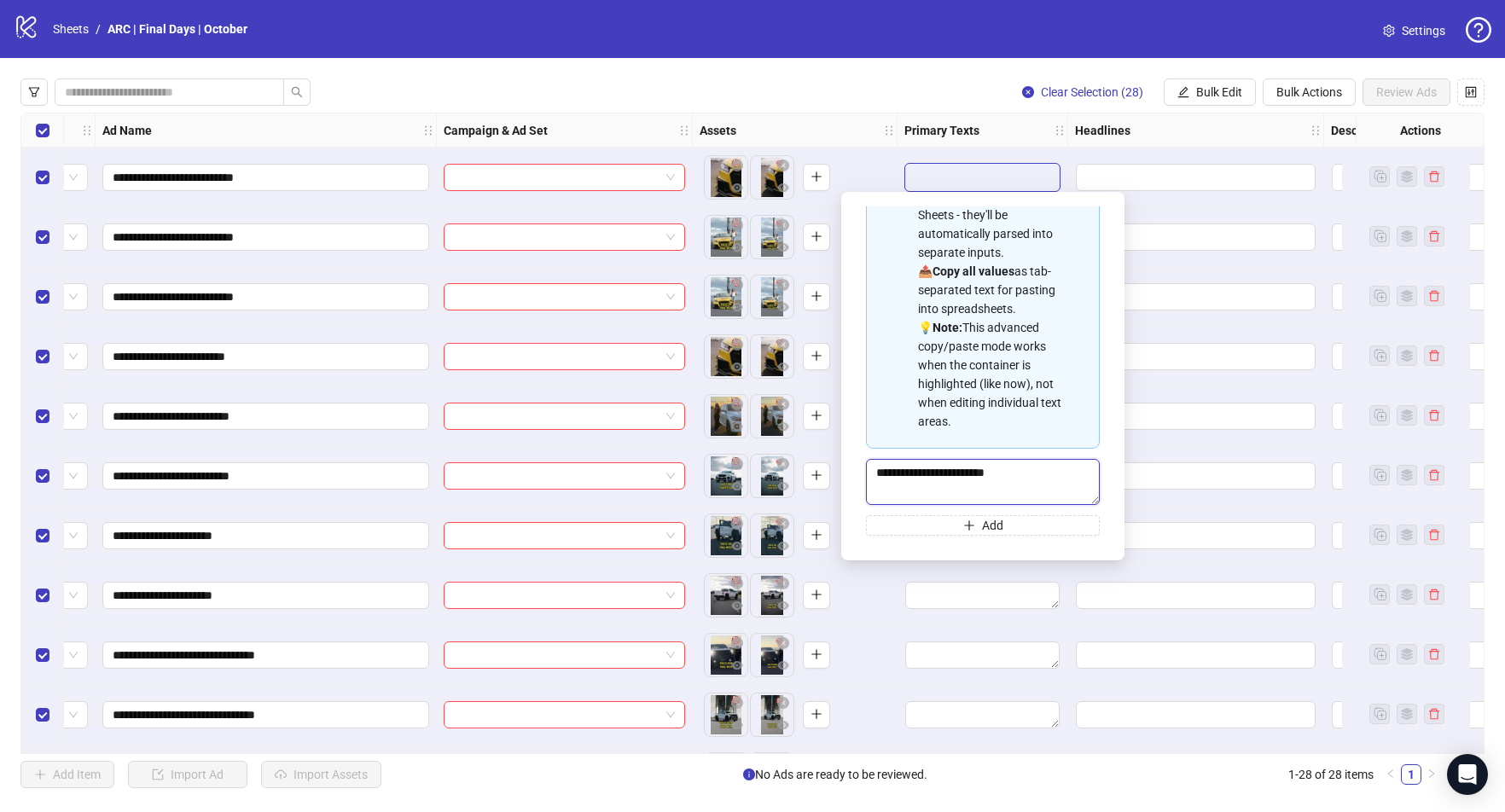
click at [1024, 470] on textarea "**********" at bounding box center [983, 482] width 234 height 46
type textarea "**********"
click at [1196, 458] on div at bounding box center [1197, 476] width 256 height 59
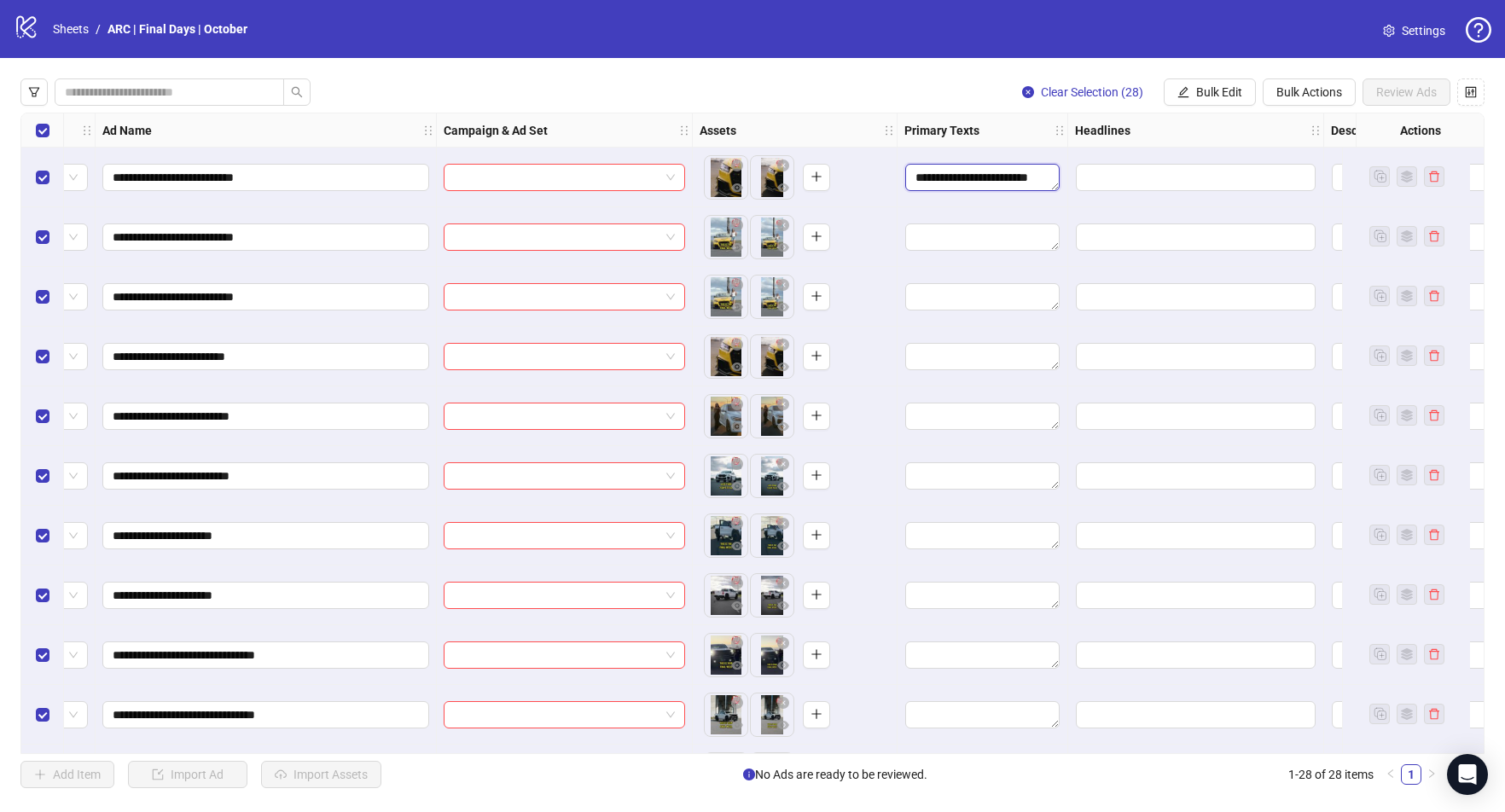
scroll to position [0, 0]
drag, startPoint x: 1031, startPoint y: 175, endPoint x: 843, endPoint y: 154, distance: 189.2
click at [843, 113] on div "**********" at bounding box center [1196, 113] width 2576 height 0
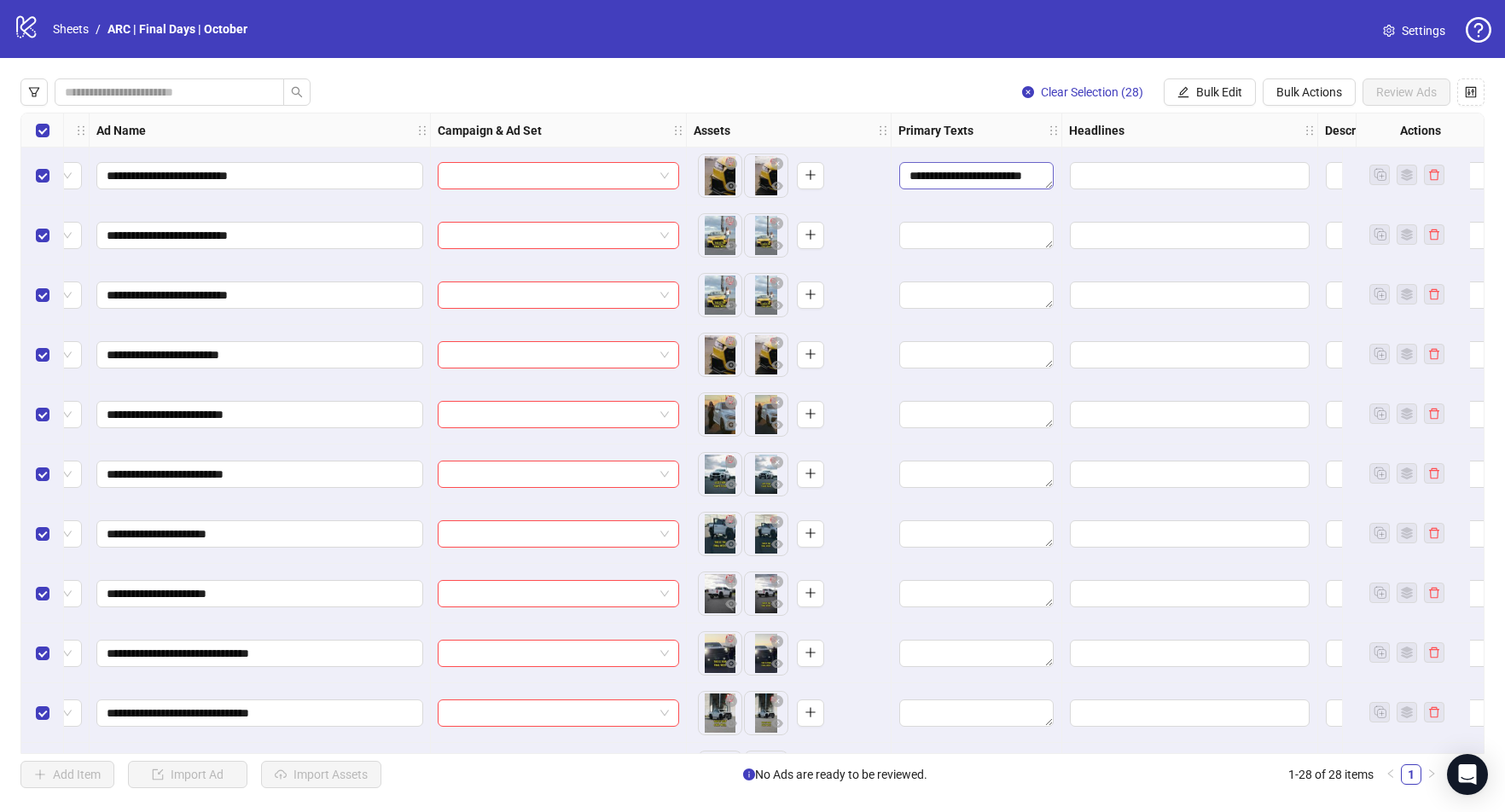
click at [957, 179] on div "**********" at bounding box center [752, 432] width 1464 height 641
drag, startPoint x: 943, startPoint y: 177, endPoint x: 892, endPoint y: 155, distance: 55.5
click at [892, 155] on div "**********" at bounding box center [975, 175] width 171 height 59
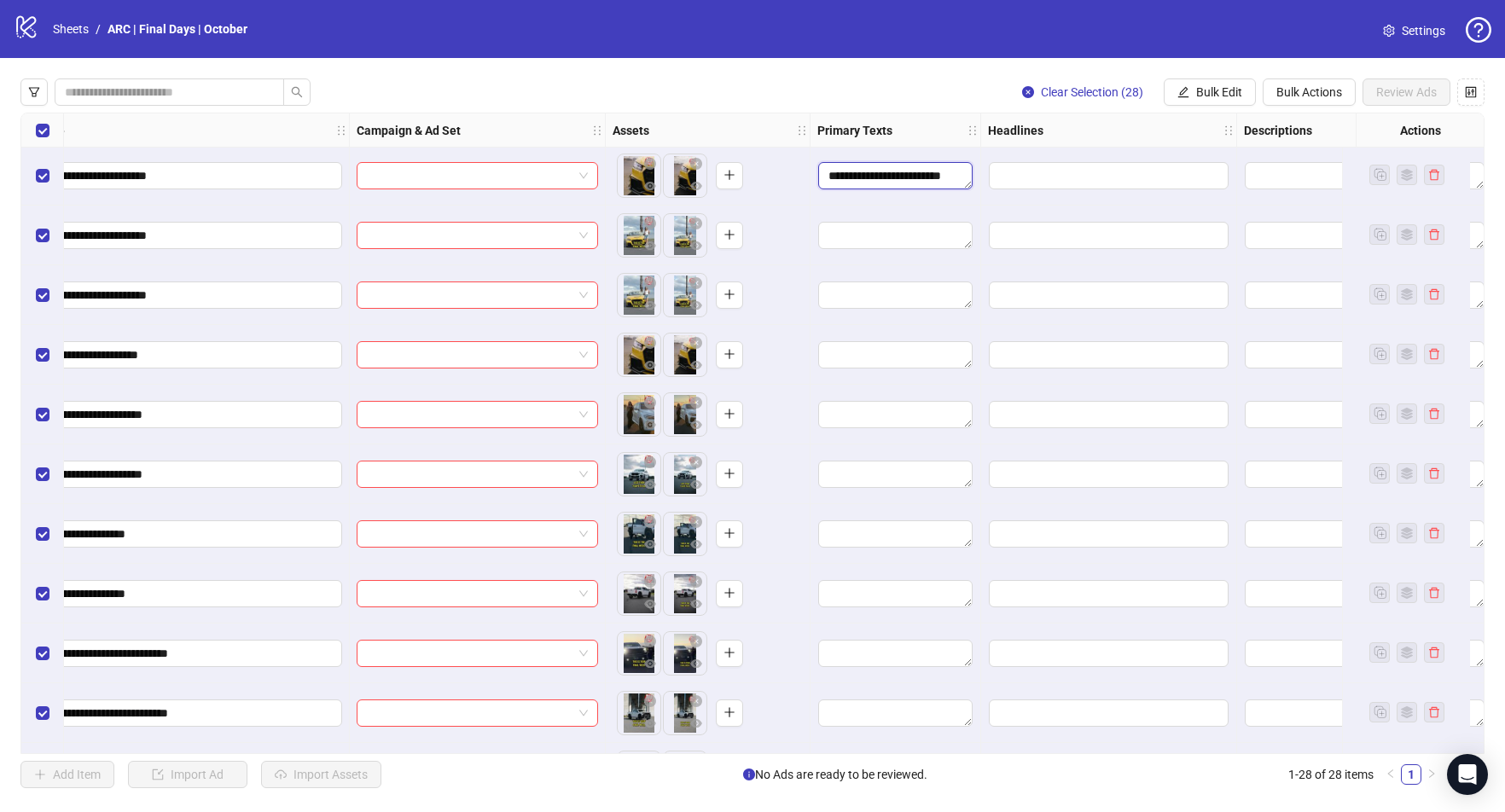
click at [921, 176] on textarea "**********" at bounding box center [895, 175] width 154 height 27
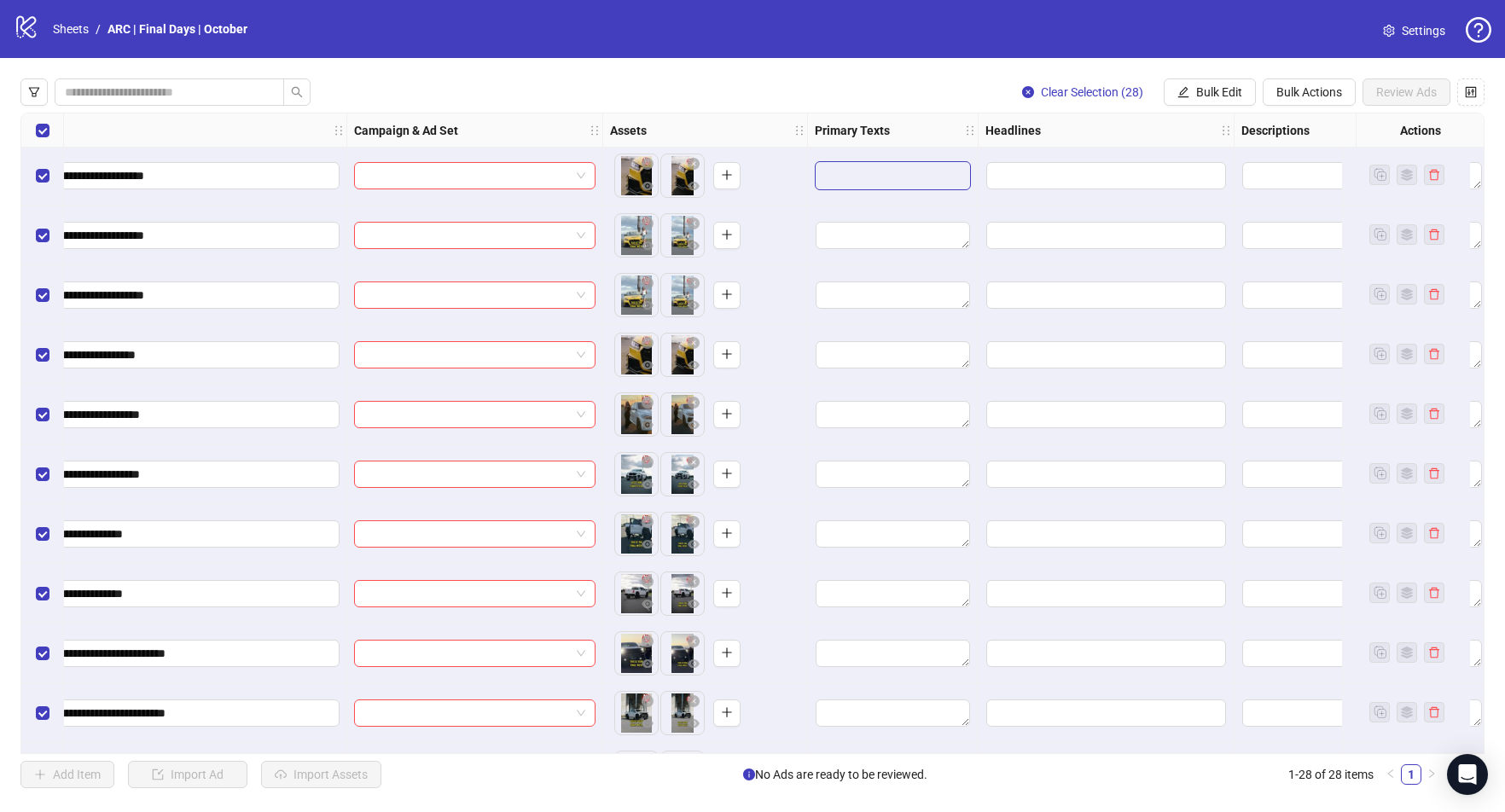
click at [921, 176] on div "**********" at bounding box center [752, 432] width 1464 height 641
click at [919, 174] on div "**********" at bounding box center [752, 432] width 1464 height 641
drag, startPoint x: 911, startPoint y: 177, endPoint x: 863, endPoint y: 171, distance: 48.4
click at [863, 171] on textarea "**********" at bounding box center [892, 175] width 154 height 27
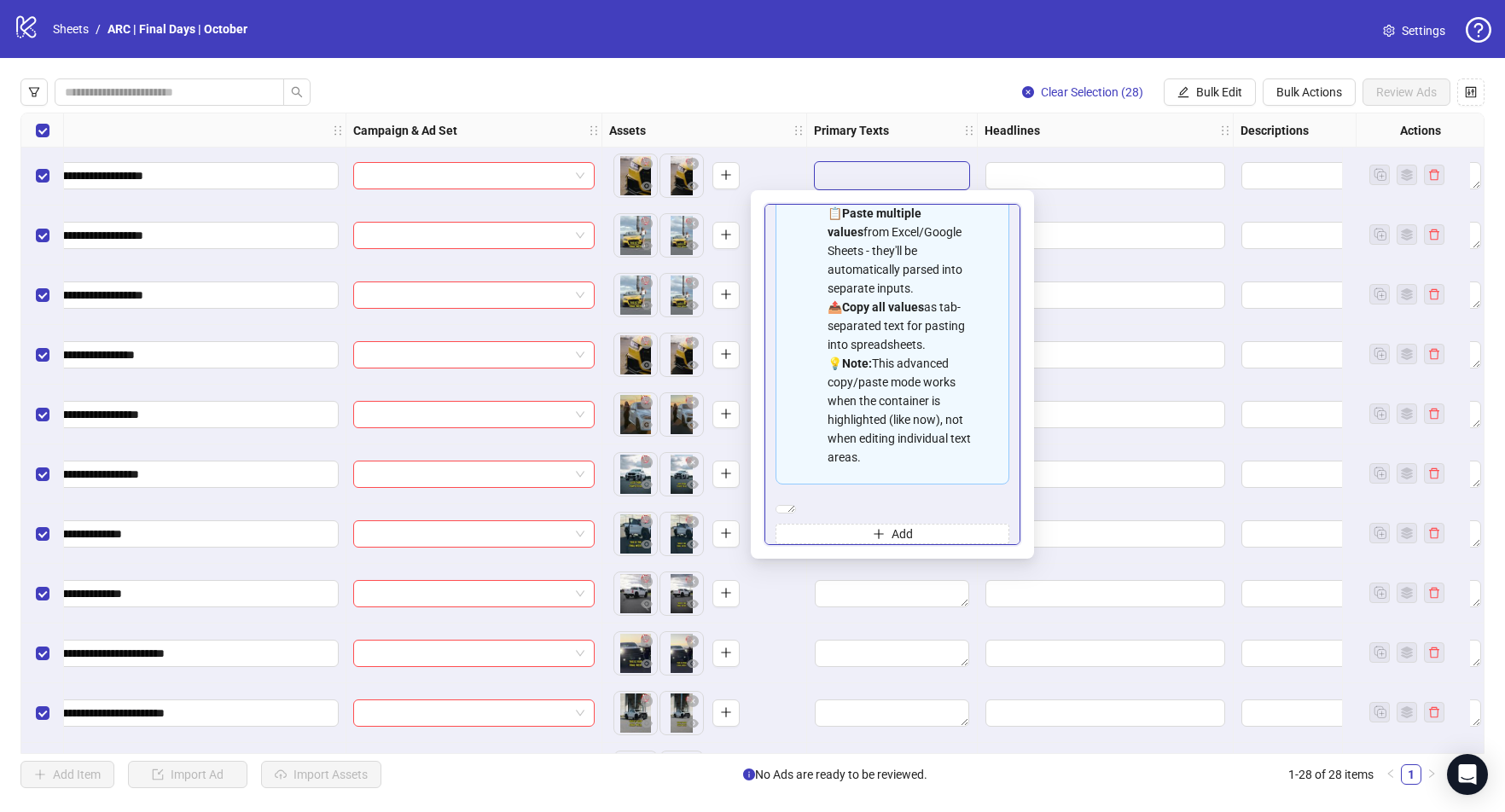
scroll to position [116, 0]
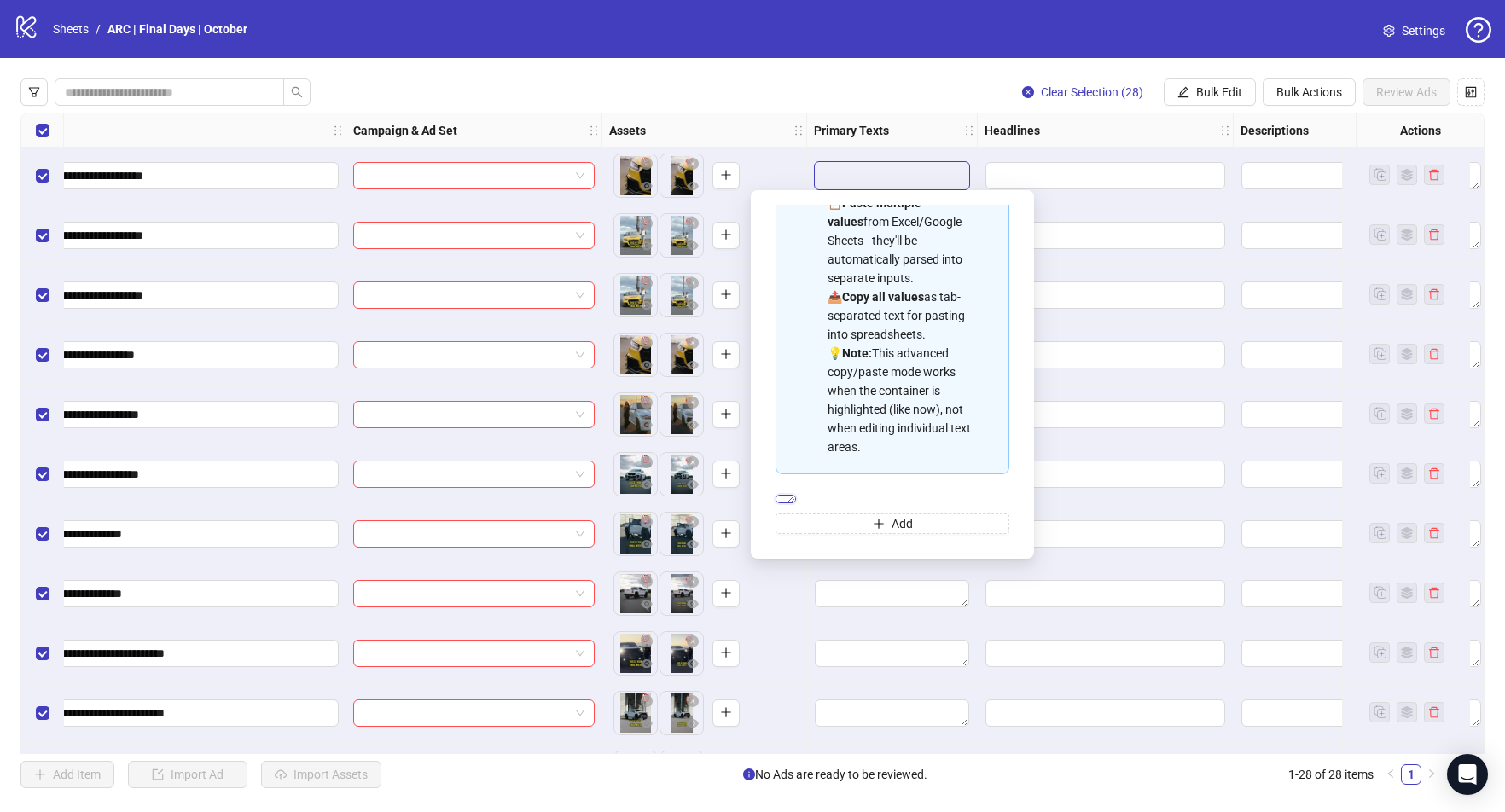
drag, startPoint x: 887, startPoint y: 468, endPoint x: 657, endPoint y: 453, distance: 230.5
click at [671, 458] on body "**********" at bounding box center [752, 406] width 1505 height 812
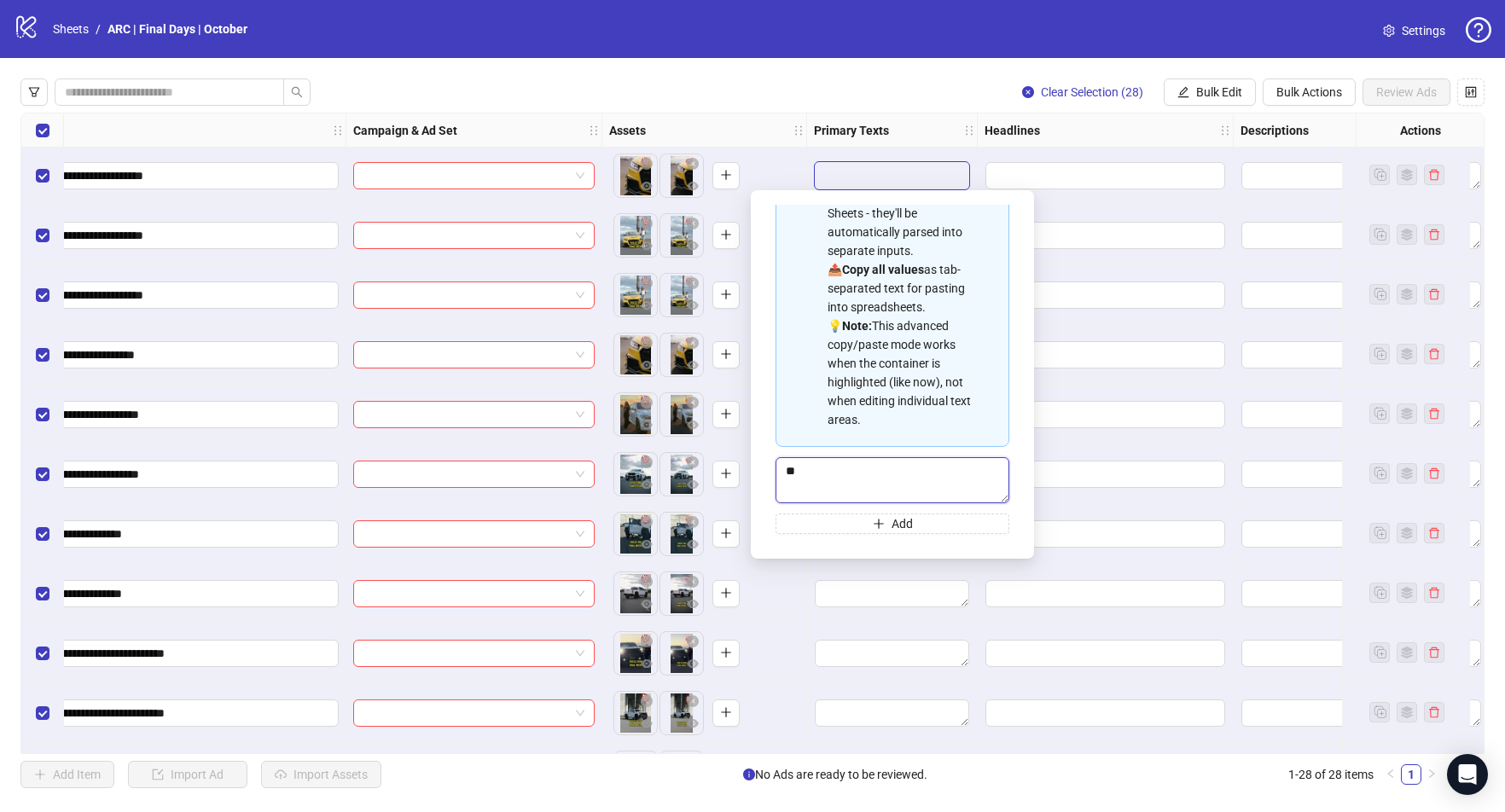
type textarea "*"
drag, startPoint x: 844, startPoint y: 473, endPoint x: 730, endPoint y: 475, distance: 114.0
click at [730, 475] on body "**********" at bounding box center [752, 406] width 1505 height 812
drag, startPoint x: 902, startPoint y: 469, endPoint x: 752, endPoint y: 473, distance: 150.1
click at [753, 473] on div "**********" at bounding box center [892, 374] width 283 height 368
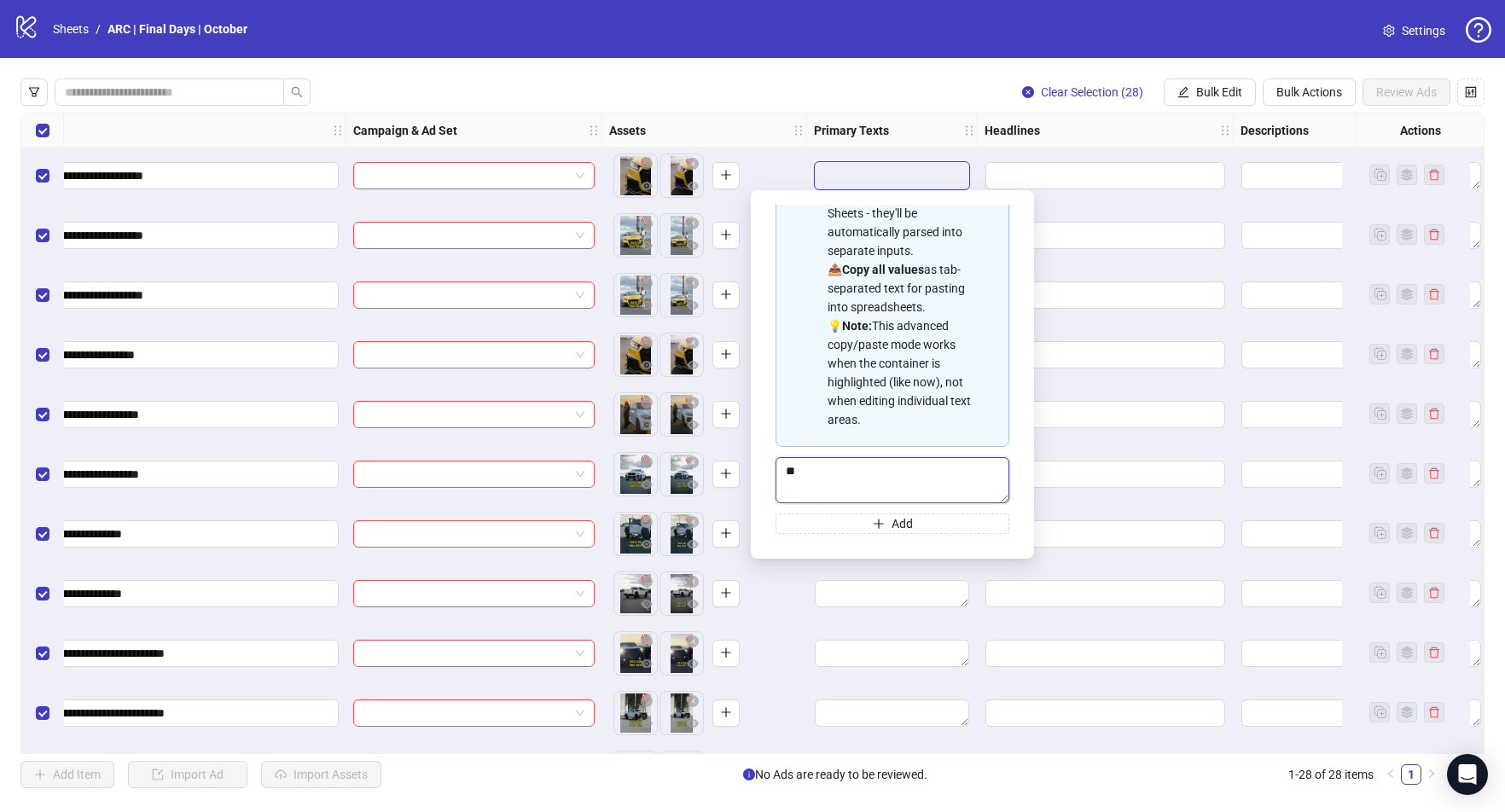
type textarea "*"
type textarea "****"
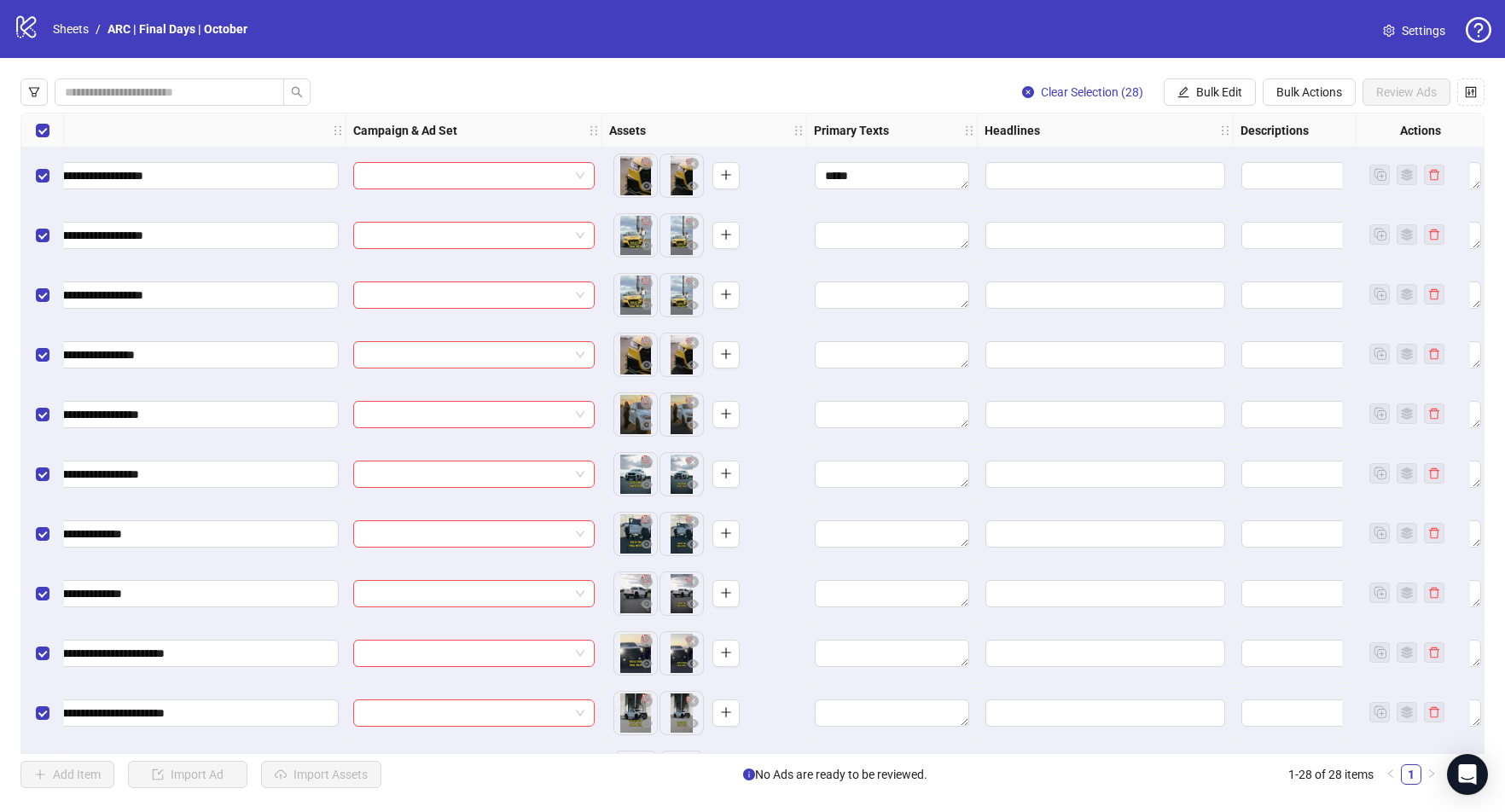
click at [796, 100] on div "Clear Selection (28) Bulk Edit Bulk Actions Review Ads" at bounding box center [752, 92] width 1464 height 27
click at [876, 176] on textarea "****" at bounding box center [892, 175] width 154 height 27
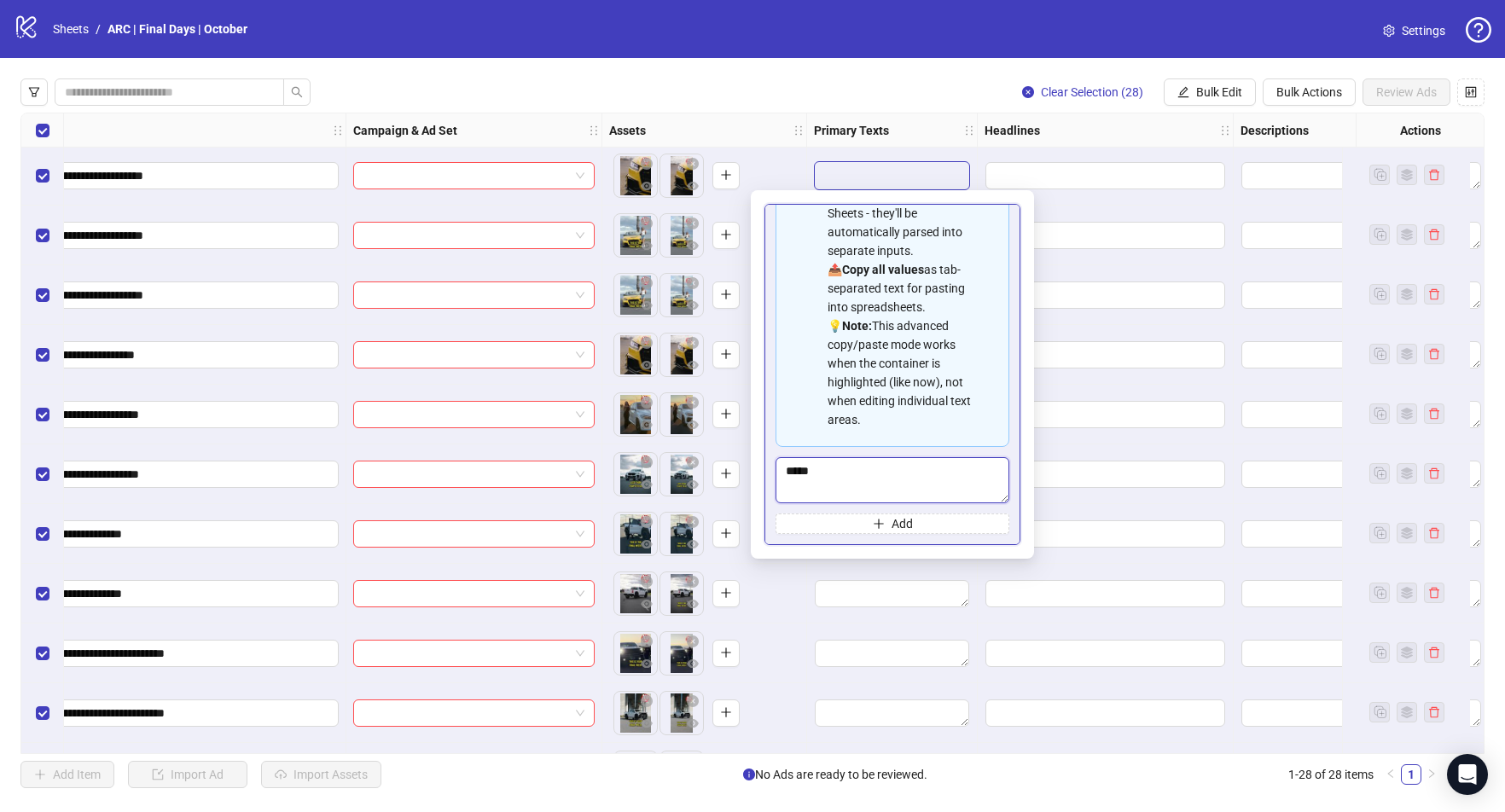
click at [876, 473] on textarea "****" at bounding box center [892, 481] width 234 height 46
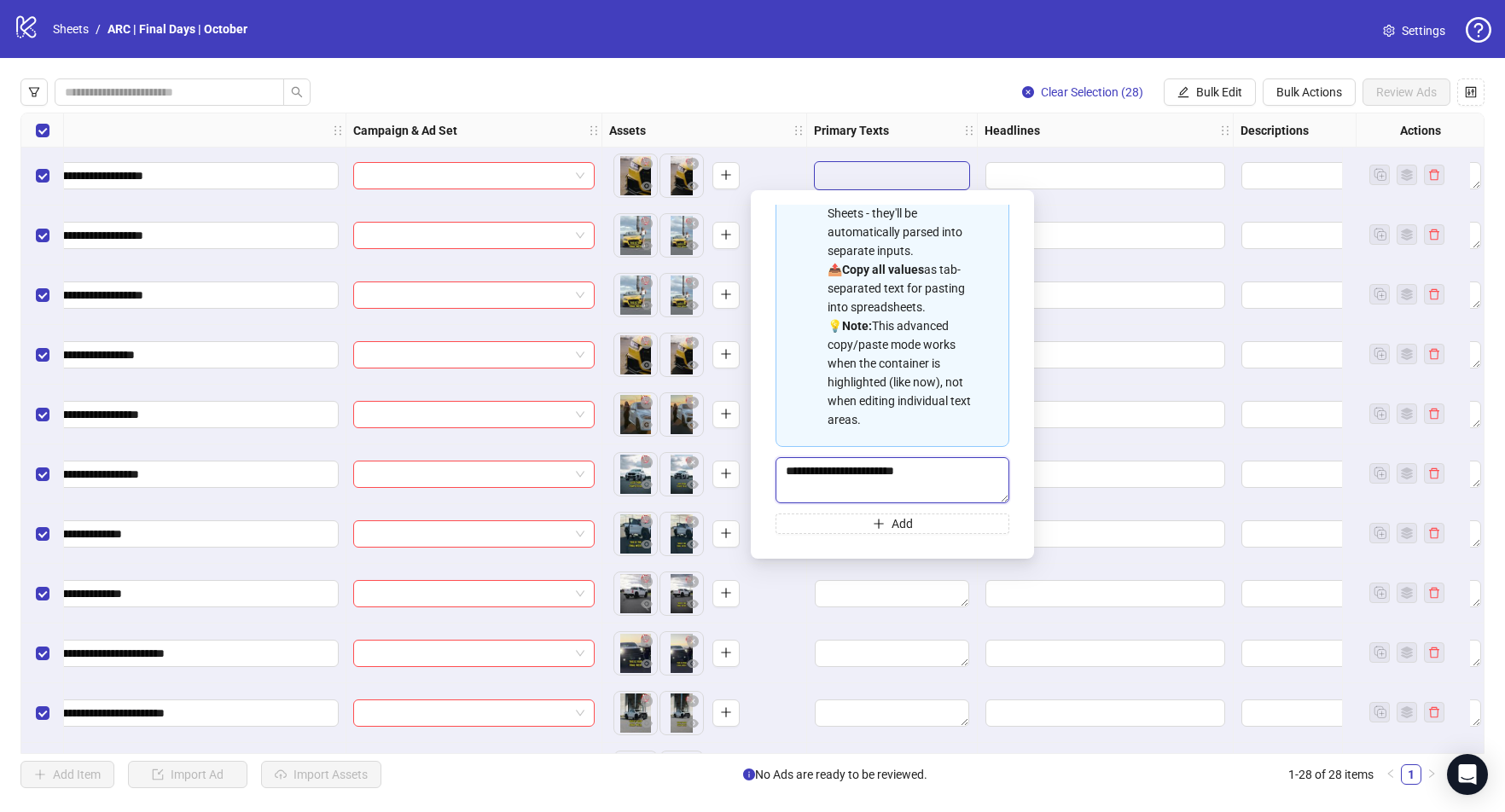
type textarea "**********"
click at [1093, 429] on div at bounding box center [1106, 414] width 256 height 59
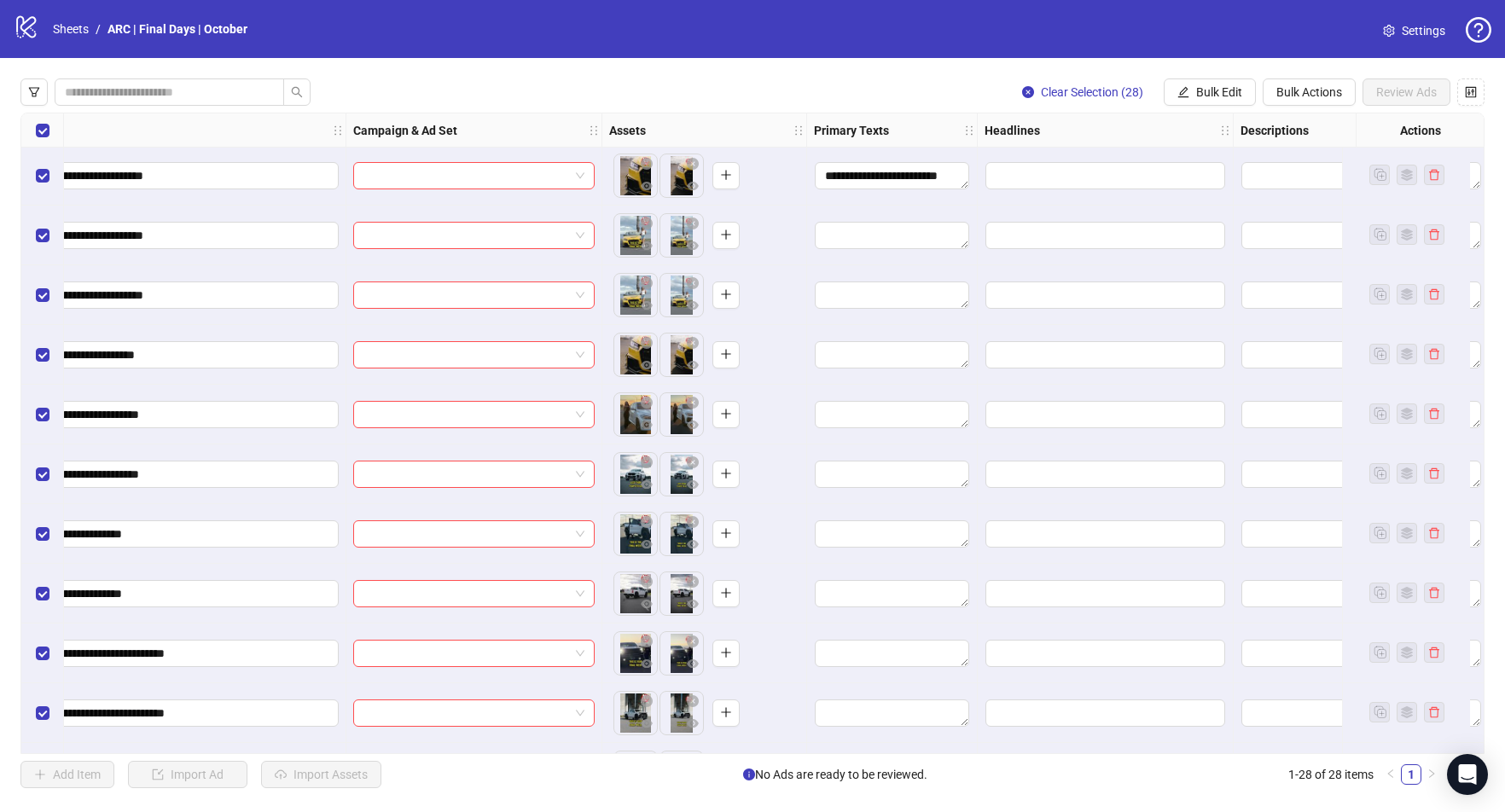
scroll to position [0, 204]
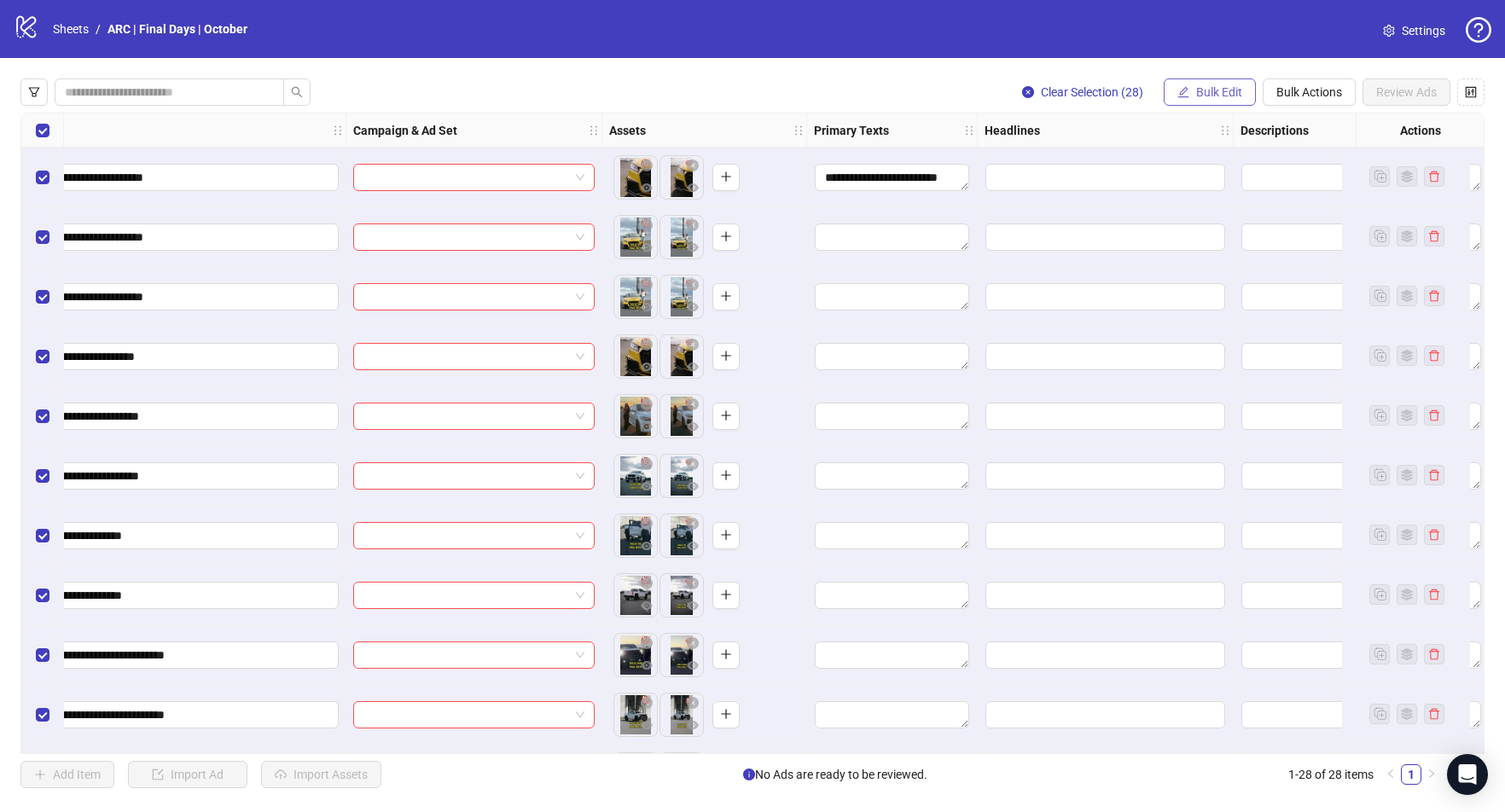
click at [1208, 91] on span "Bulk Edit" at bounding box center [1219, 92] width 46 height 14
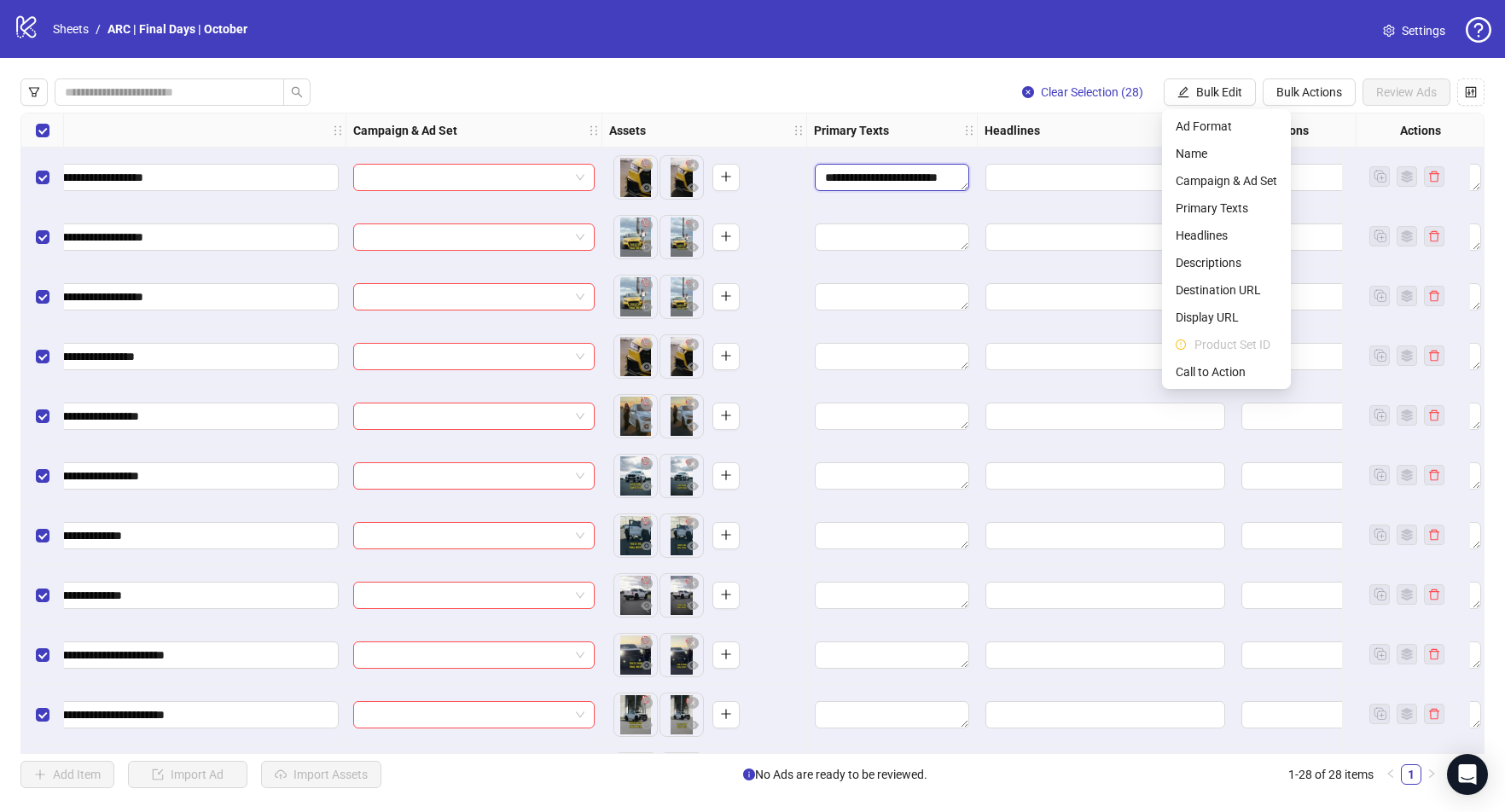
click at [932, 183] on textarea "**********" at bounding box center [892, 176] width 154 height 27
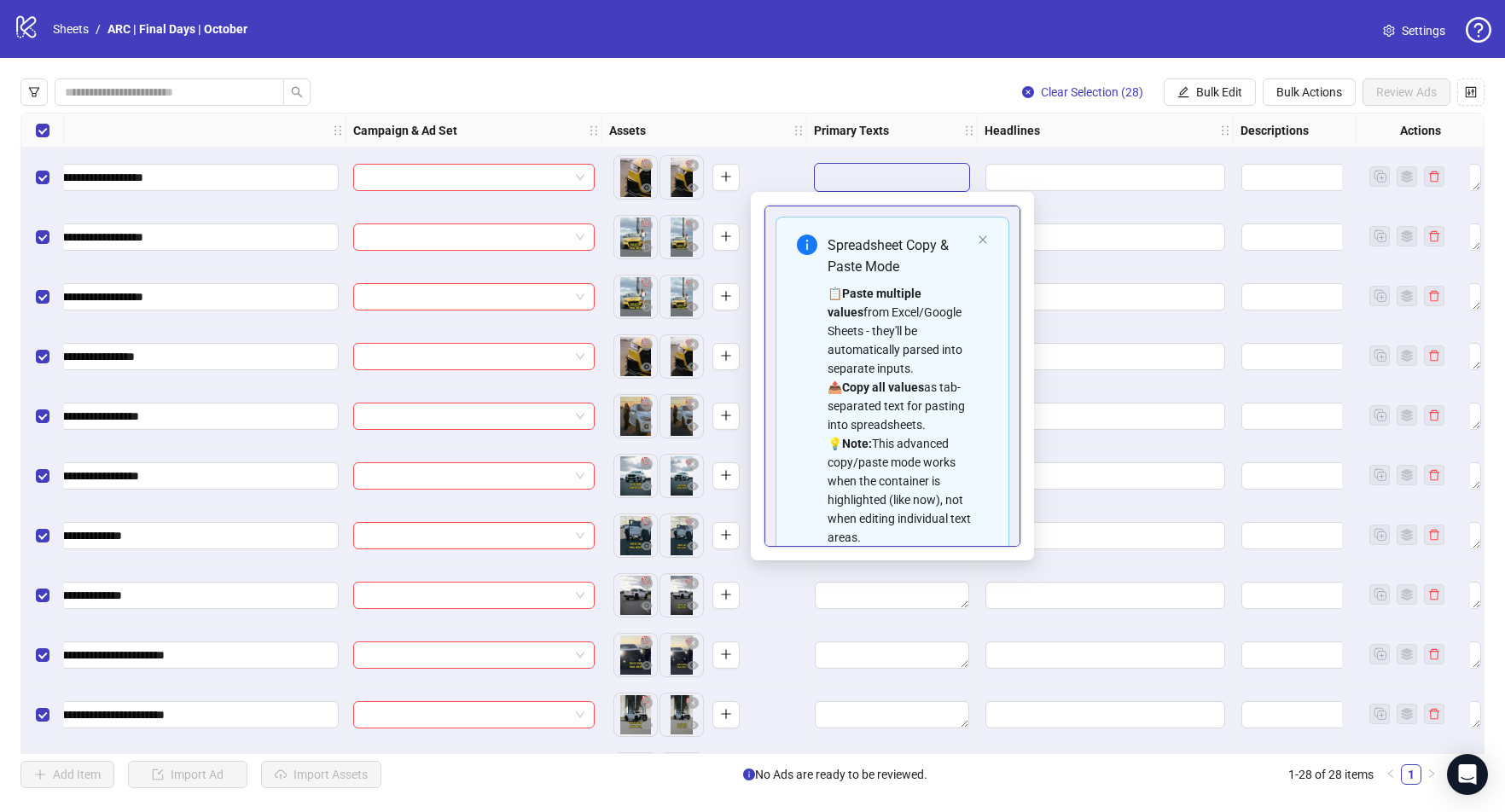
scroll to position [116, 0]
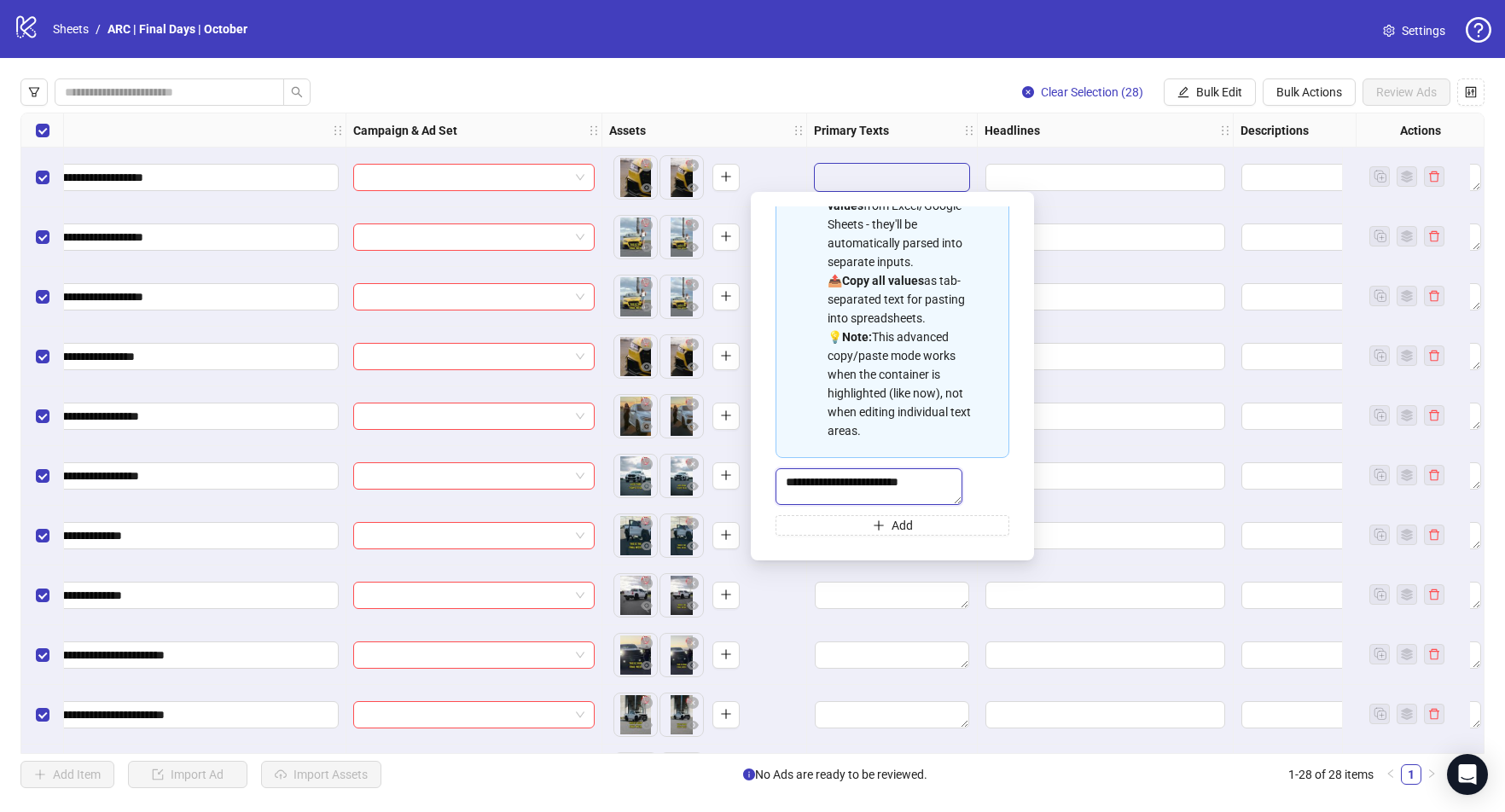
drag, startPoint x: 938, startPoint y: 472, endPoint x: 779, endPoint y: 464, distance: 159.2
click at [781, 468] on textarea "**********" at bounding box center [868, 486] width 187 height 37
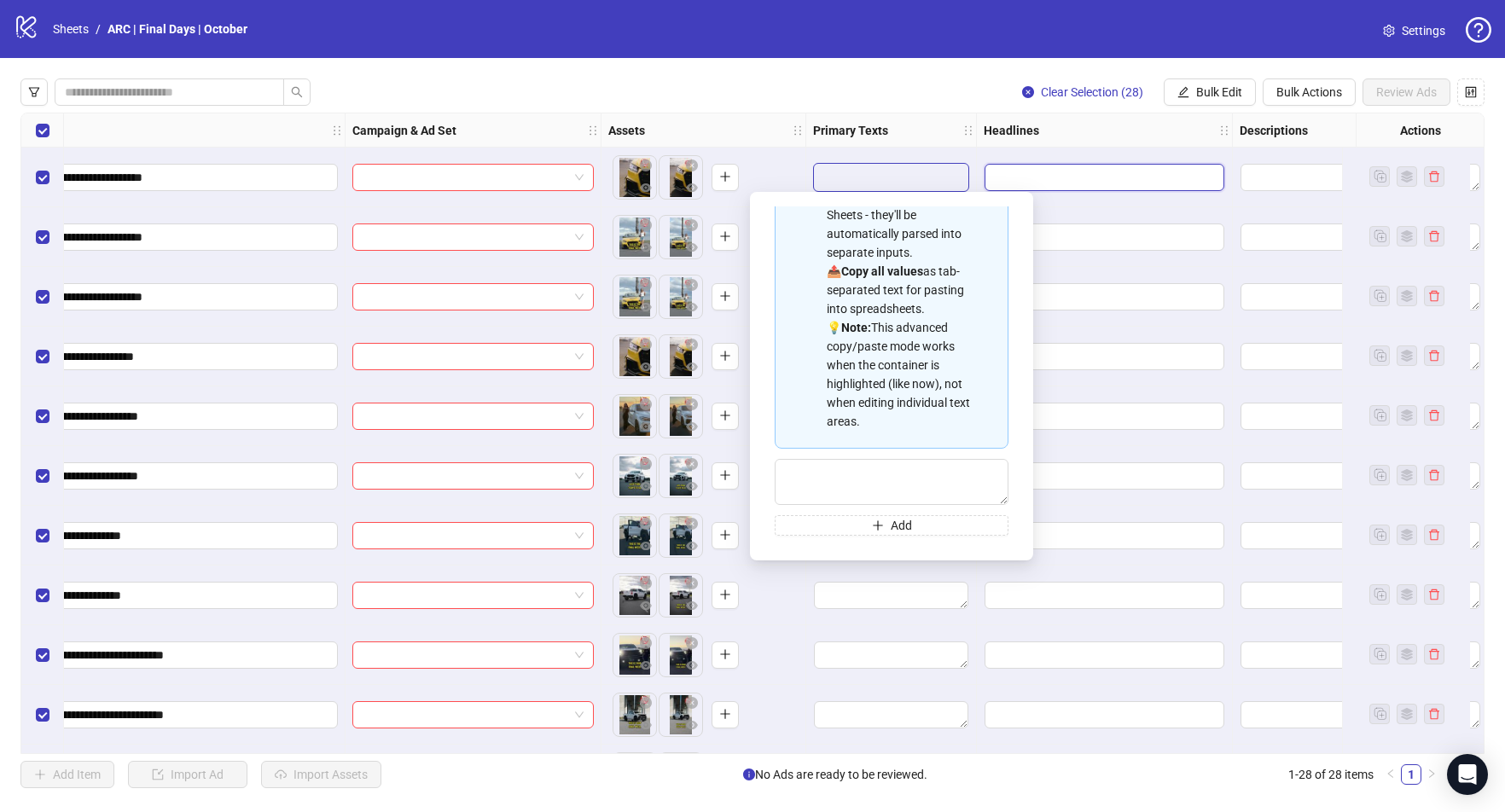
click at [1084, 183] on div "**********" at bounding box center [752, 432] width 1464 height 641
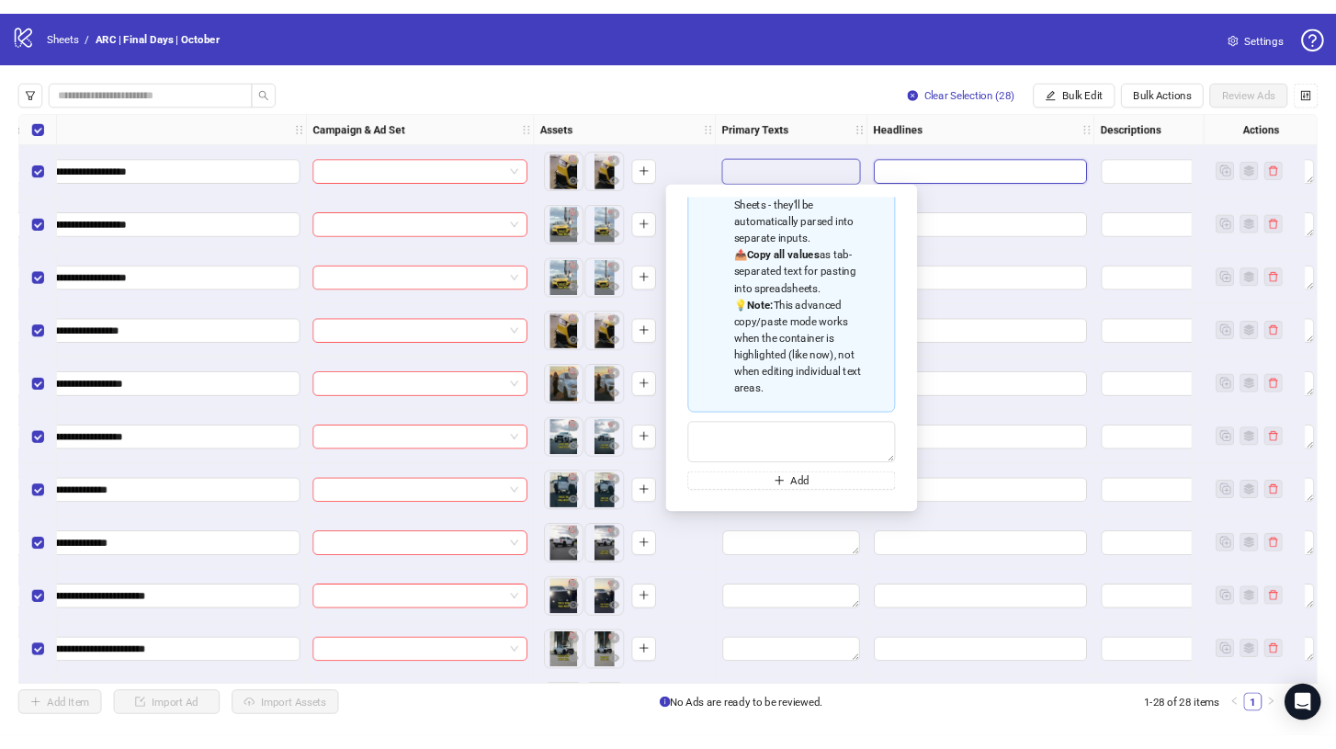
scroll to position [0, 225]
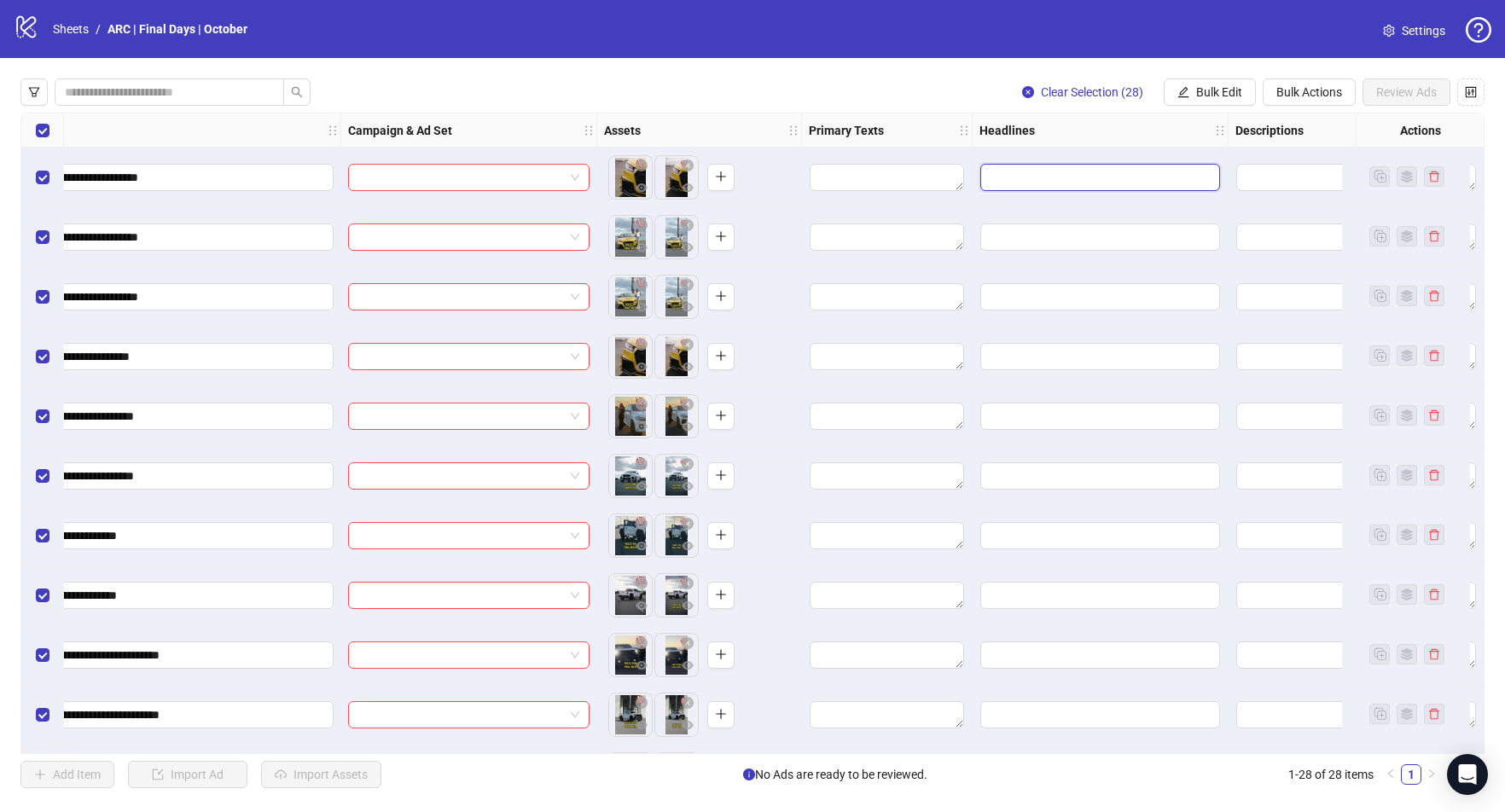
click at [1078, 178] on input "Edit values" at bounding box center [1100, 176] width 240 height 27
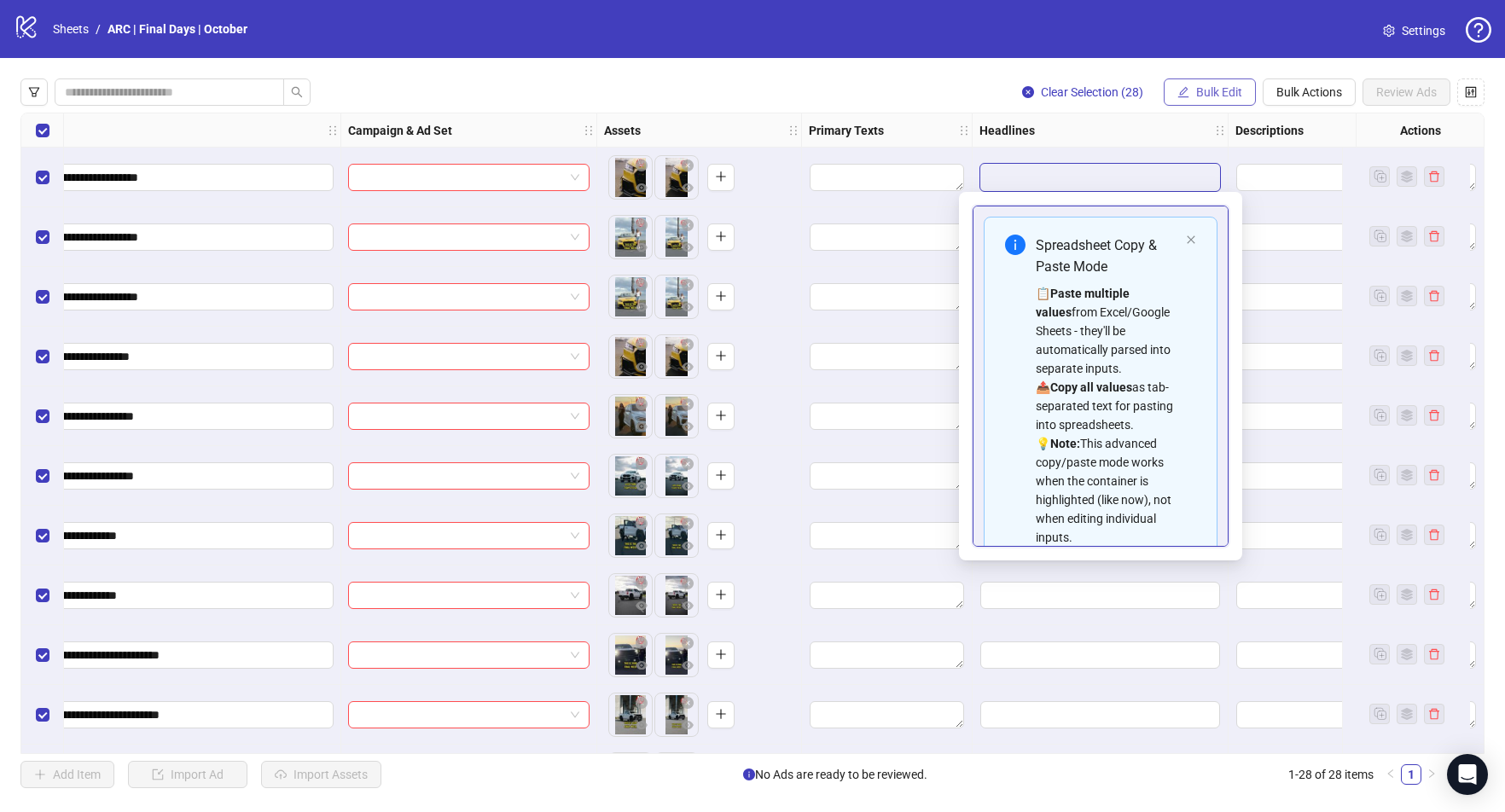
click at [1205, 79] on button "Bulk Edit" at bounding box center [1209, 92] width 92 height 27
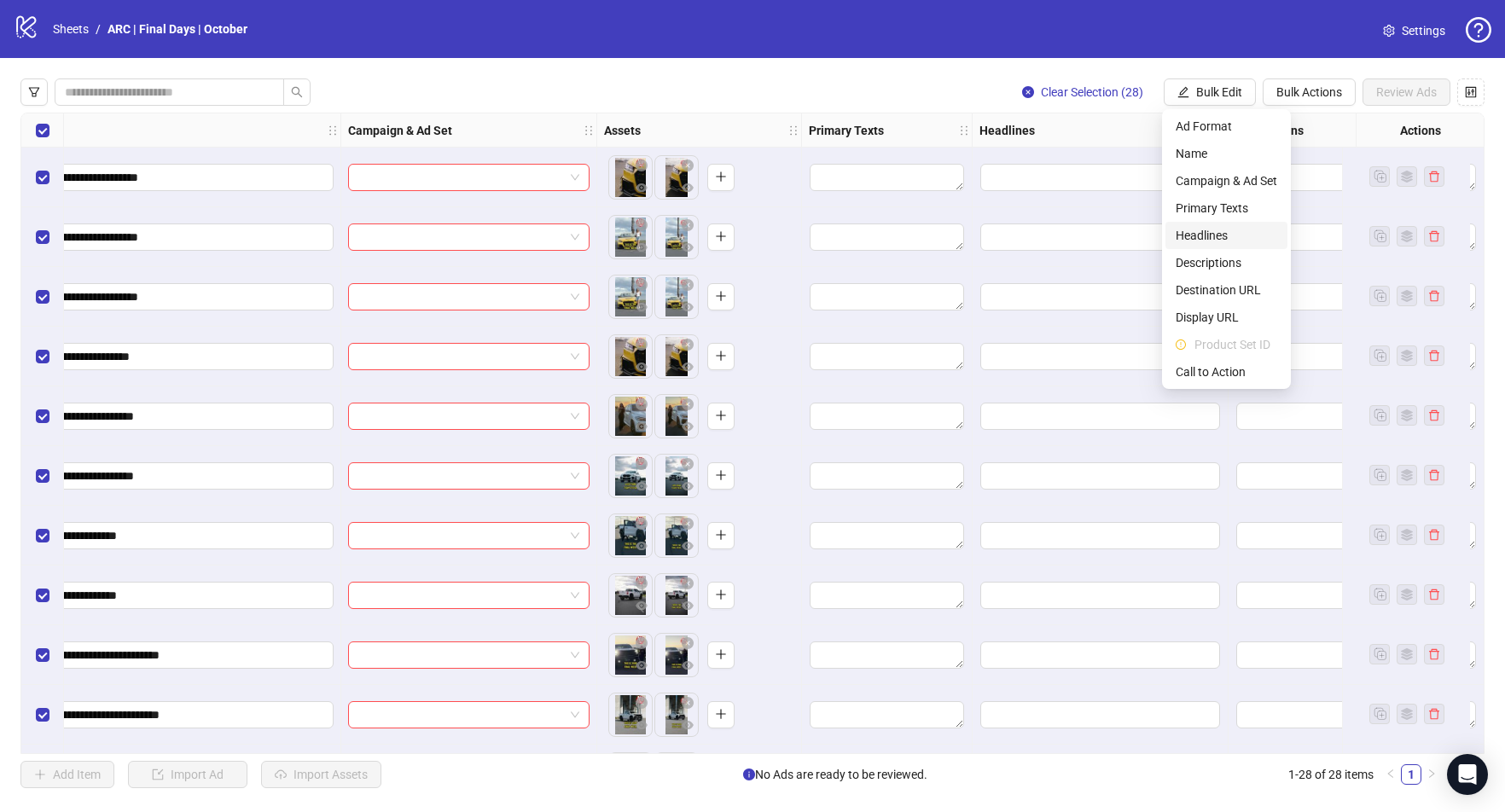
click at [1206, 238] on span "Headlines" at bounding box center [1226, 236] width 101 height 19
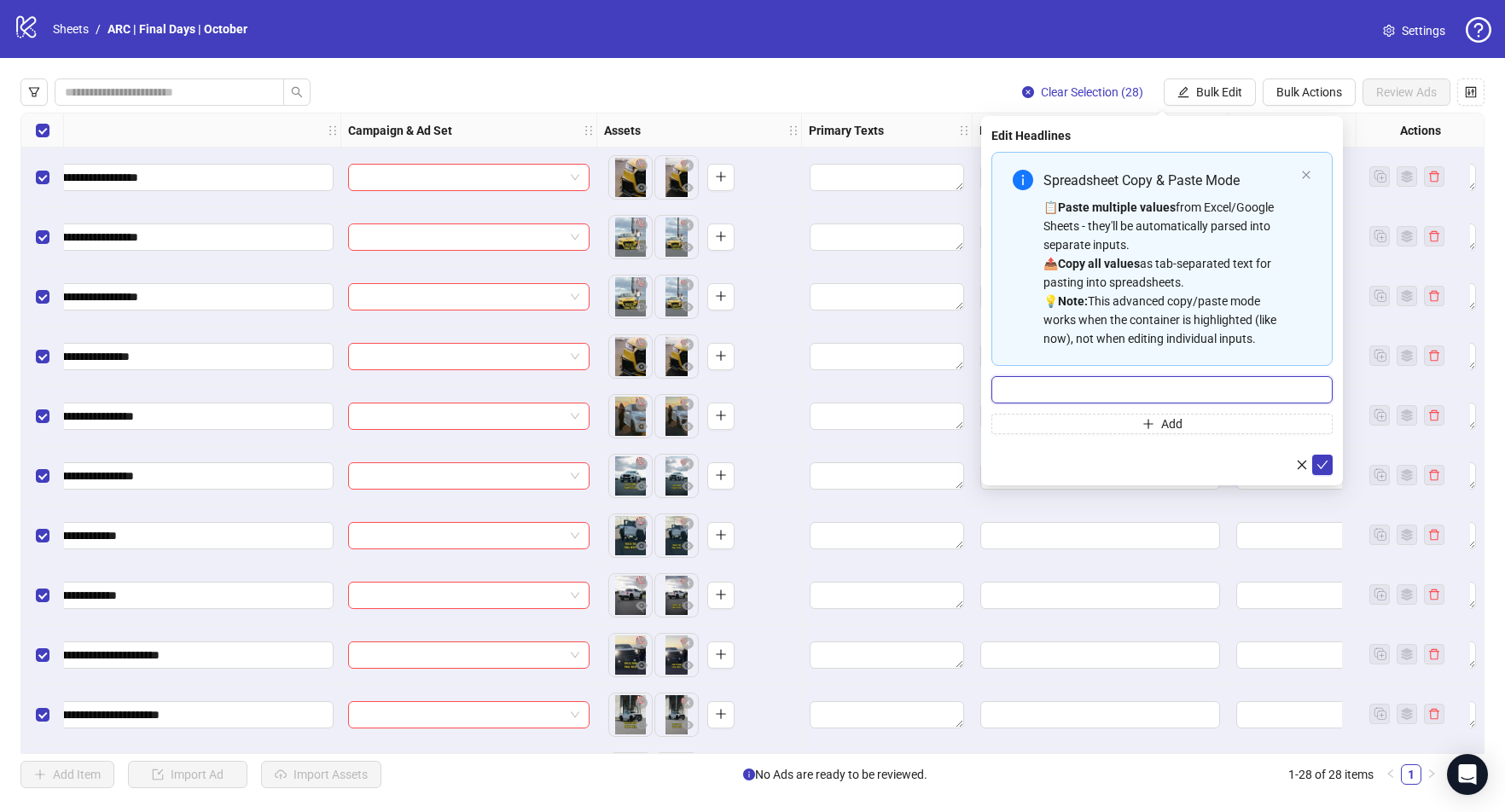
click at [1091, 391] on input "Multi-input container - paste or copy values" at bounding box center [1162, 389] width 342 height 27
paste input "**********"
type input "**********"
click at [1326, 468] on icon "check" at bounding box center [1322, 464] width 12 height 12
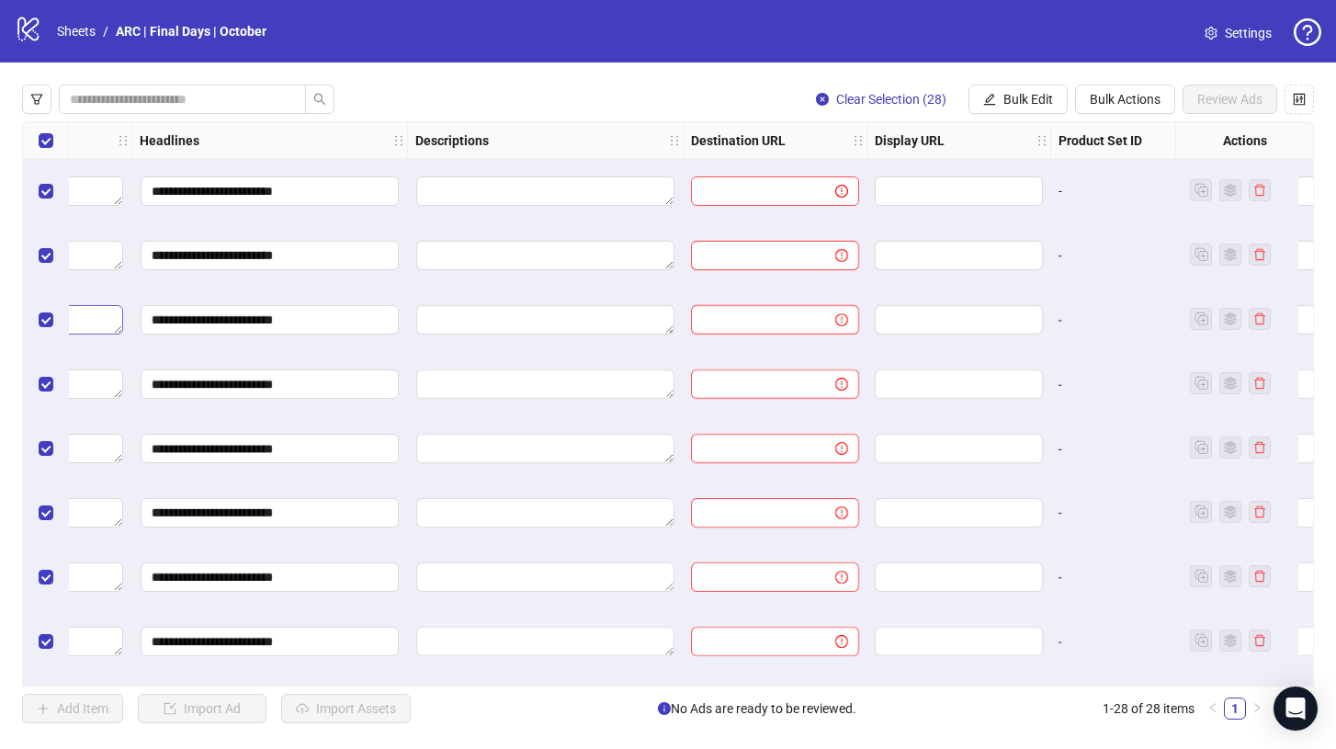
scroll to position [0, 1153]
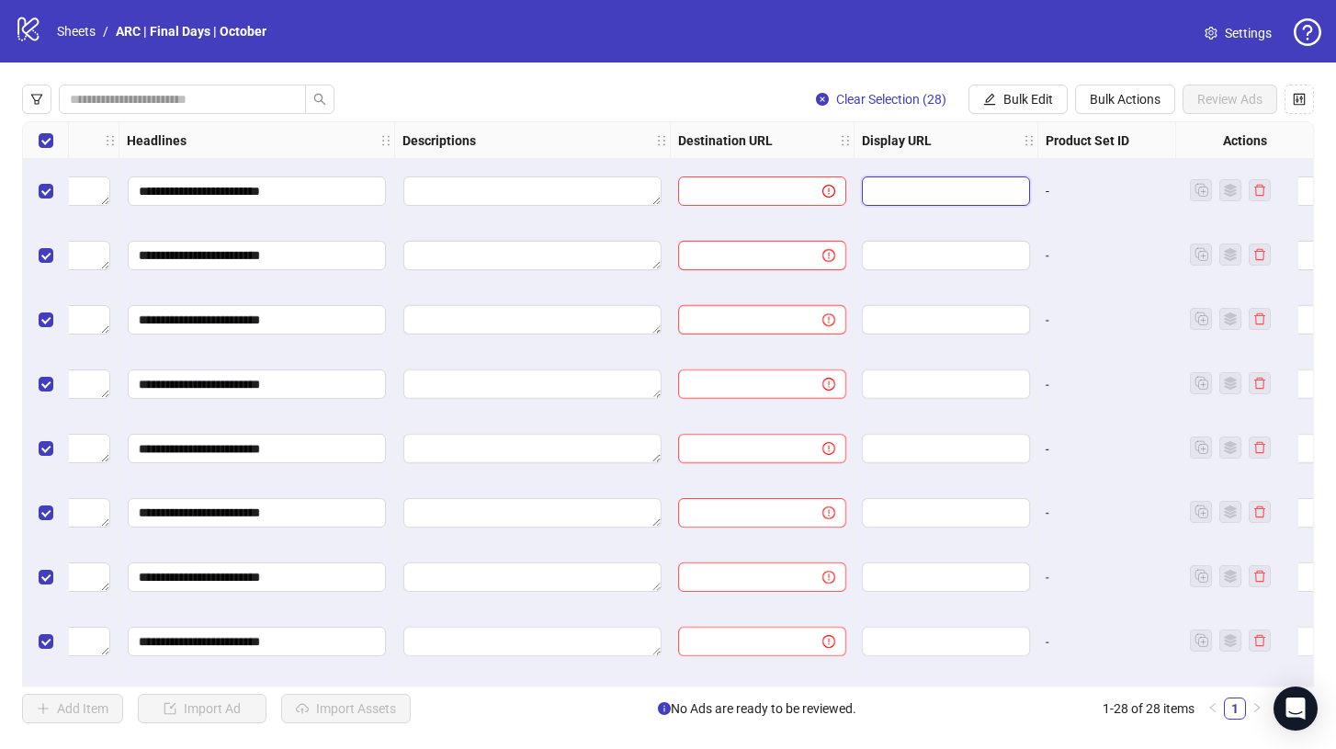
click at [890, 183] on input "text" at bounding box center [944, 191] width 142 height 20
click at [893, 187] on input "text" at bounding box center [944, 191] width 142 height 20
click at [907, 189] on input "text" at bounding box center [944, 191] width 142 height 20
click at [742, 196] on input "text" at bounding box center [743, 191] width 108 height 20
